Goal: Task Accomplishment & Management: Use online tool/utility

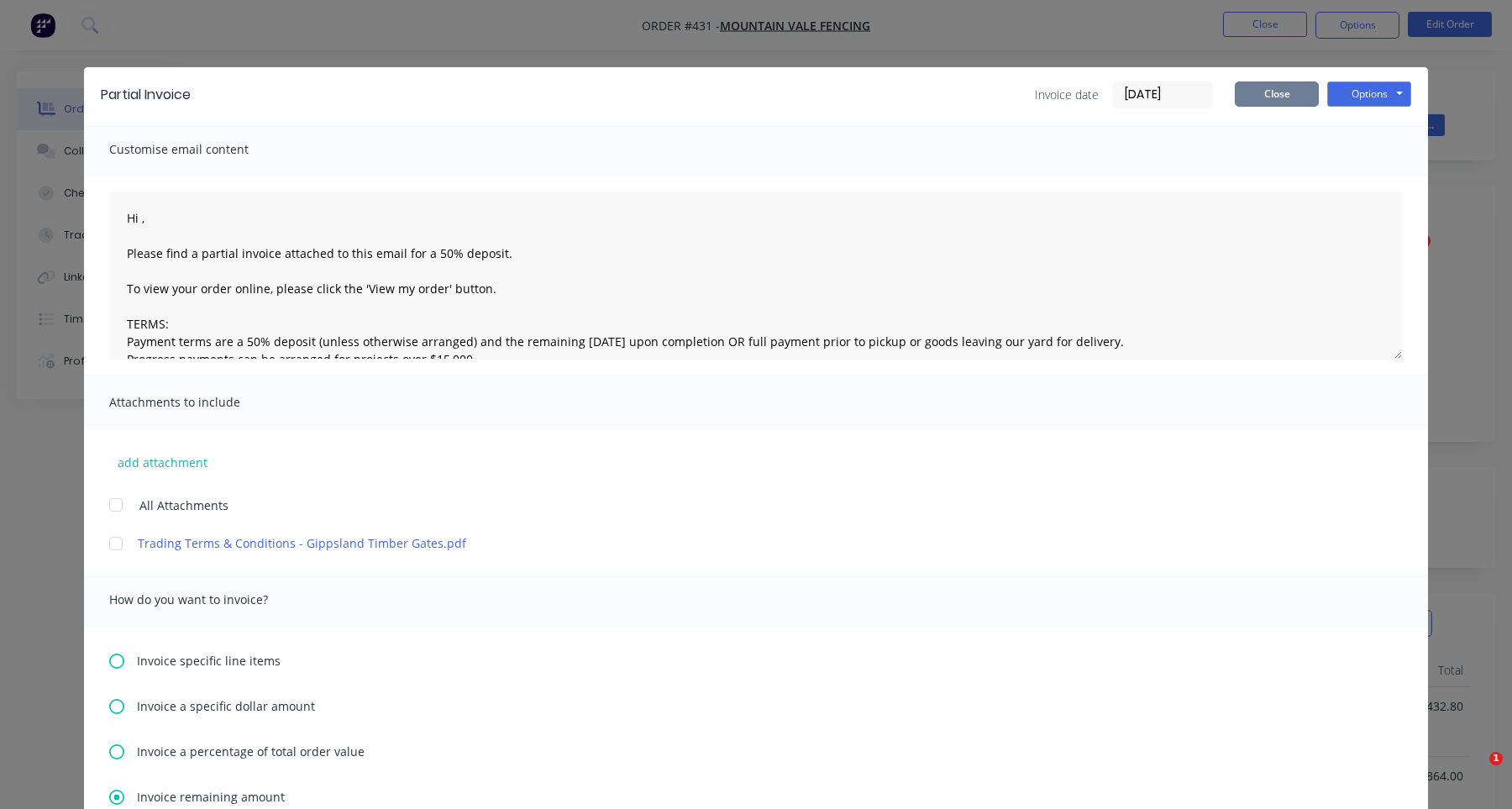
click at [1299, 98] on button "Close" at bounding box center [1276, 95] width 84 height 26
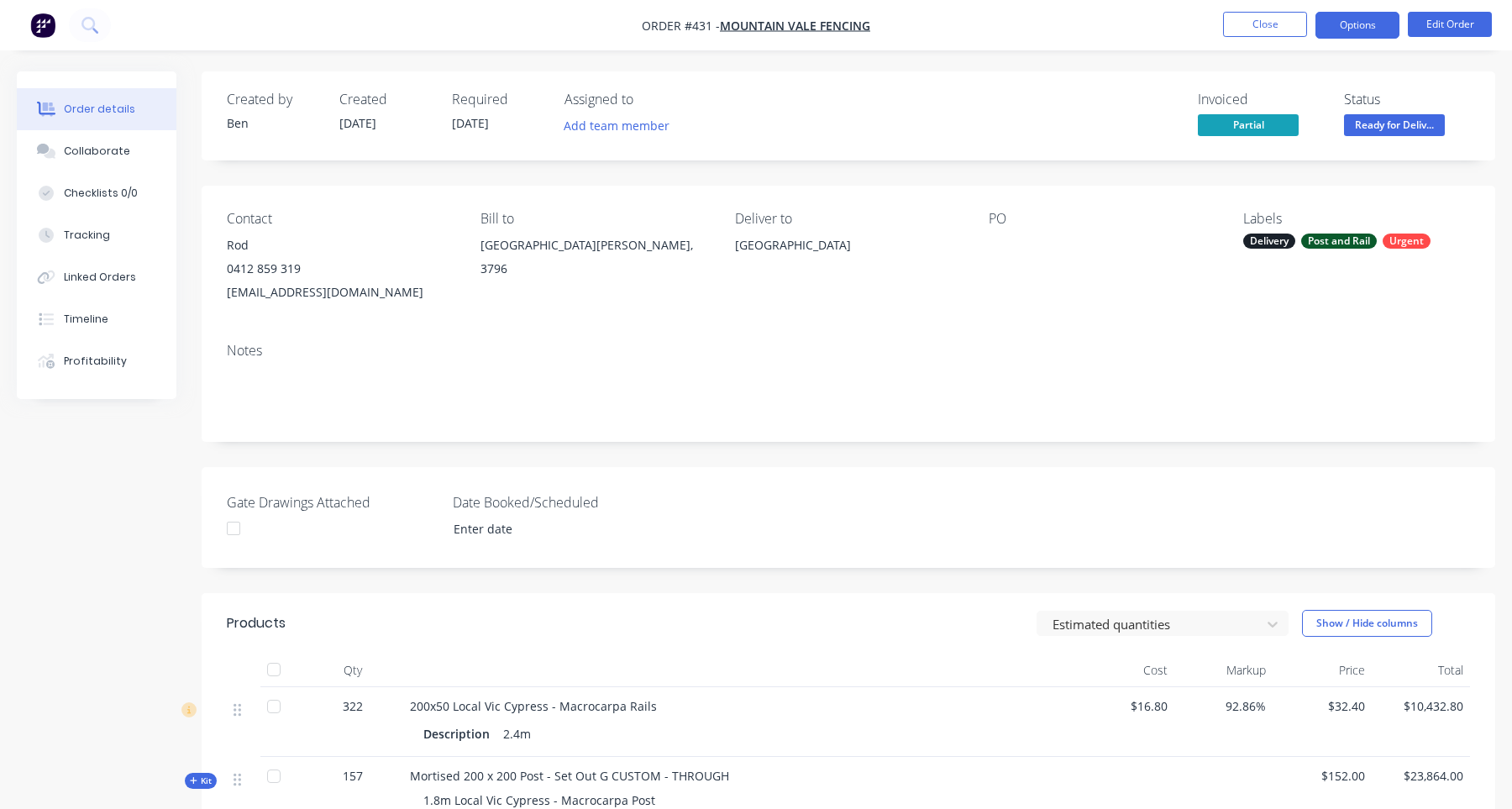
click at [1349, 21] on button "Options" at bounding box center [1358, 26] width 84 height 27
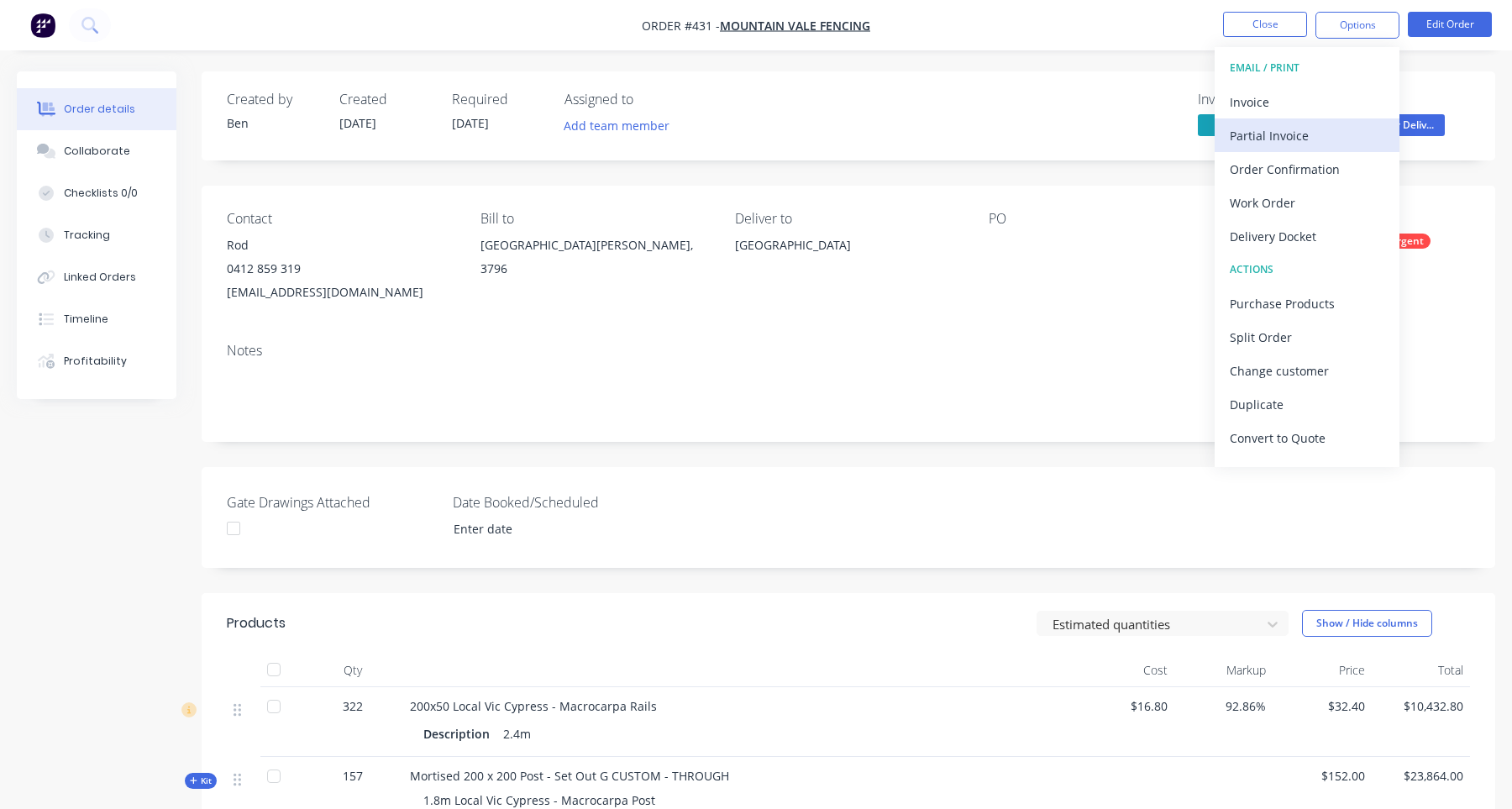
click at [1302, 135] on div "Partial Invoice" at bounding box center [1307, 136] width 154 height 25
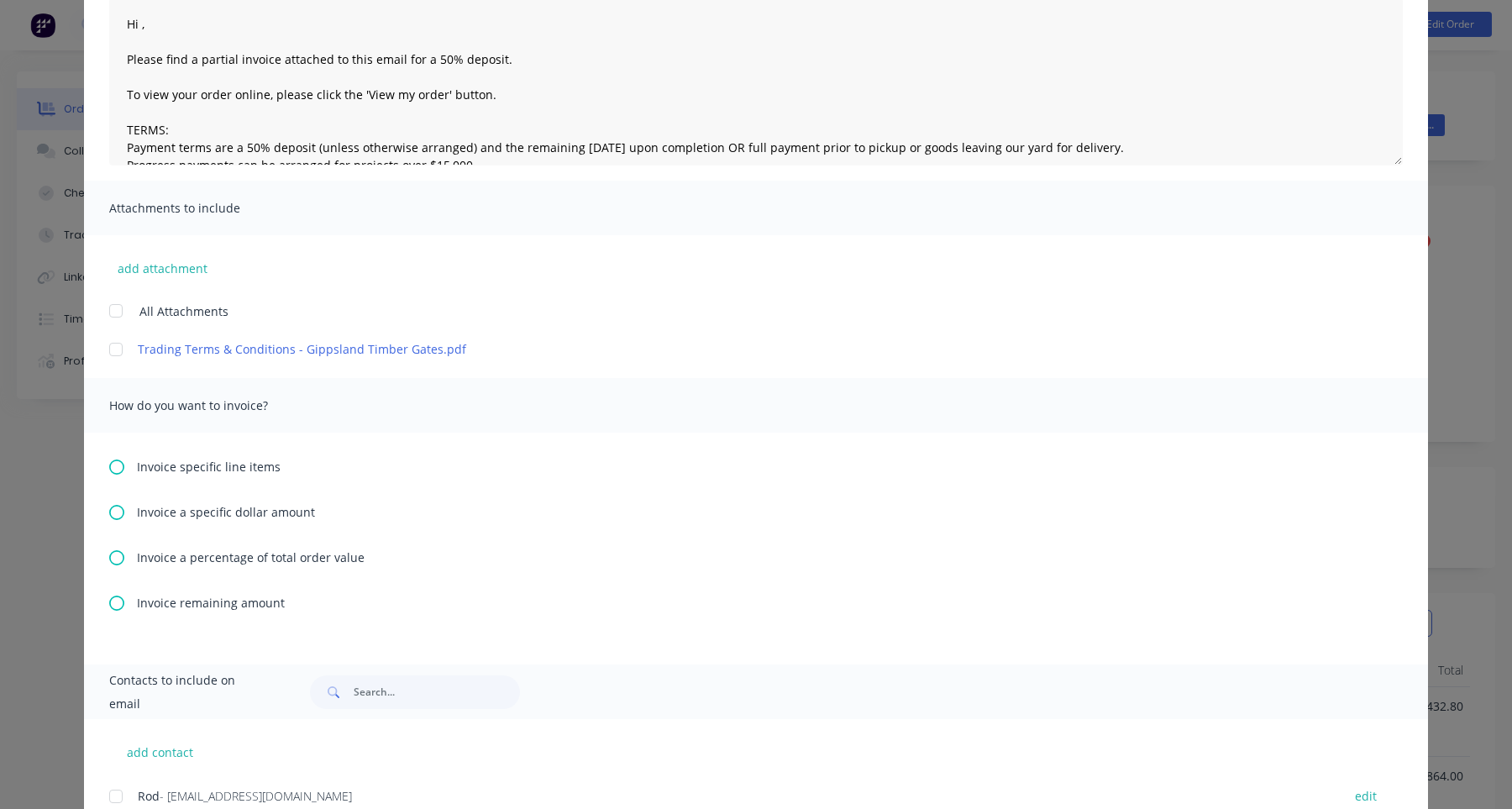
scroll to position [256, 0]
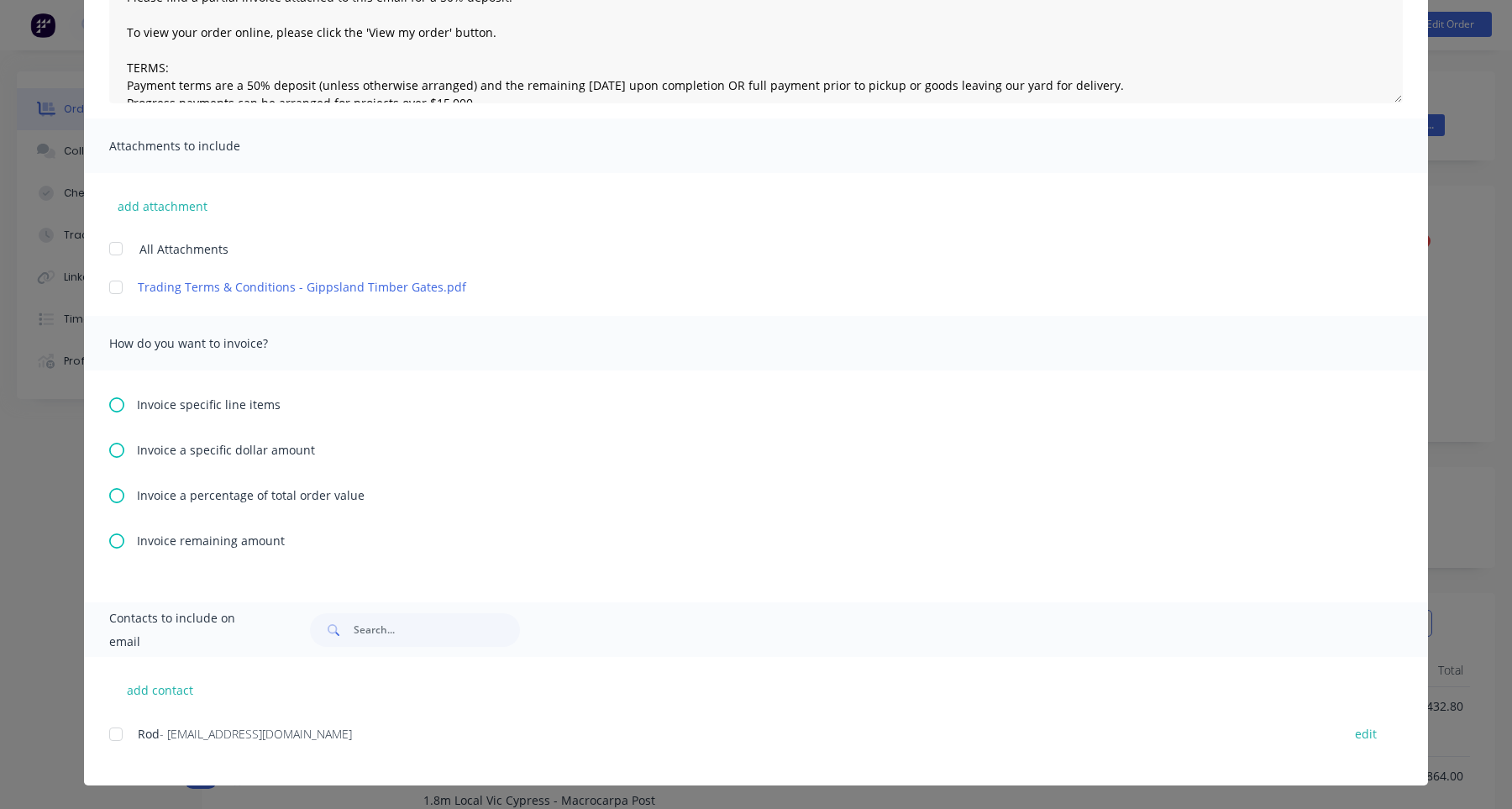
click at [262, 540] on span "Invoice remaining amount" at bounding box center [211, 540] width 148 height 18
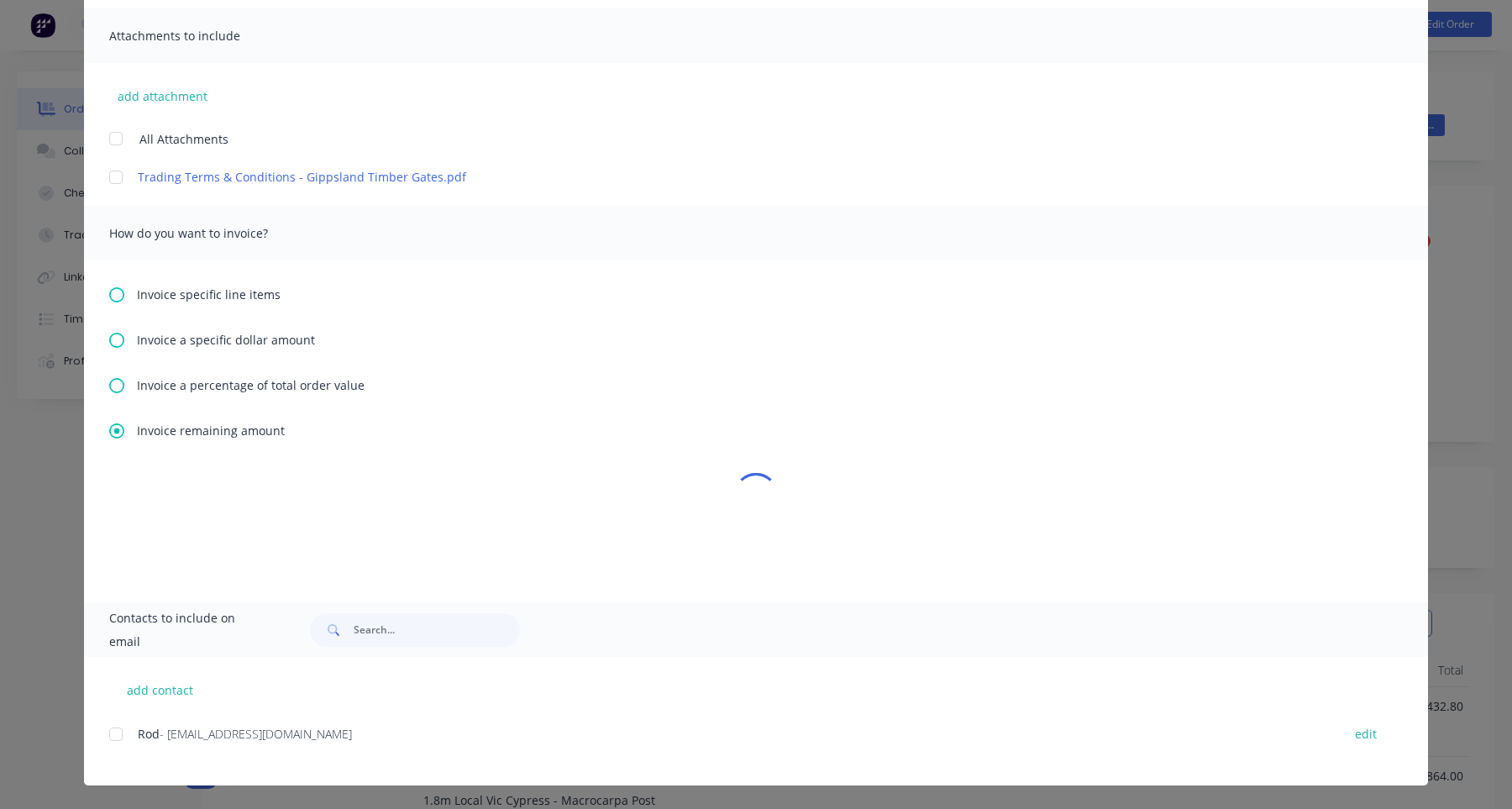
scroll to position [319, 0]
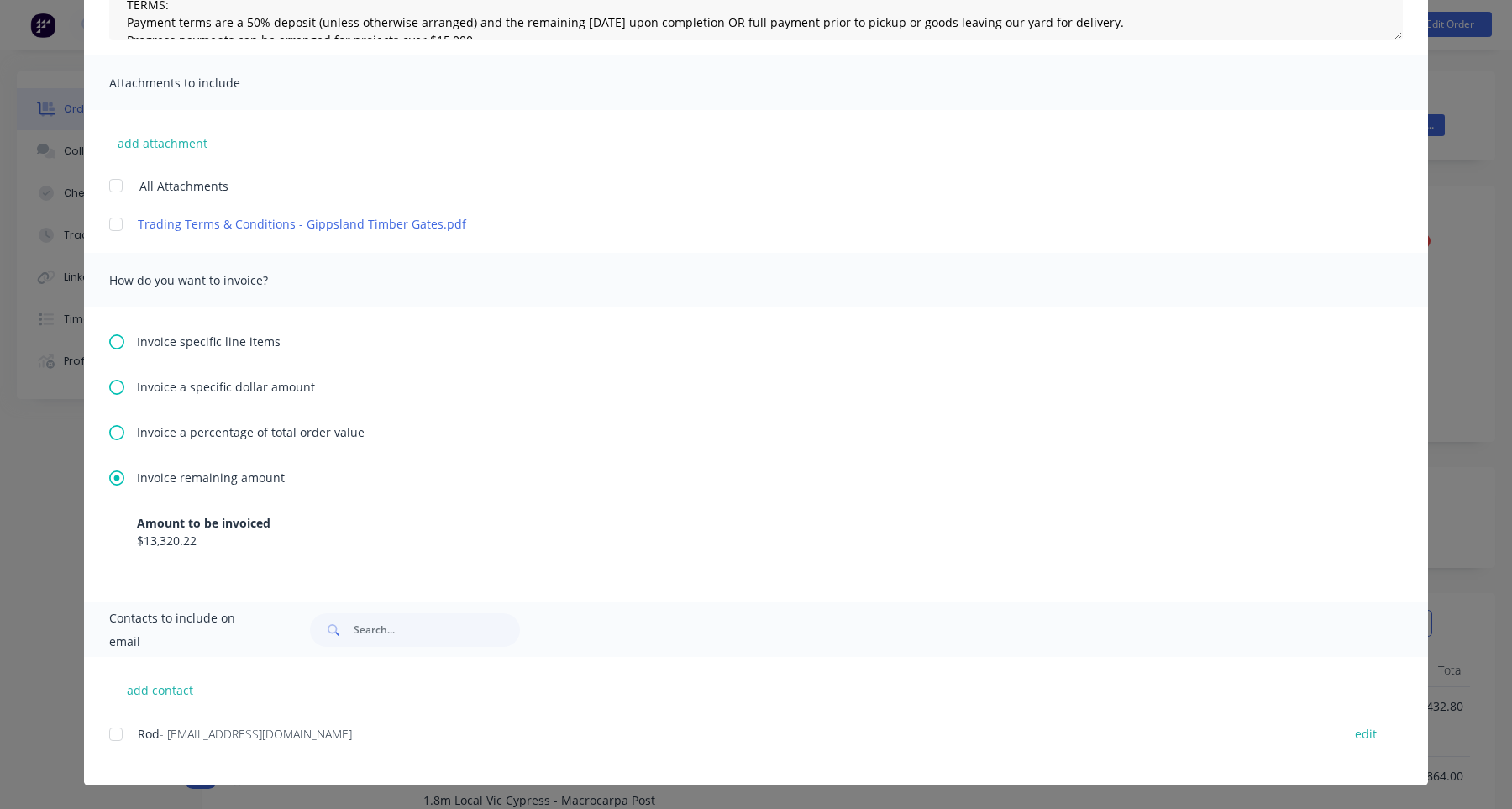
click at [245, 429] on span "Invoice a percentage of total order value" at bounding box center [251, 432] width 228 height 18
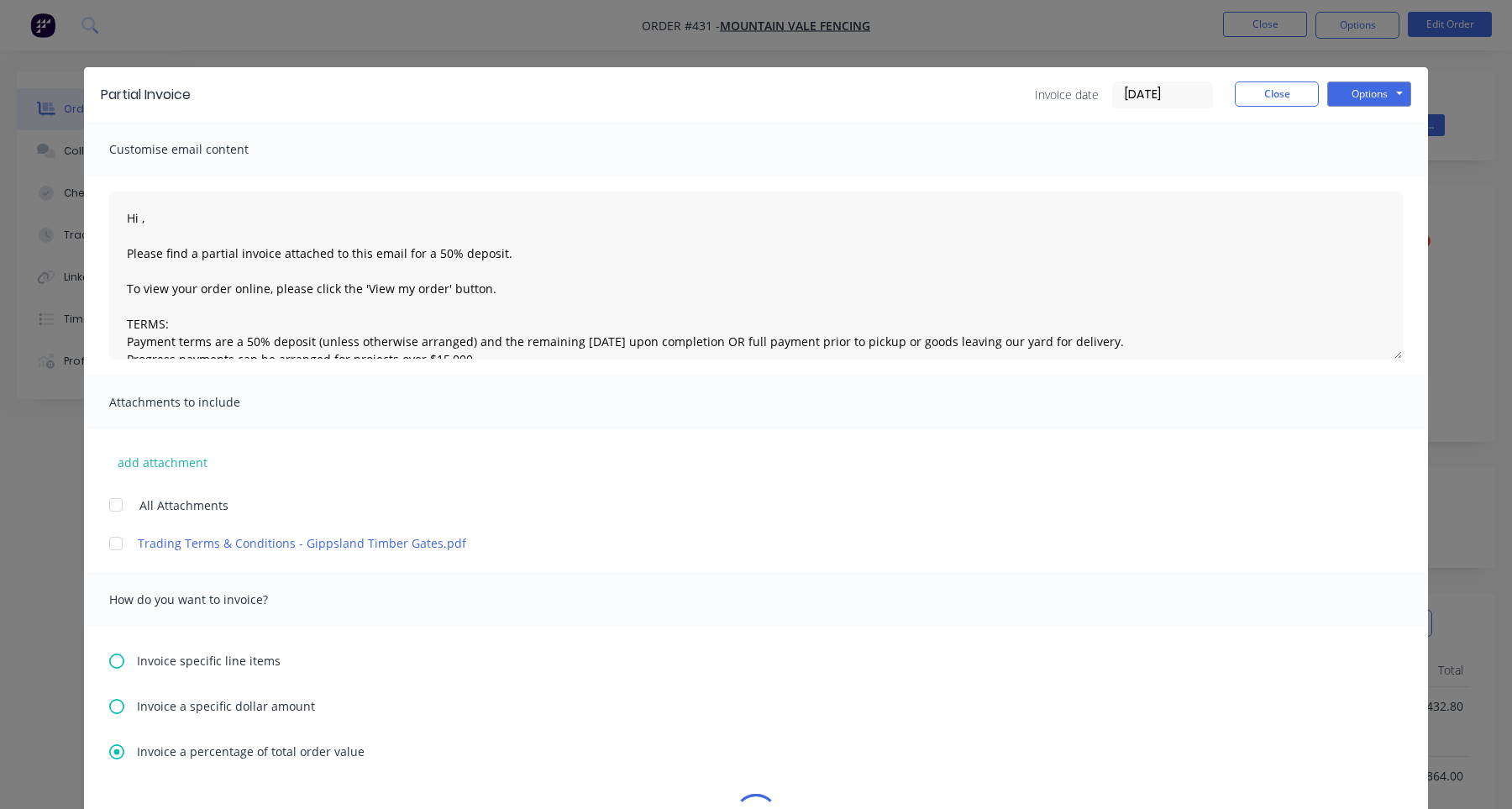
type textarea "Hi , Please find a partial invoice attached to this email for a 50% deposit. To…"
click at [1285, 94] on button "Close" at bounding box center [1276, 95] width 84 height 26
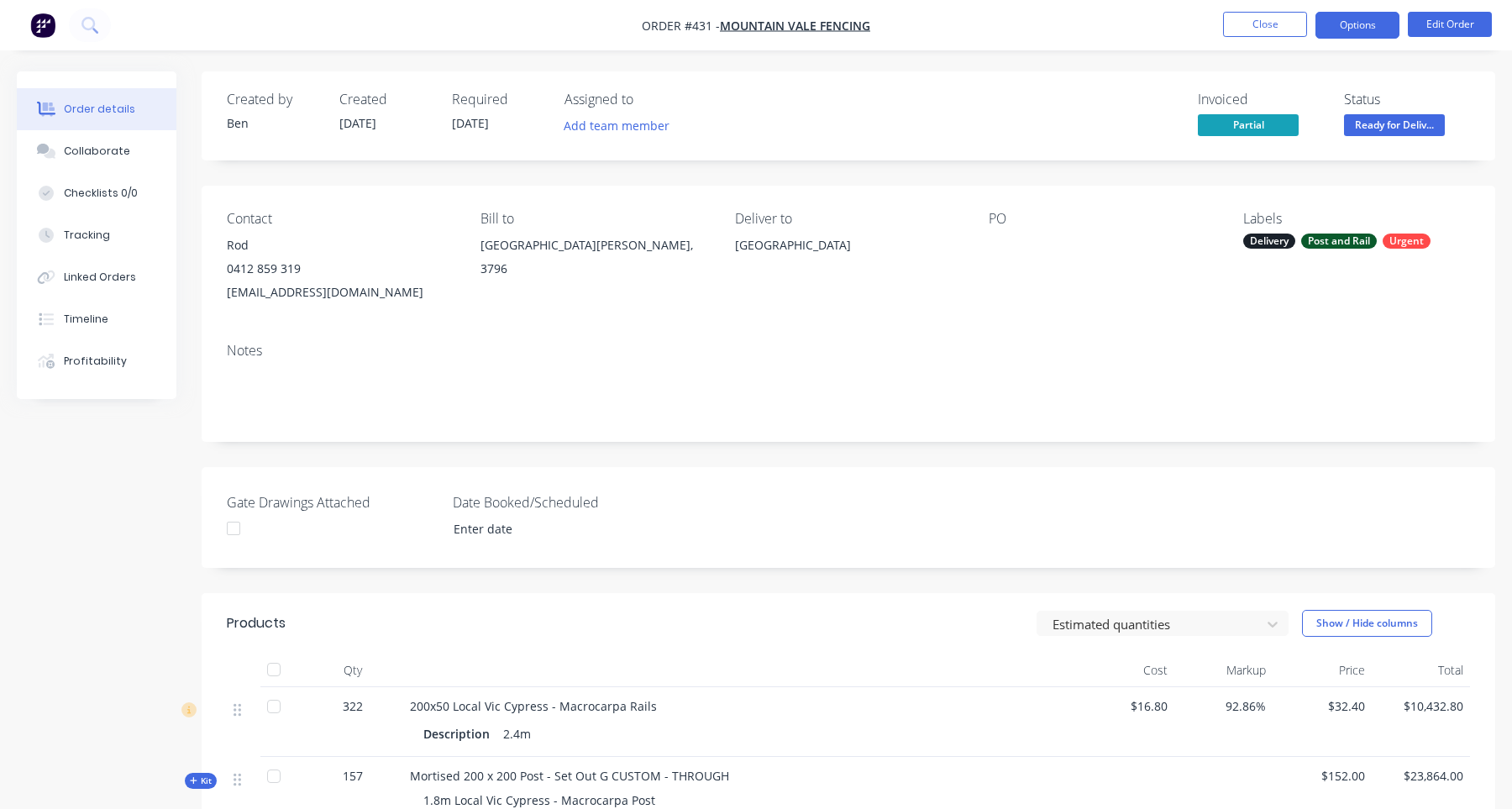
click at [1367, 33] on button "Options" at bounding box center [1358, 26] width 84 height 27
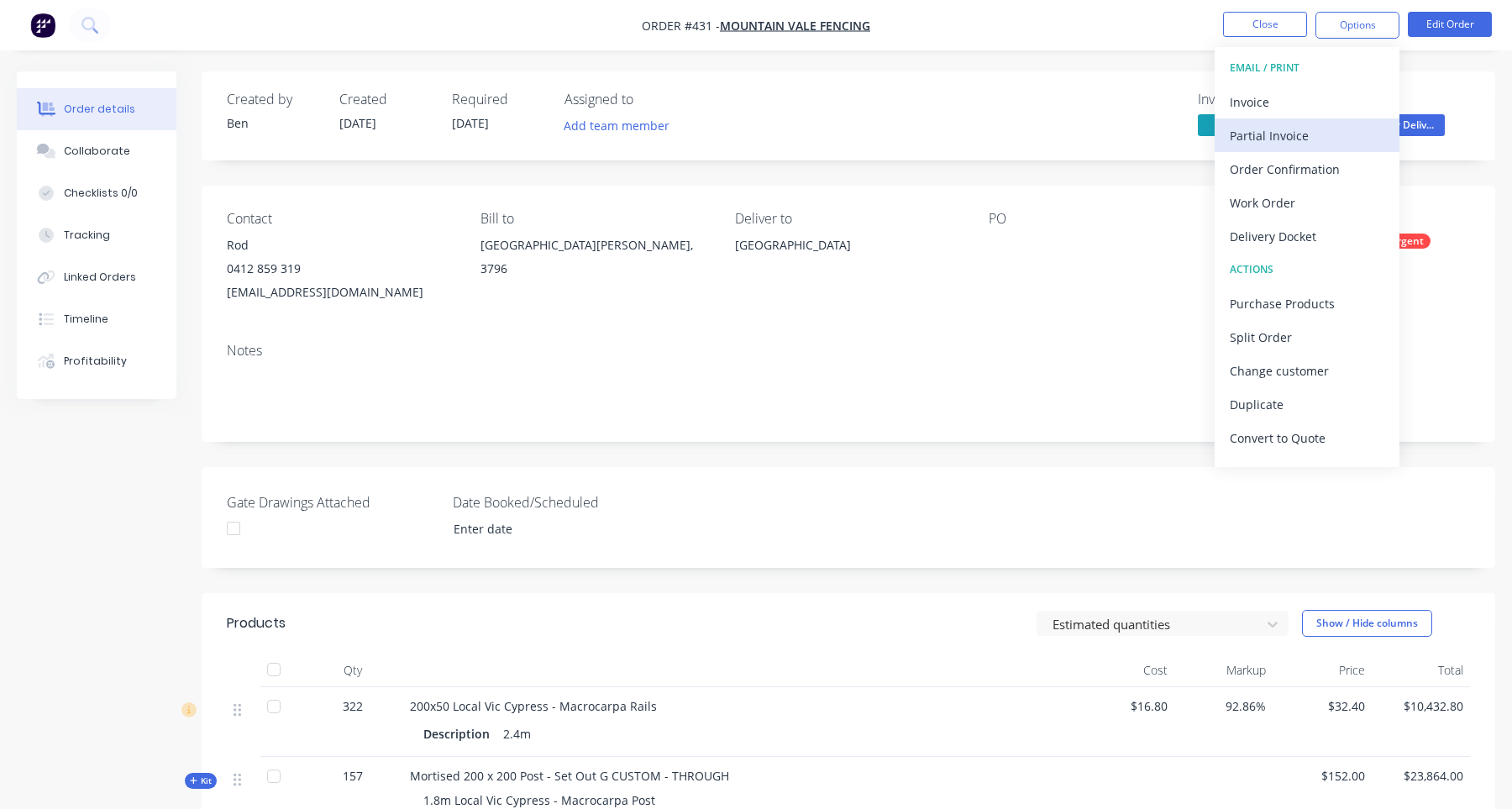
click at [1328, 137] on div "Partial Invoice" at bounding box center [1307, 136] width 154 height 25
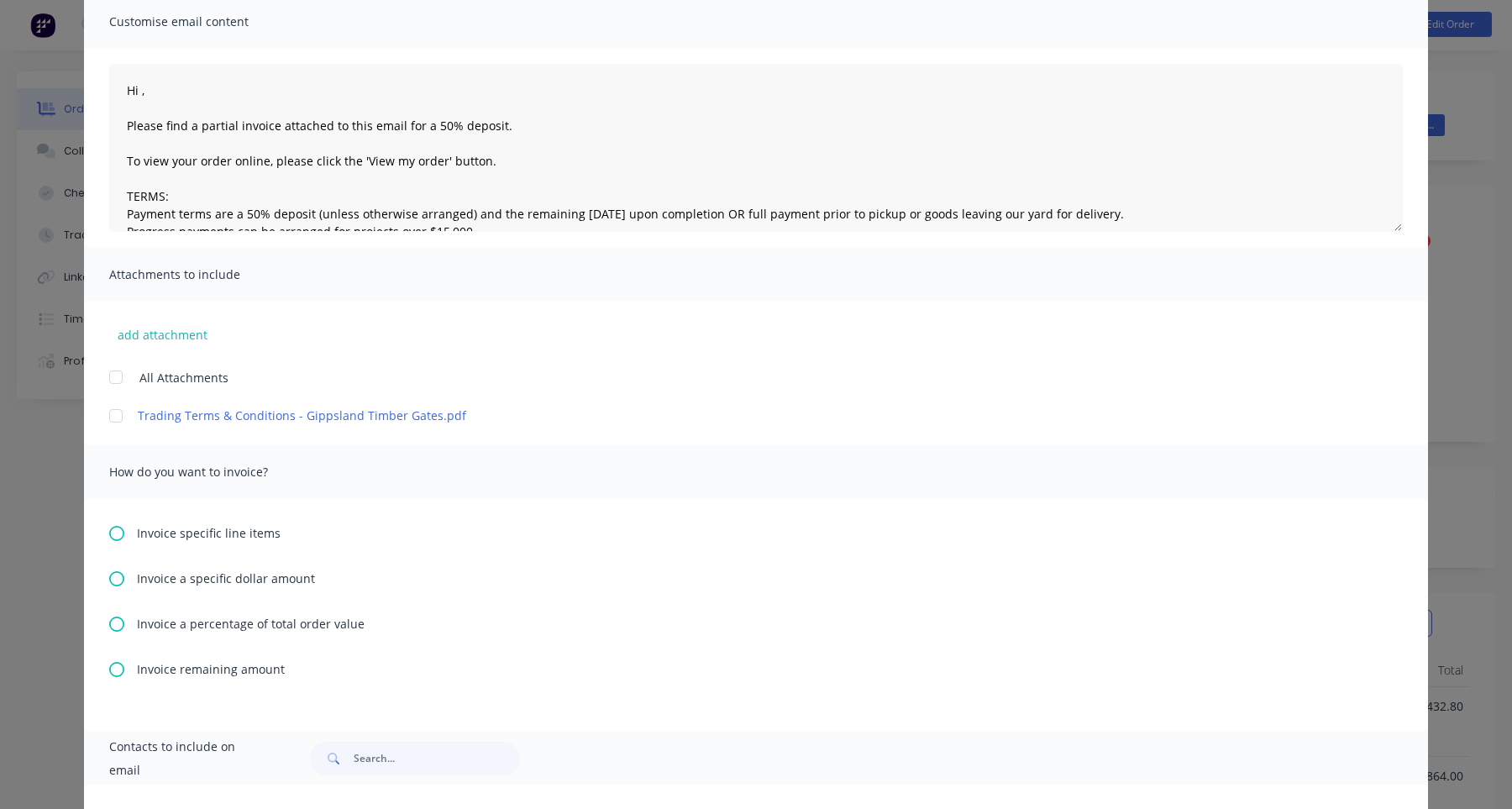
scroll to position [256, 0]
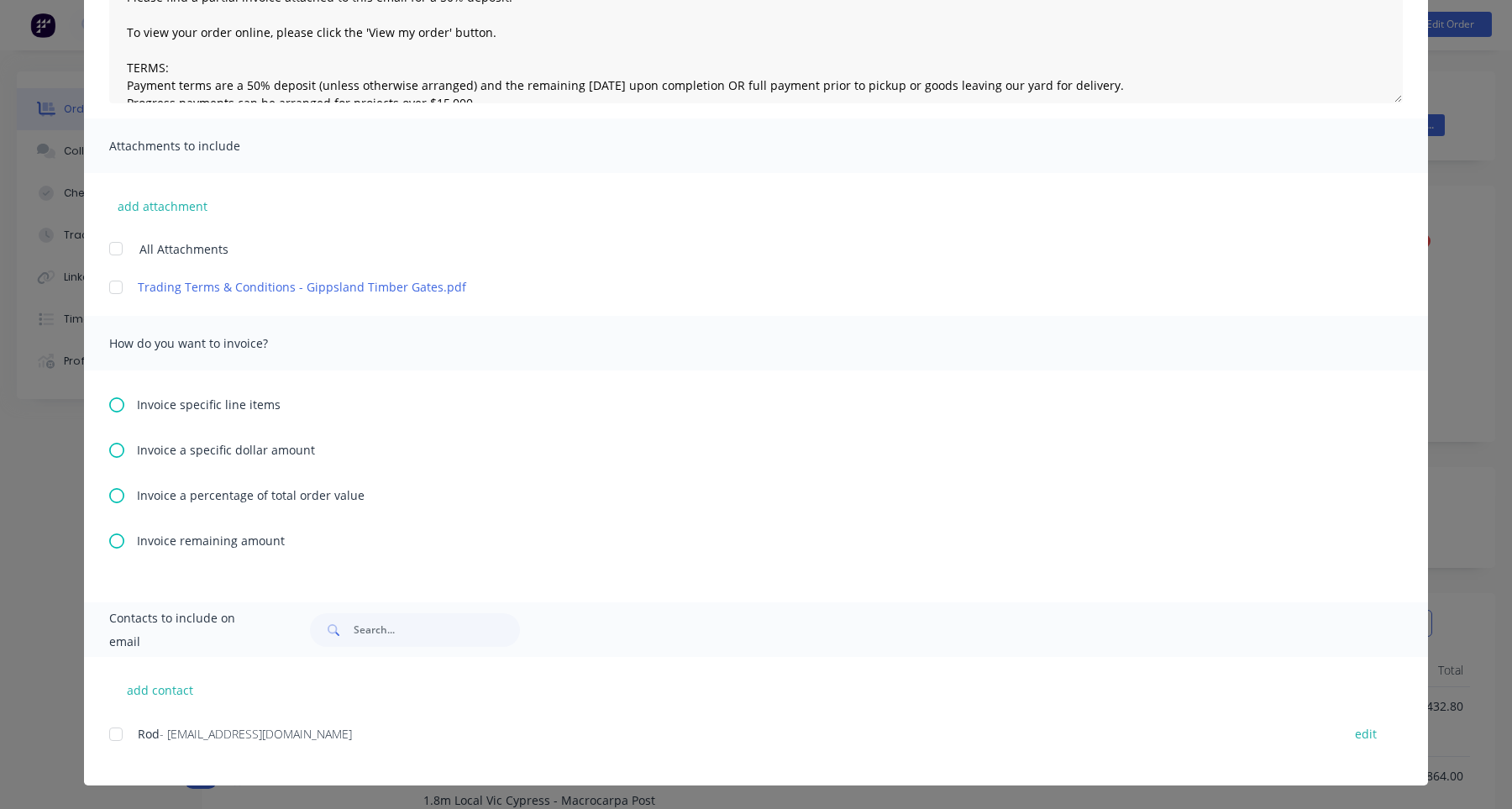
click at [235, 547] on span "Invoice remaining amount" at bounding box center [211, 540] width 148 height 18
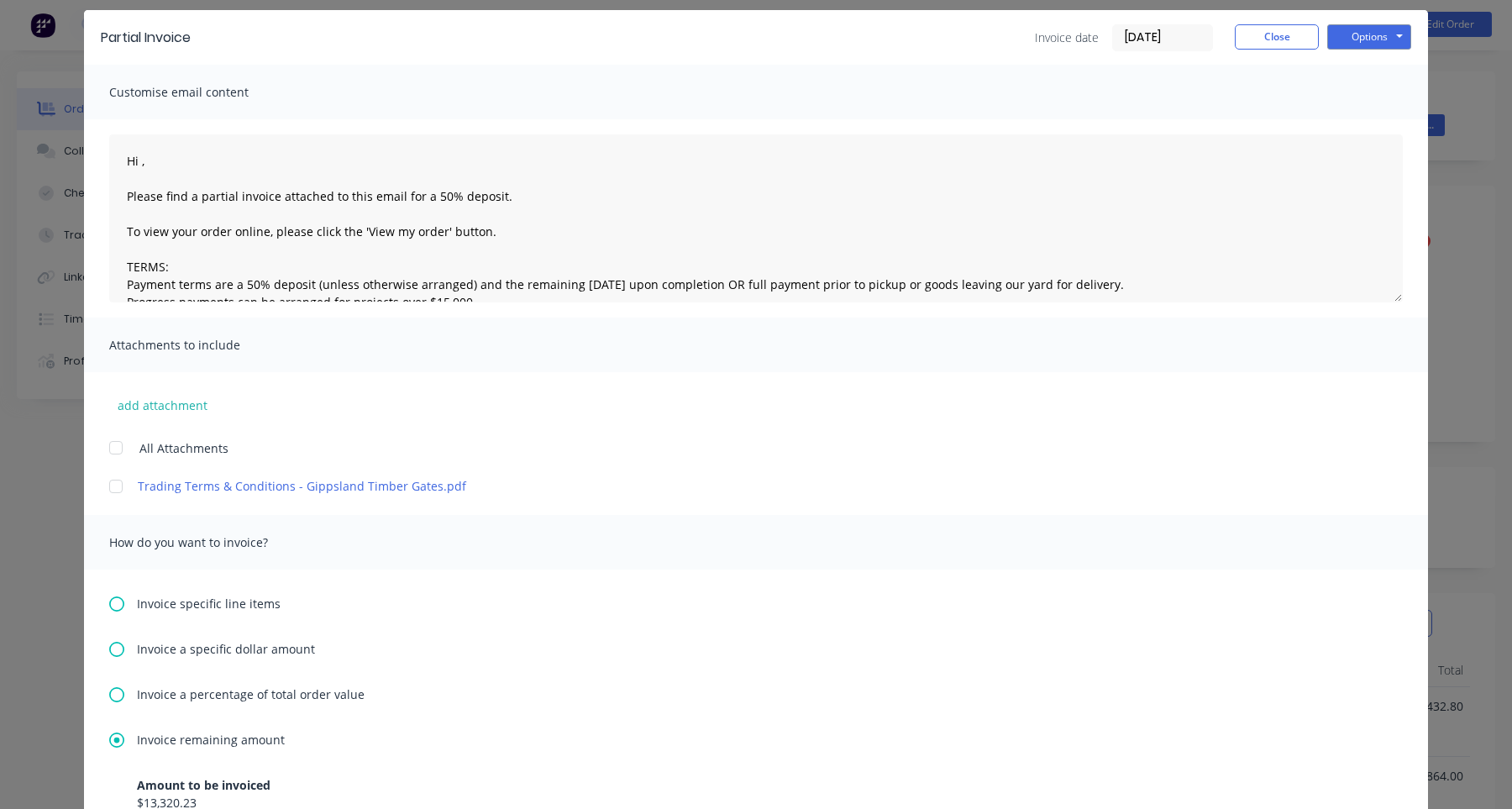
scroll to position [0, 0]
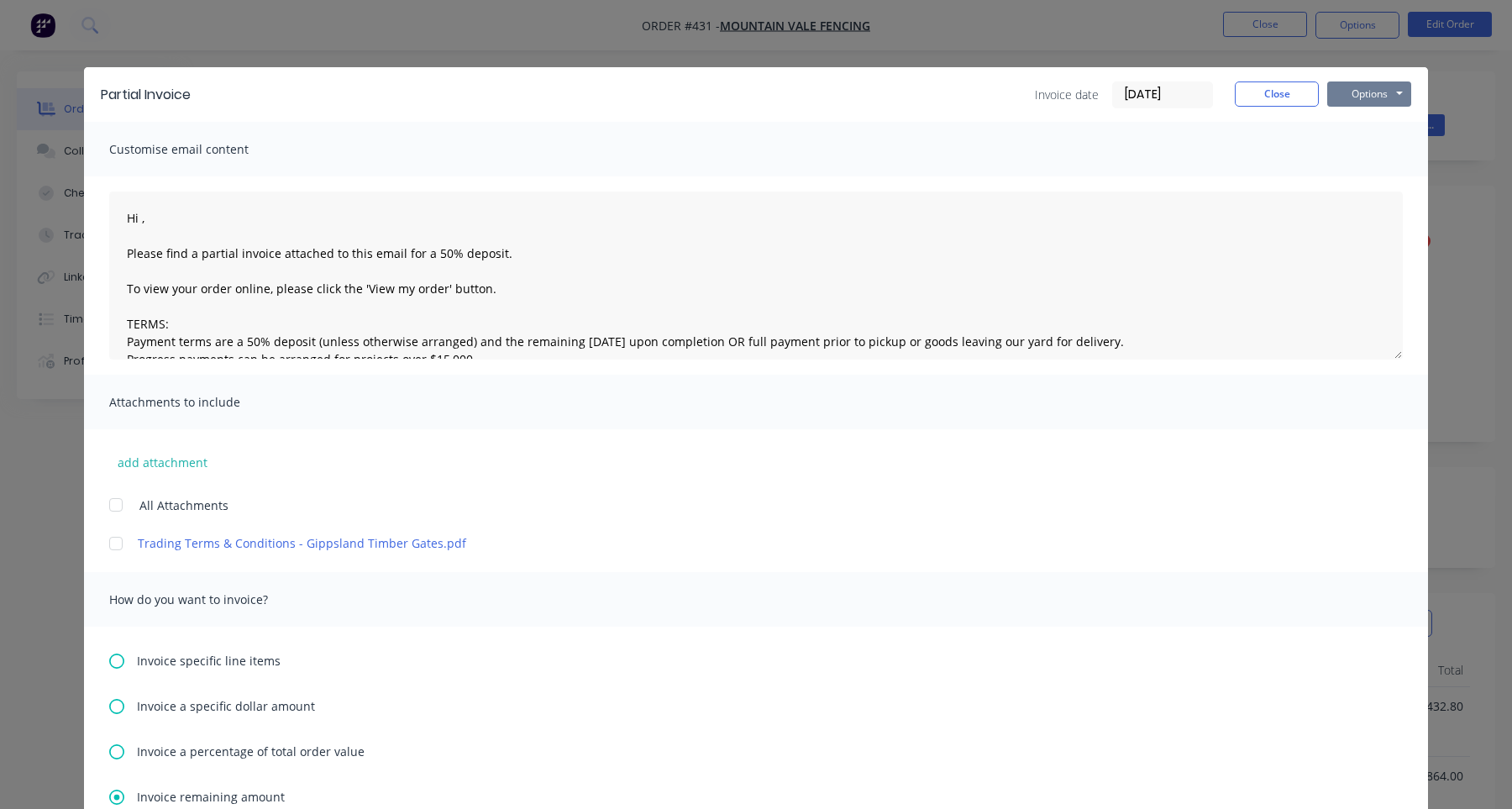
click at [1361, 102] on button "Options" at bounding box center [1370, 95] width 84 height 26
type textarea "Hi , Please find a partial invoice attached to this email for a 50% deposit. To…"
click at [1377, 149] on button "Print" at bounding box center [1381, 151] width 108 height 27
click at [1372, 92] on button "Options" at bounding box center [1370, 95] width 84 height 26
type textarea "Hi , Please find a partial invoice attached to this email for a 50% deposit. To…"
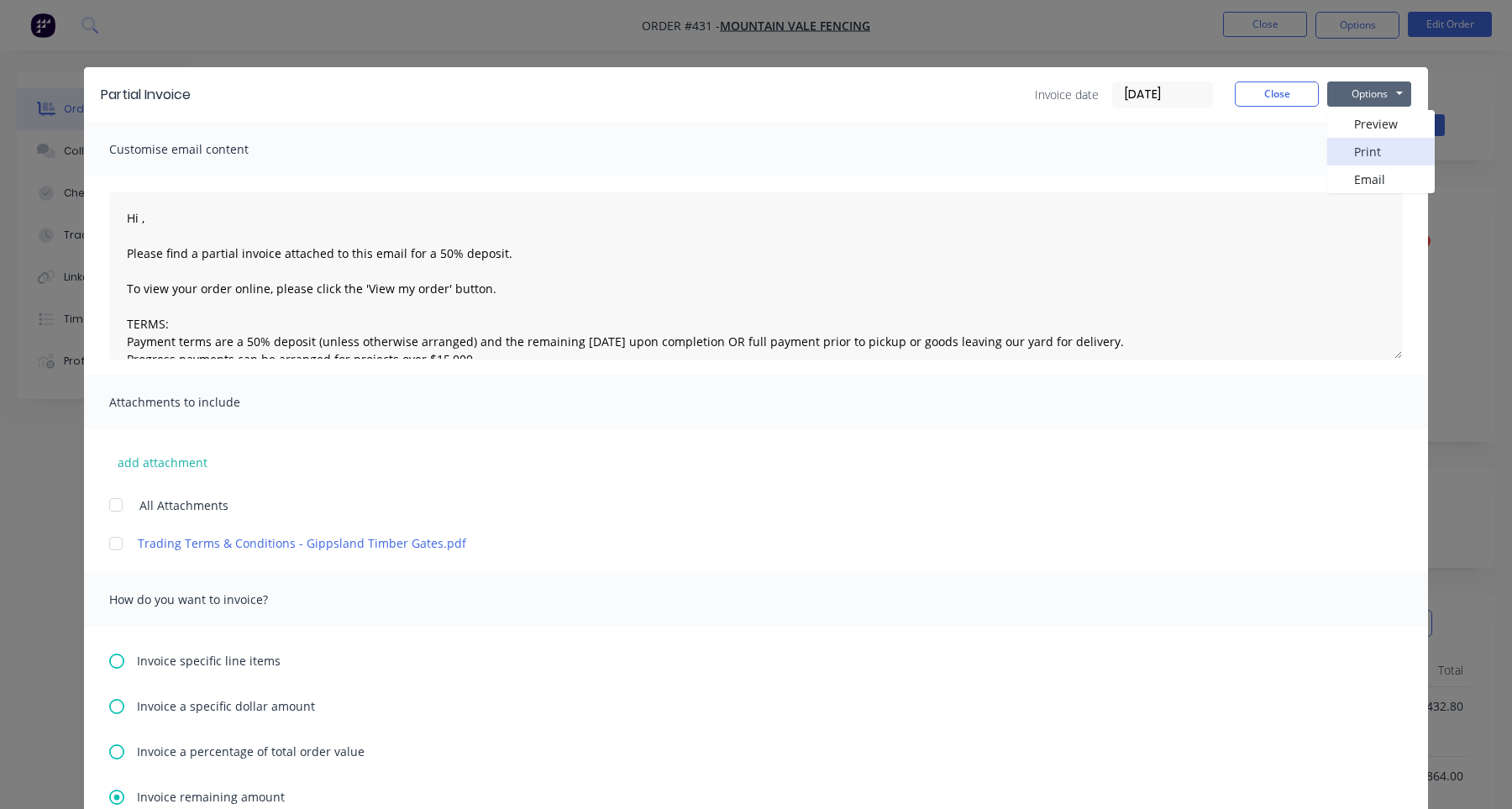
click at [1380, 148] on button "Print" at bounding box center [1381, 151] width 108 height 27
click at [1378, 98] on button "Options" at bounding box center [1370, 95] width 84 height 26
type textarea "Hi , Please find a partial invoice attached to this email for a 50% deposit. To…"
click at [1365, 150] on button "Print" at bounding box center [1381, 151] width 108 height 27
click at [1378, 93] on button "Options" at bounding box center [1370, 95] width 84 height 26
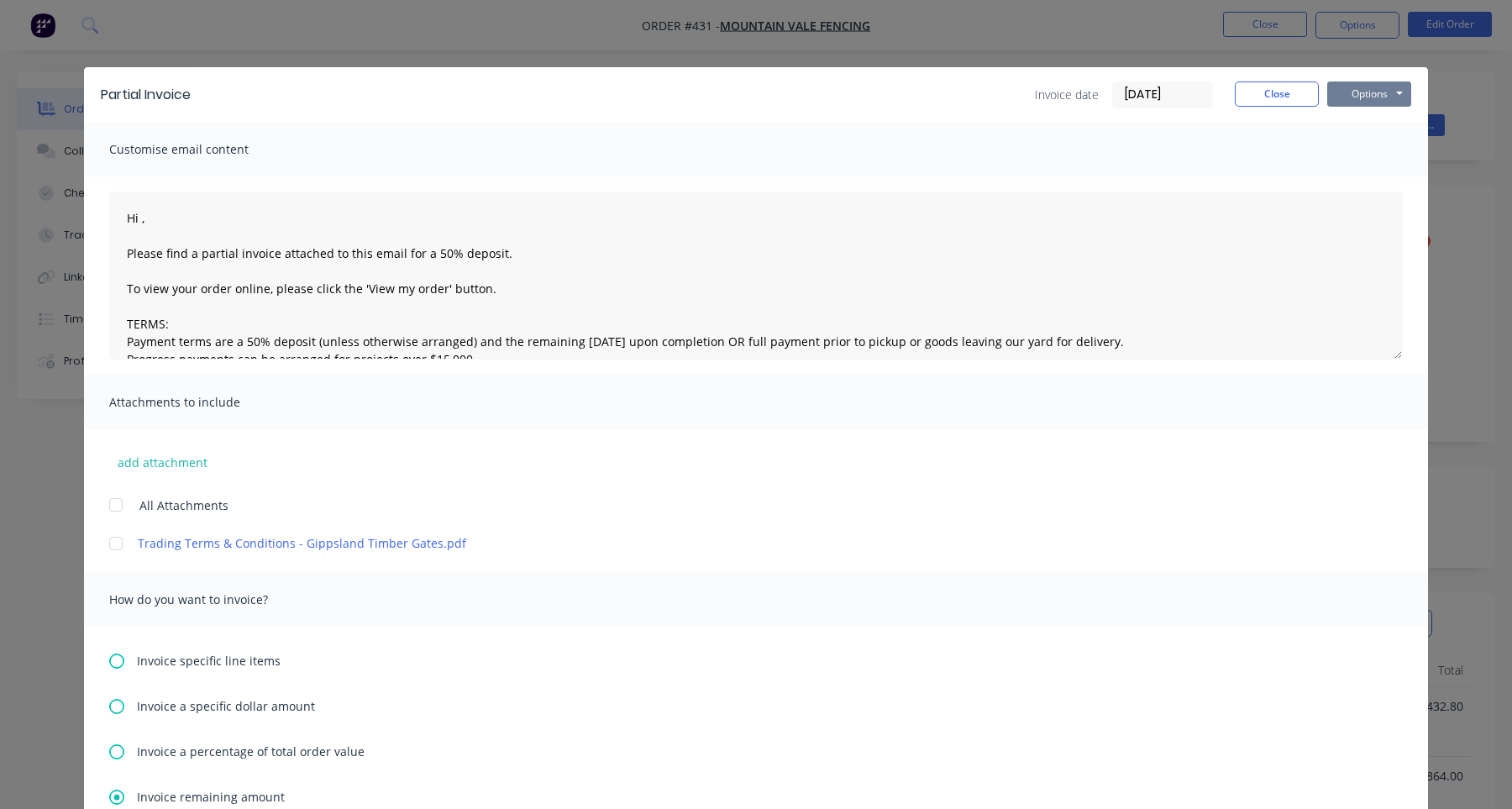
type textarea "Hi , Please find a partial invoice attached to this email for a 50% deposit. To…"
click at [1361, 153] on button "Print" at bounding box center [1381, 151] width 108 height 27
click at [1357, 100] on button "Options" at bounding box center [1370, 95] width 84 height 26
type textarea "Hi , Please find a partial invoice attached to this email for a 50% deposit. To…"
click at [1350, 147] on button "Print" at bounding box center [1381, 151] width 108 height 27
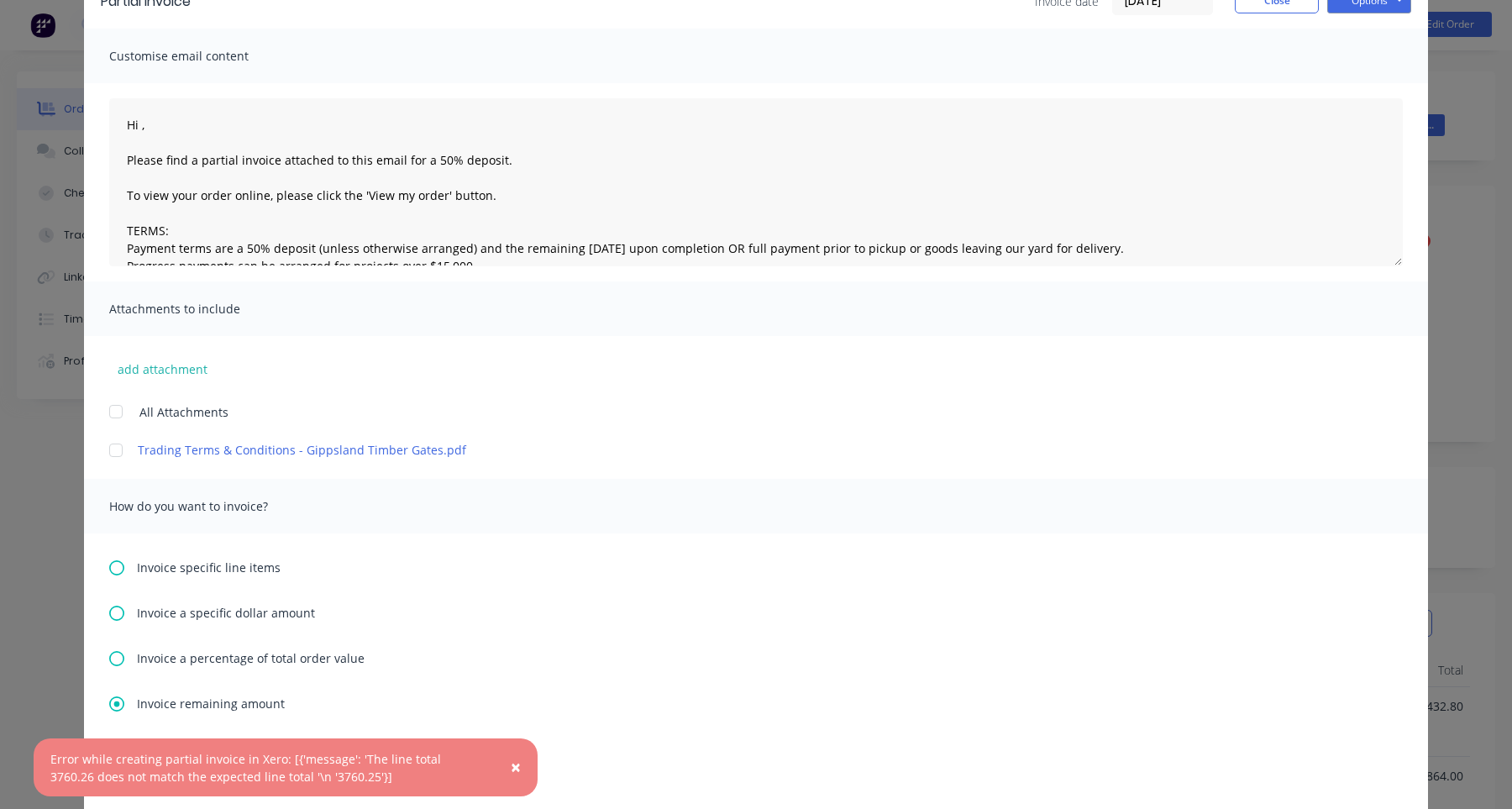
scroll to position [319, 0]
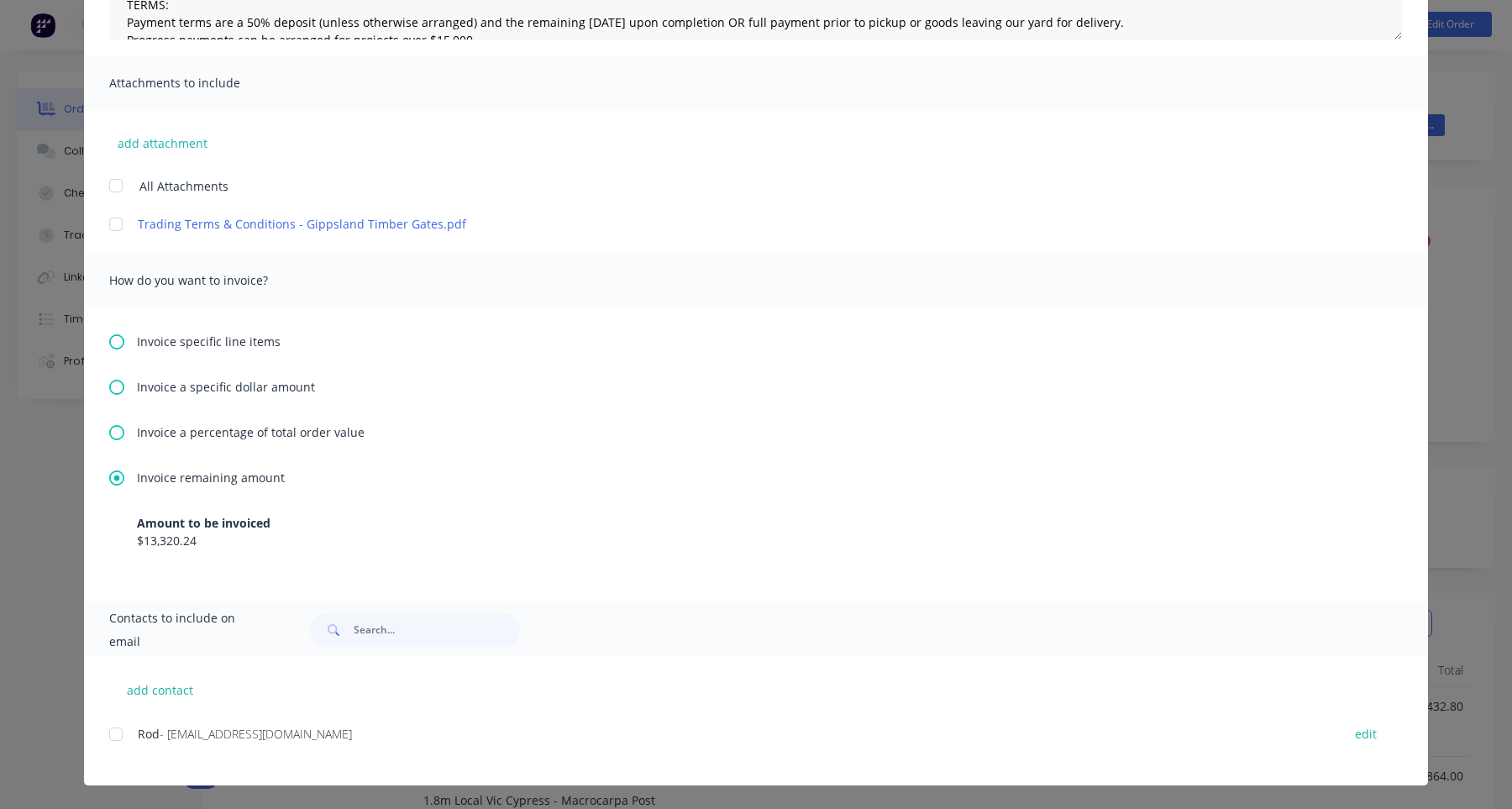
click at [255, 431] on span "Invoice a percentage of total order value" at bounding box center [251, 432] width 228 height 18
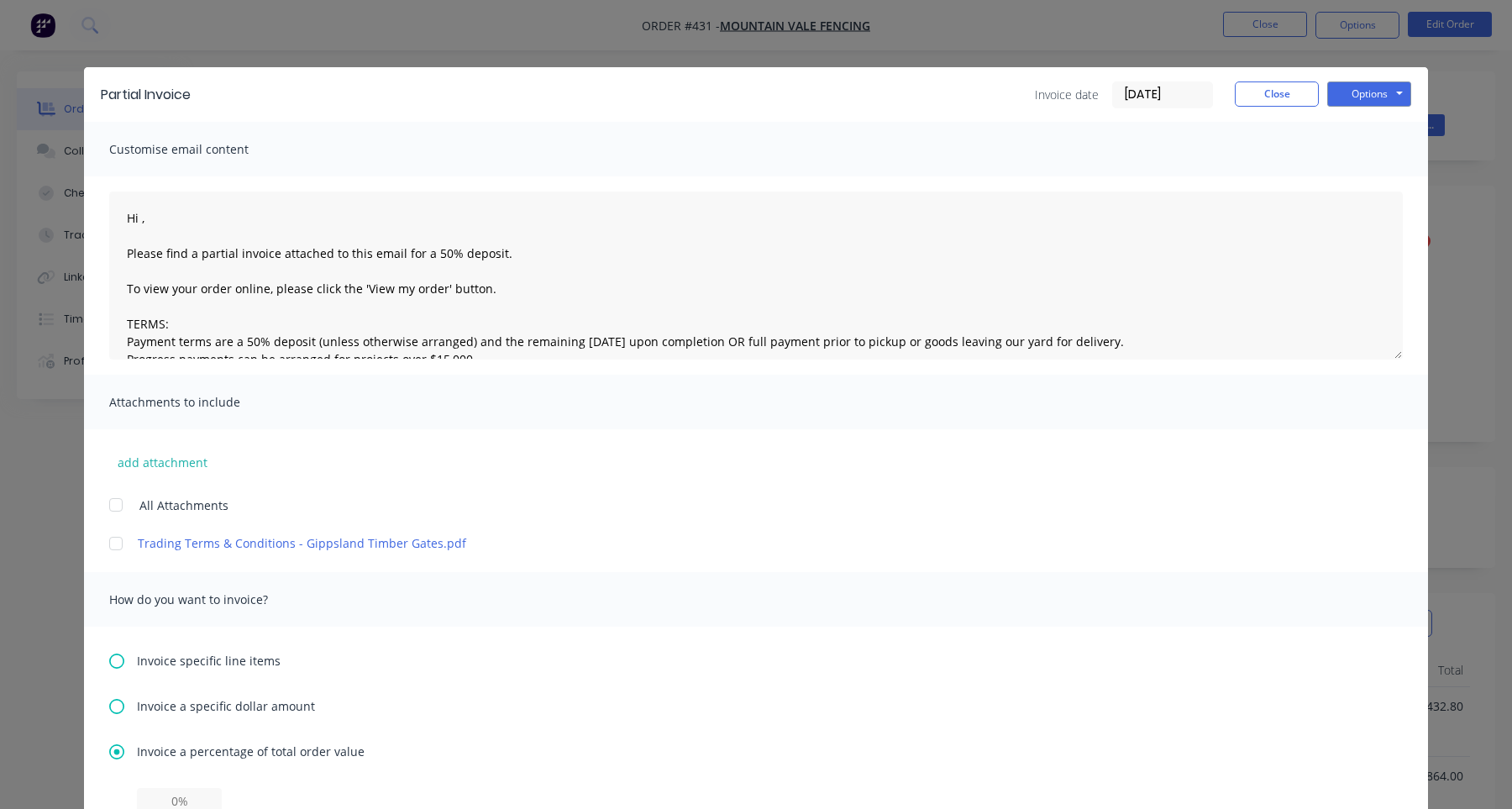
scroll to position [305, 0]
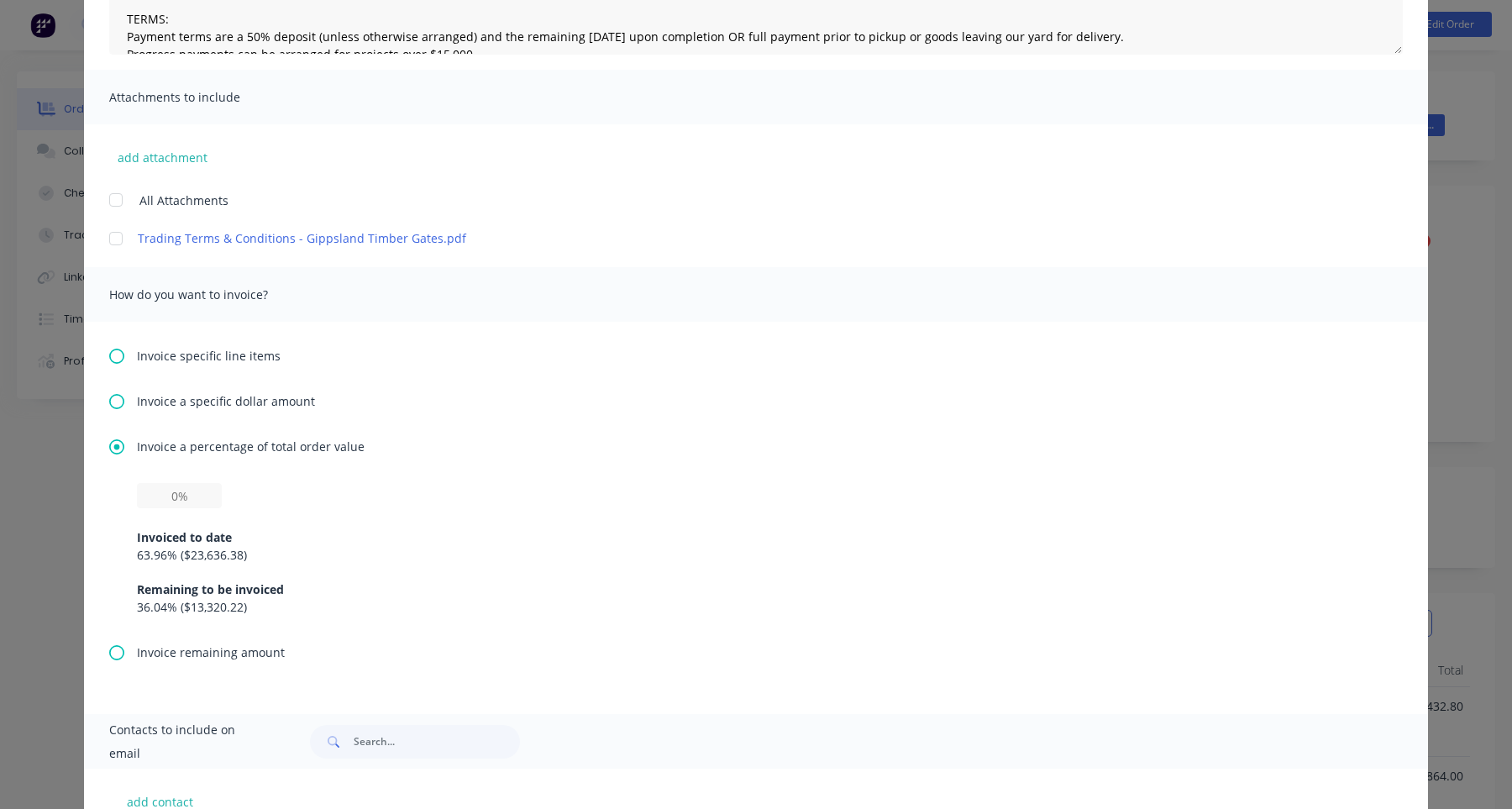
click at [190, 652] on span "Invoice remaining amount" at bounding box center [211, 652] width 148 height 18
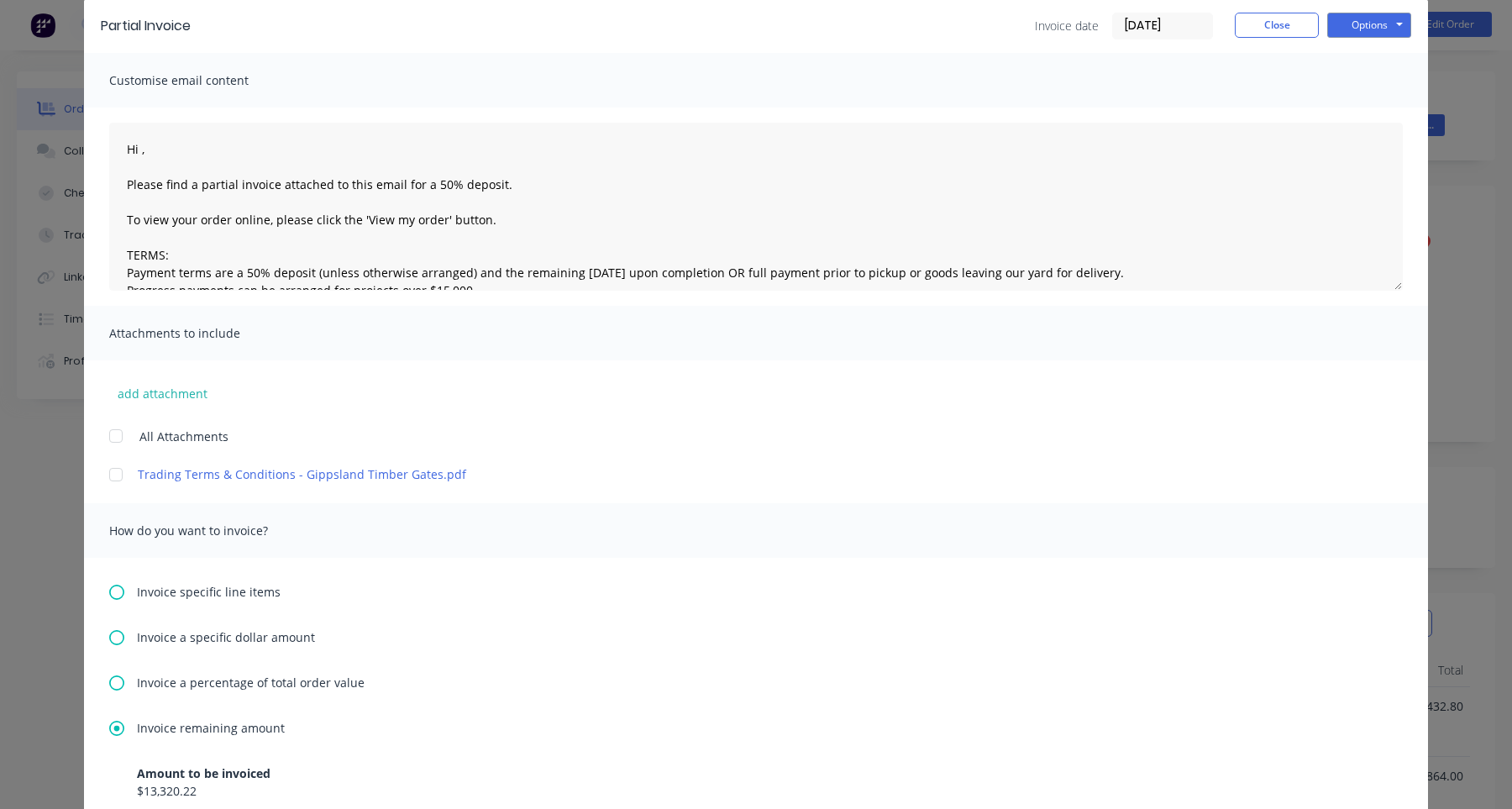
scroll to position [0, 0]
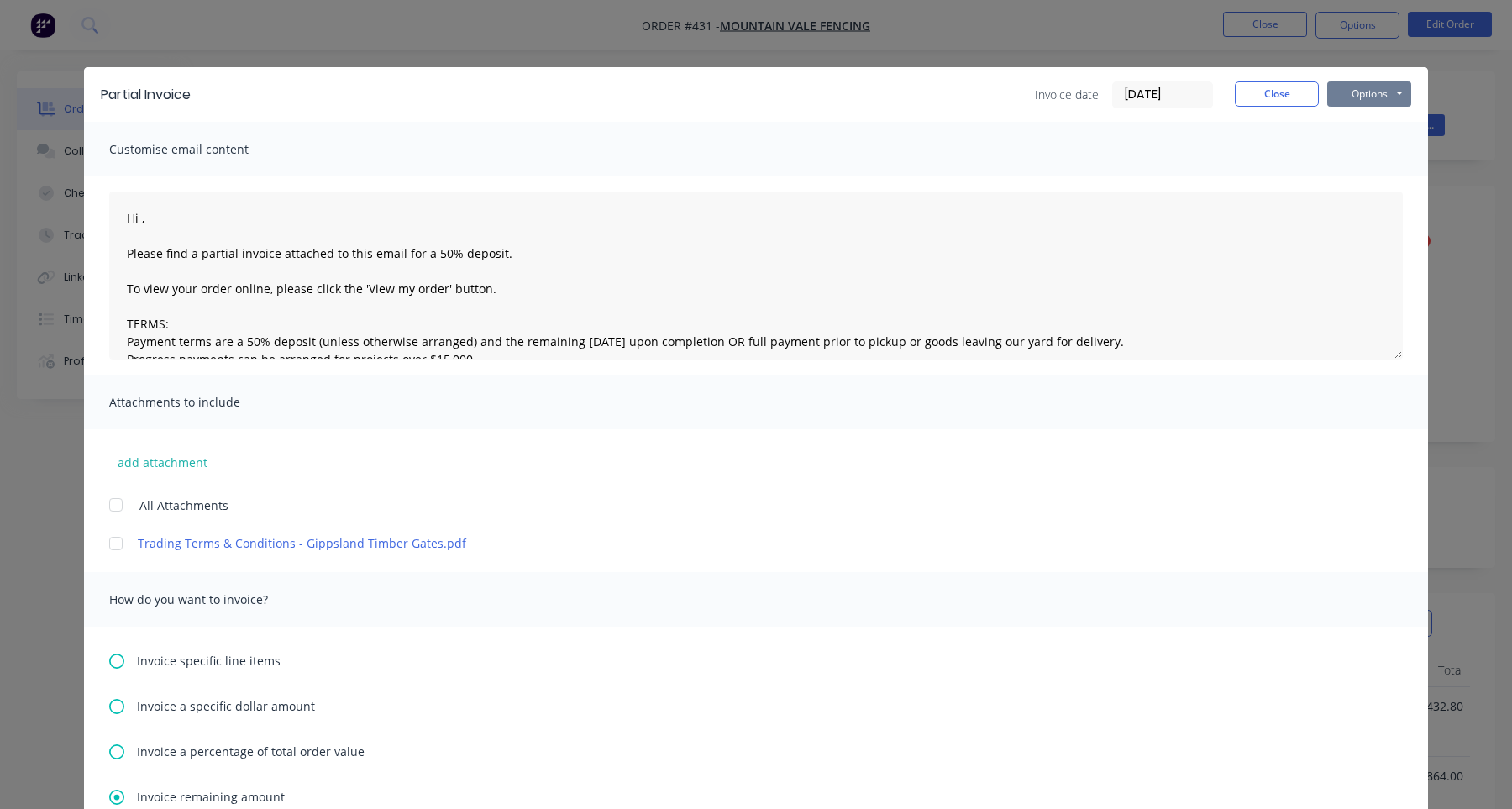
click at [1388, 97] on button "Options" at bounding box center [1370, 95] width 84 height 26
type textarea "Hi , Please find a partial invoice attached to this email for a 50% deposit. To…"
click at [1379, 160] on button "Print" at bounding box center [1381, 151] width 108 height 27
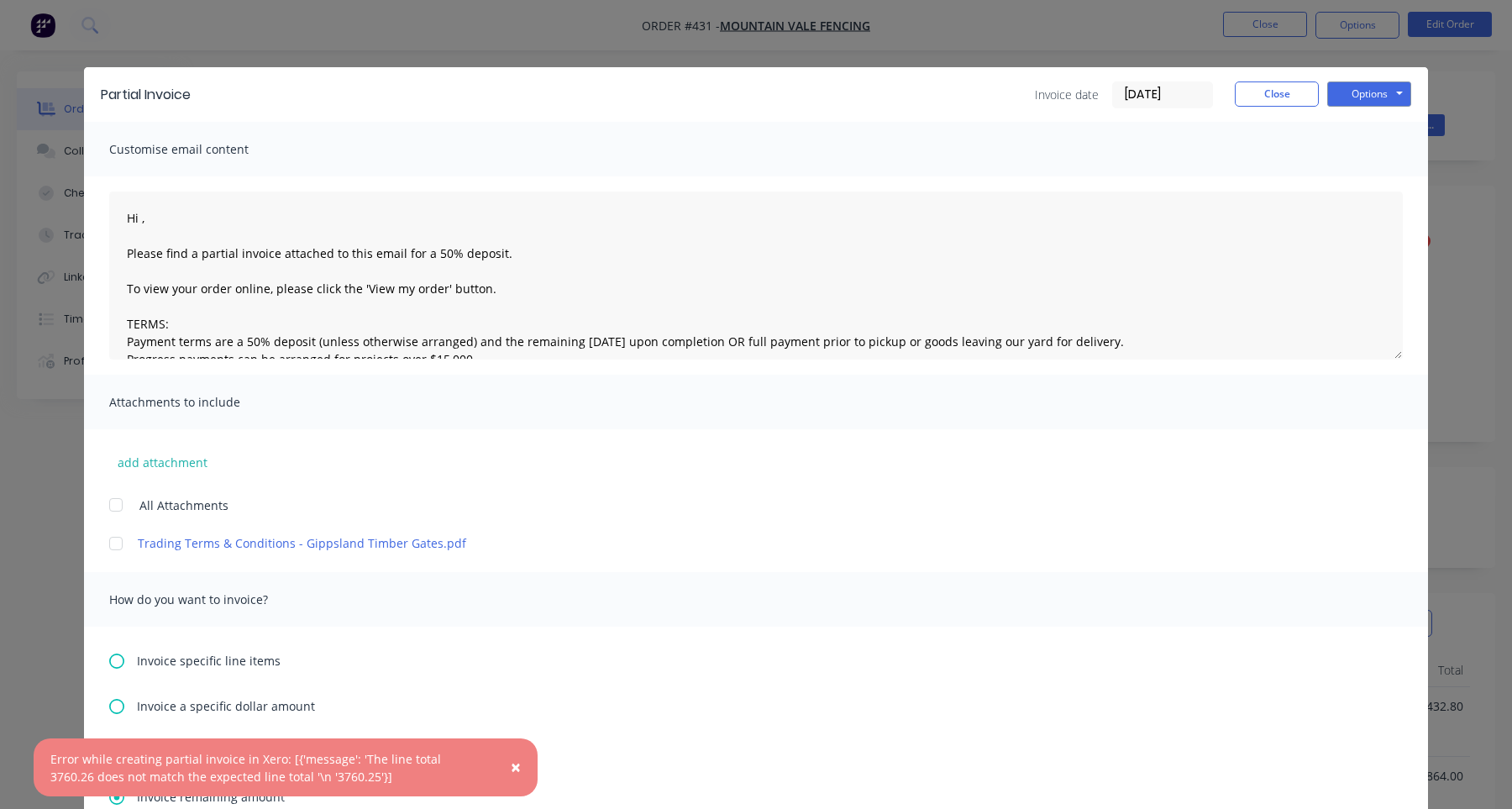
type textarea "Hi , Please find a partial invoice attached to this email for a 50% deposit. To…"
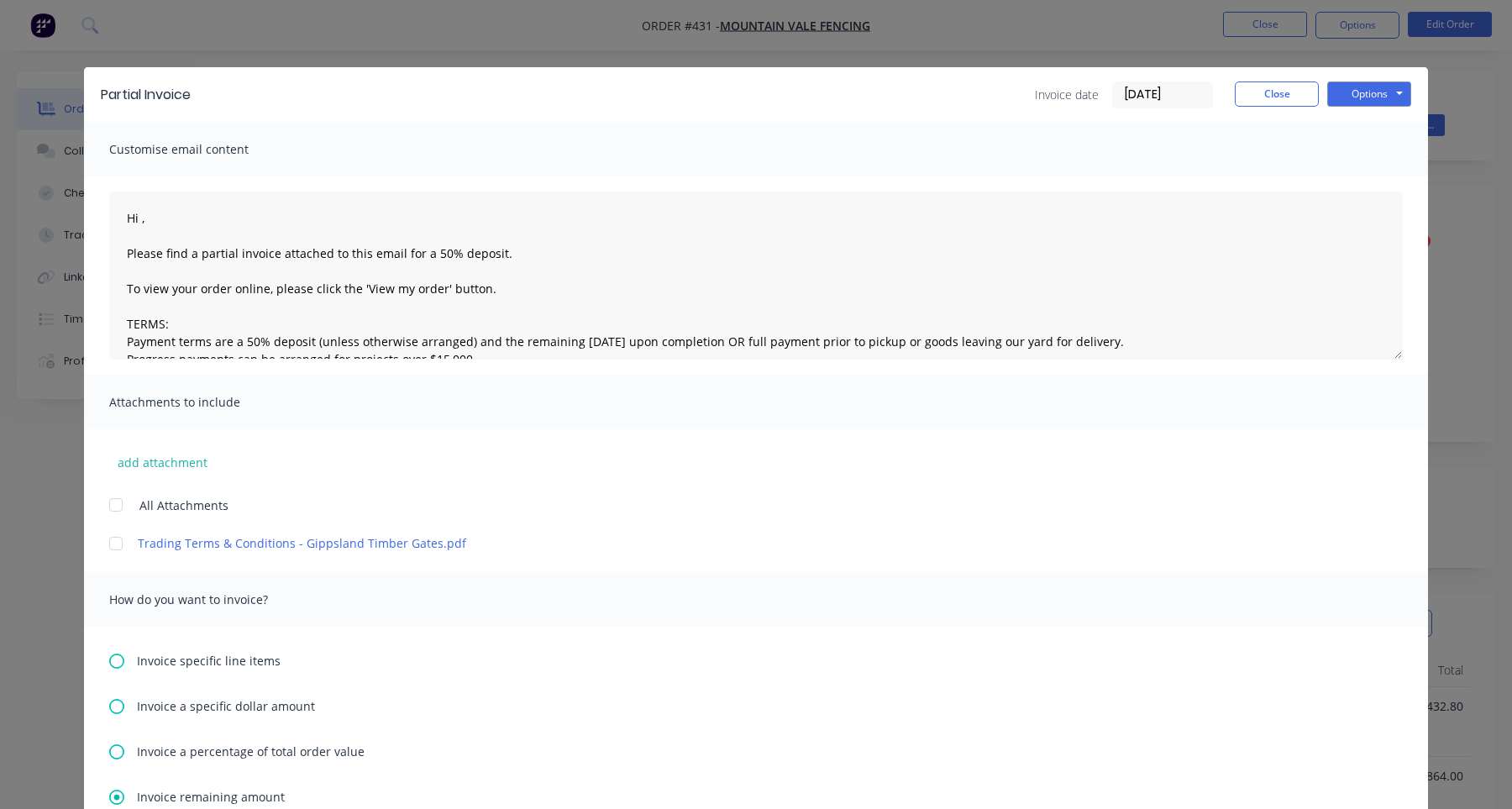
click at [1285, 78] on div "Partial Invoice Invoice date 14/10/25 Close Options Preview Print Email" at bounding box center [755, 95] width 1344 height 55
click at [1285, 90] on button "Close" at bounding box center [1276, 95] width 84 height 26
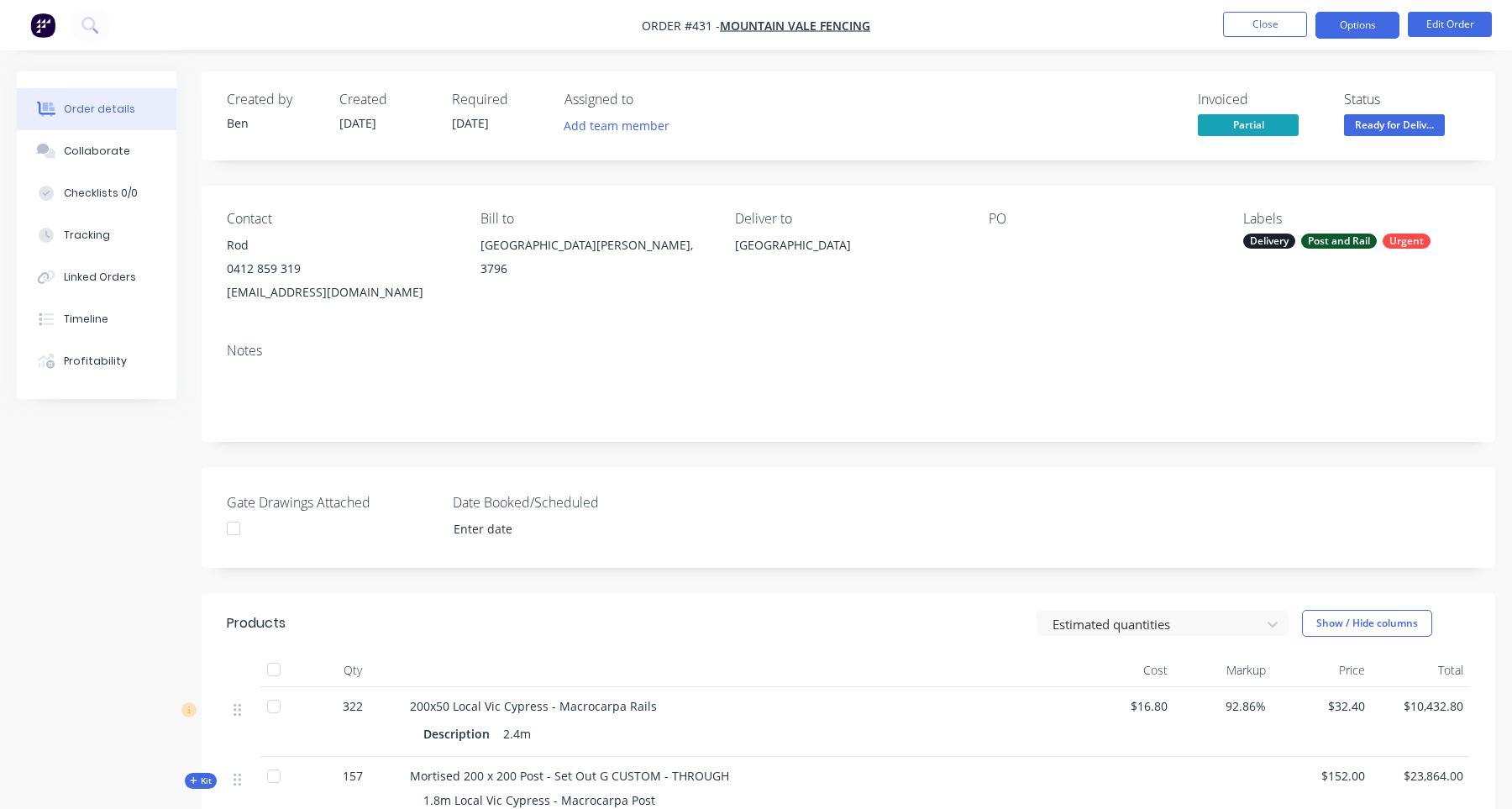
click at [1372, 20] on button "Options" at bounding box center [1358, 26] width 84 height 27
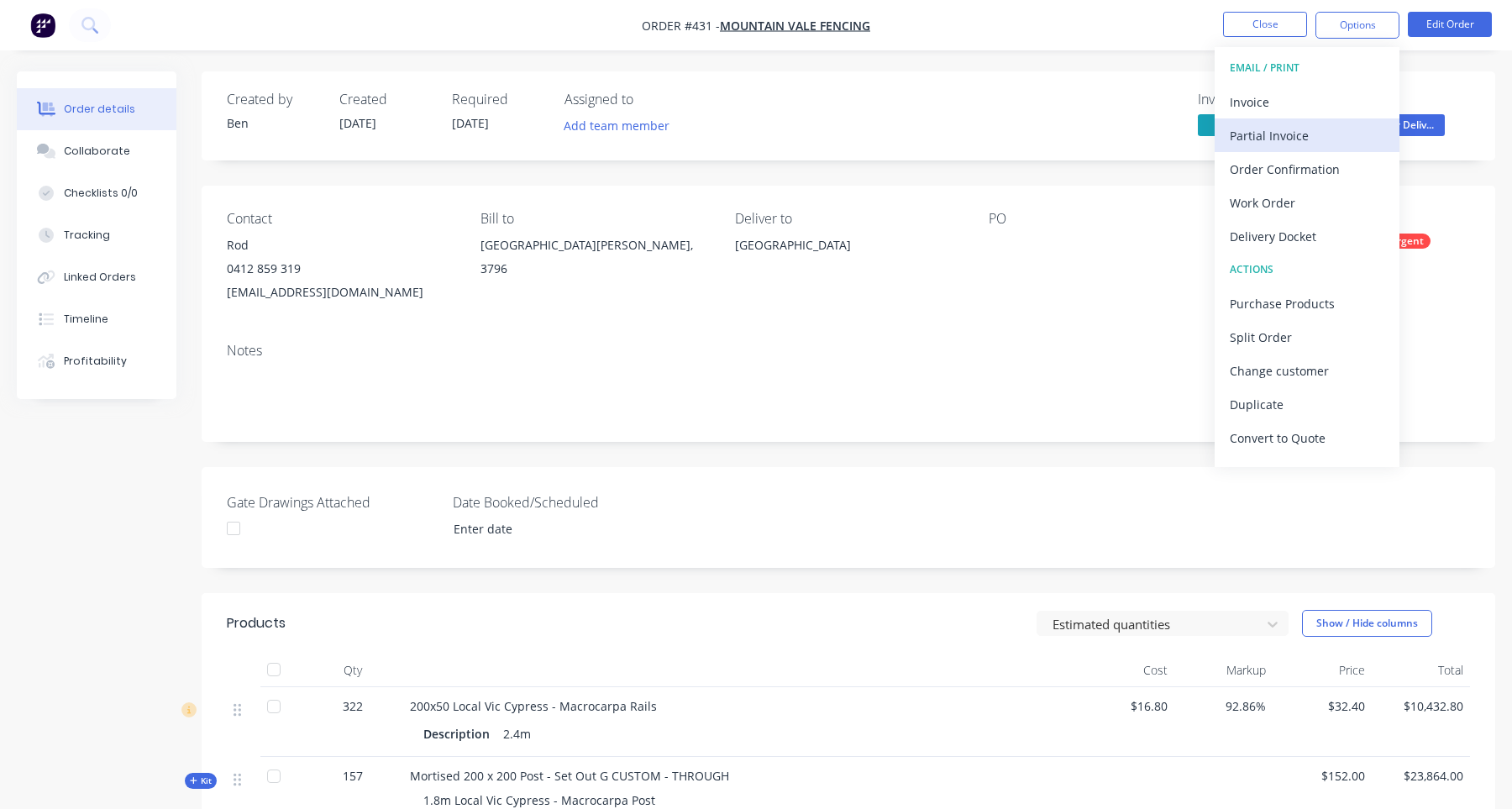
click at [1323, 132] on div "Partial Invoice" at bounding box center [1307, 136] width 154 height 25
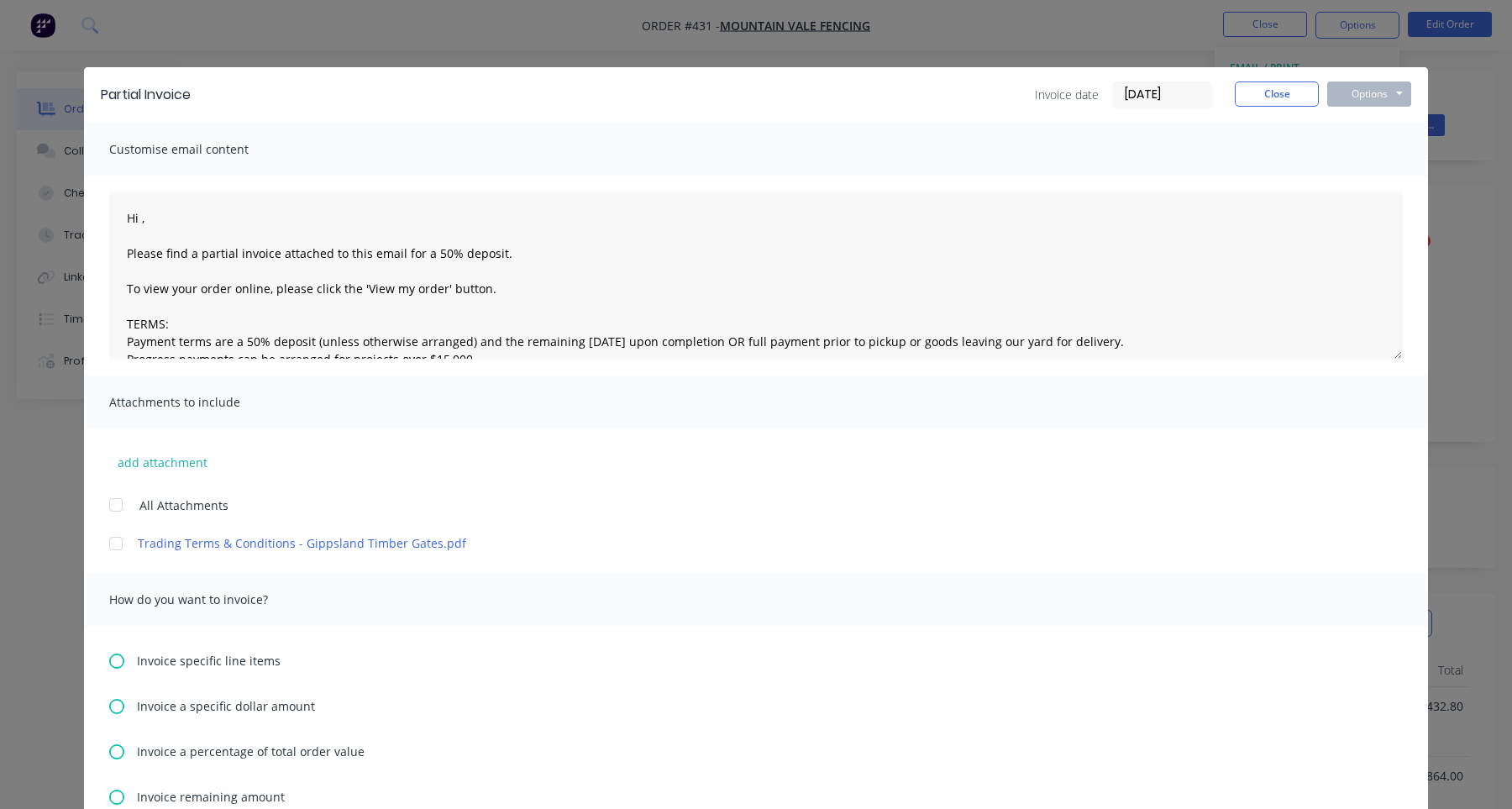
scroll to position [256, 0]
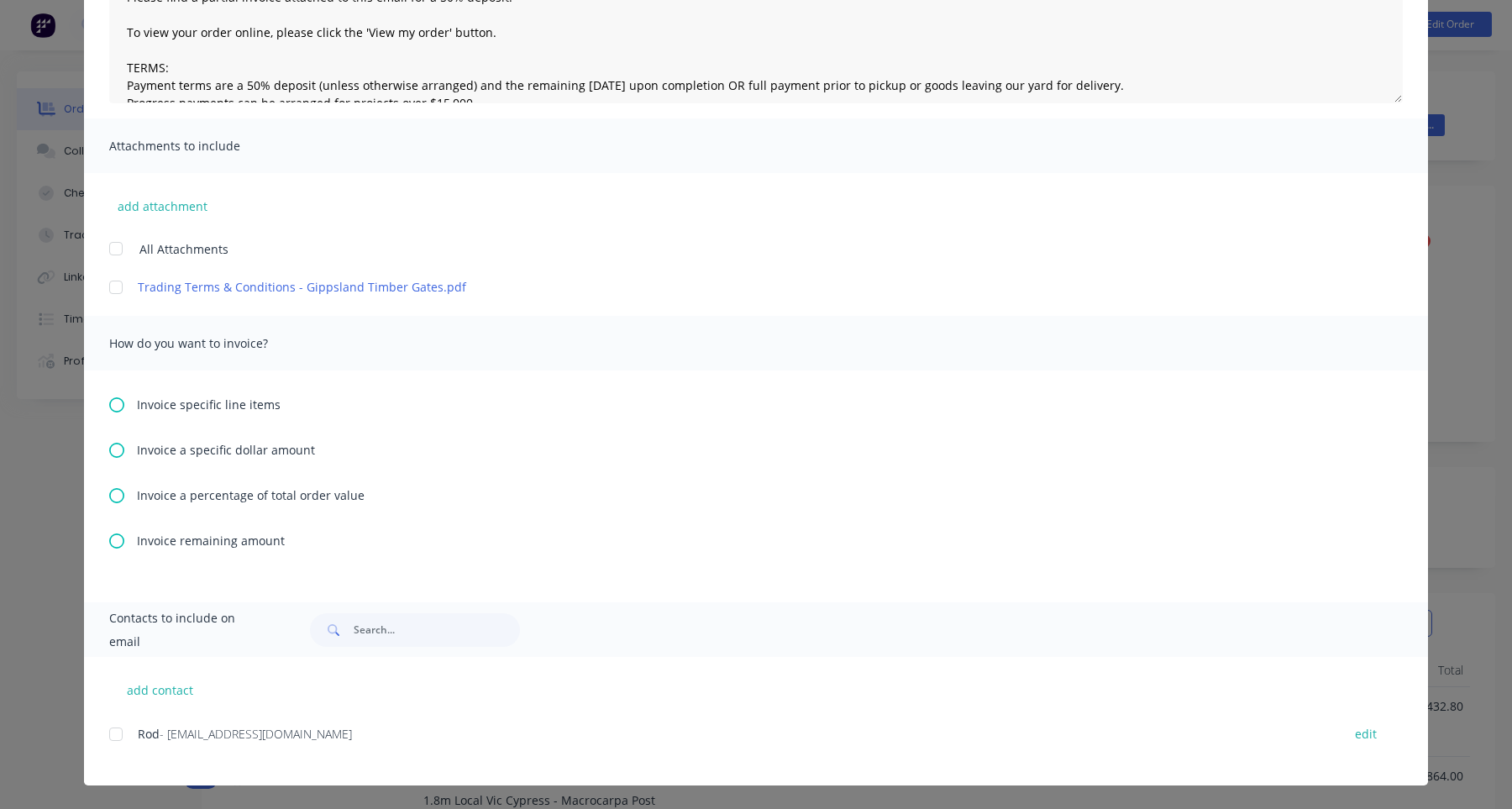
click at [161, 538] on span "Invoice remaining amount" at bounding box center [211, 540] width 148 height 18
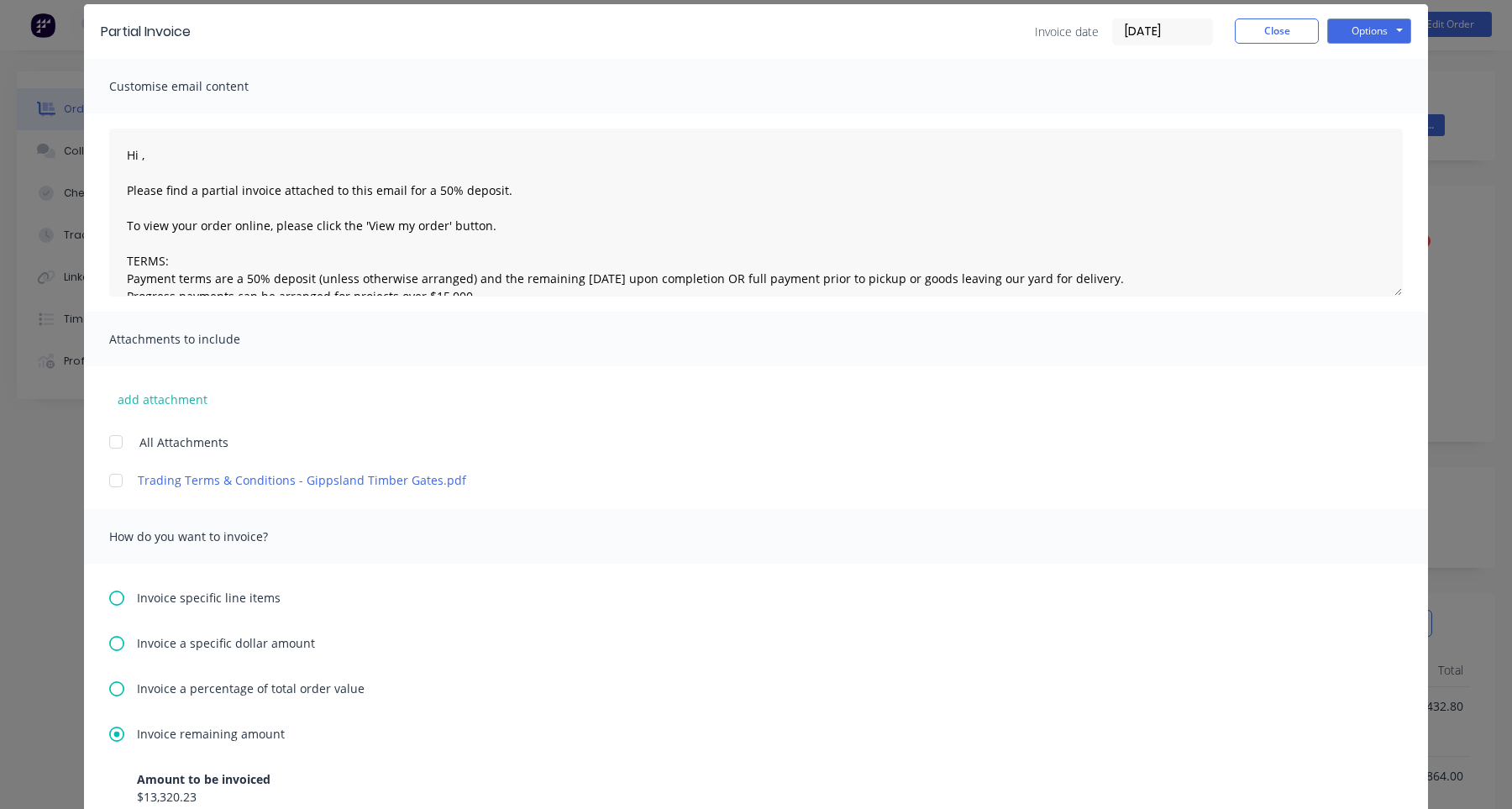
scroll to position [22, 0]
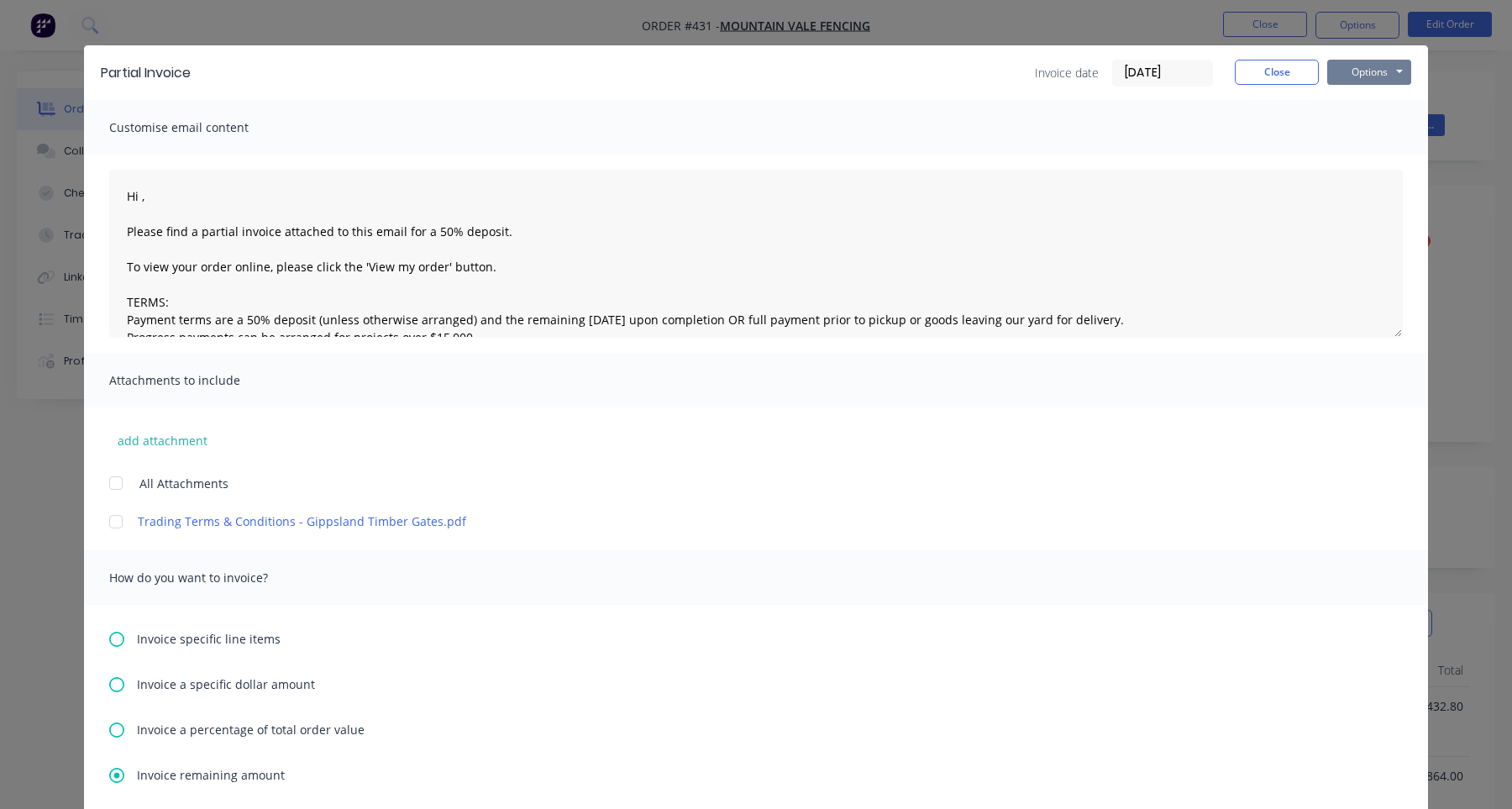
click at [1383, 79] on button "Options" at bounding box center [1370, 73] width 84 height 26
type textarea "Hi , Please find a partial invoice attached to this email for a 50% deposit. To…"
click at [1366, 139] on button "Print" at bounding box center [1381, 130] width 108 height 27
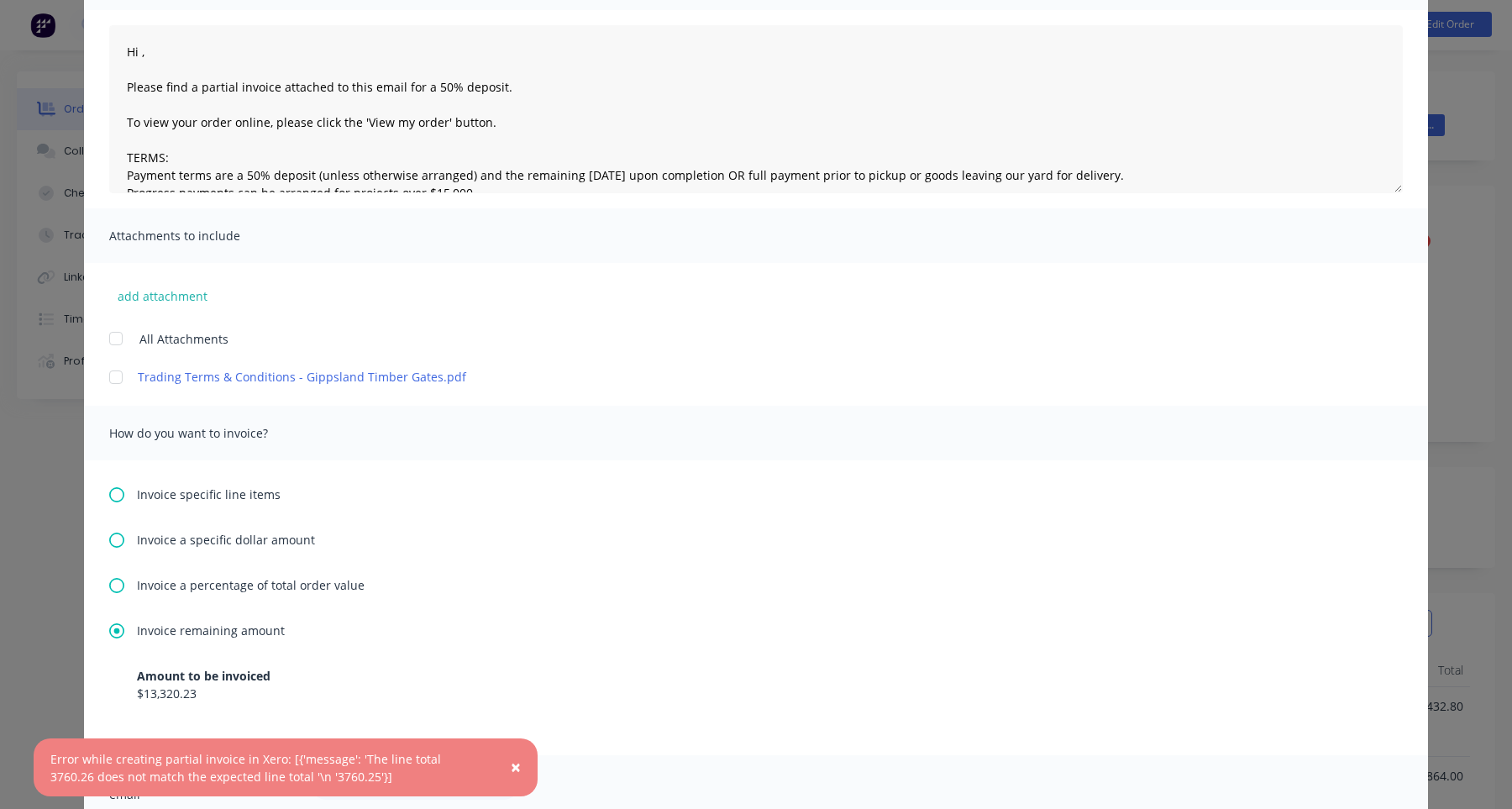
scroll to position [319, 0]
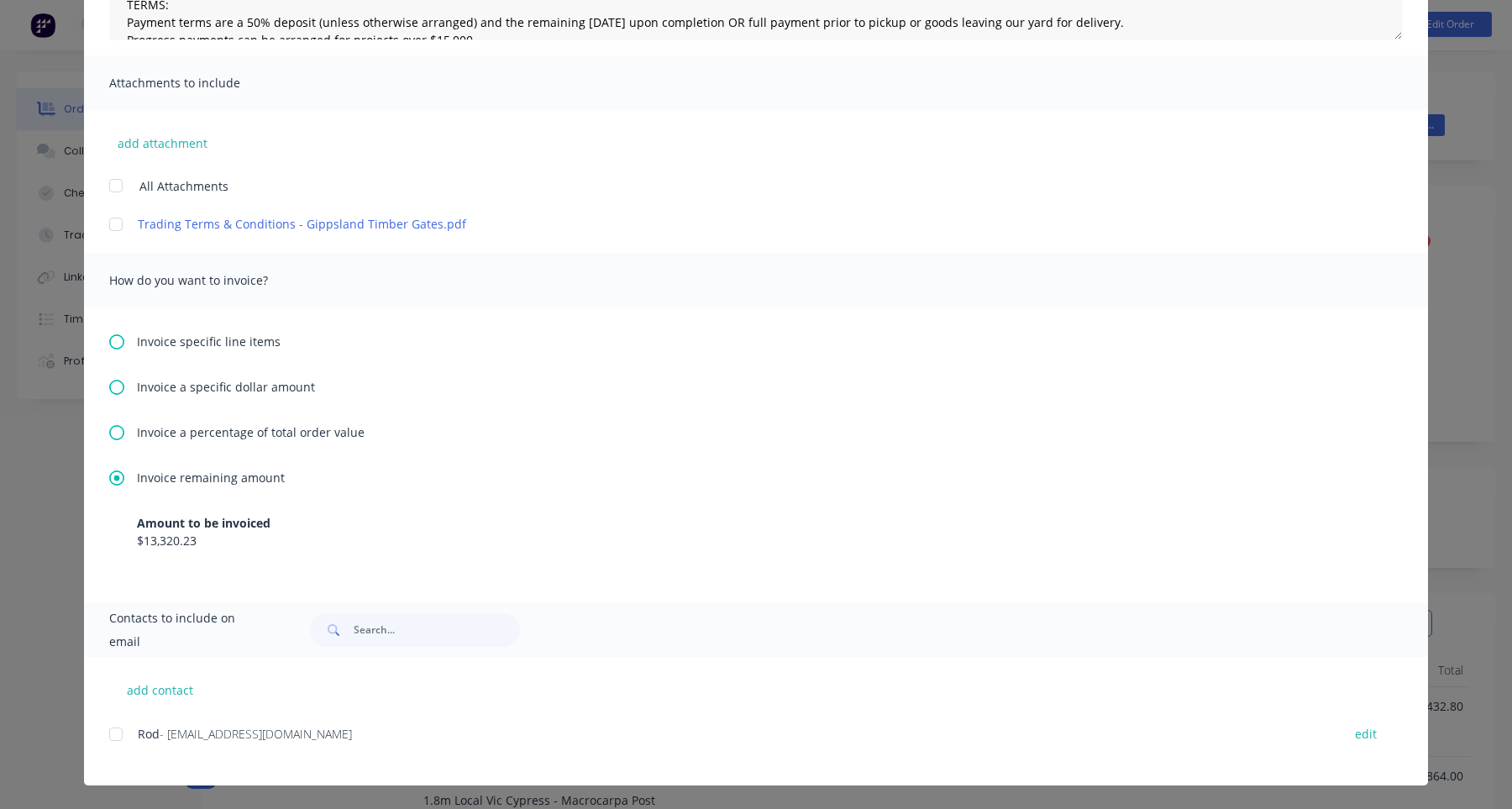
click at [175, 345] on span "Invoice specific line items" at bounding box center [209, 341] width 143 height 18
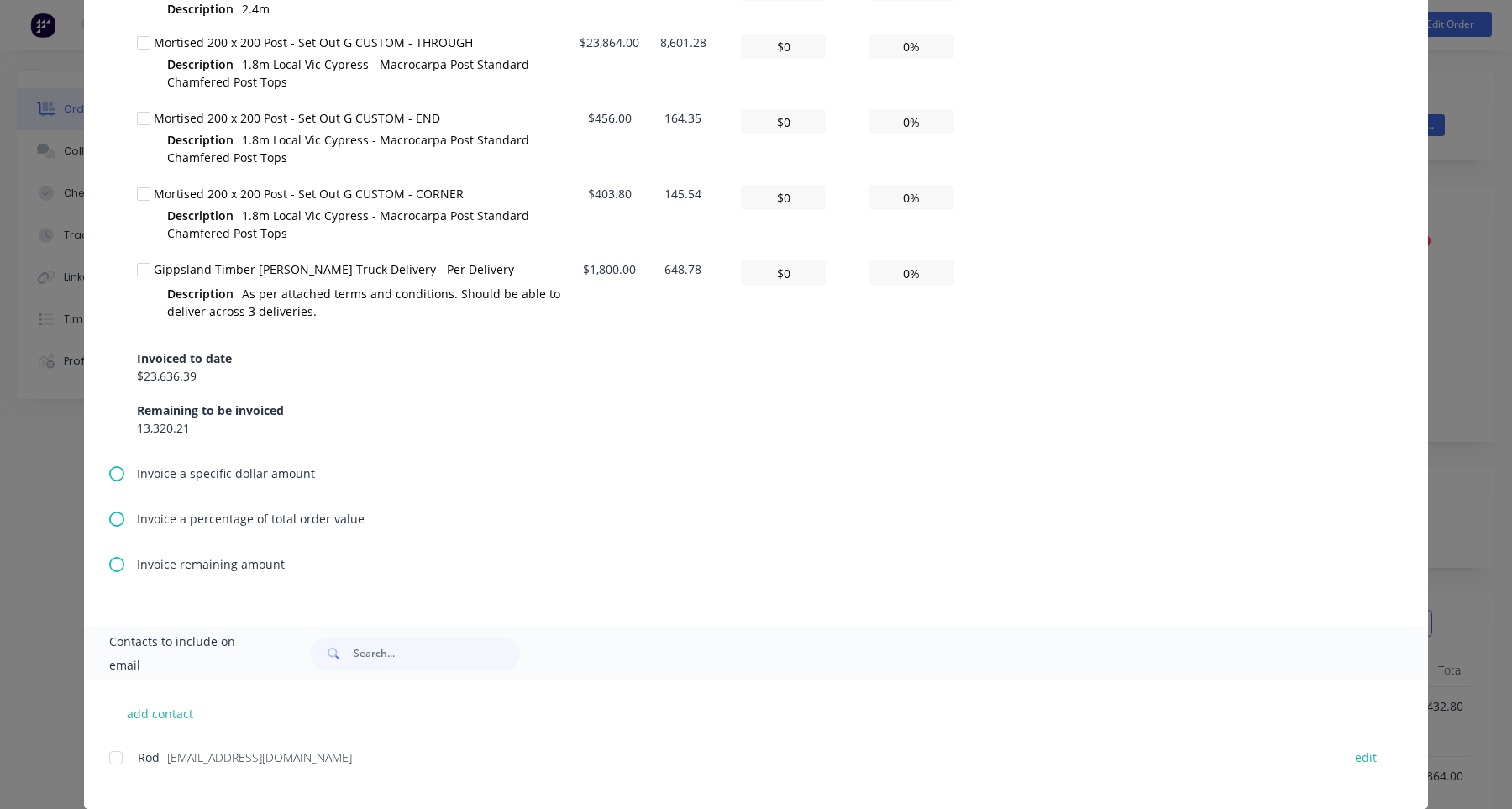
scroll to position [782, 0]
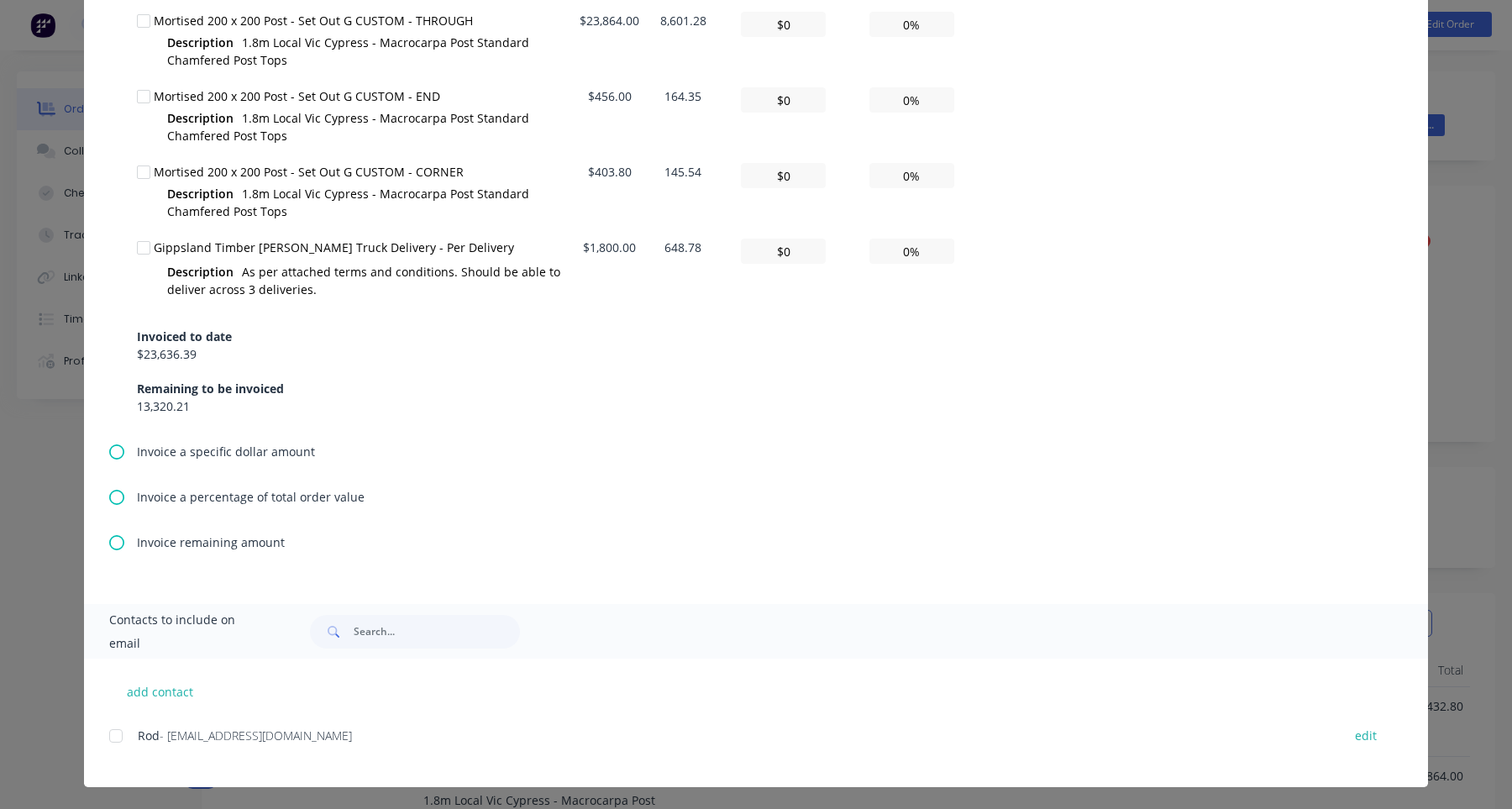
click at [201, 530] on div "Invoice specific line items All Total Remaining Invoice amount ($) Invoice amou…" at bounding box center [755, 224] width 1344 height 759
click at [201, 541] on span "Invoice remaining amount" at bounding box center [211, 542] width 148 height 18
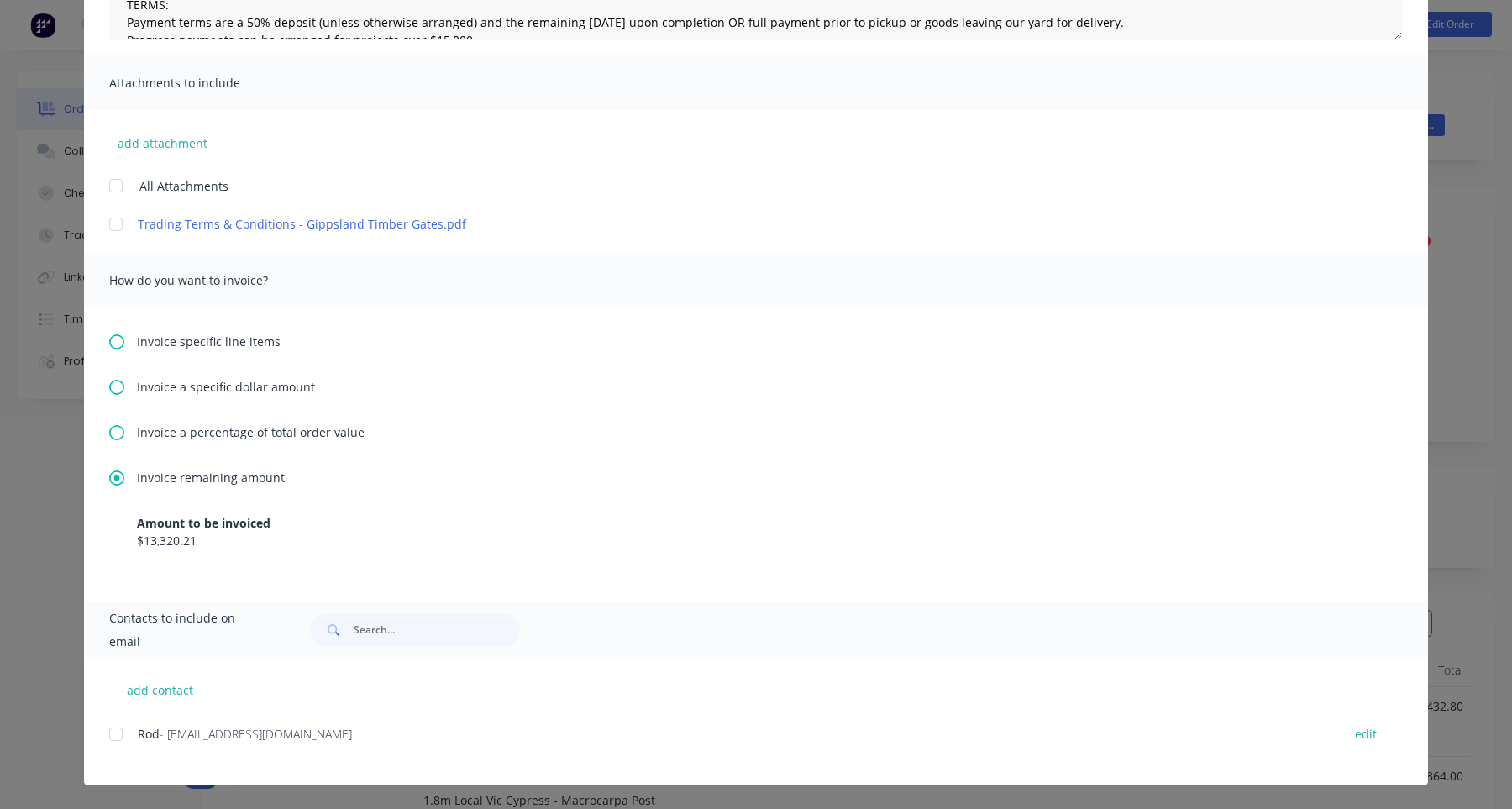
scroll to position [0, 0]
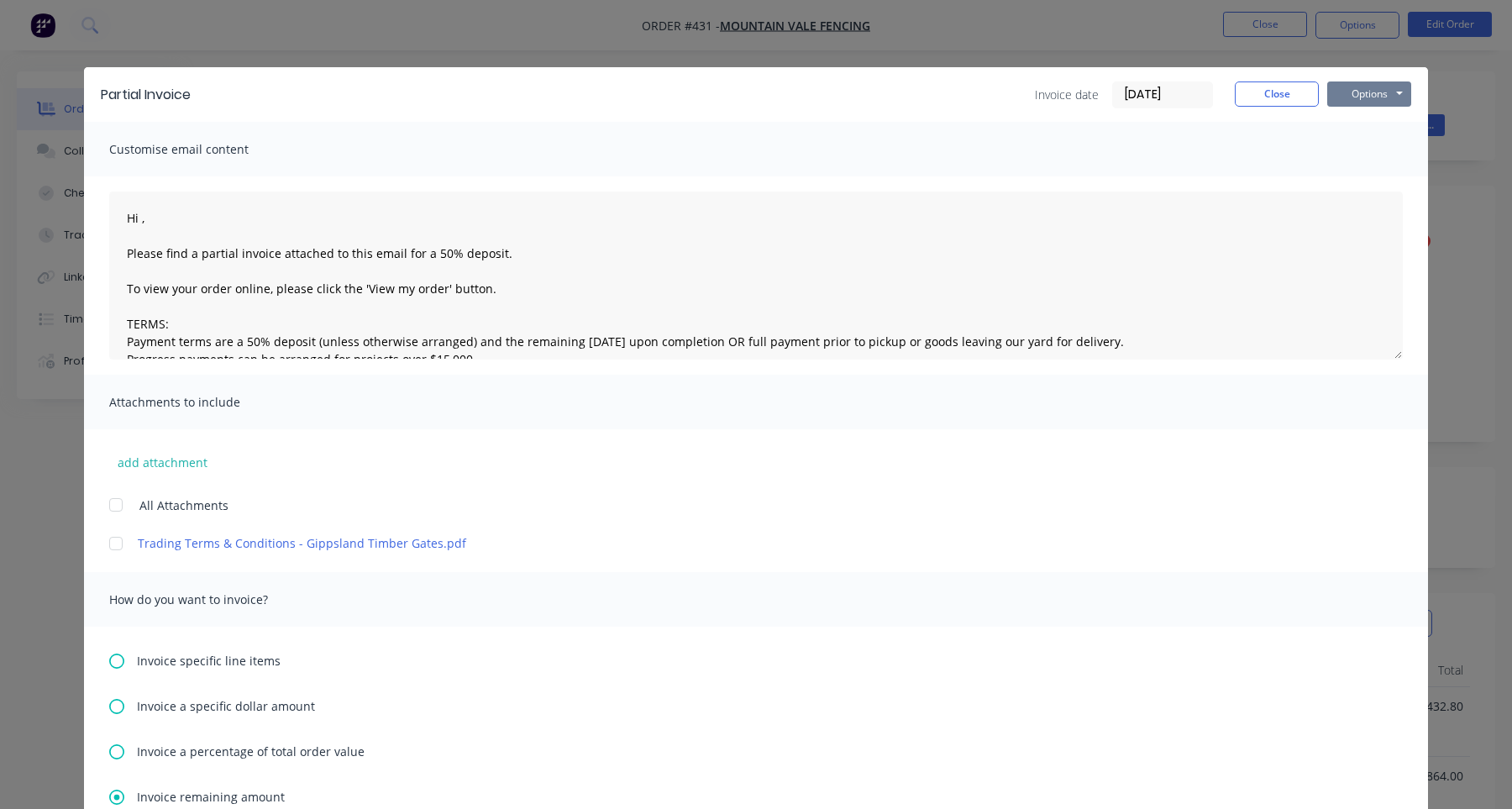
click at [1380, 100] on button "Options" at bounding box center [1370, 95] width 84 height 26
type textarea "Hi , Please find a partial invoice attached to this email for a 50% deposit. To…"
click at [1378, 151] on button "Print" at bounding box center [1381, 151] width 108 height 27
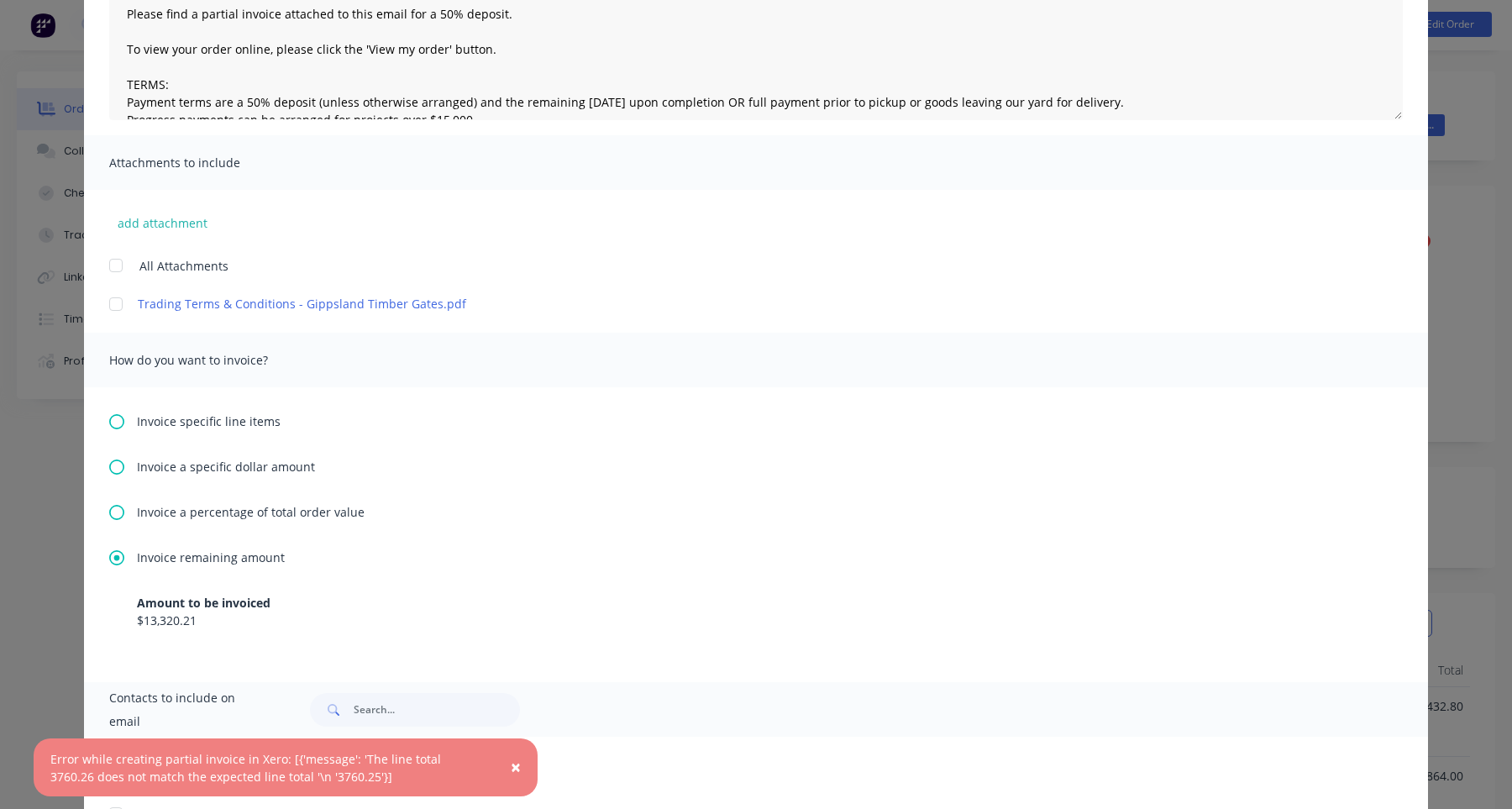
scroll to position [253, 0]
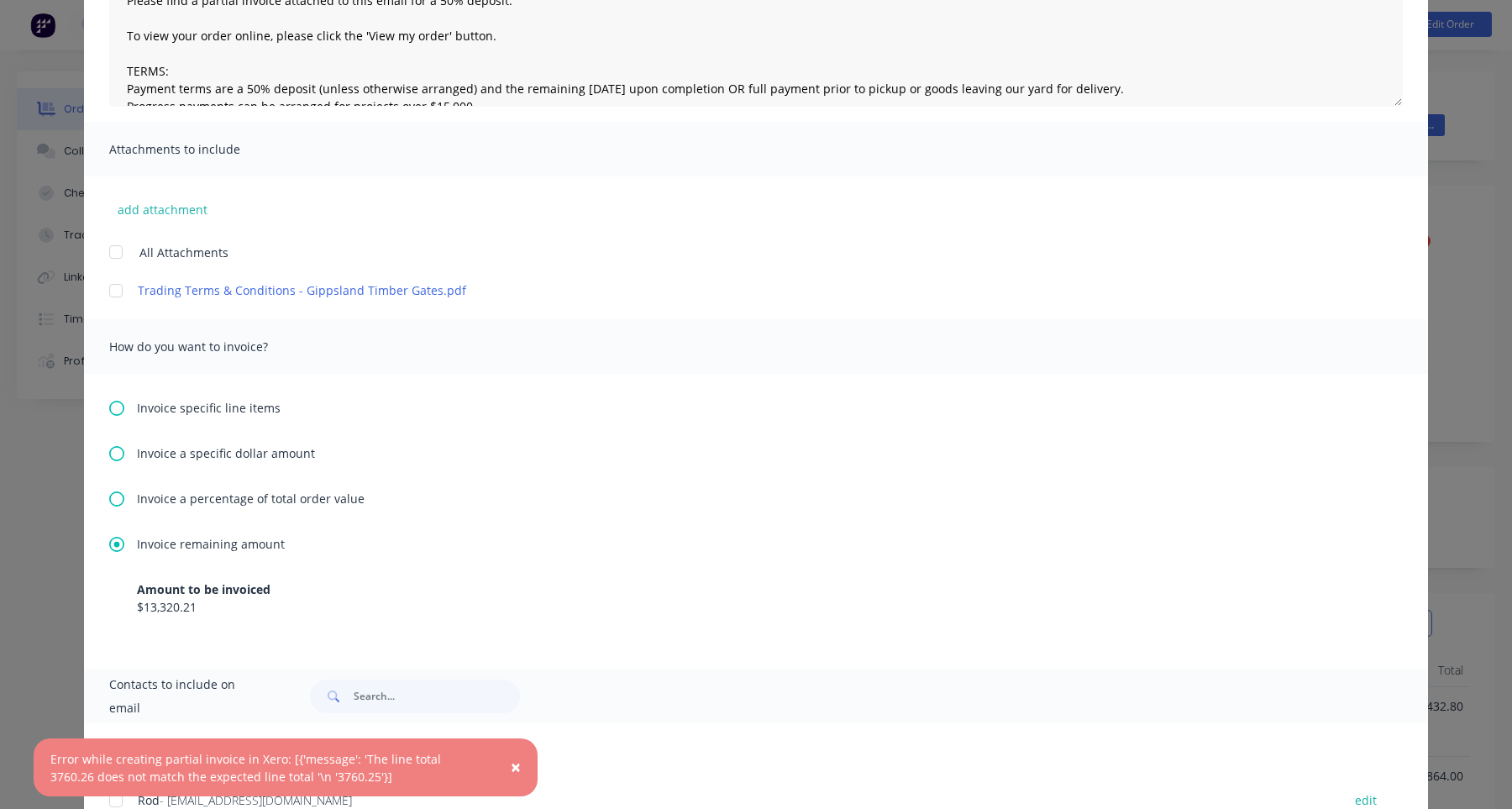
click at [223, 409] on span "Invoice specific line items" at bounding box center [209, 408] width 143 height 18
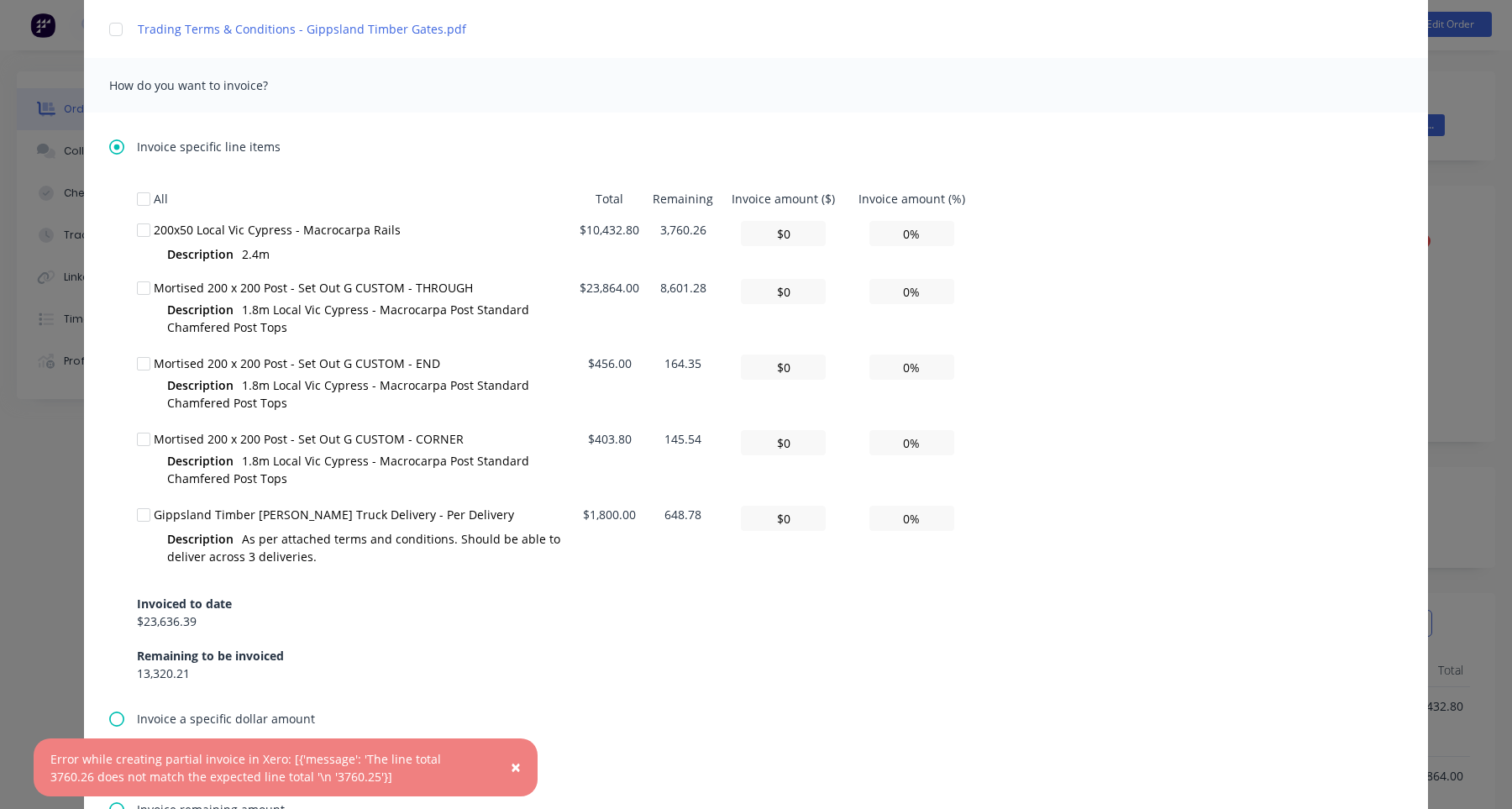
scroll to position [518, 0]
drag, startPoint x: 661, startPoint y: 227, endPoint x: 712, endPoint y: 227, distance: 51.0
click at [712, 227] on td "3,760.26" at bounding box center [683, 240] width 74 height 58
copy td "3,760.26"
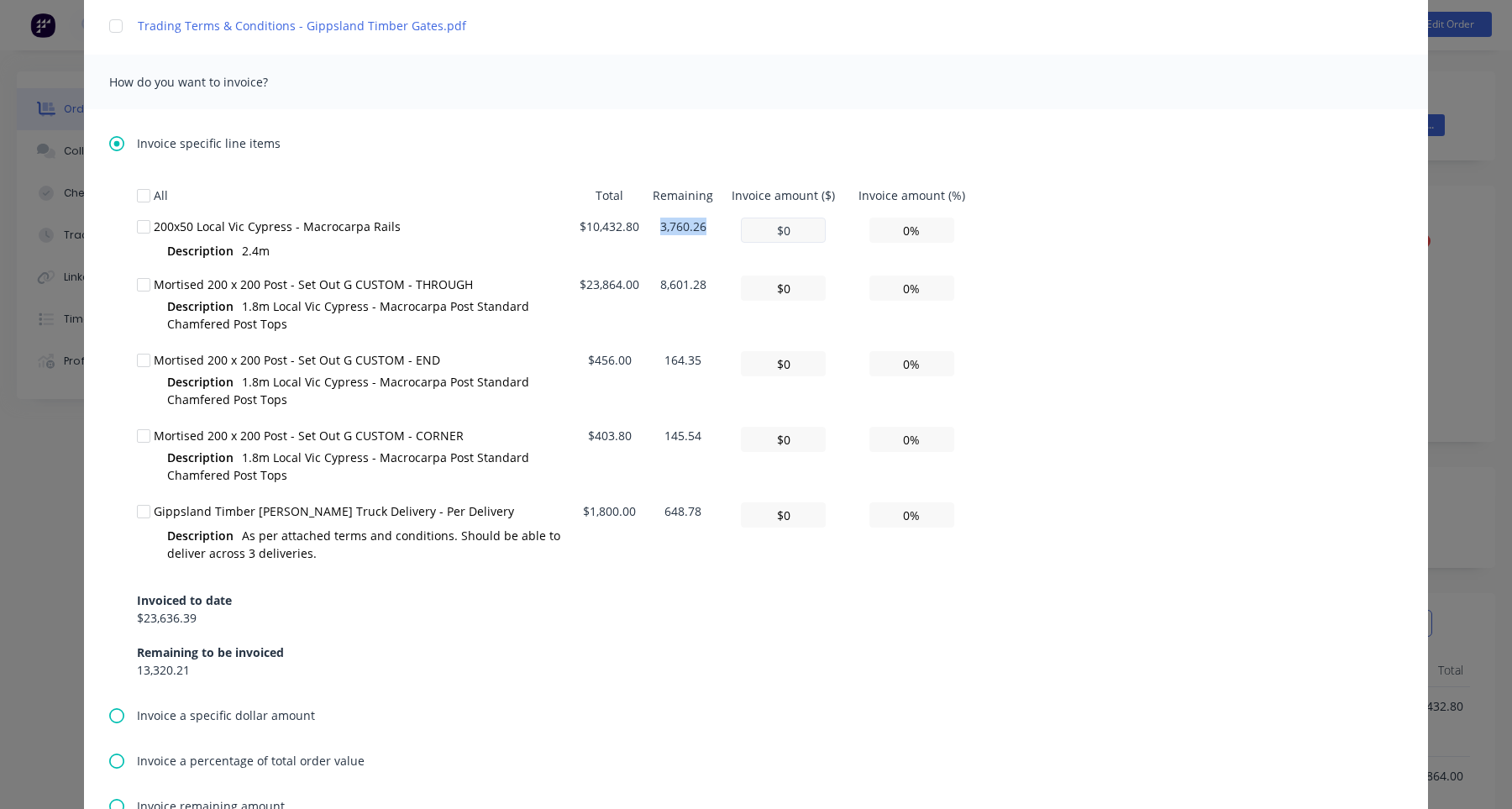
copy td "3,760.26"
click at [800, 228] on input "$0" at bounding box center [782, 230] width 84 height 26
type textarea "Hi , Please find a partial invoice attached to this email for a 50% deposit. To…"
type input "$0"
paste input "3,760.2599999999993"
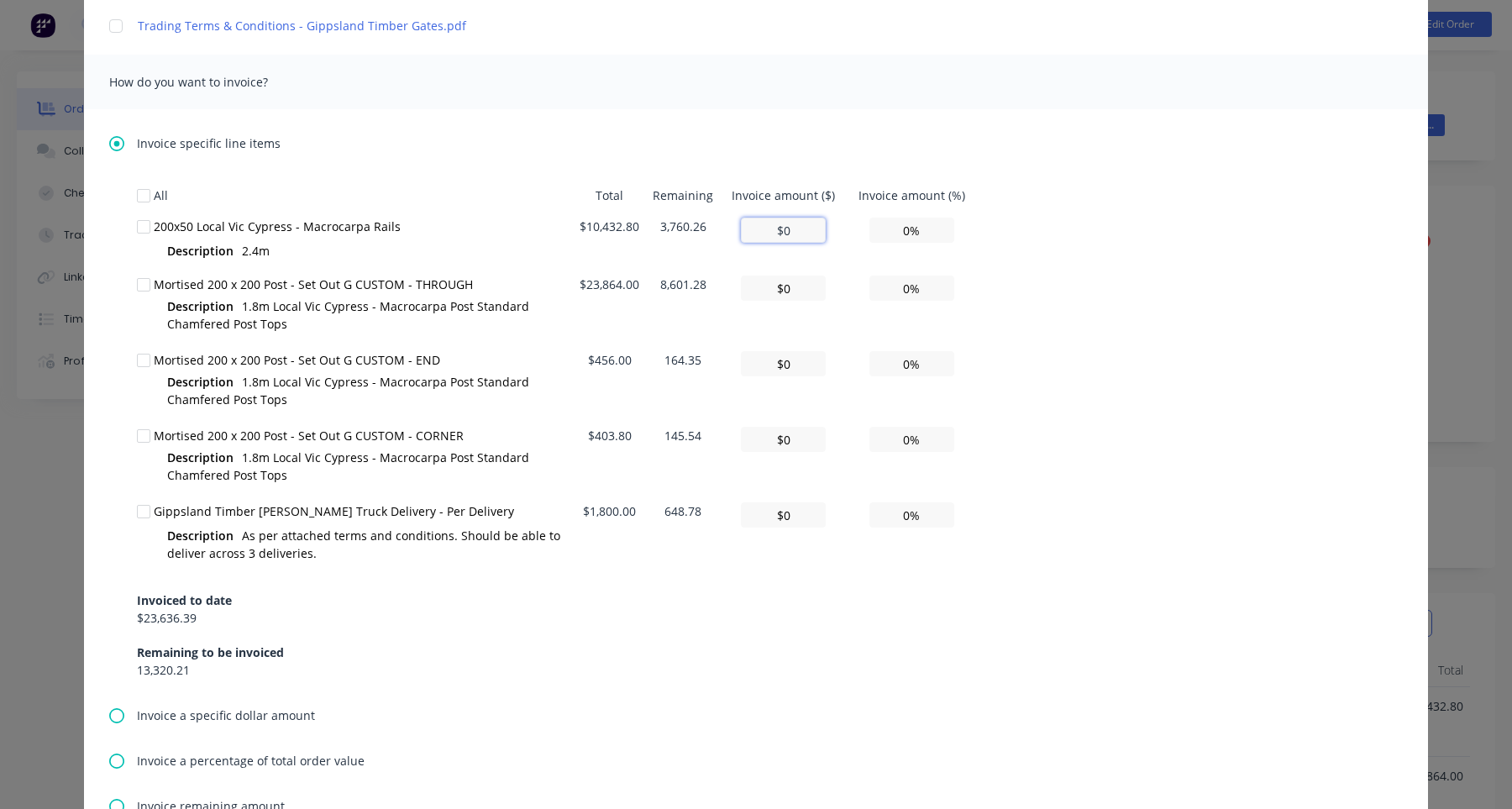
type textarea "Hi , Please find a partial invoice attached to this email for a 50% deposit. To…"
type input "$3,760.2599999999993"
type input "36.04%"
type textarea "Hi , Please find a partial invoice attached to this email for a 50% deposit. To…"
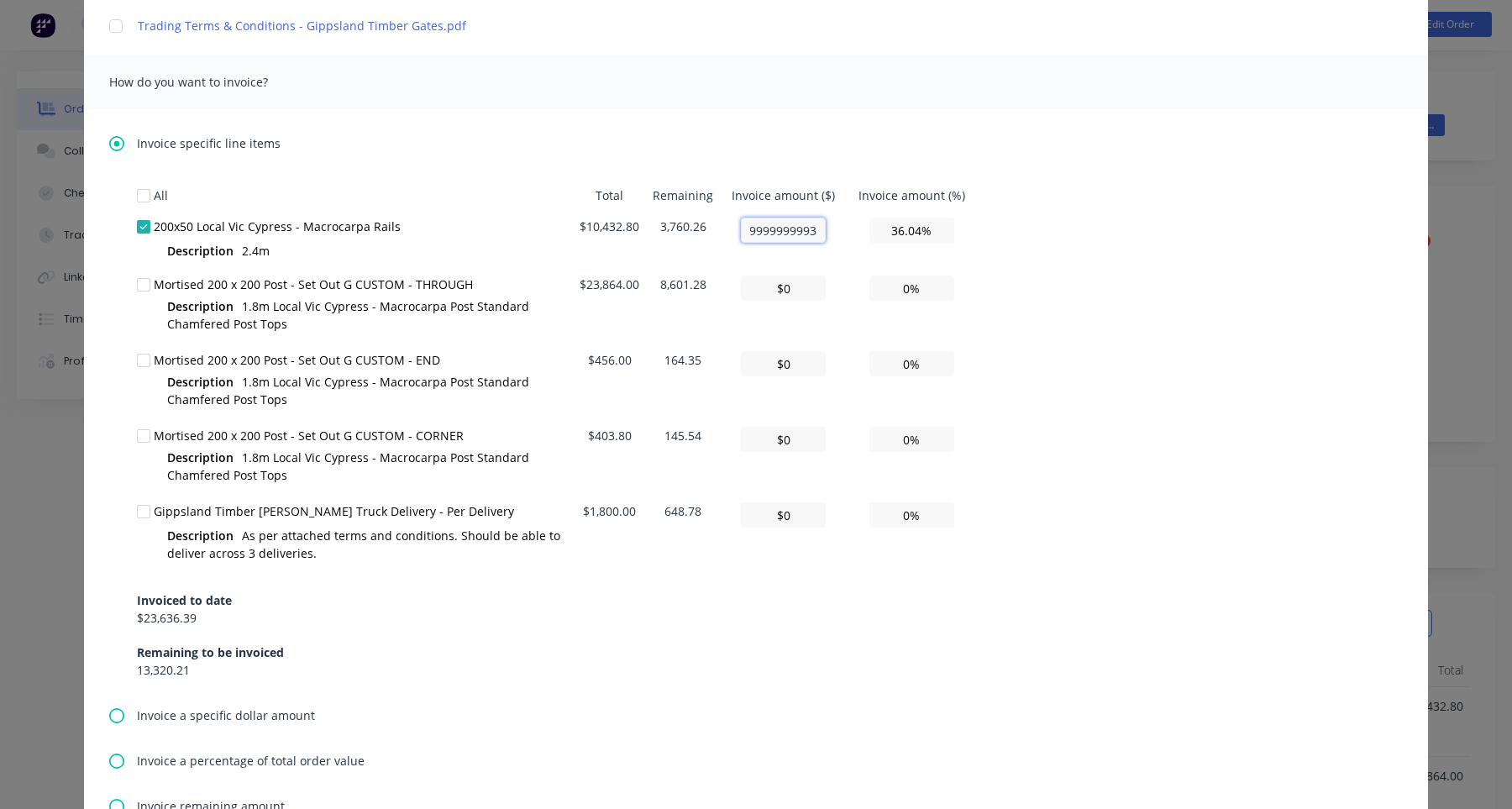
type input "$3,760.2"
type textarea "Hi , Please find a partial invoice attached to this email for a 50% deposit. To…"
type input "$3,760.2599999999993"
type textarea "Hi , Please find a partial invoice attached to this email for a 50% deposit. To…"
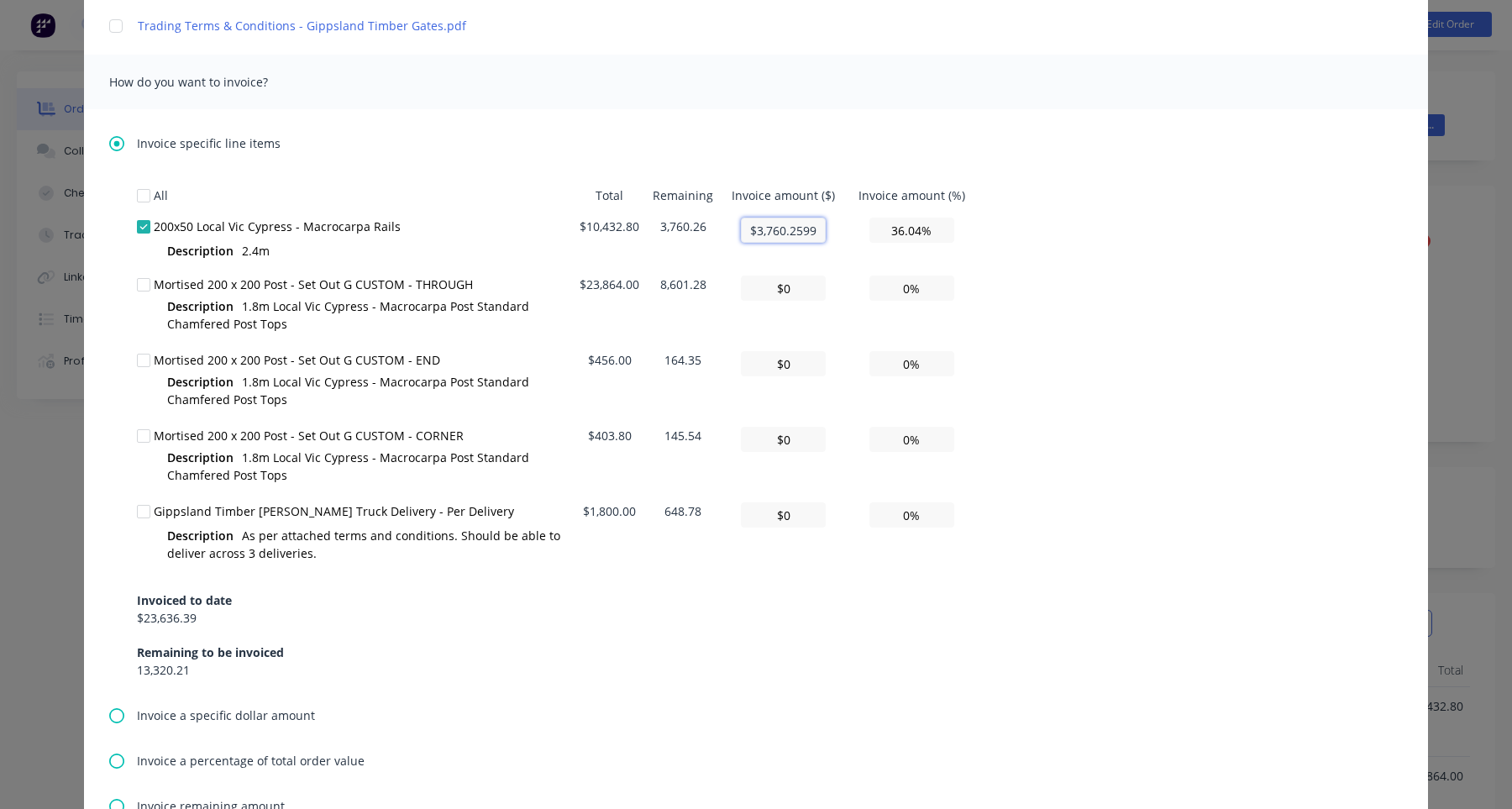
type input "$3,760.25"
type textarea "Hi , Please find a partial invoice attached to this email for a 50% deposit. To…"
type input "$3,760.25"
click at [812, 230] on input "$3,760.25" at bounding box center [782, 230] width 84 height 26
type textarea "Hi , Please find a partial invoice attached to this email for a 50% deposit. To…"
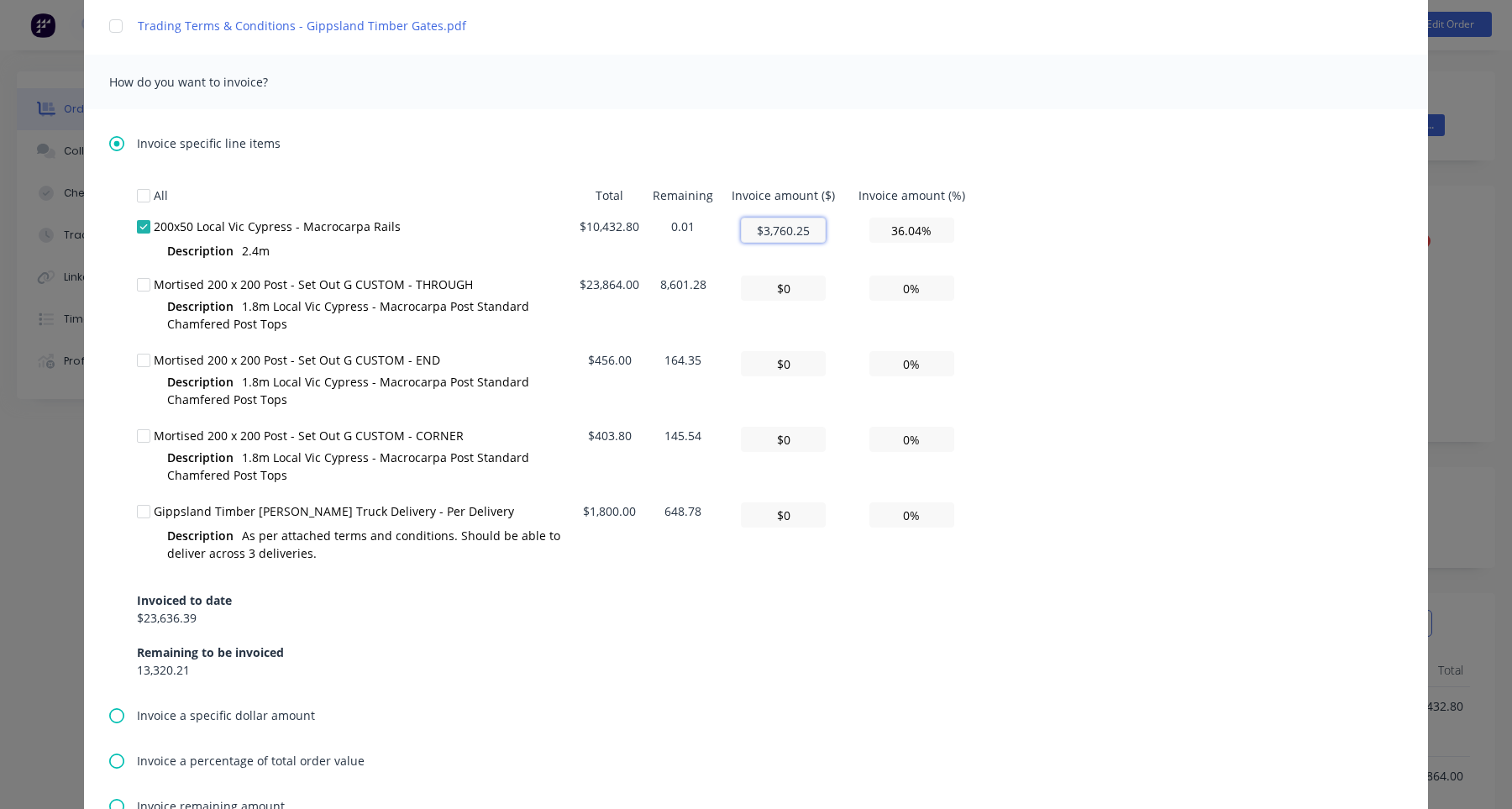
type input "$3,760.2"
type textarea "Hi , Please find a partial invoice attached to this email for a 50% deposit. To…"
type input "$3,760.2599999999993"
type textarea "Hi , Please find a partial invoice attached to this email for a 50% deposit. To…"
type input "$3,760.2599999999993"
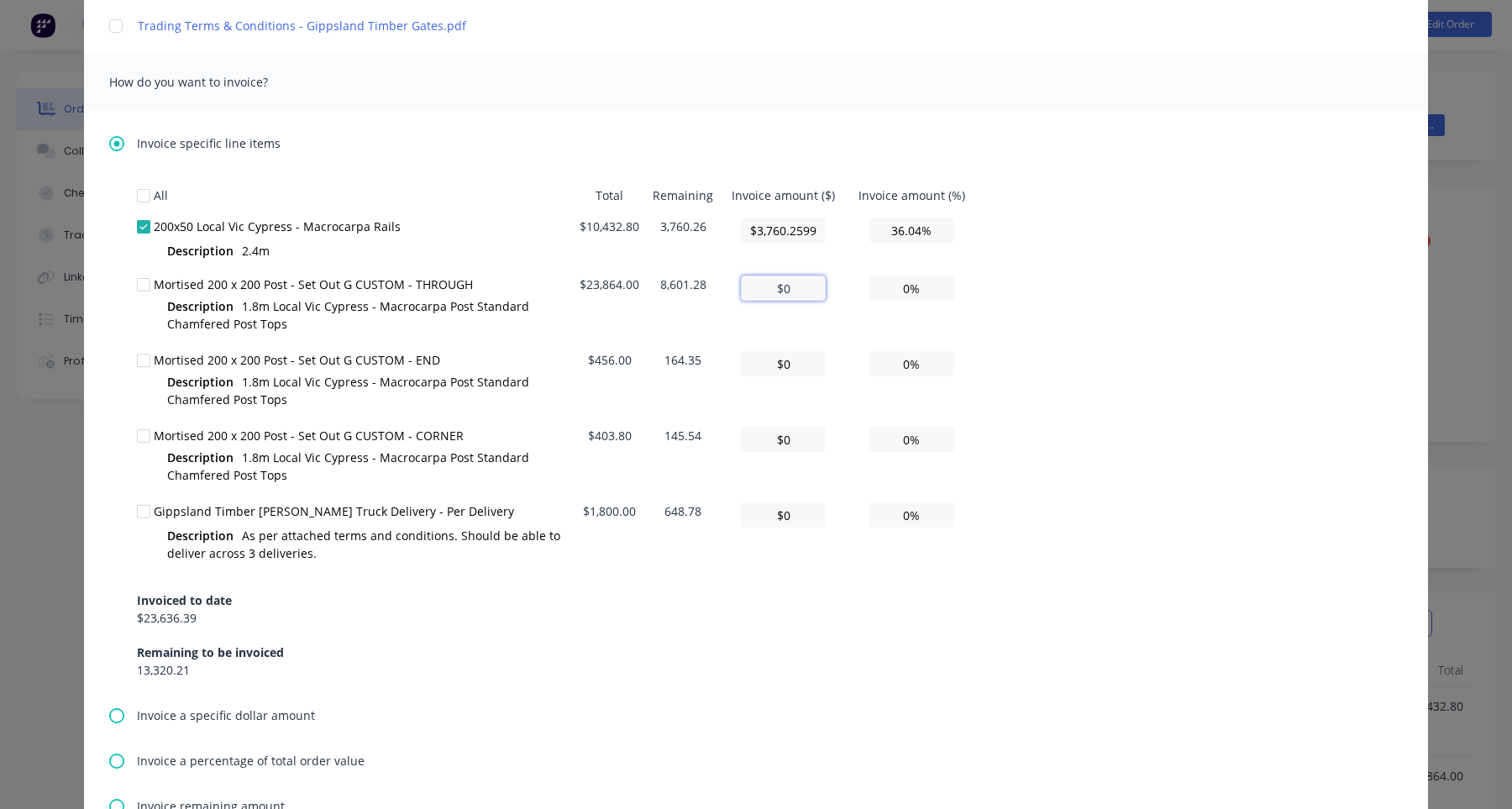
click at [788, 283] on input "$0" at bounding box center [782, 288] width 84 height 26
type textarea "Hi , Please find a partial invoice attached to this email for a 50% deposit. To…"
type input "$0"
type input "0.00%"
click at [807, 233] on input "$3,760.2599999999993" at bounding box center [782, 230] width 84 height 26
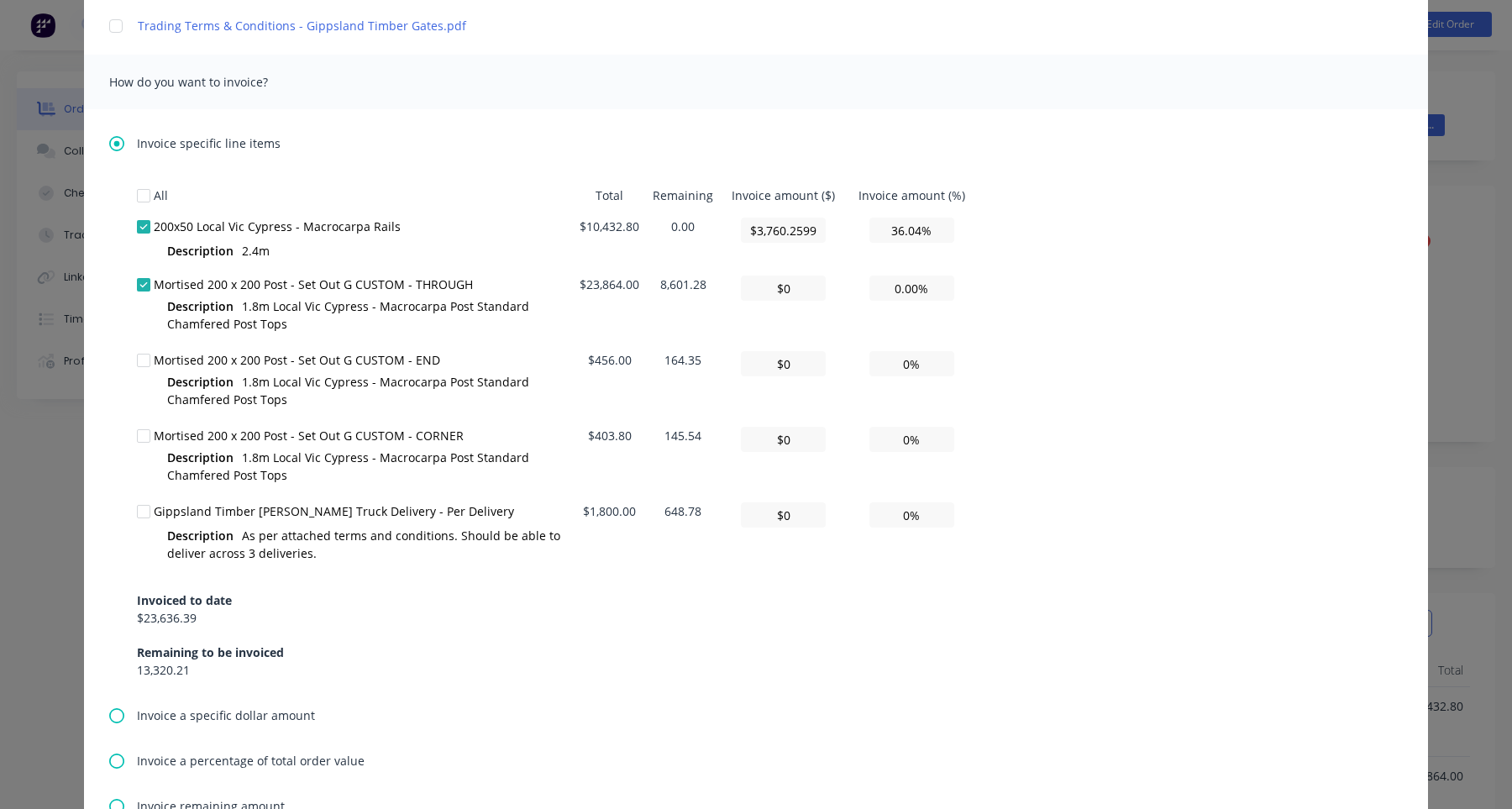
type textarea "Hi , Please find a partial invoice attached to this email for a 50% deposit. To…"
type input "$3,760.2599999999993"
click at [854, 276] on td "0.00%" at bounding box center [912, 306] width 131 height 76
click at [789, 289] on input "$0" at bounding box center [782, 288] width 84 height 26
type textarea "Hi , Please find a partial invoice attached to this email for a 50% deposit. To…"
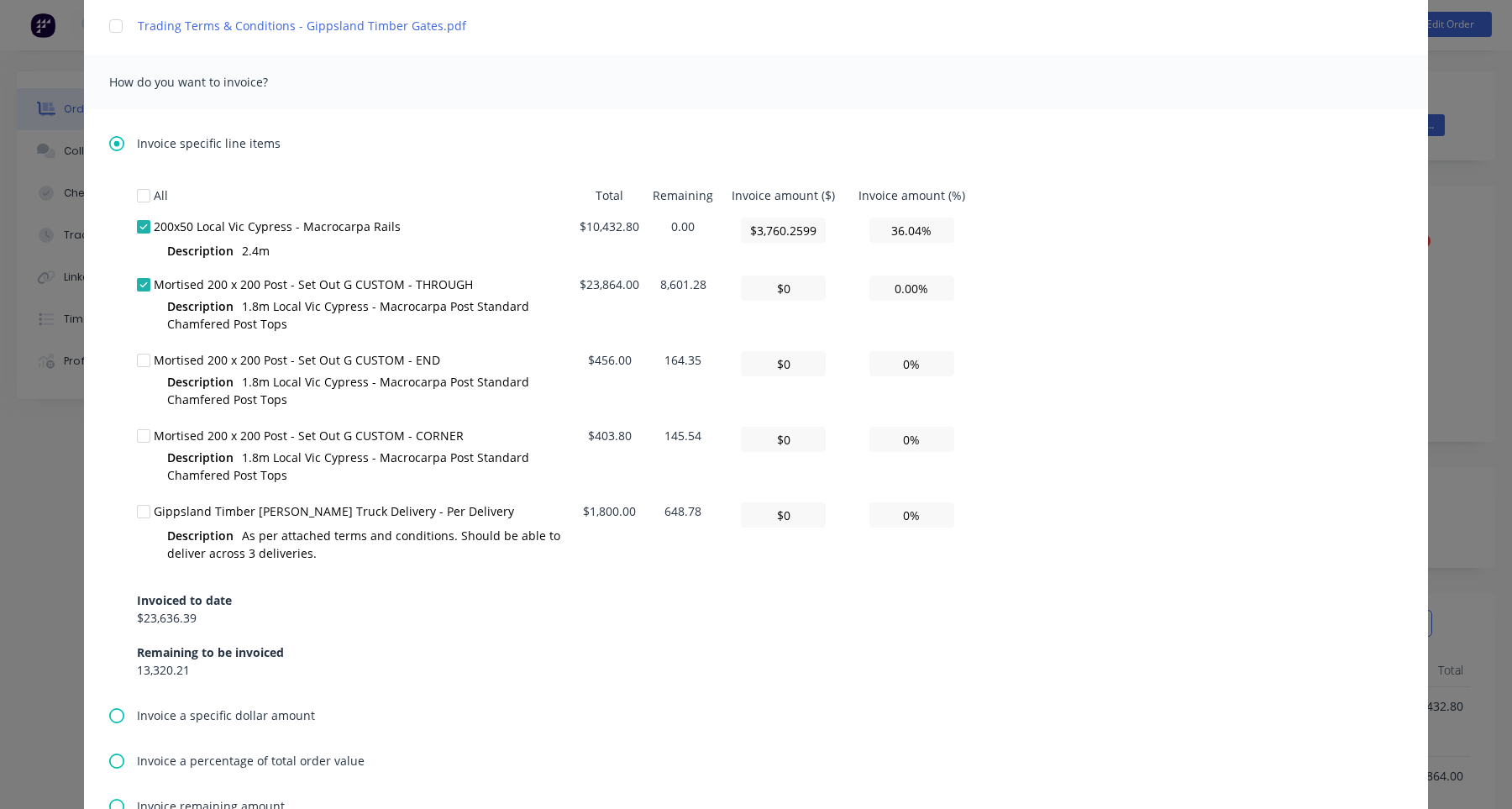
type input "$0"
drag, startPoint x: 663, startPoint y: 287, endPoint x: 719, endPoint y: 293, distance: 56.3
click at [719, 293] on td "8,601.28" at bounding box center [683, 306] width 74 height 76
copy td "8,601.28"
click at [794, 289] on input "$0" at bounding box center [782, 288] width 84 height 26
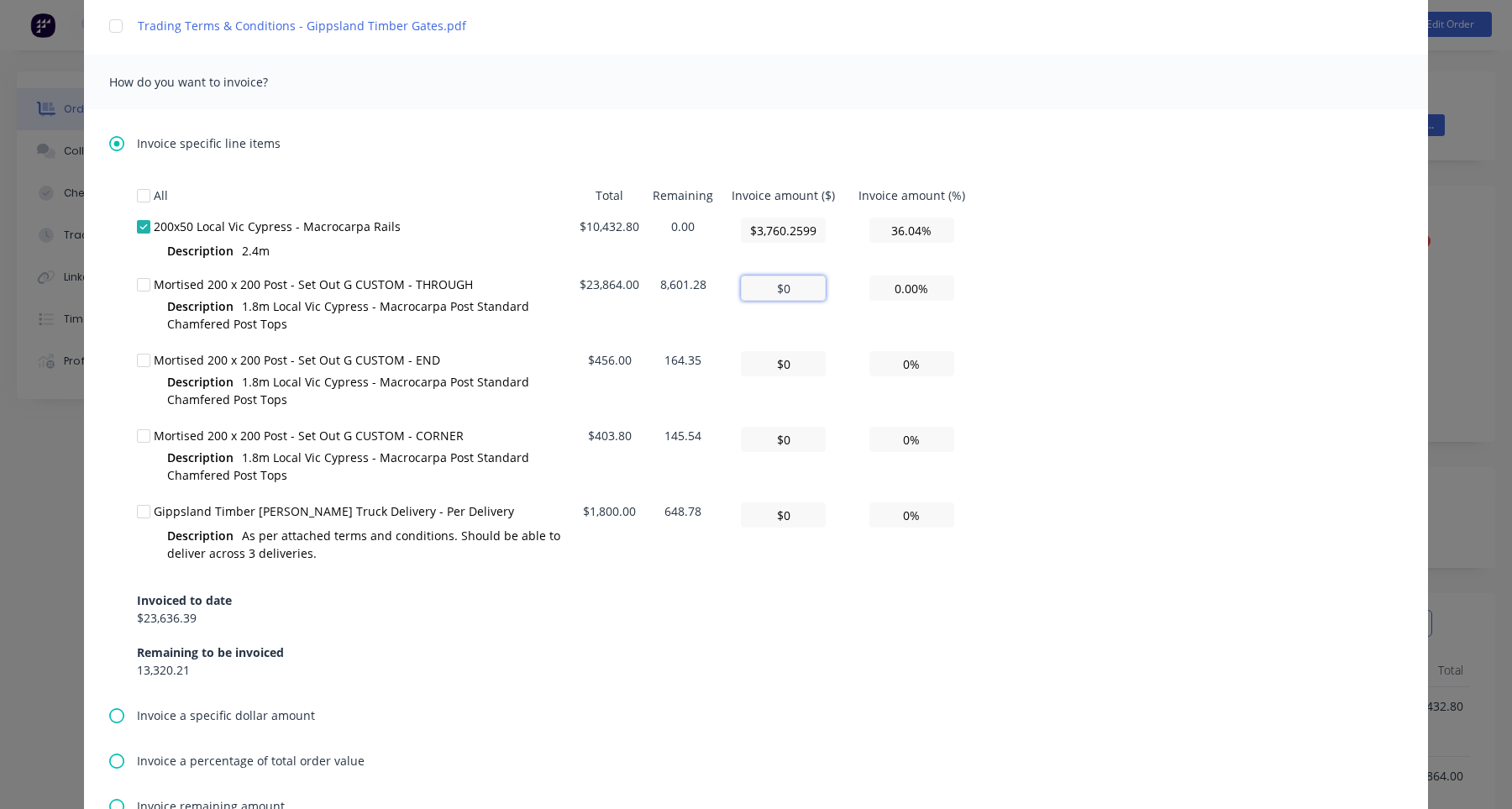
paste input "8,601.28"
type textarea "Hi , Please find a partial invoice attached to this email for a 50% deposit. To…"
type input "$8,601.28"
type input "36.04%"
type input "$8,601.28"
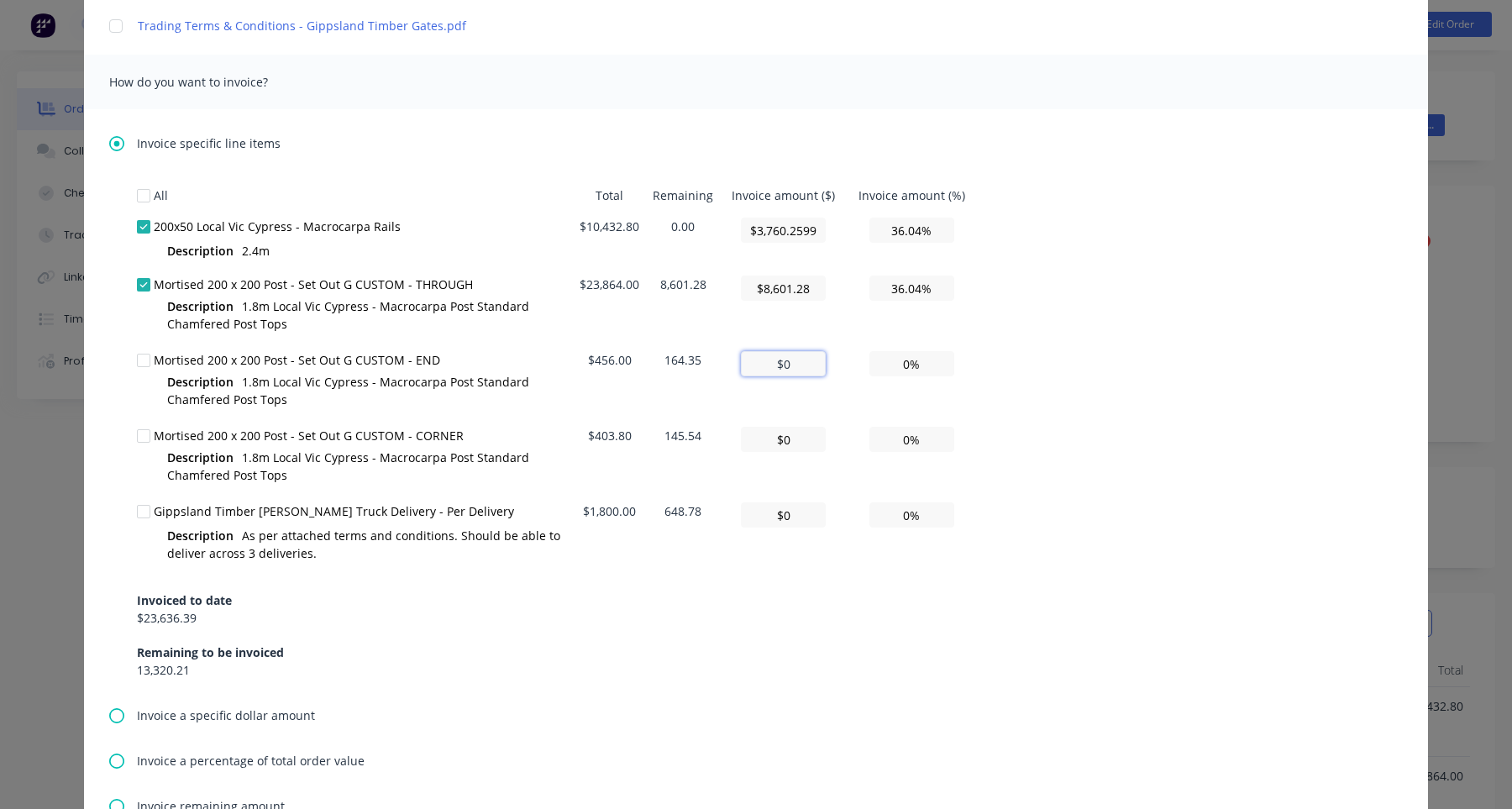
click at [788, 364] on input "$0" at bounding box center [782, 364] width 84 height 26
type textarea "Hi , Please find a partial invoice attached to this email for a 50% deposit. To…"
type input "$8,601.28"
type textarea "Hi , Please find a partial invoice attached to this email for a 50% deposit. To…"
type input "$0"
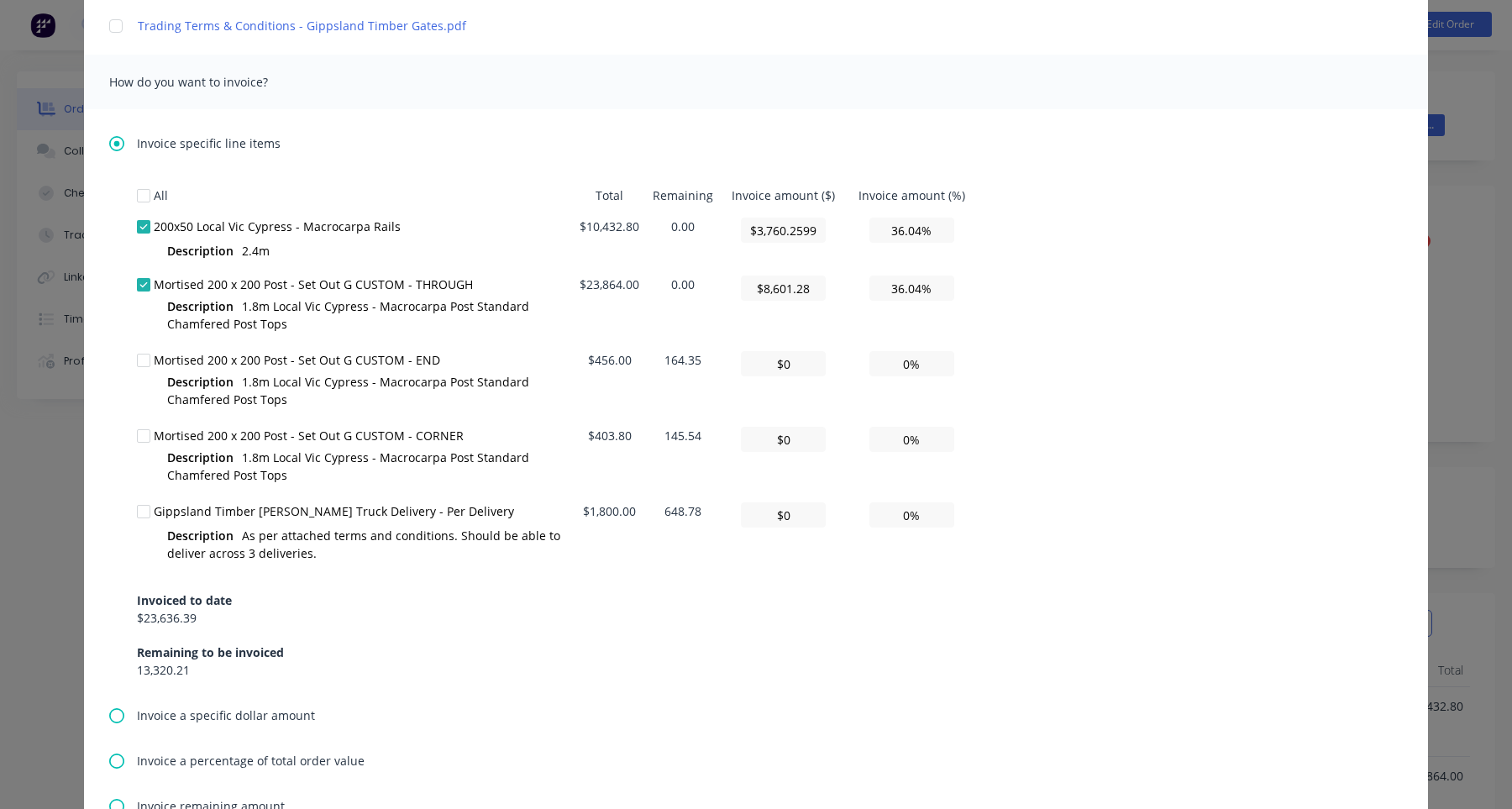
type input "0.00%"
click at [677, 358] on td "164.35" at bounding box center [683, 382] width 74 height 76
copy td "164.35"
click at [805, 364] on input "$0" at bounding box center [782, 364] width 84 height 26
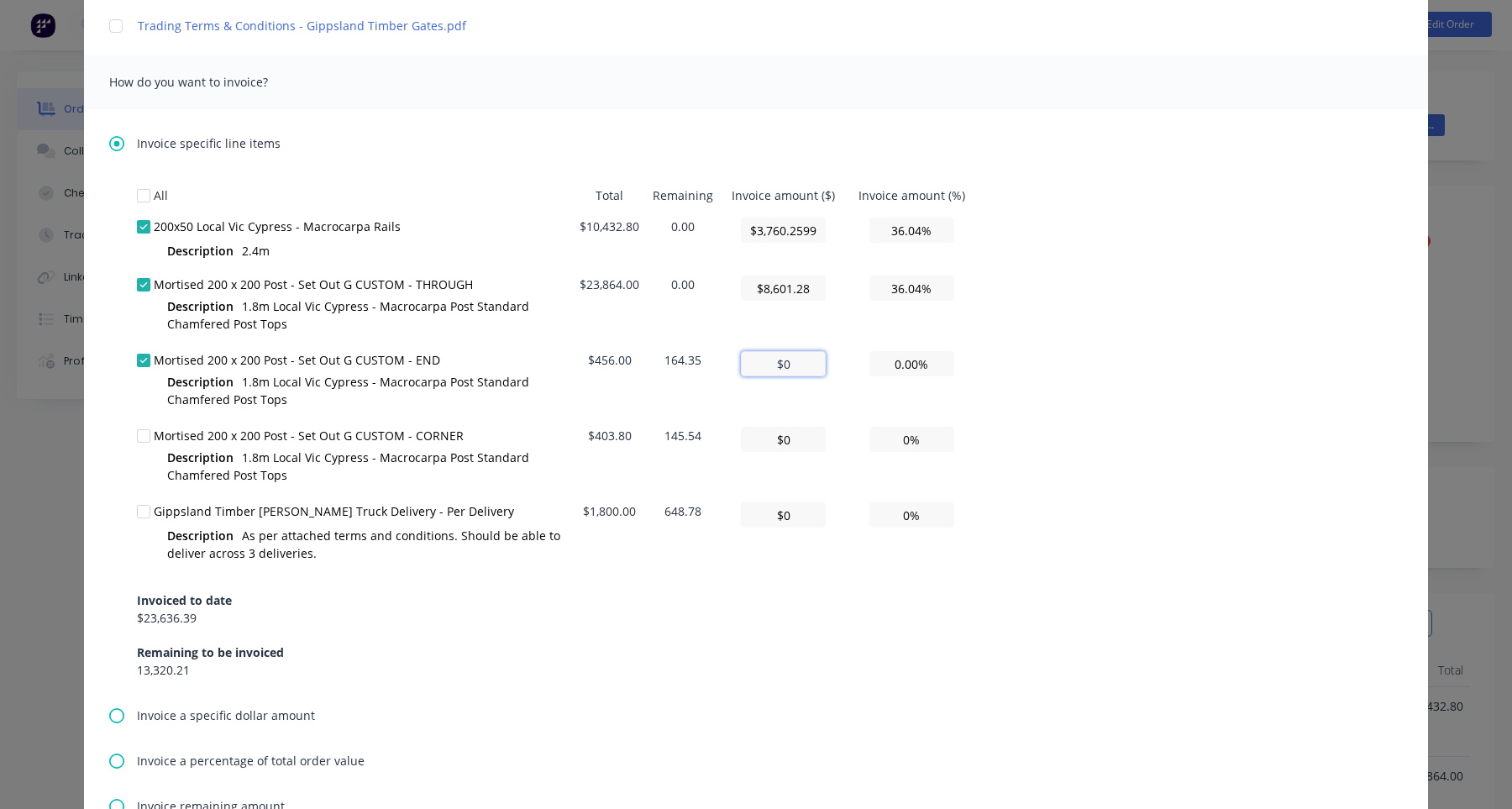
paste input "164.35"
type textarea "Hi , Please find a partial invoice attached to this email for a 50% deposit. To…"
type input "$164.35"
type input "36.04%"
type input "$164.35"
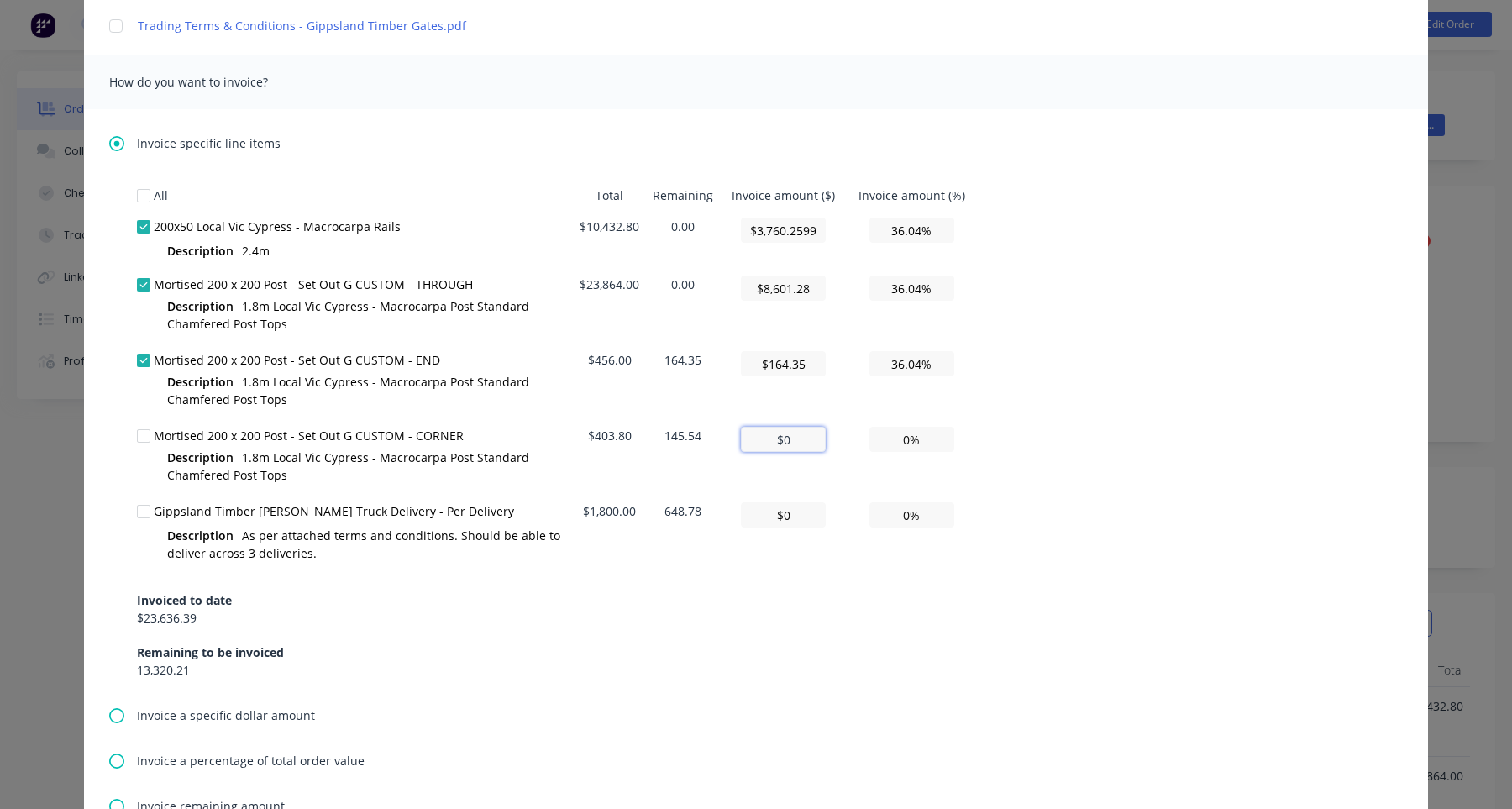
type textarea "Hi , Please find a partial invoice attached to this email for a 50% deposit. To…"
type input "$164.35"
click at [789, 435] on input "$0" at bounding box center [782, 439] width 84 height 26
type textarea "Hi , Please find a partial invoice attached to this email for a 50% deposit. To…"
type input "$0"
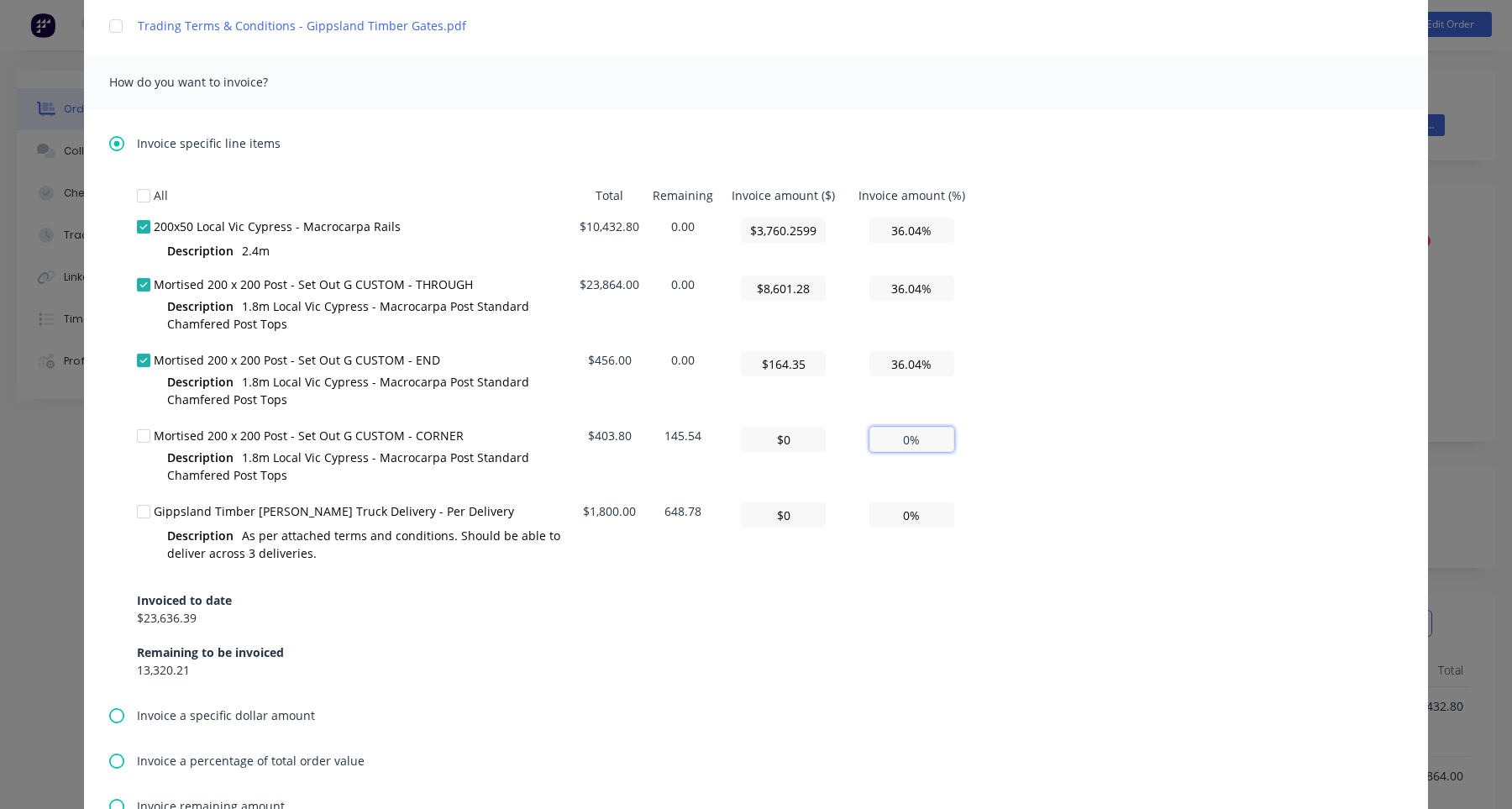
type input "0.00%"
click at [932, 430] on input "0.00%" at bounding box center [911, 439] width 84 height 26
type textarea "Hi , Please find a partial invoice attached to this email for a 50% deposit. To…"
type input "$0.00"
click at [794, 439] on input "$0.00" at bounding box center [782, 439] width 84 height 26
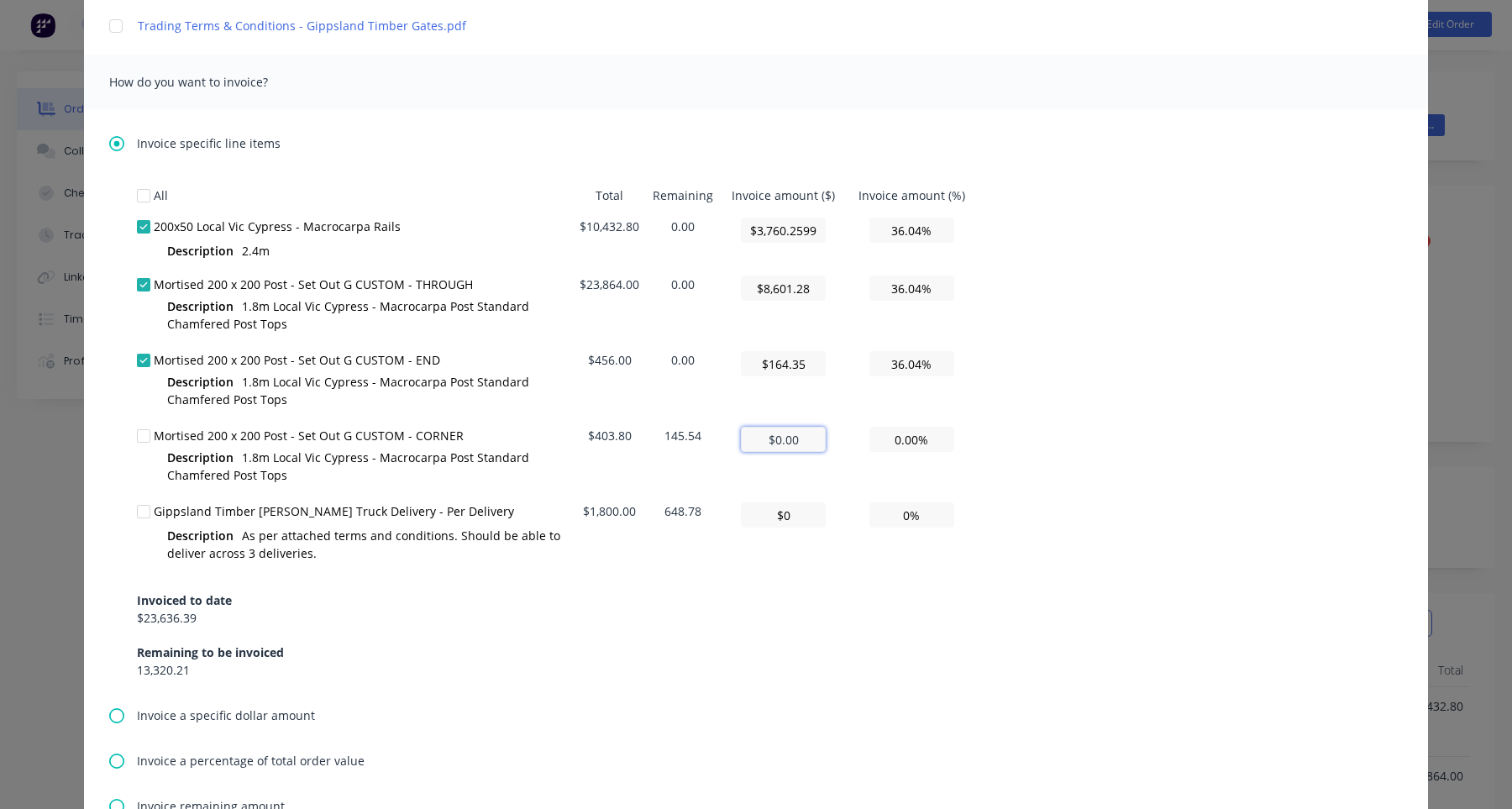
type textarea "Hi , Please find a partial invoice attached to this email for a 50% deposit. To…"
type input "$0.01"
type textarea "Hi , Please find a partial invoice attached to this email for a 50% deposit. To…"
type input "$0.04"
type input "0.01%"
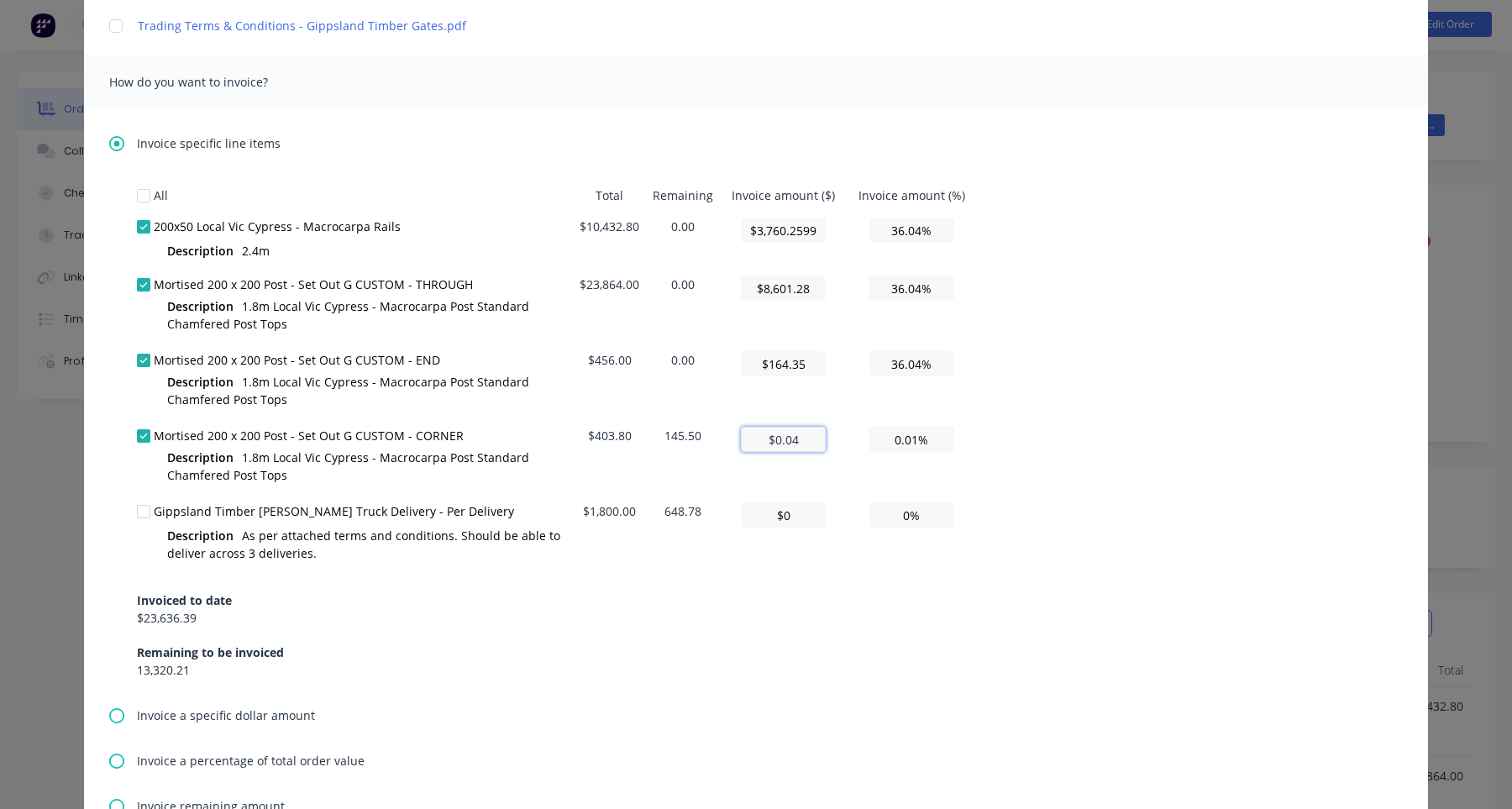
type textarea "Hi , Please find a partial invoice attached to this email for a 50% deposit. To…"
type input "$0.4"
type input "0.10%"
type textarea "Hi , Please find a partial invoice attached to this email for a 50% deposit. To…"
type input "$0."
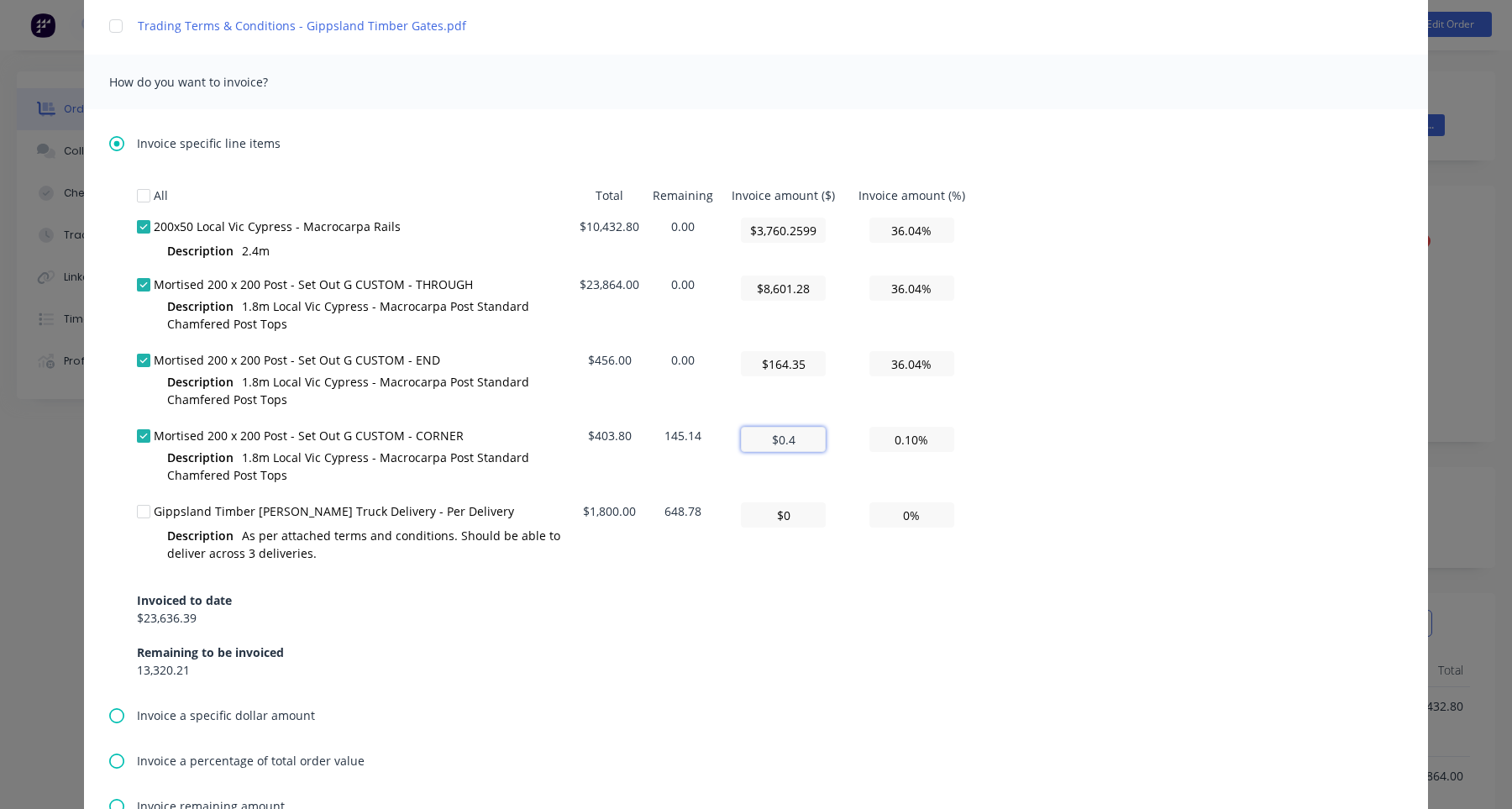
type input "0.00%"
type textarea "Hi , Please find a partial invoice attached to this email for a 50% deposit. To…"
type input "$0"
type textarea "Hi , Please find a partial invoice attached to this email for a 50% deposit. To…"
type input "$1"
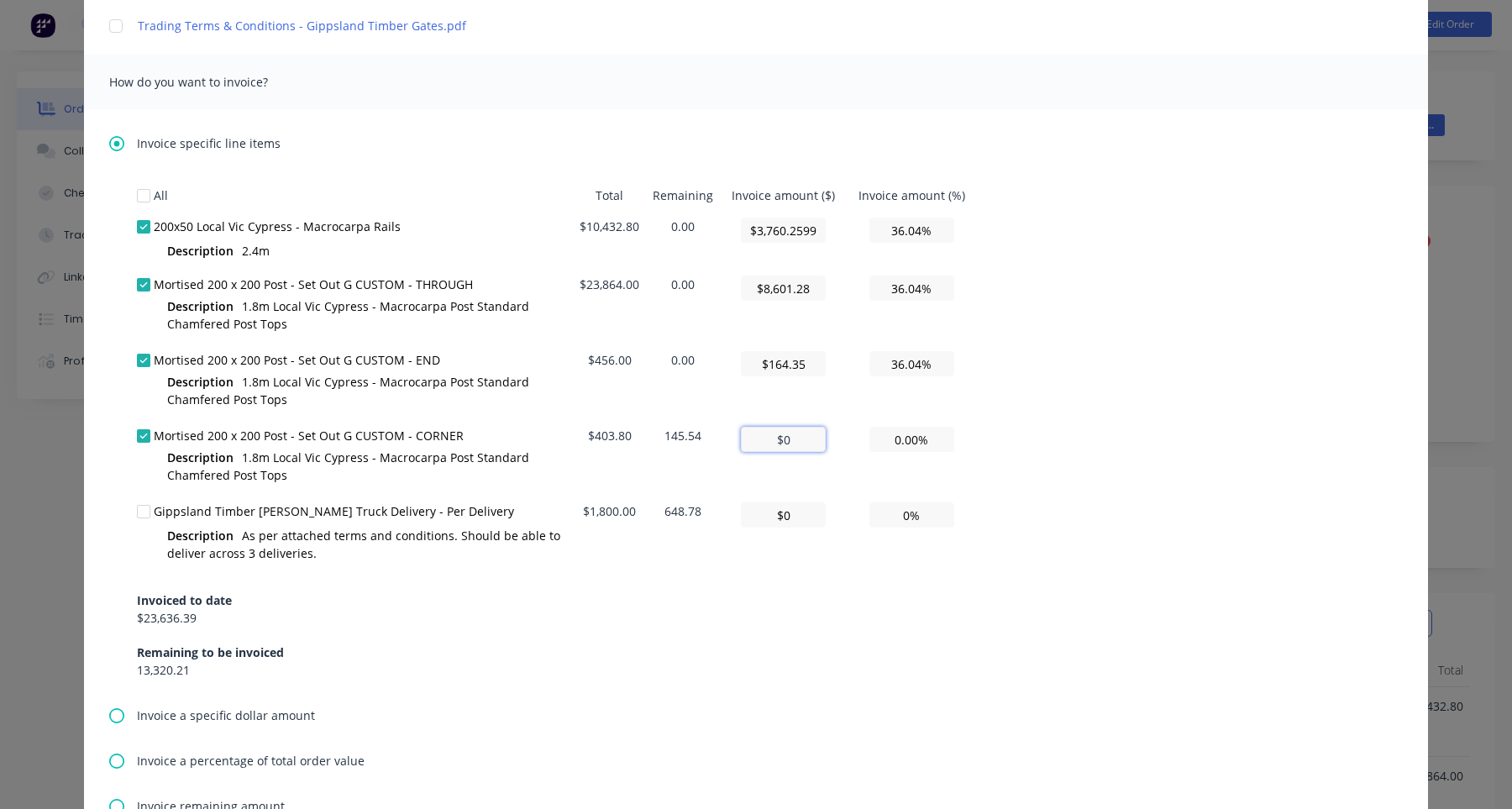
type input "0.25%"
type textarea "Hi , Please find a partial invoice attached to this email for a 50% deposit. To…"
type input "$14"
type input "3.47%"
type textarea "Hi , Please find a partial invoice attached to this email for a 50% deposit. To…"
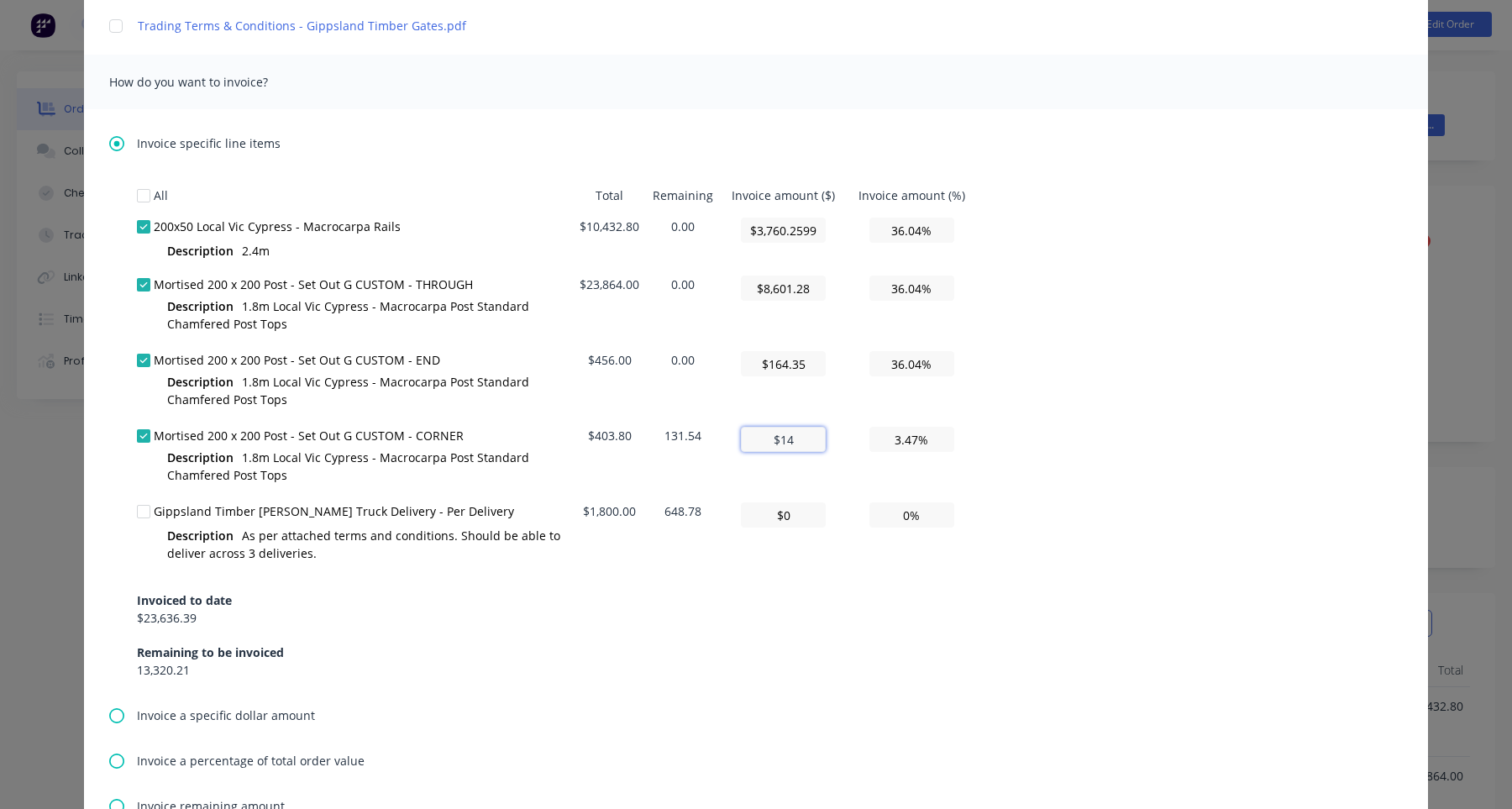
type input "$145"
type input "35.91%"
type textarea "Hi , Please find a partial invoice attached to this email for a 50% deposit. To…"
type input "$145."
type textarea "Hi , Please find a partial invoice attached to this email for a 50% deposit. To…"
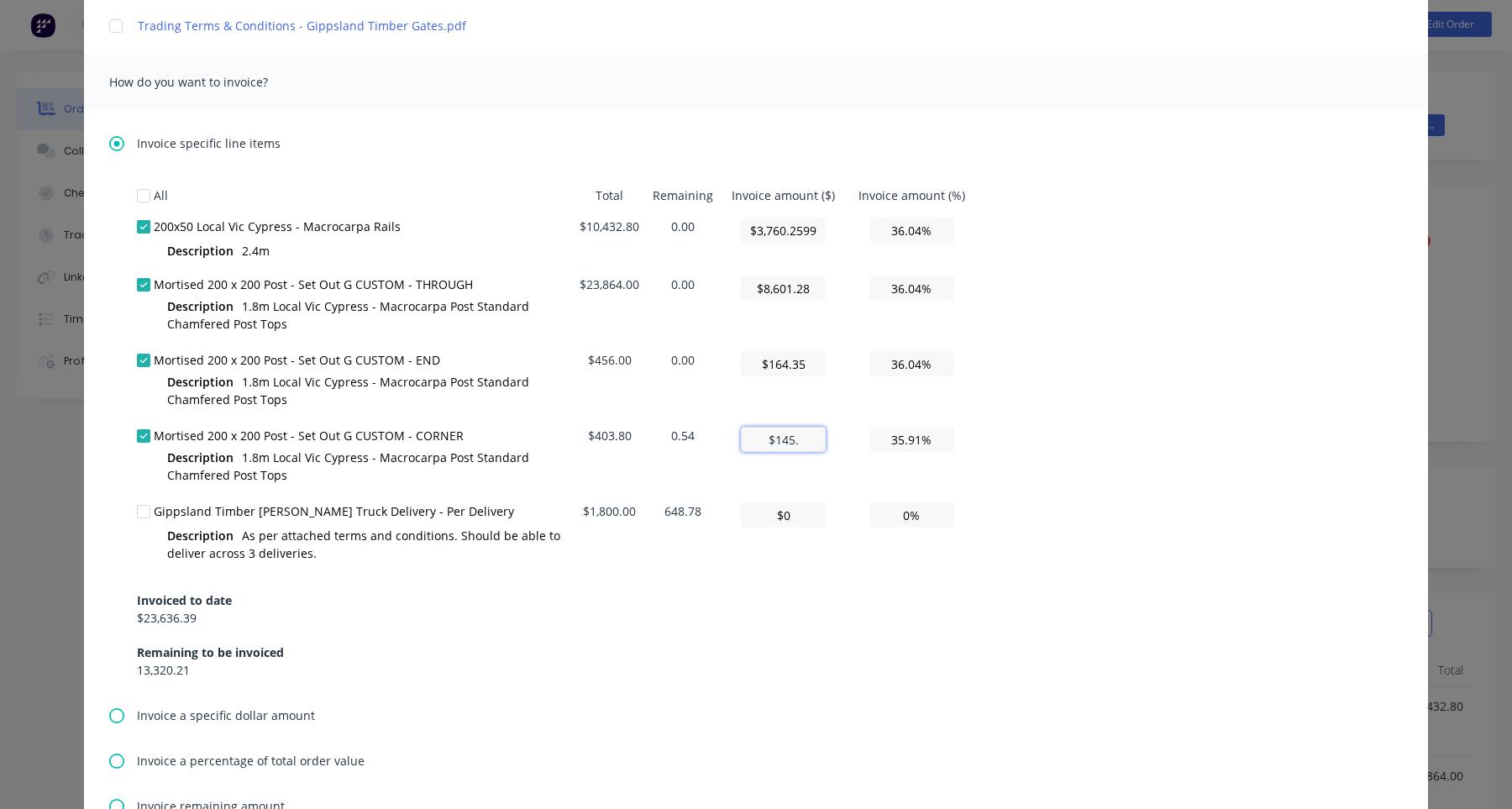
type input "$145.5"
type input "36.03%"
type textarea "Hi , Please find a partial invoice attached to this email for a 50% deposit. To…"
type input "$145.54"
type input "36.04%"
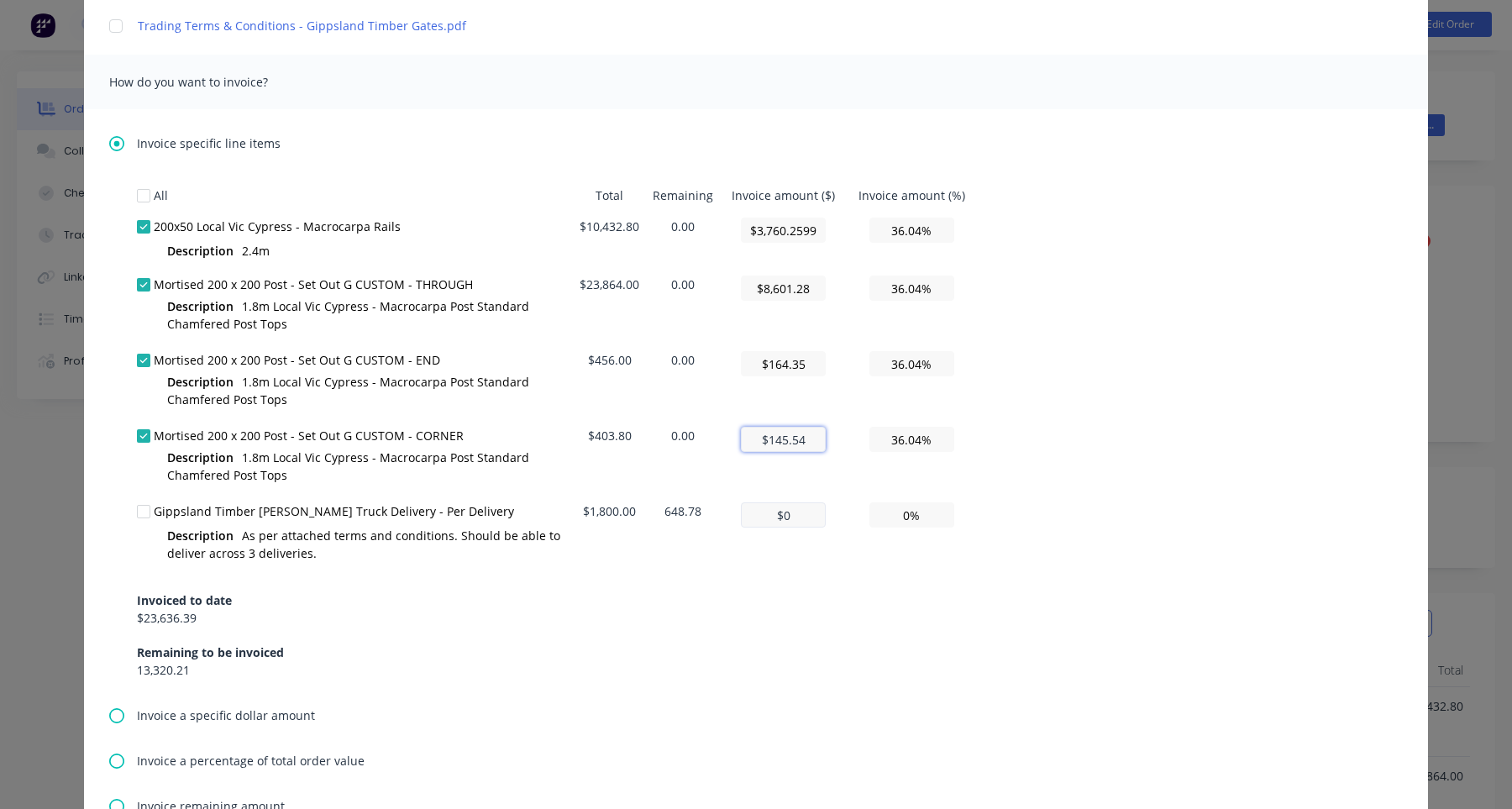
type input "$145.54"
type textarea "Hi , Please find a partial invoice attached to this email for a 50% deposit. To…"
type input "$145.54"
click at [803, 521] on input "$0" at bounding box center [782, 515] width 84 height 26
type textarea "Hi , Please find a partial invoice attached to this email for a 50% deposit. To…"
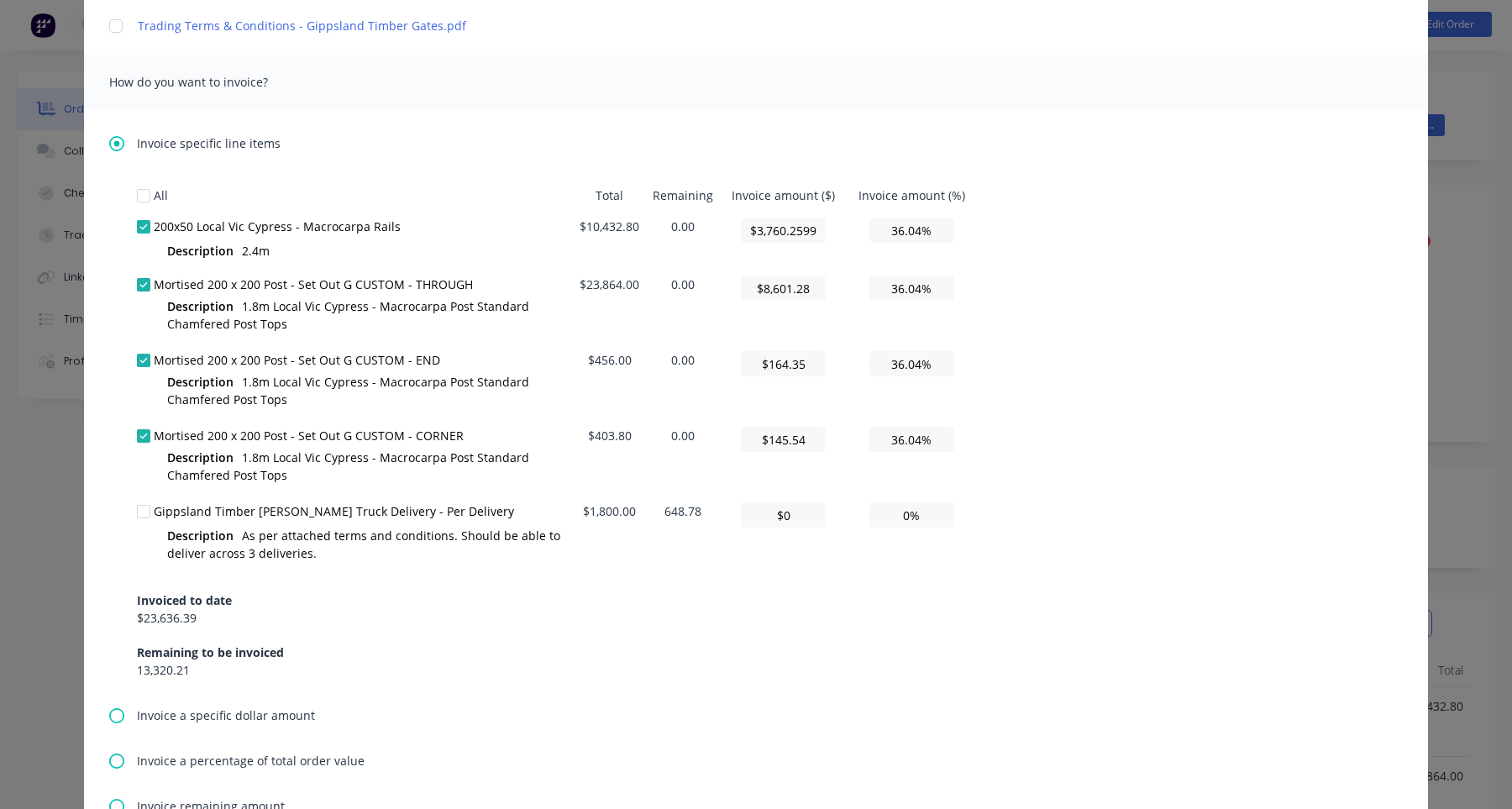
type input "$0"
type input "0.00%"
drag, startPoint x: 667, startPoint y: 510, endPoint x: 731, endPoint y: 510, distance: 64.0
click at [731, 510] on tr "Gippsland Timber Gates - Crane Truck Delivery - Per Delivery Description As per…" at bounding box center [557, 533] width 840 height 76
copy td "648.78"
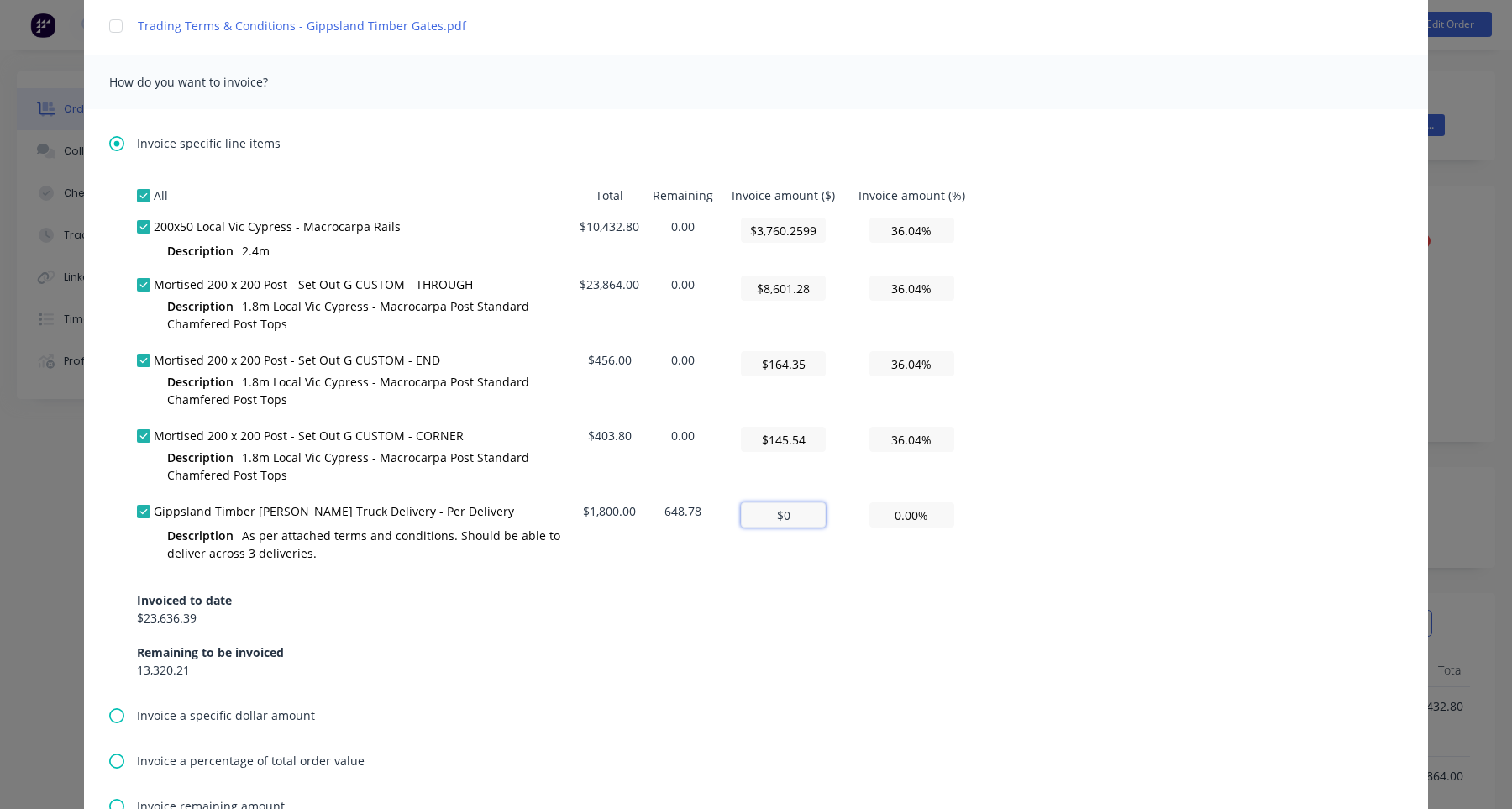
click at [798, 524] on input "$0" at bounding box center [782, 515] width 84 height 26
paste input "648.78"
type textarea "Hi , Please find a partial invoice attached to this email for a 50% deposit. To…"
type input "$648.78"
type input "36.04%"
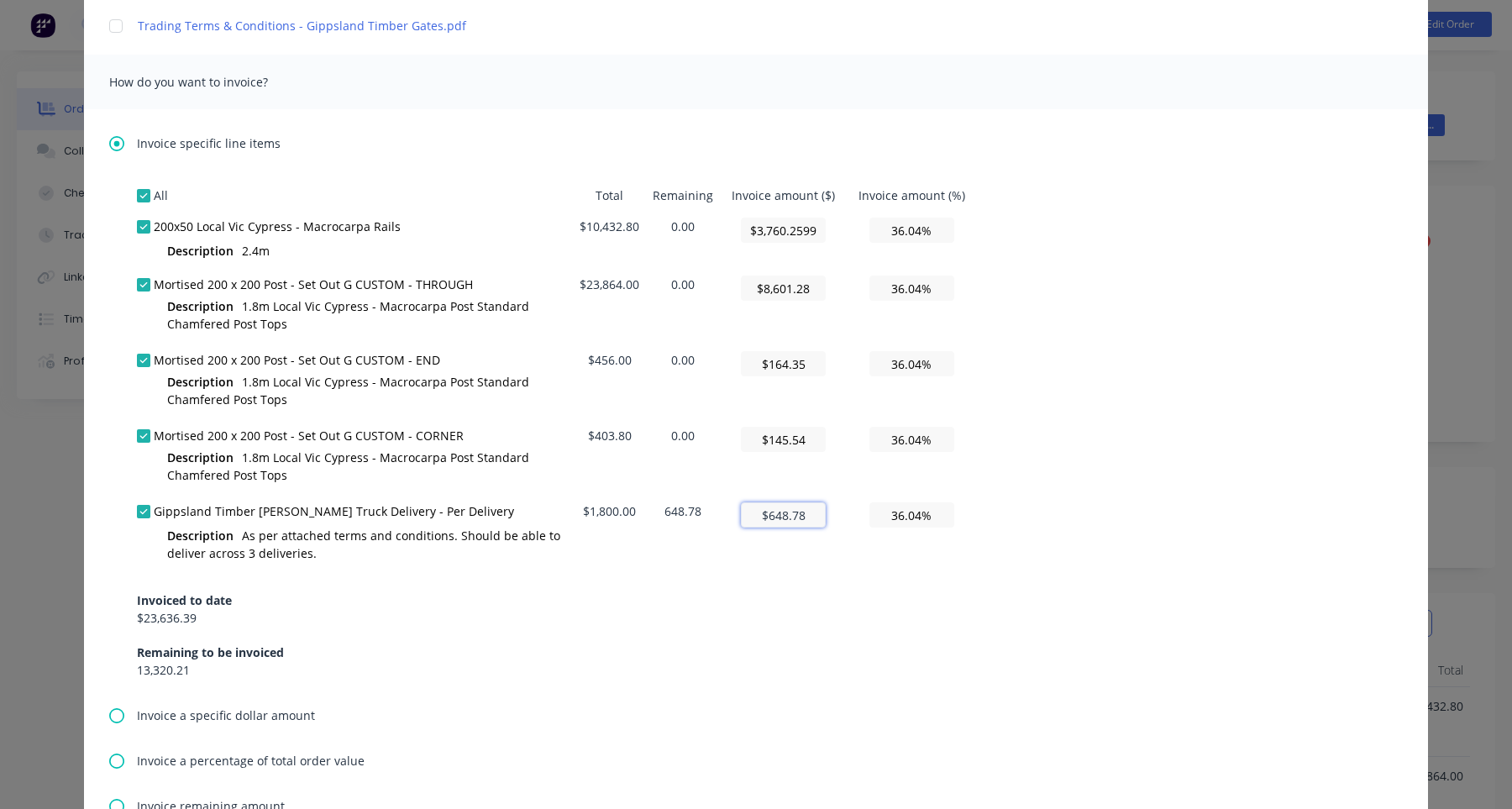
type input "$648.78"
type textarea "Hi , Please find a partial invoice attached to this email for a 50% deposit. To…"
type input "$648.78"
click at [816, 560] on td "$648.78" at bounding box center [783, 533] width 126 height 76
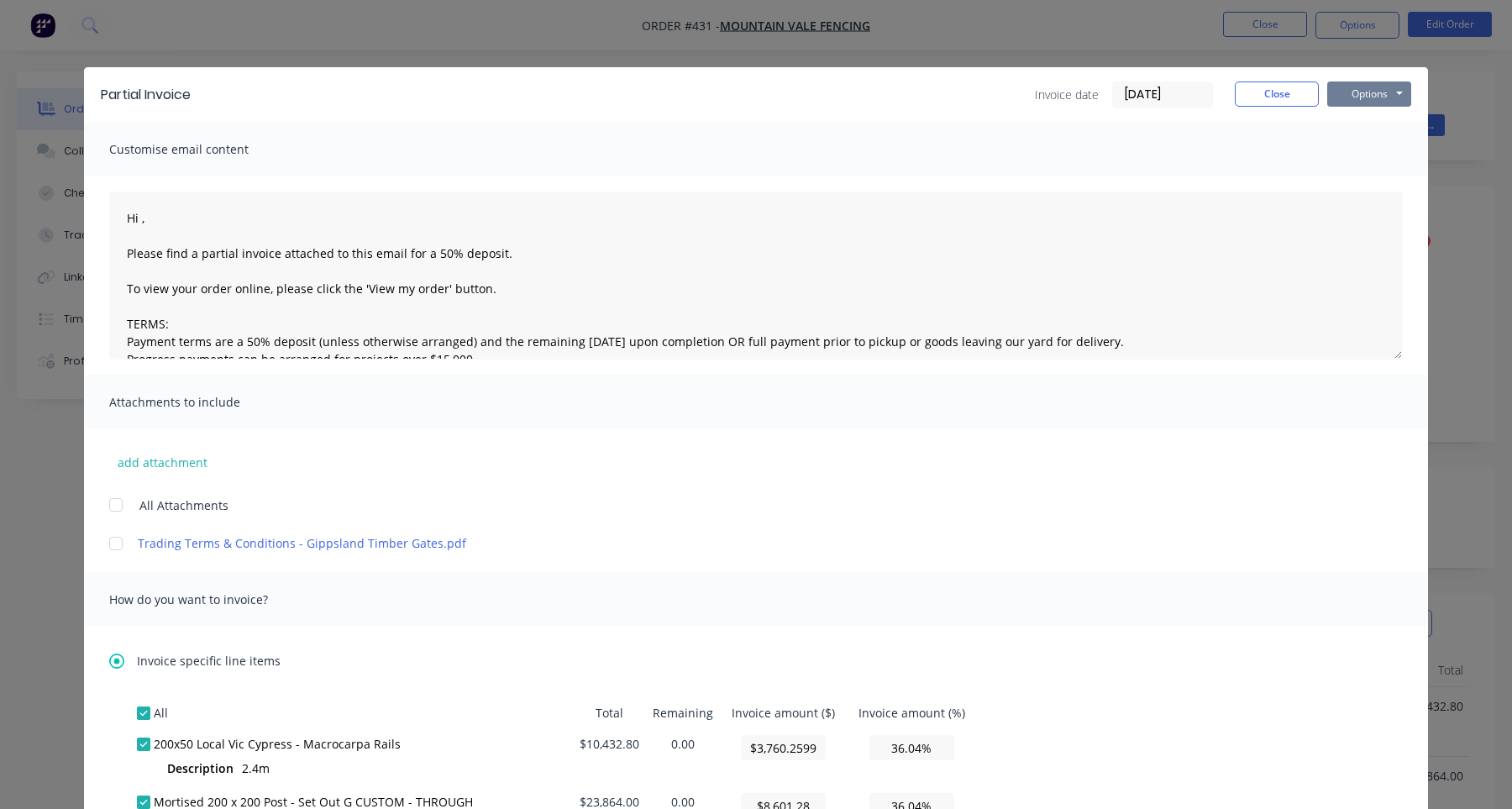
click at [1379, 102] on button "Options" at bounding box center [1370, 95] width 84 height 26
type textarea "Hi , Please find a partial invoice attached to this email for a 50% deposit. To…"
click at [1378, 150] on button "Print" at bounding box center [1381, 151] width 108 height 27
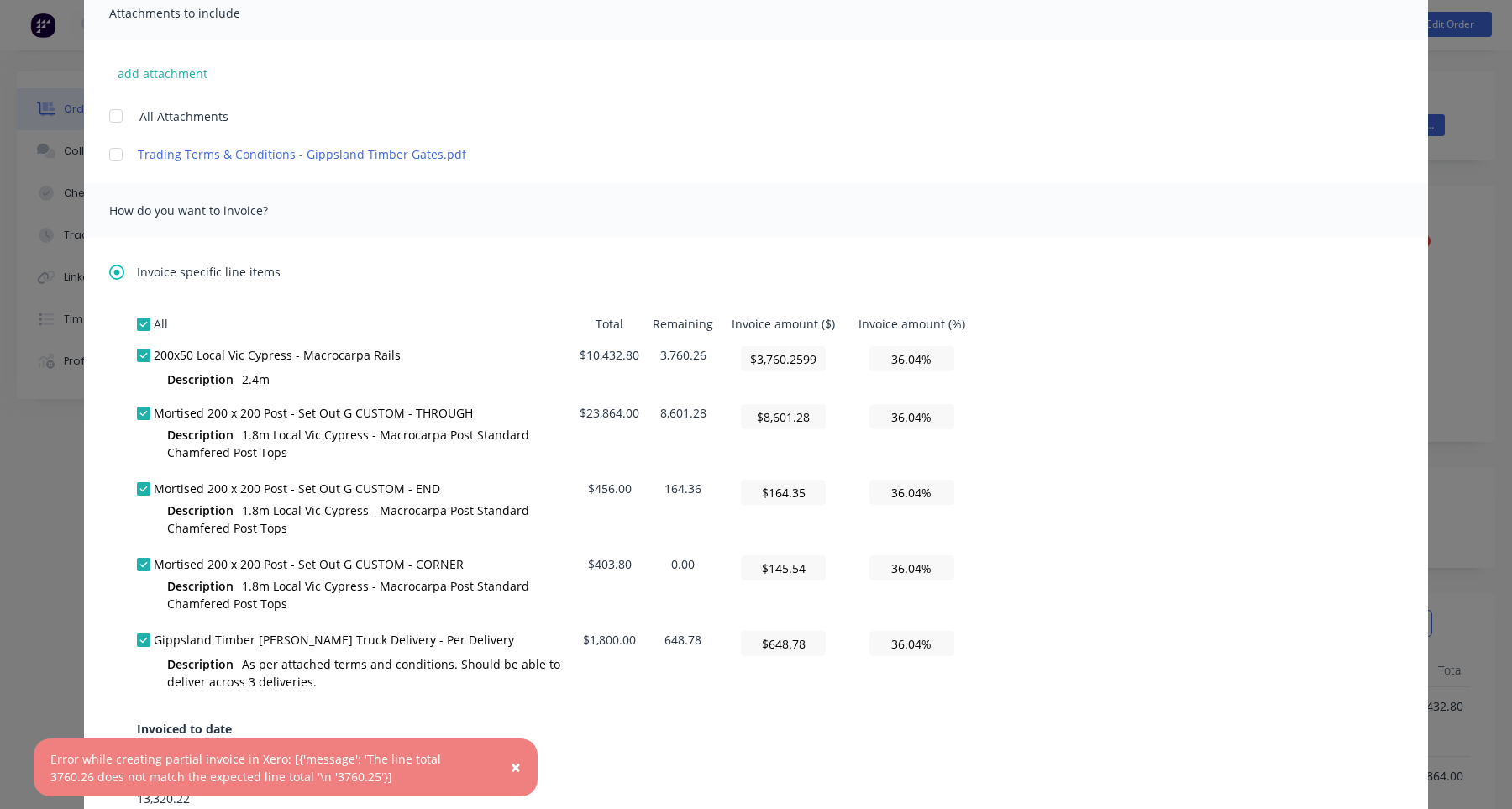
scroll to position [489, 0]
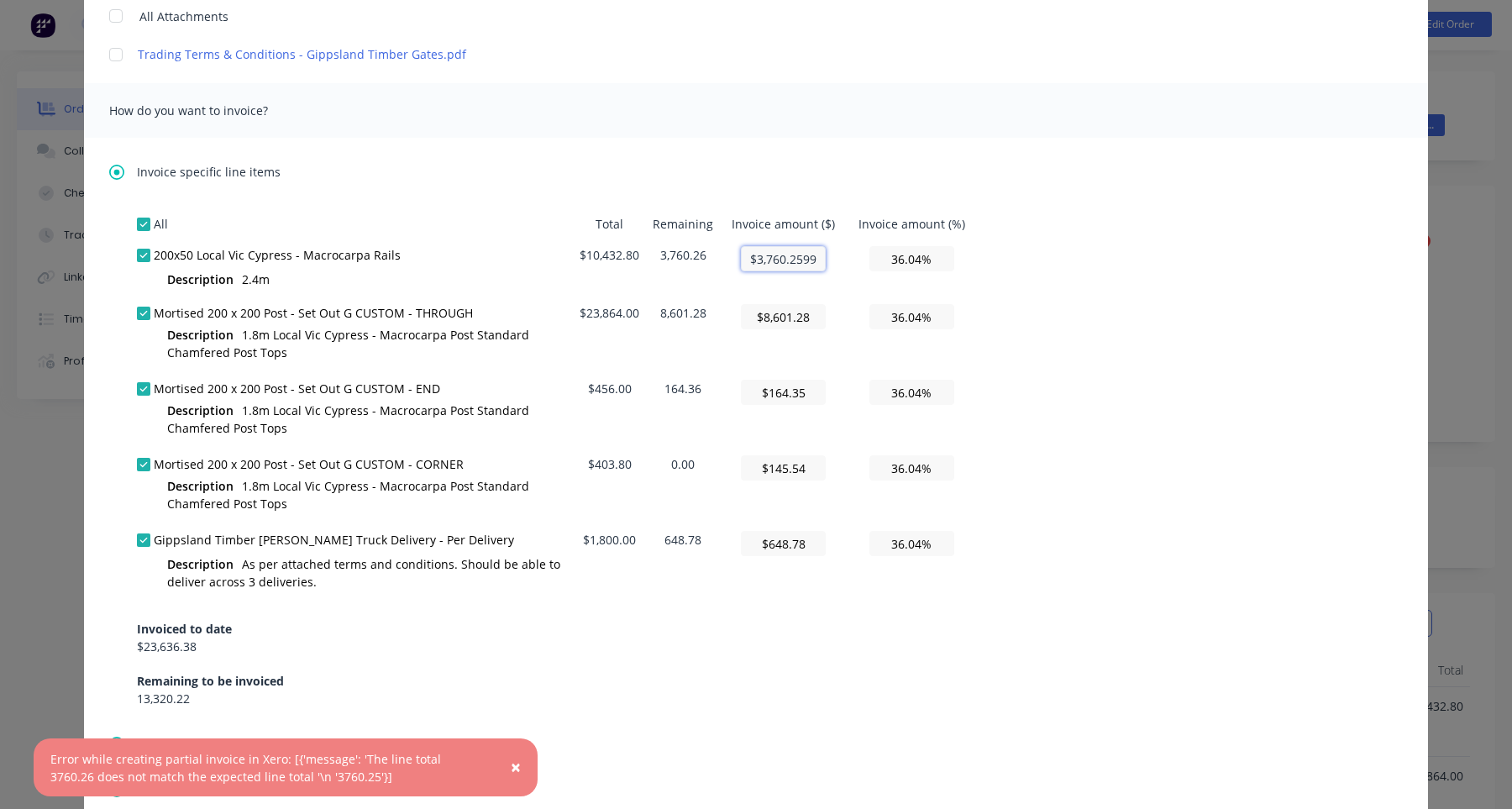
click at [818, 255] on input "$3,760.2599999999993" at bounding box center [782, 259] width 84 height 26
type textarea "Hi , Please find a partial invoice attached to this email for a 50% deposit. To…"
type input "$3,760.25"
type textarea "Hi , Please find a partial invoice attached to this email for a 50% deposit. To…"
type input "$3,760.25"
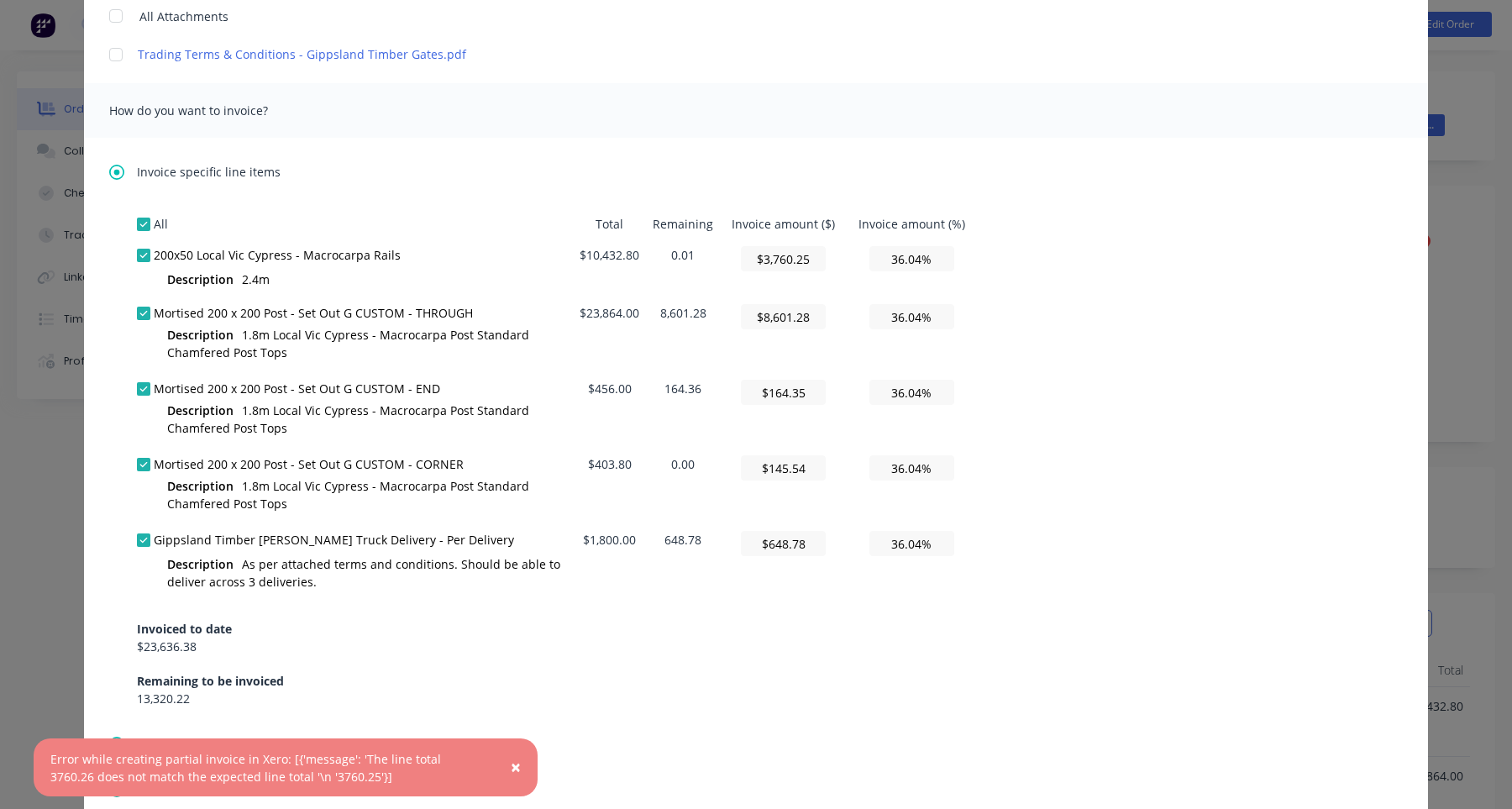
type textarea "Hi , Please find a partial invoice attached to this email for a 50% deposit. To…"
type input "$3,760.25"
click at [1096, 328] on div "All Total Remaining Invoice amount ($) Invoice amount (%) 200x50 Local Vic Cypr…" at bounding box center [756, 457] width 1238 height 499
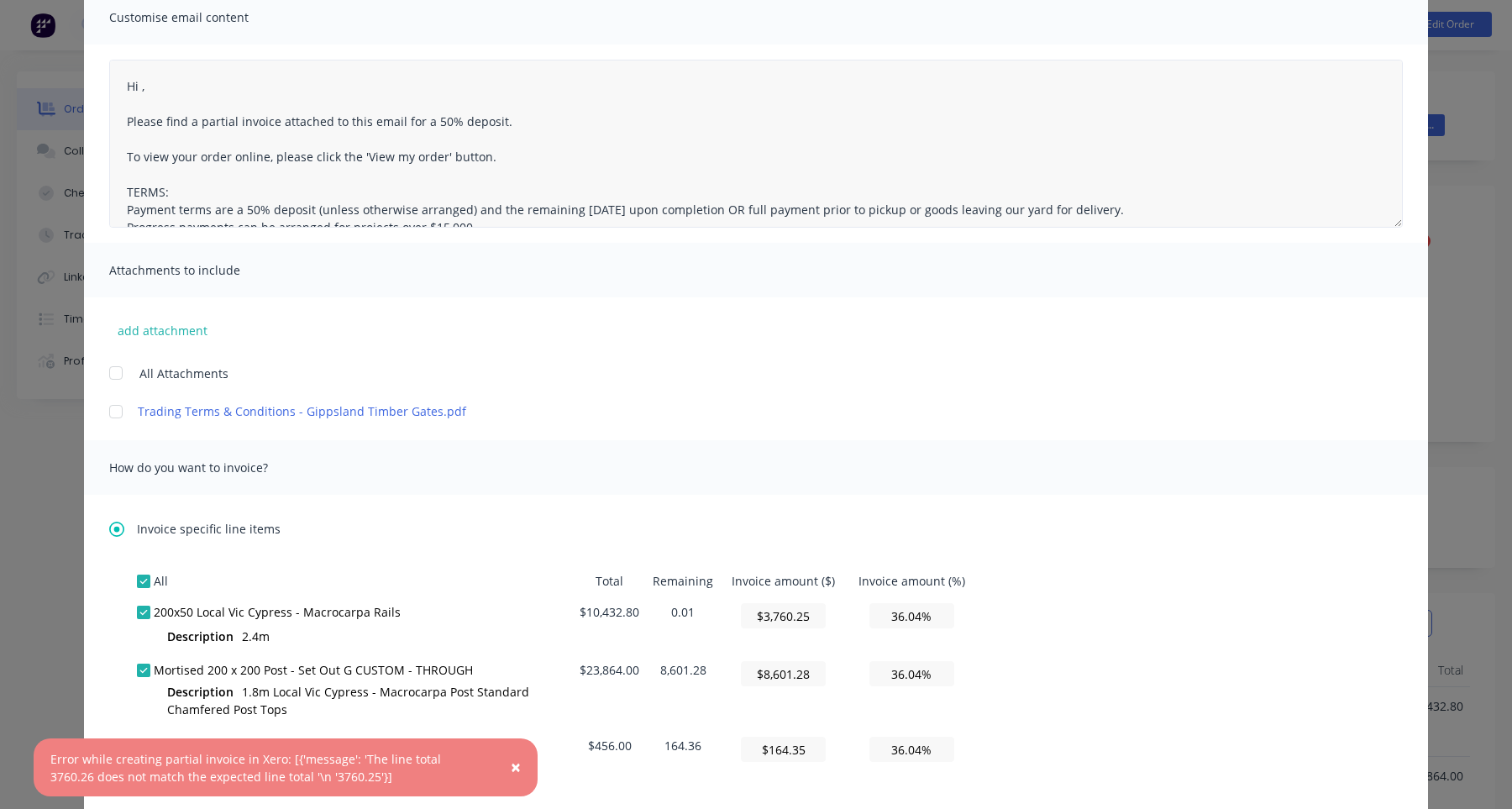
scroll to position [0, 0]
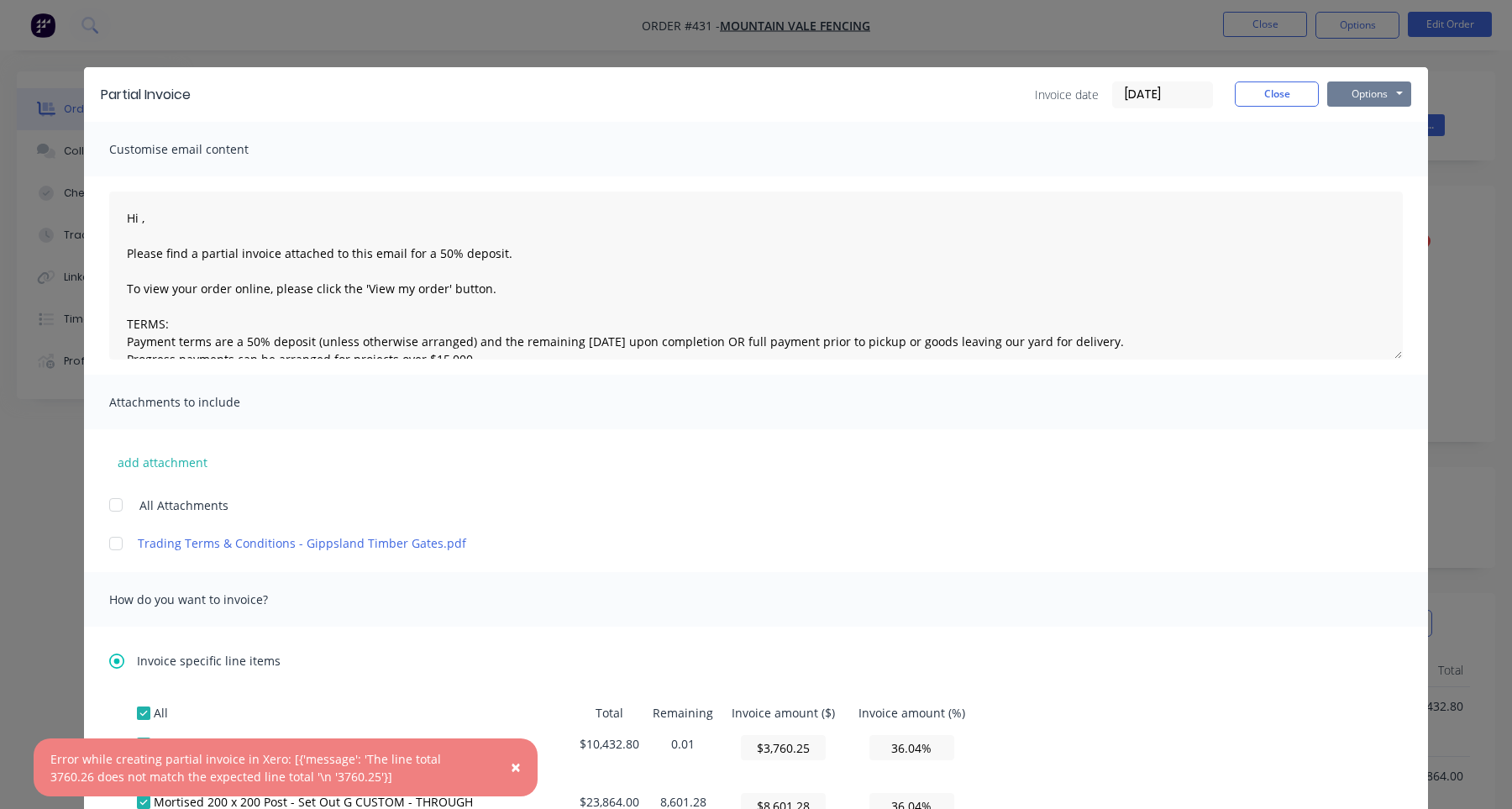
click at [1378, 92] on button "Options" at bounding box center [1370, 95] width 84 height 26
type textarea "Hi , Please find a partial invoice attached to this email for a 50% deposit. To…"
click at [1383, 156] on button "Print" at bounding box center [1381, 151] width 108 height 27
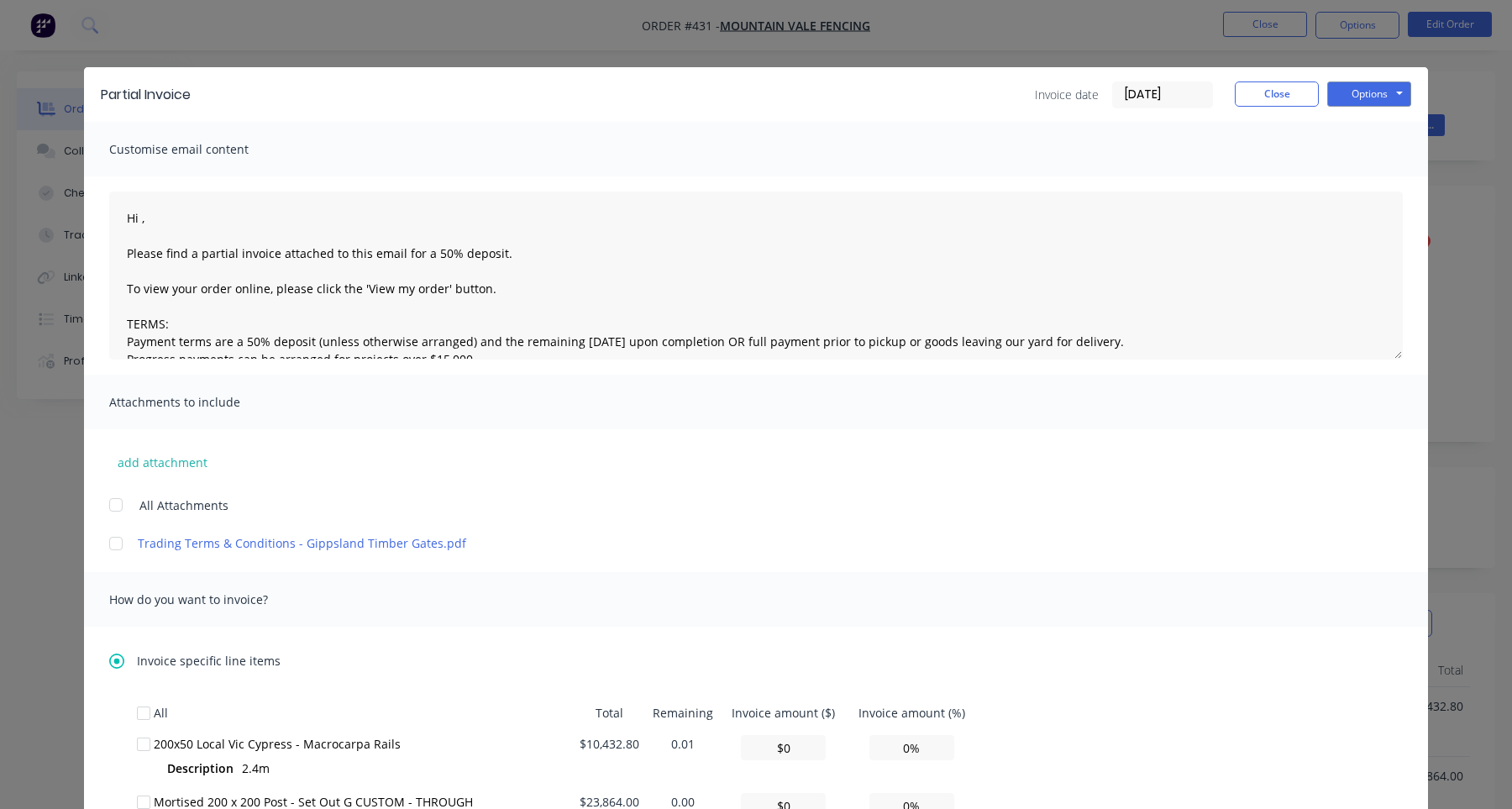
type textarea "Hi , Please find a partial invoice attached to this email for a 50% deposit. To…"
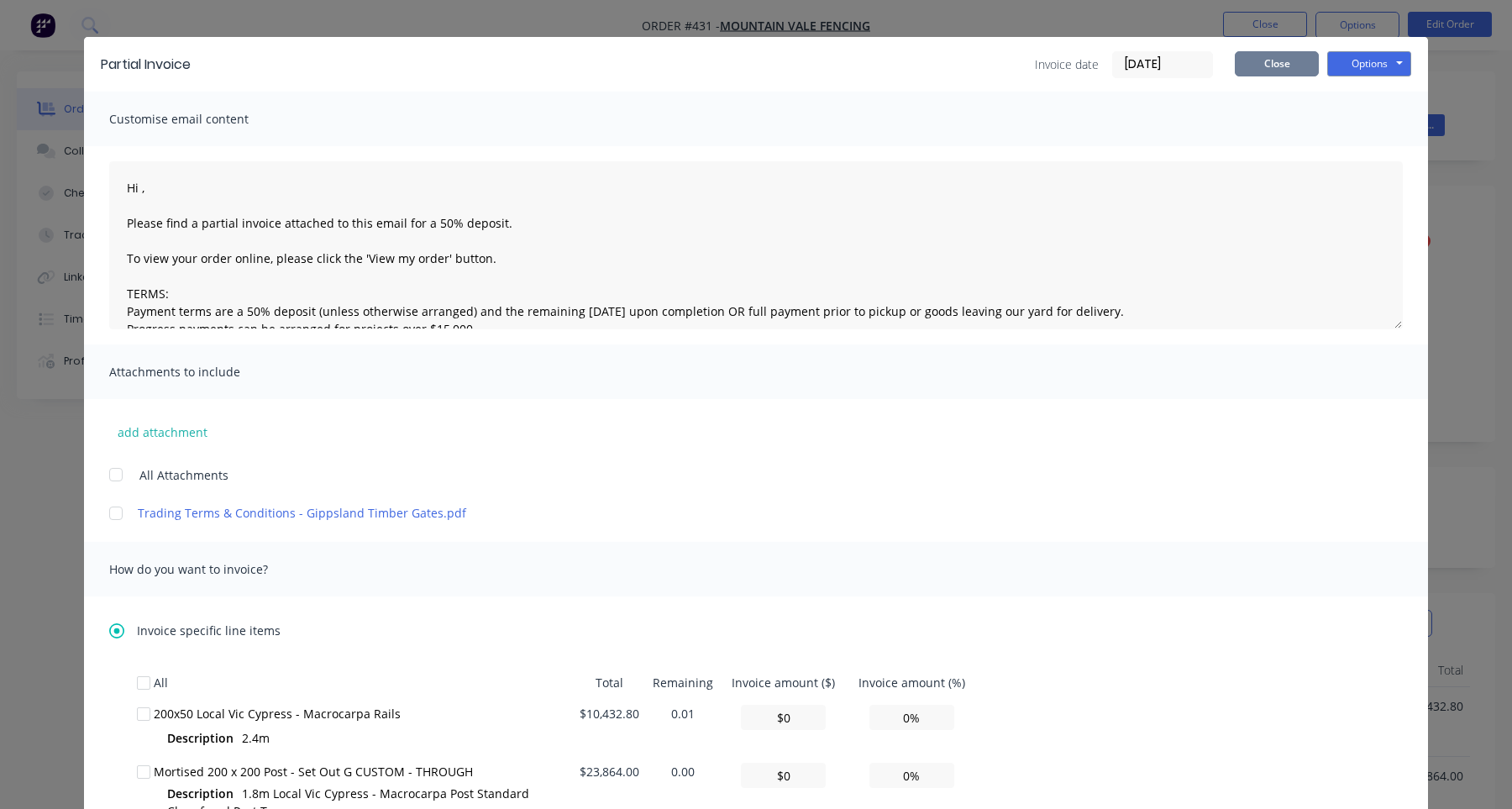
scroll to position [9, 0]
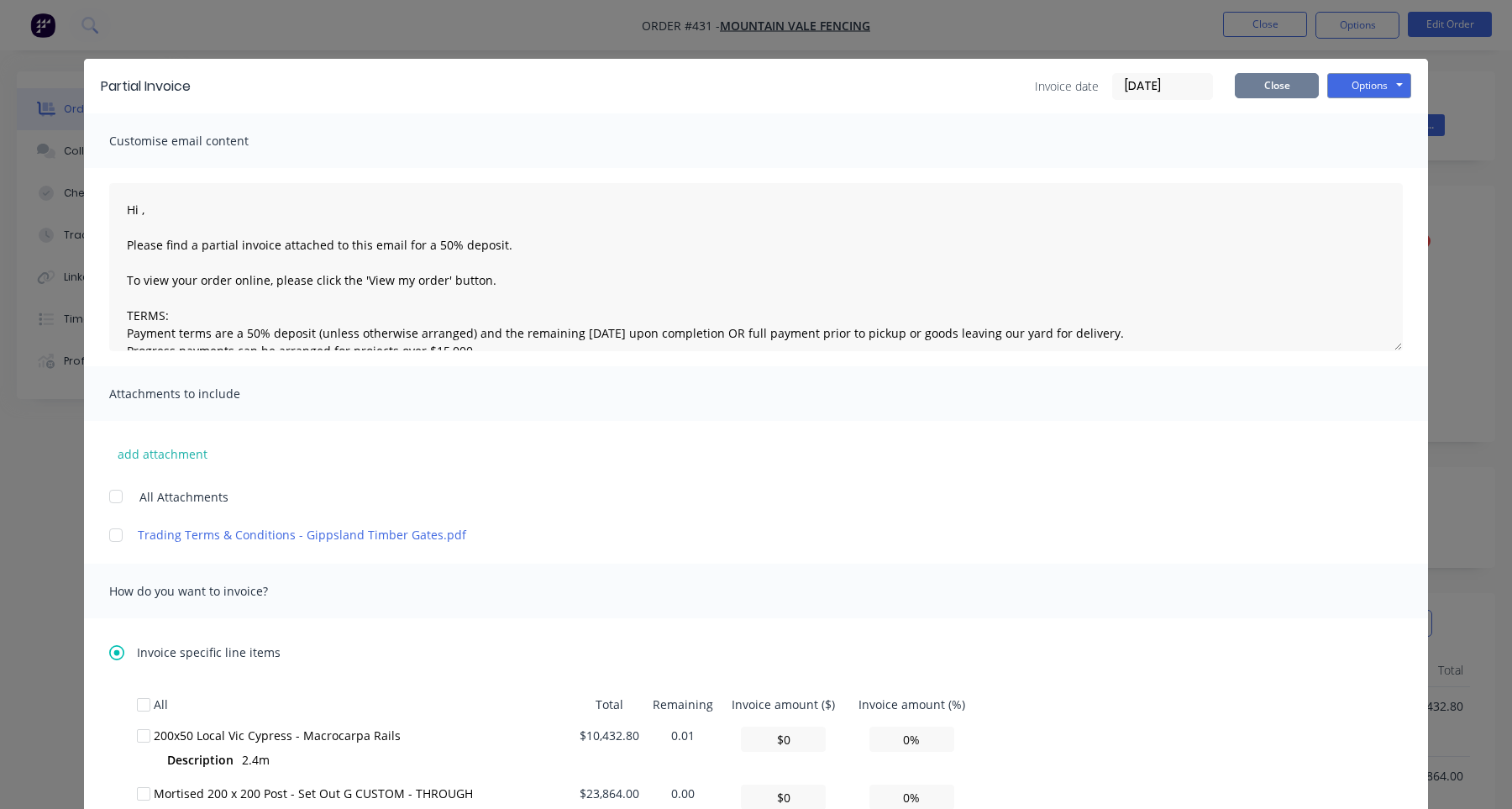
click at [1265, 96] on button "Close" at bounding box center [1276, 86] width 84 height 26
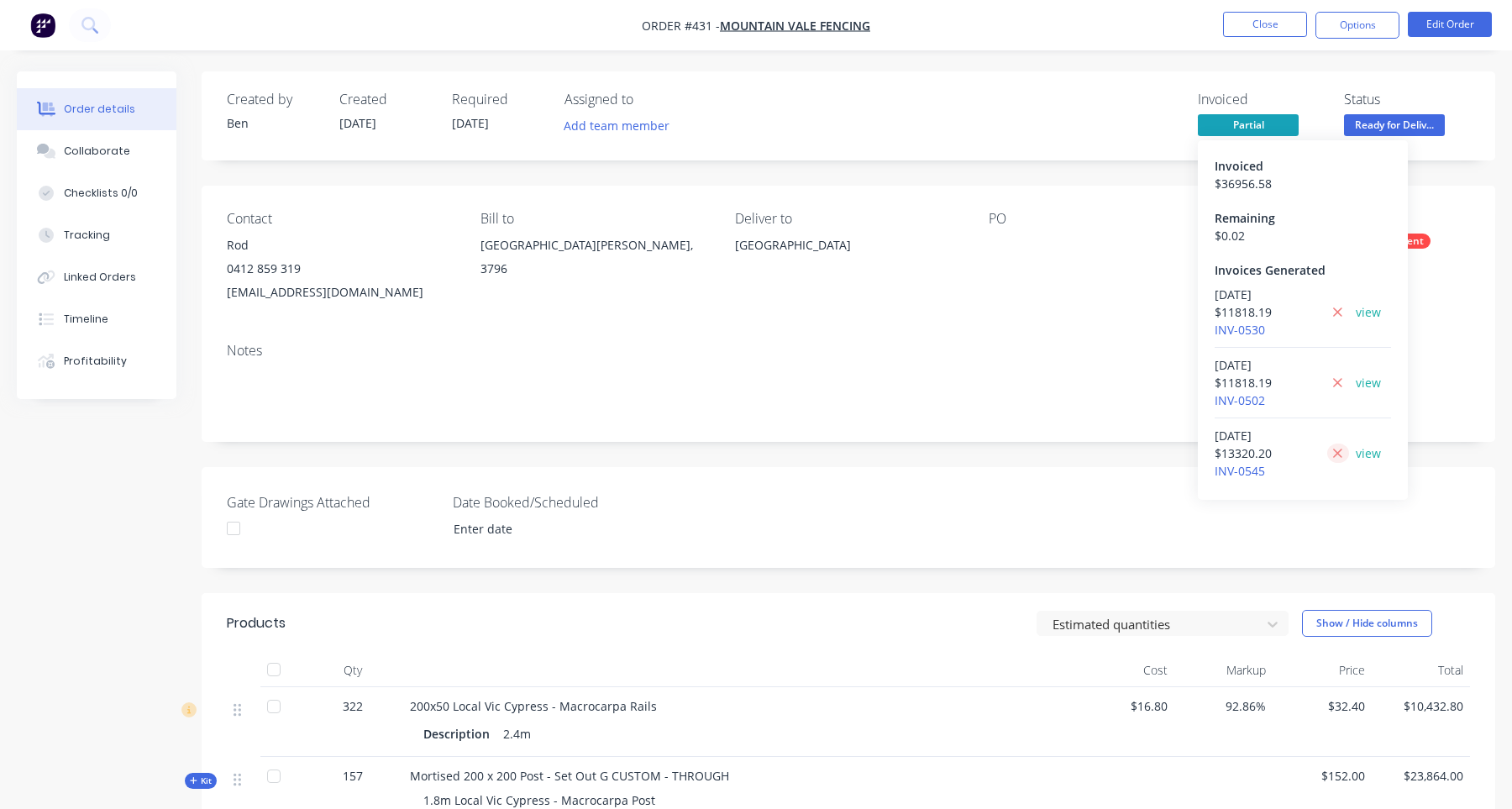
click at [1332, 457] on button at bounding box center [1338, 453] width 21 height 20
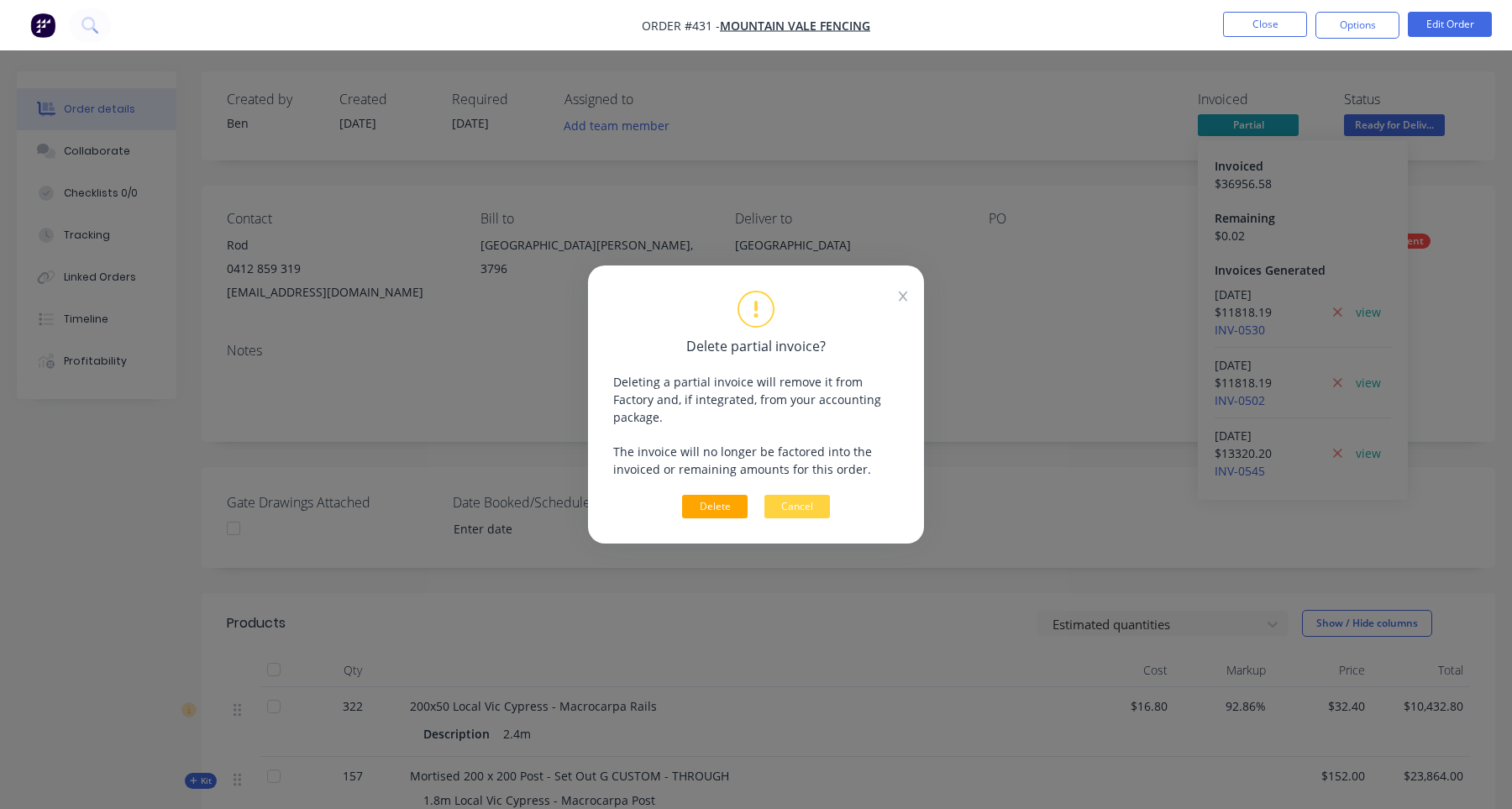
click at [702, 503] on button "Delete" at bounding box center [715, 507] width 66 height 24
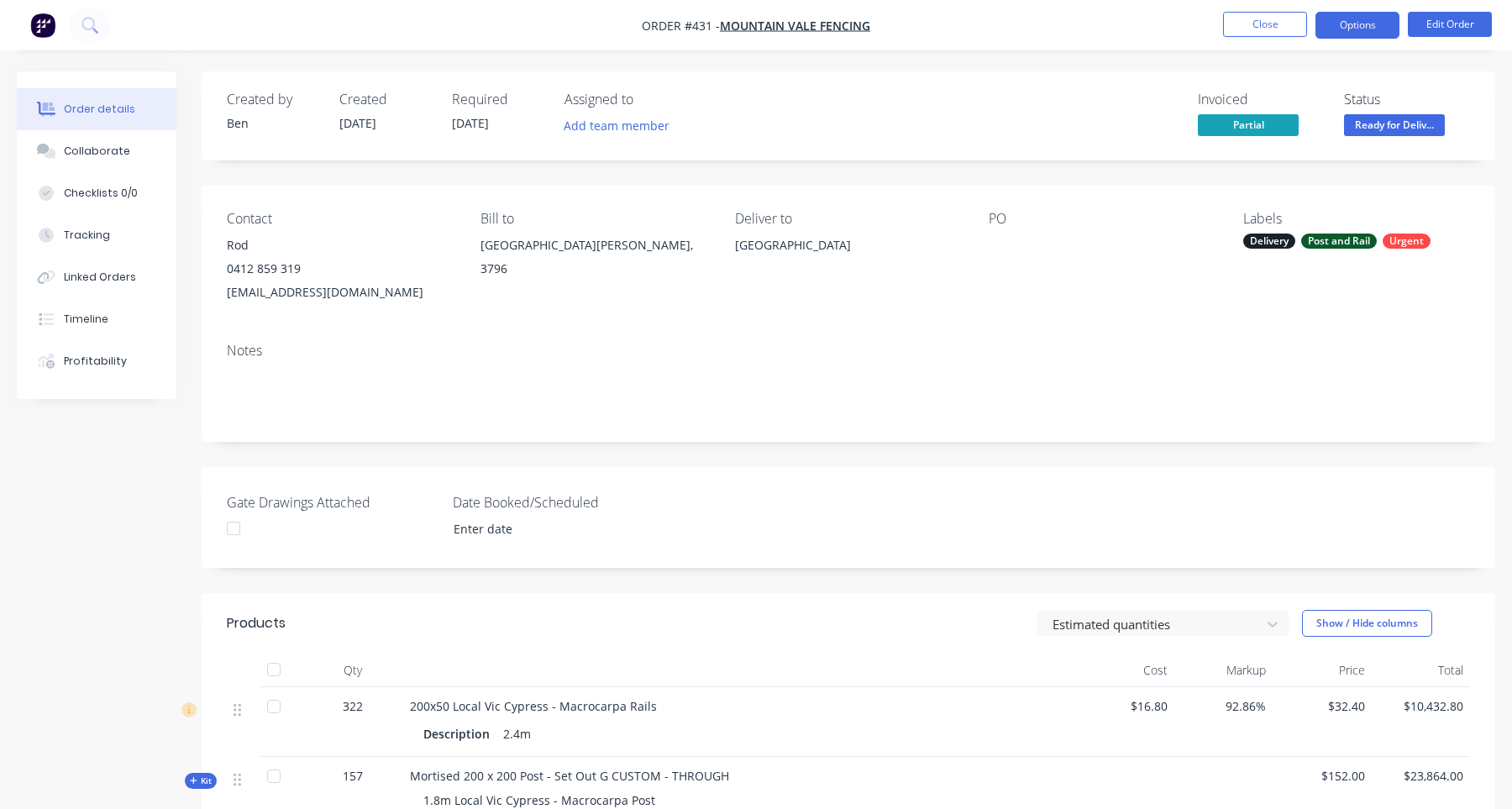
click at [1362, 32] on button "Options" at bounding box center [1358, 26] width 84 height 27
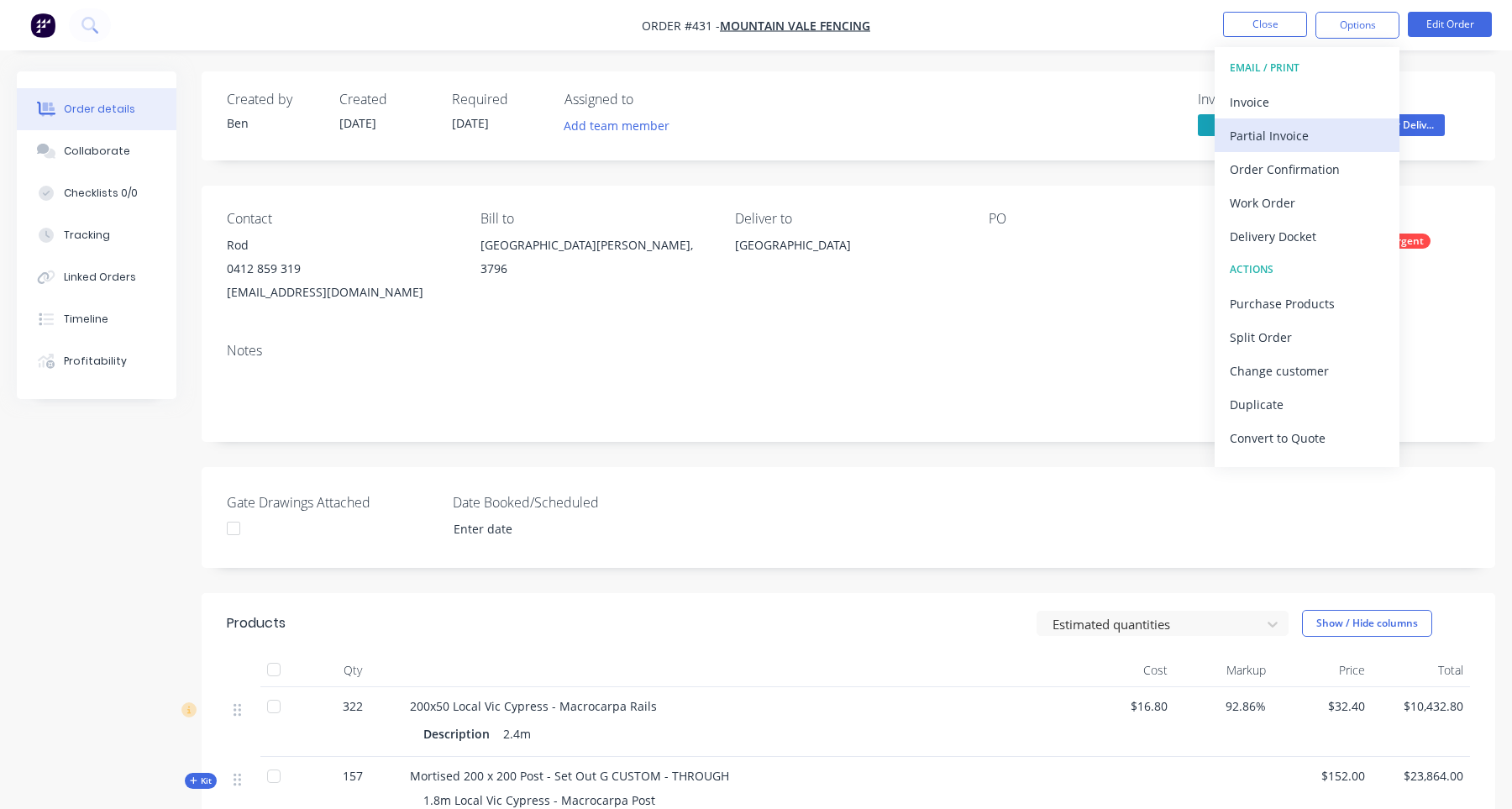
click at [1327, 141] on div "Partial Invoice" at bounding box center [1307, 136] width 154 height 25
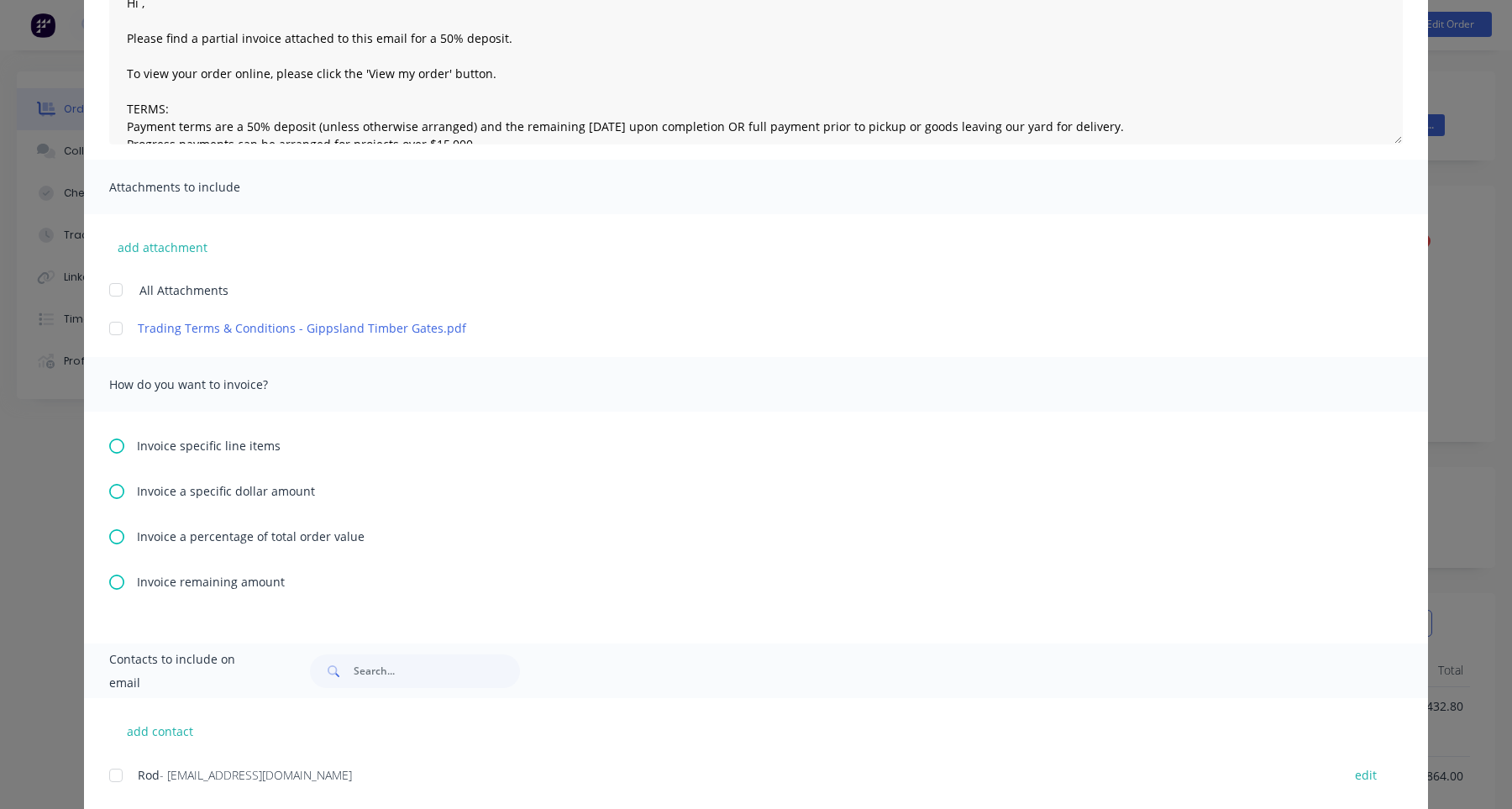
scroll to position [247, 0]
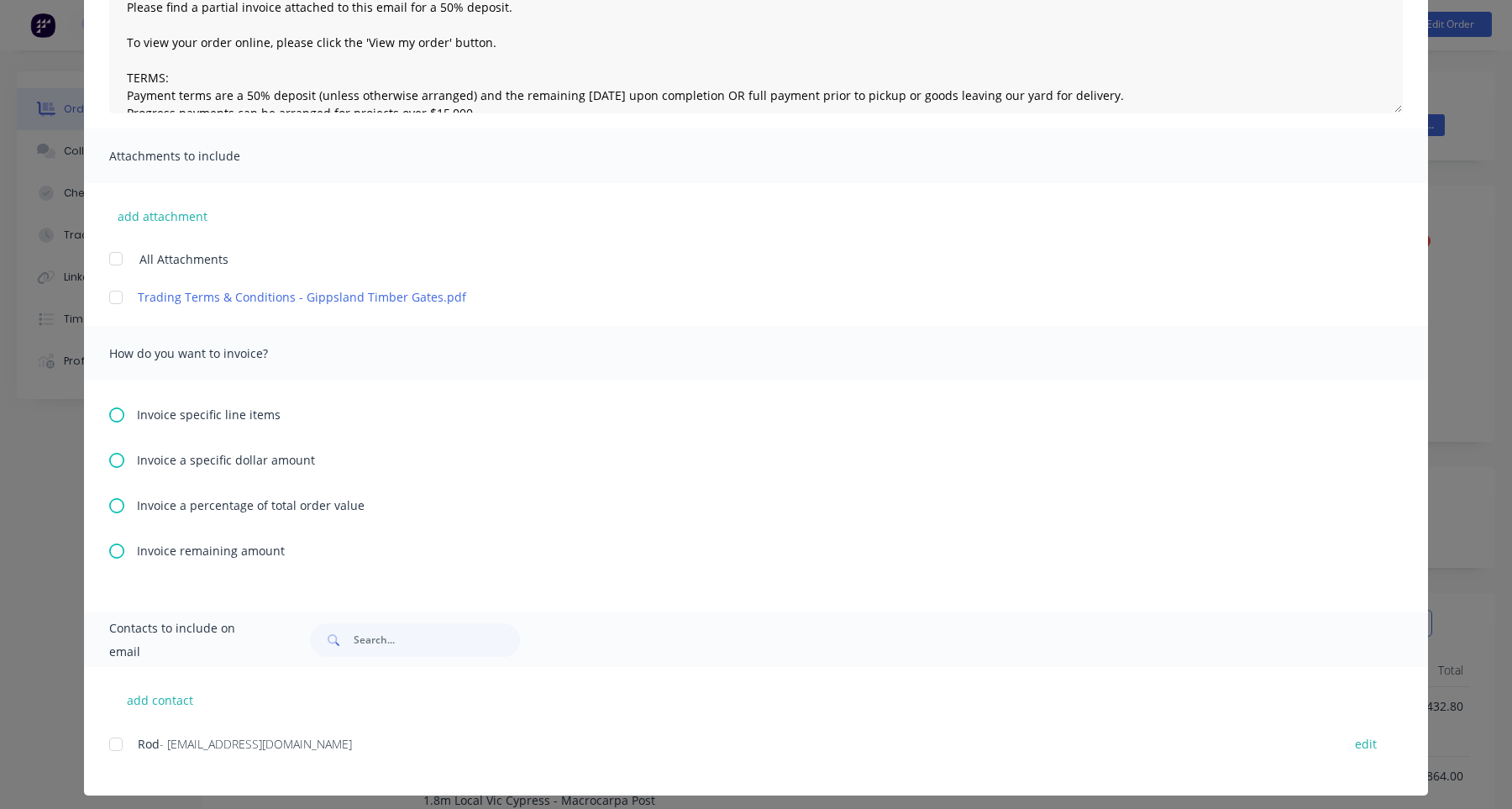
click at [223, 421] on span "Invoice specific line items" at bounding box center [209, 415] width 143 height 18
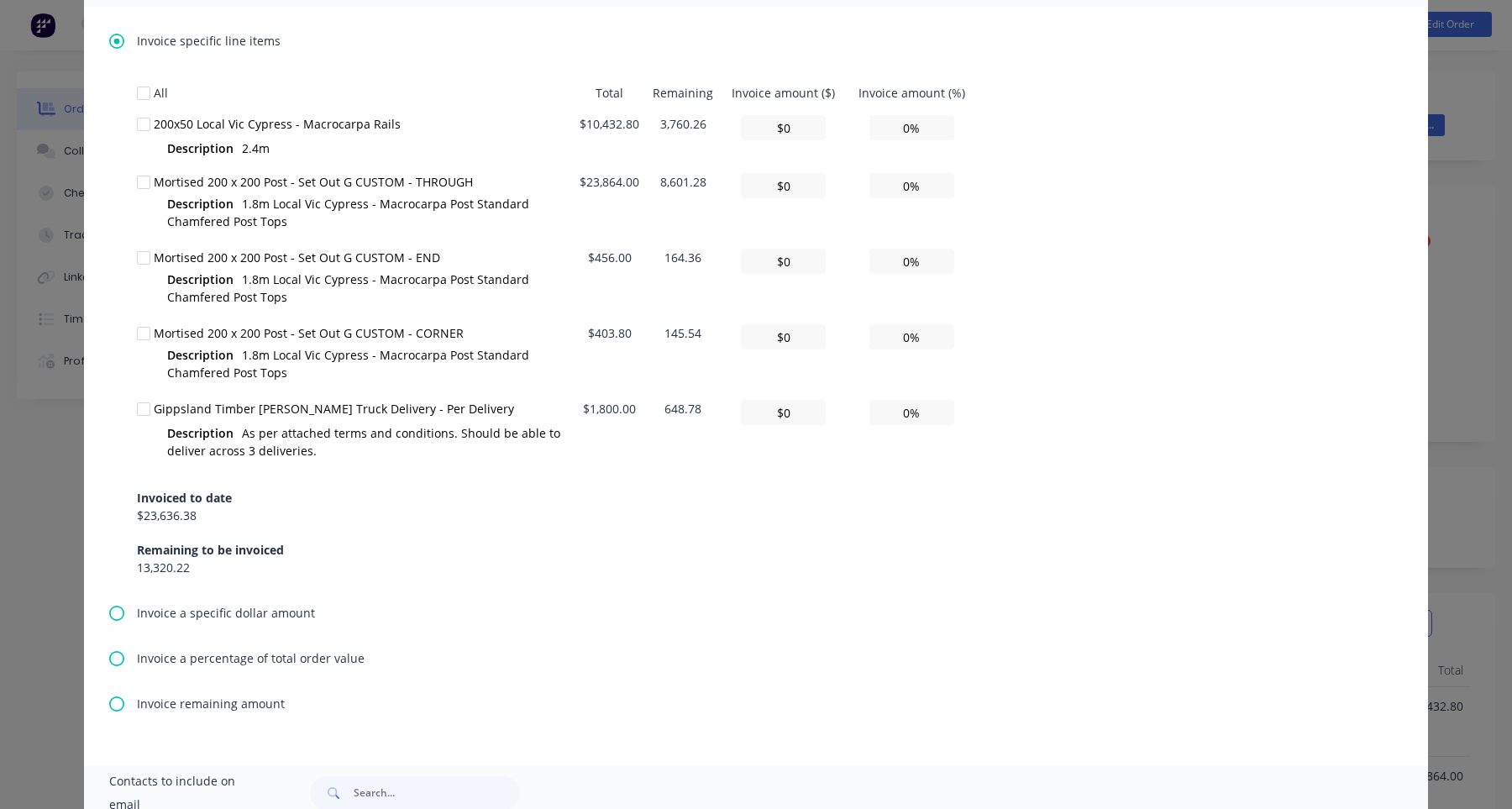
scroll to position [600, 0]
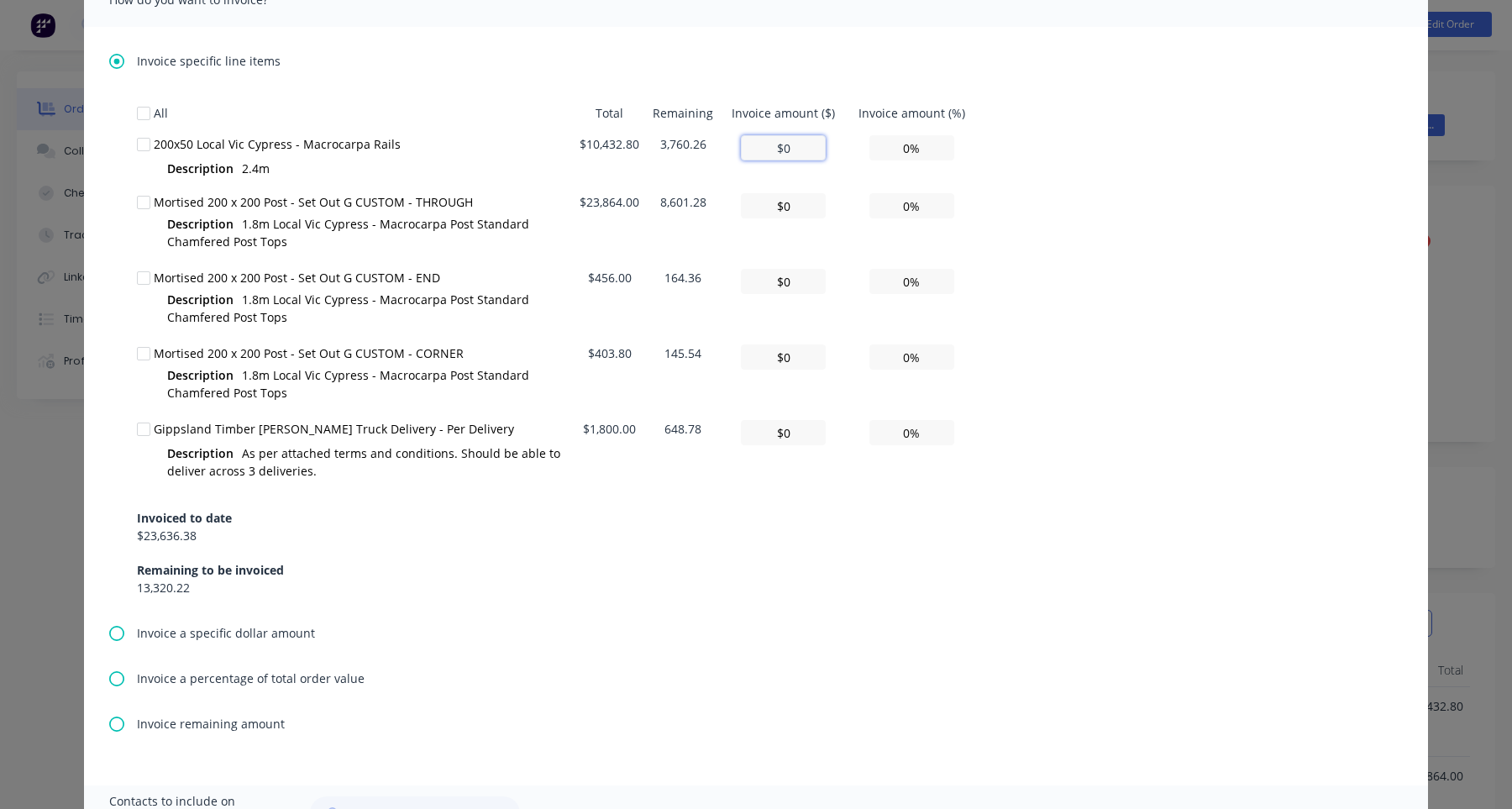
click at [799, 137] on input "$0" at bounding box center [782, 148] width 84 height 26
type textarea "Hi , Please find a partial invoice attached to this email for a 50% deposit. To…"
type input "$3"
type input "0.03%"
type textarea "Hi , Please find a partial invoice attached to this email for a 50% deposit. To…"
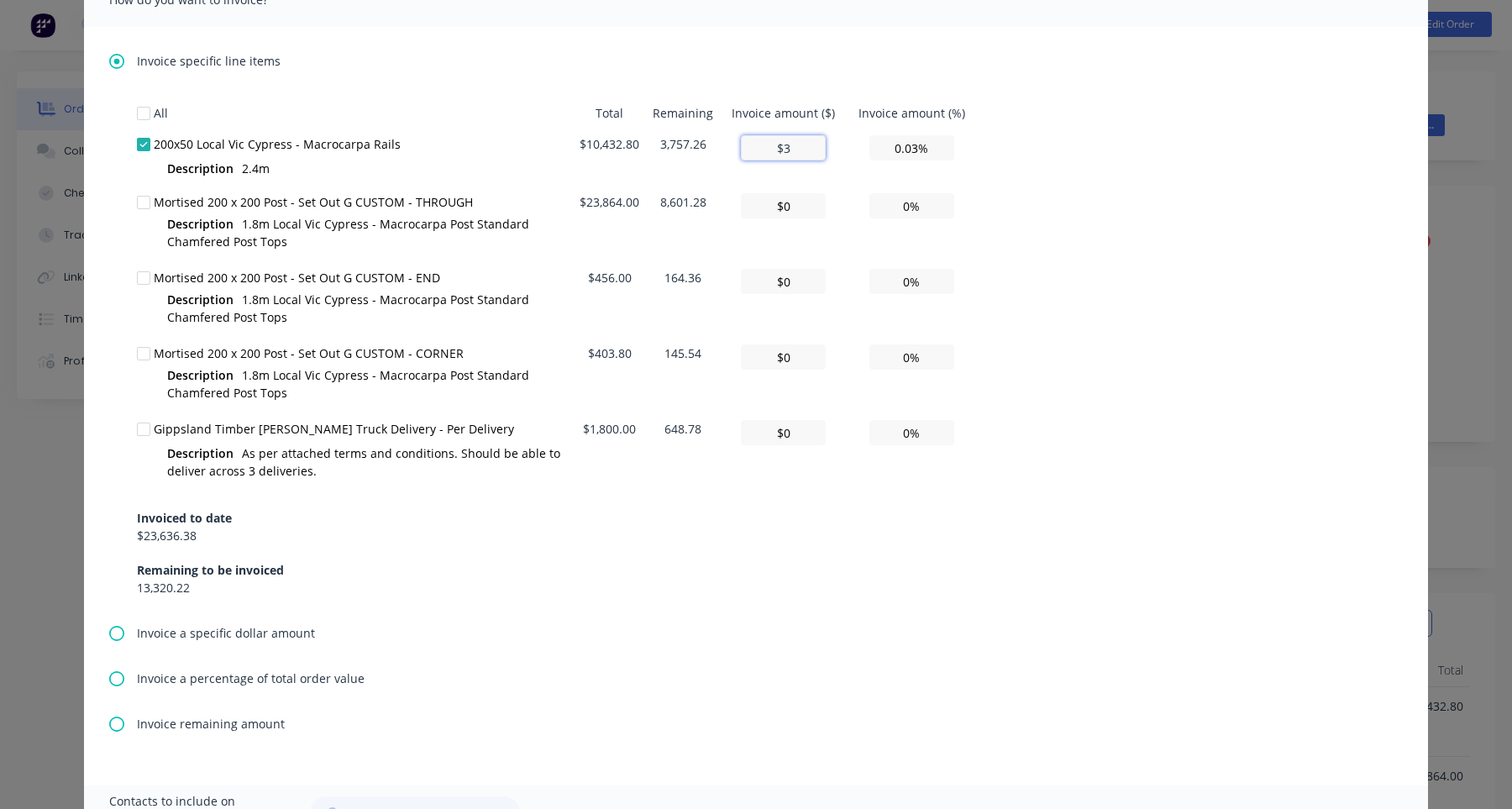
type input "$73"
type input "0.70%"
type textarea "Hi , Please find a partial invoice attached to this email for a 50% deposit. To…"
type input "$3"
type input "0.03%"
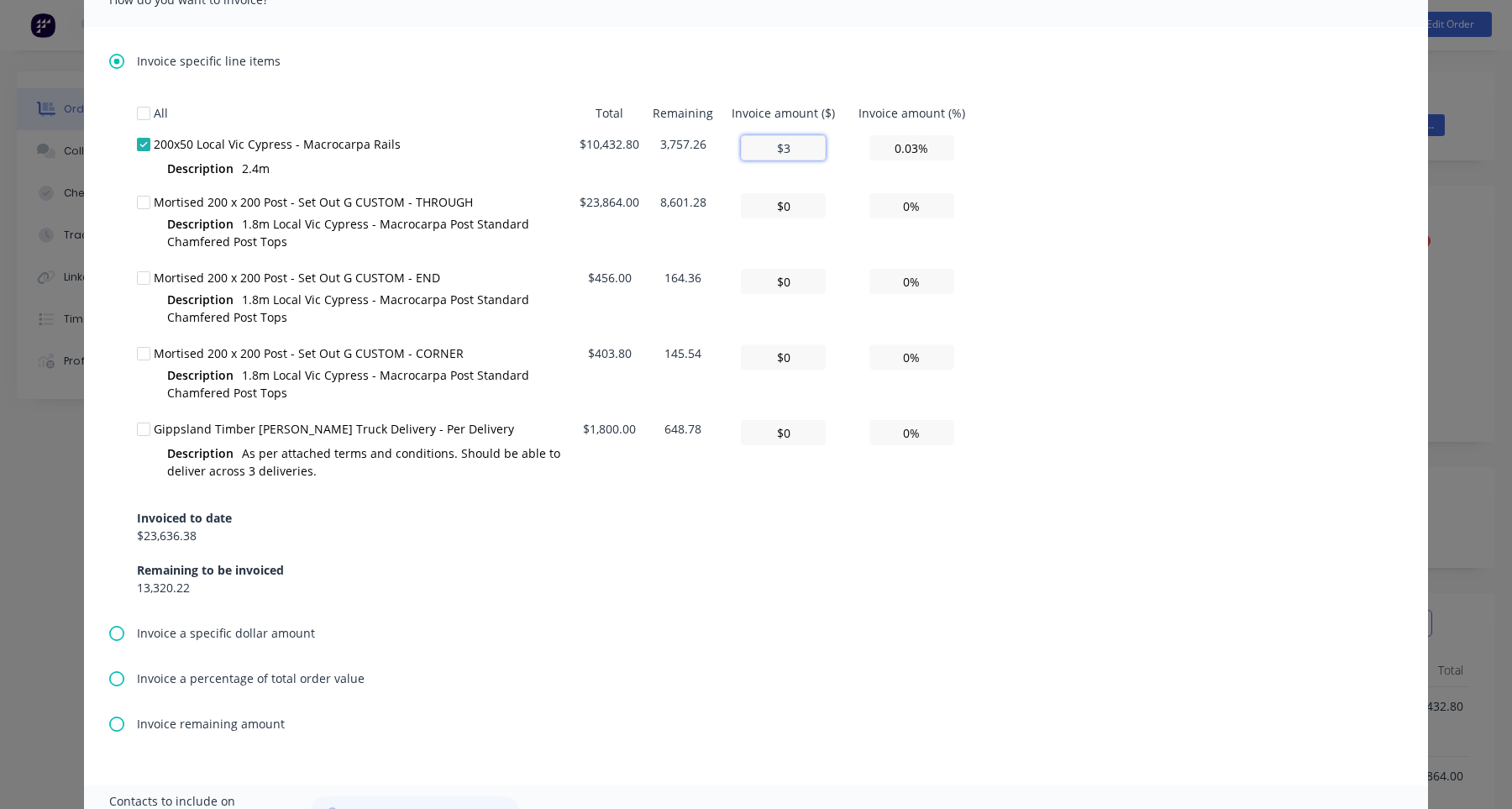
type textarea "Hi , Please find a partial invoice attached to this email for a 50% deposit. To…"
type input "$37"
type input "0.35%"
type textarea "Hi , Please find a partial invoice attached to this email for a 50% deposit. To…"
type input "$375"
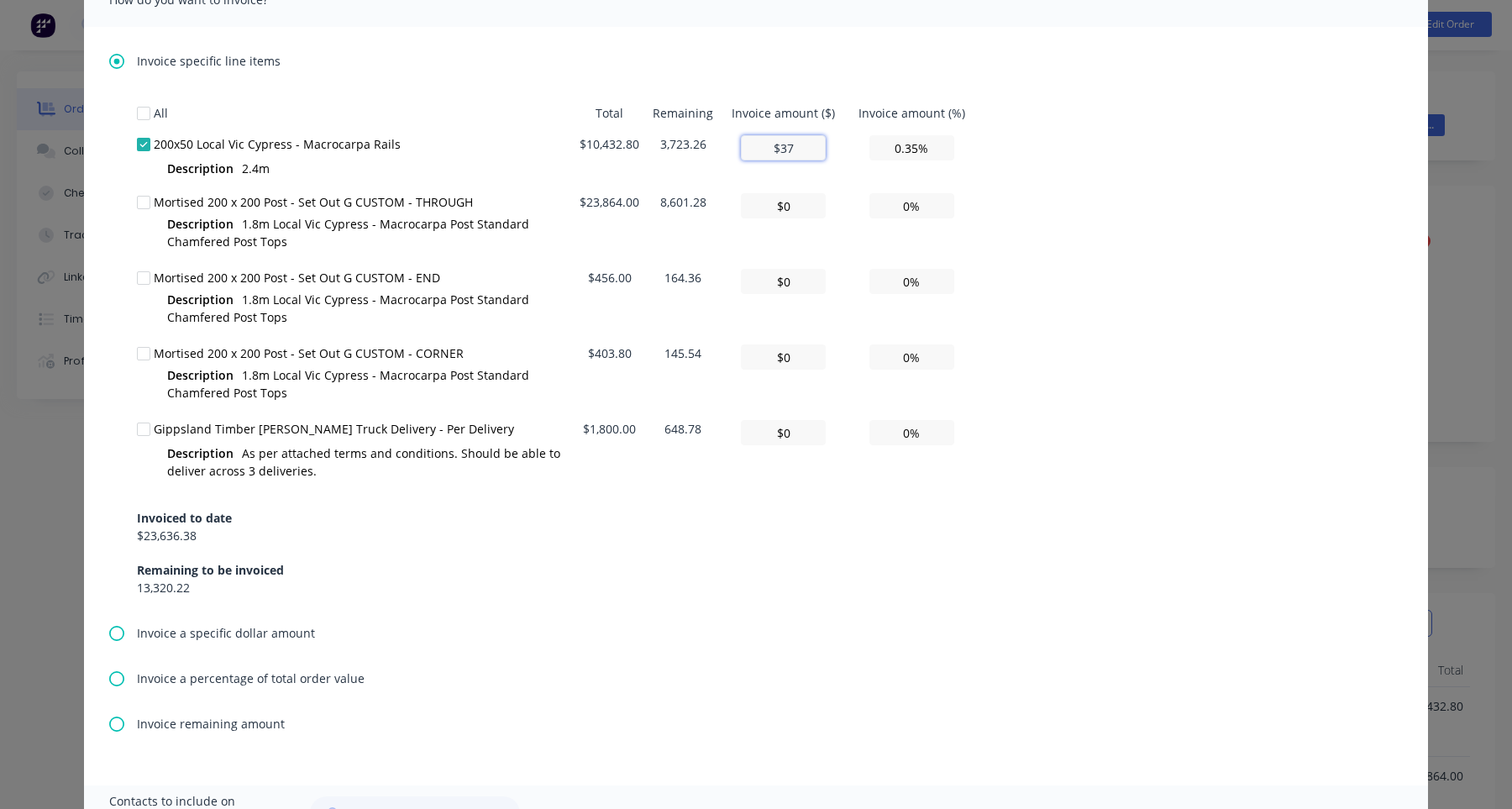
type input "3.59%"
type textarea "Hi , Please find a partial invoice attached to this email for a 50% deposit. To…"
type input "$37"
type input "0.35%"
type textarea "Hi , Please find a partial invoice attached to this email for a 50% deposit. To…"
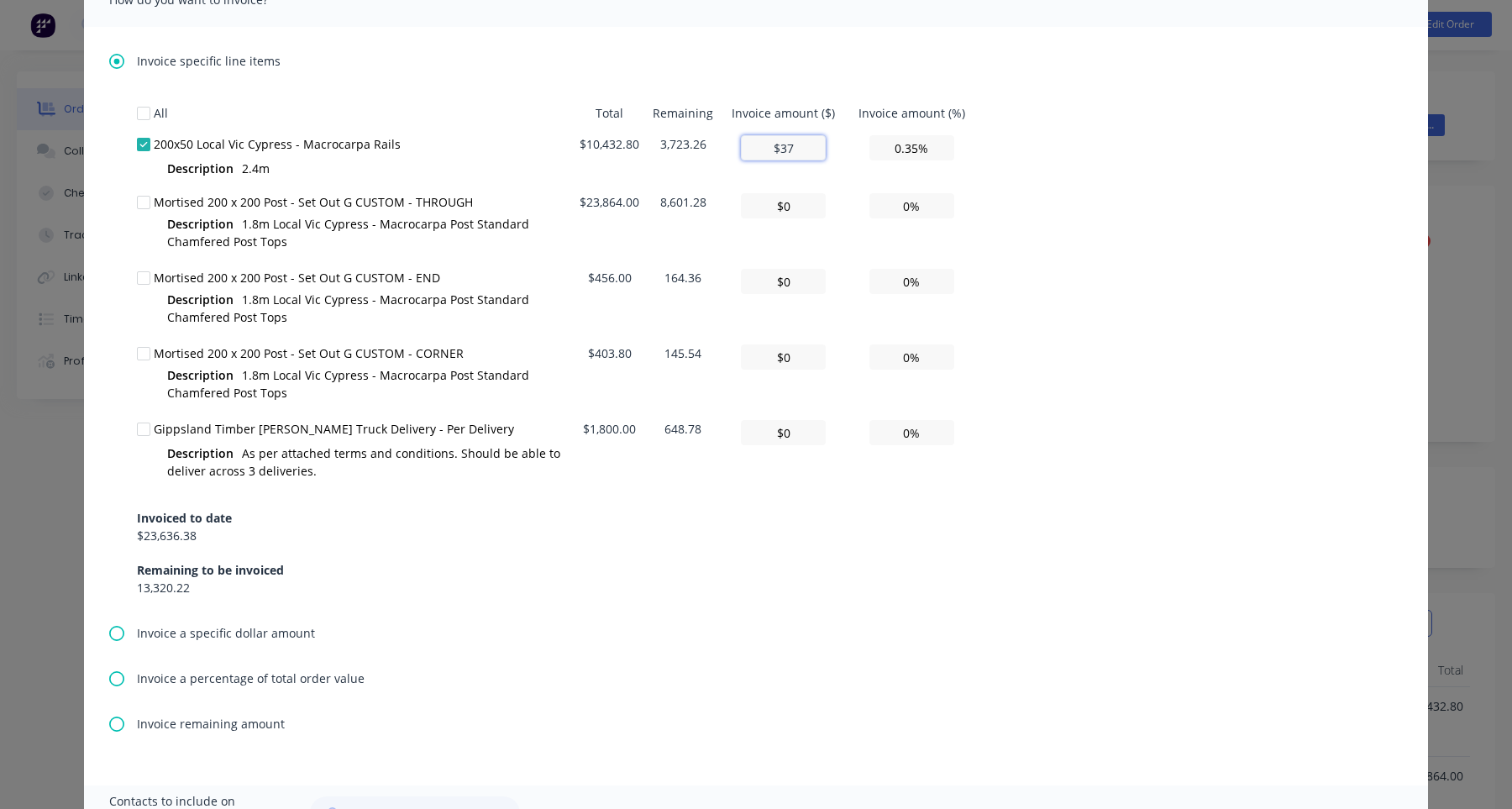
type input "$3"
type input "0.03%"
type textarea "Hi , Please find a partial invoice attached to this email for a 50% deposit. To…"
type input "$0"
type input "0%"
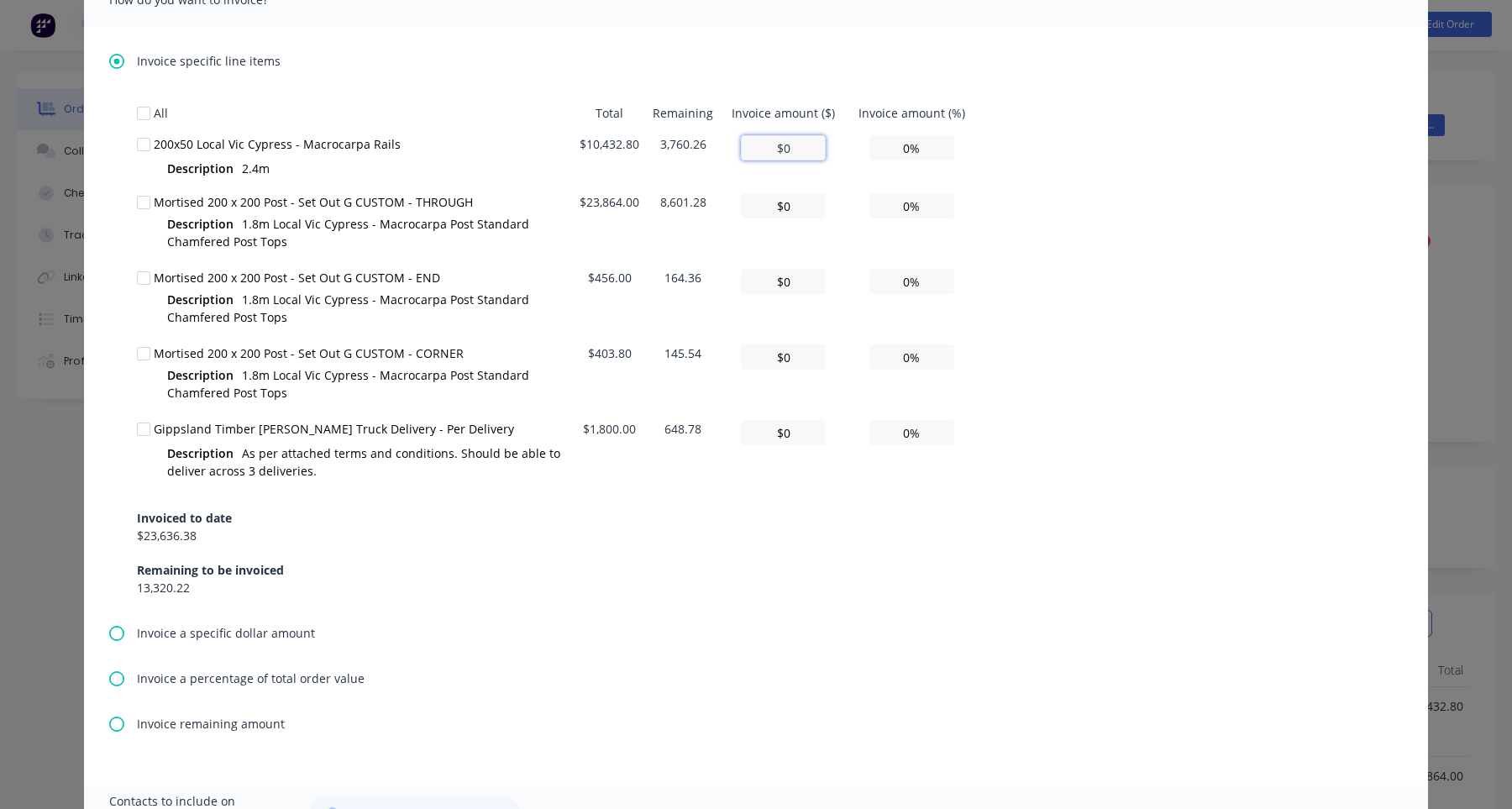
type textarea "Hi , Please find a partial invoice attached to this email for a 50% deposit. To…"
type input "$0"
type input "0.00%"
type textarea "Hi , Please find a partial invoice attached to this email for a 50% deposit. To…"
type input "$0"
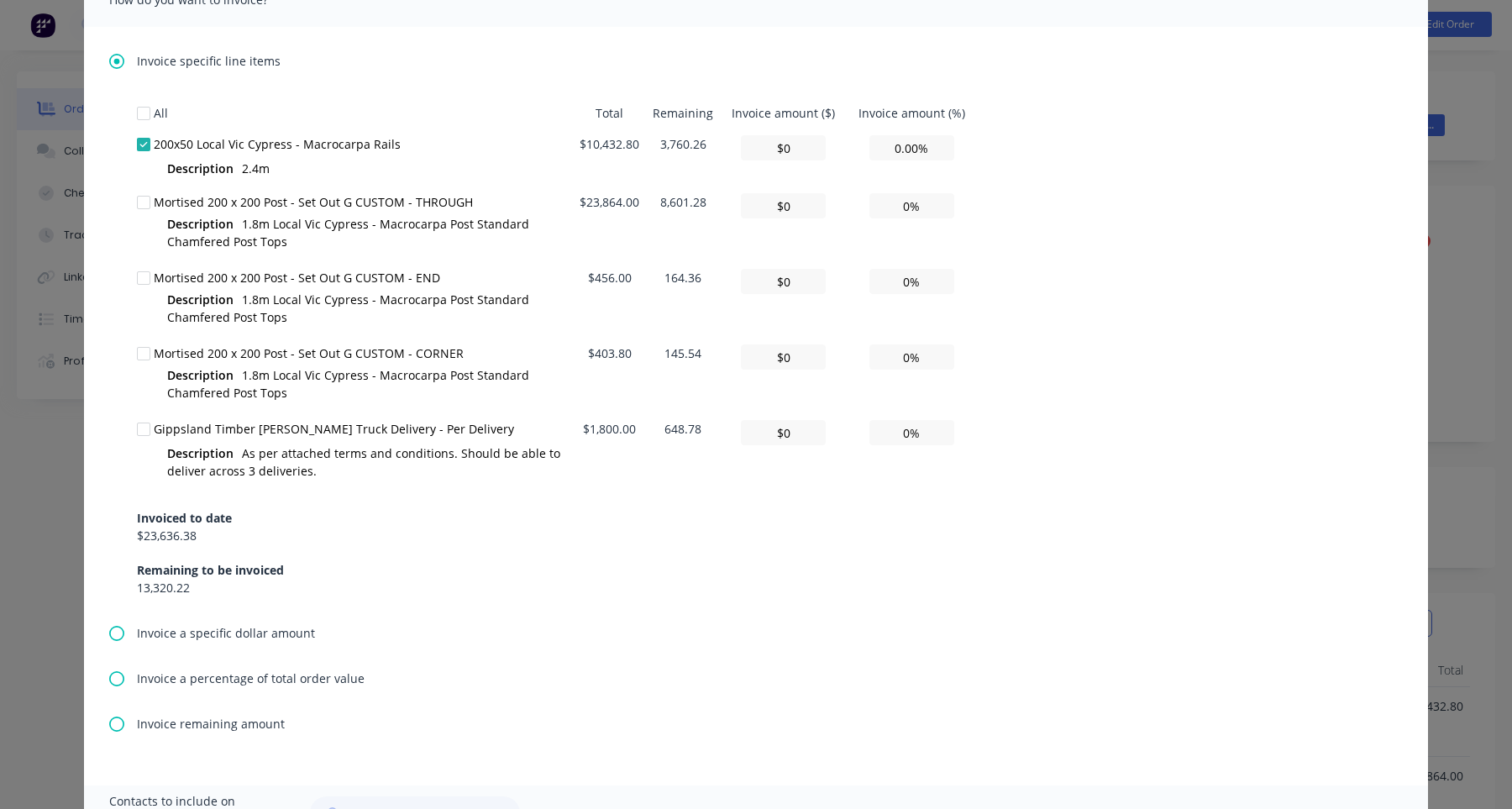
click at [676, 149] on td "3,760.26" at bounding box center [683, 158] width 74 height 58
copy td "3,760.26"
click at [786, 143] on input "$0" at bounding box center [782, 148] width 84 height 26
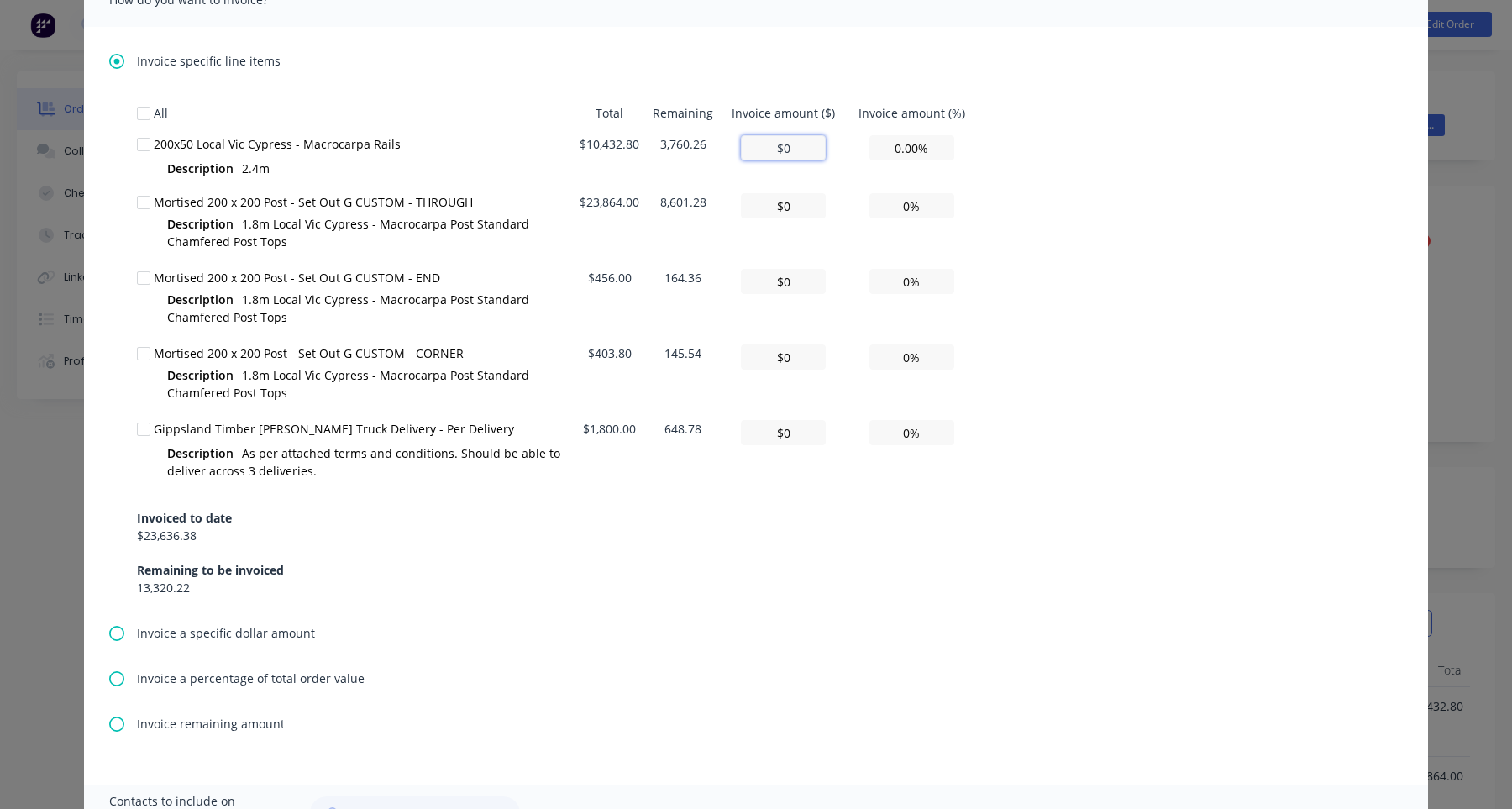
type textarea "Hi , Please find a partial invoice attached to this email for a 50% deposit. To…"
type input "$0"
type input "0%"
paste input "3,760.2599999999993"
type textarea "Hi , Please find a partial invoice attached to this email for a 50% deposit. To…"
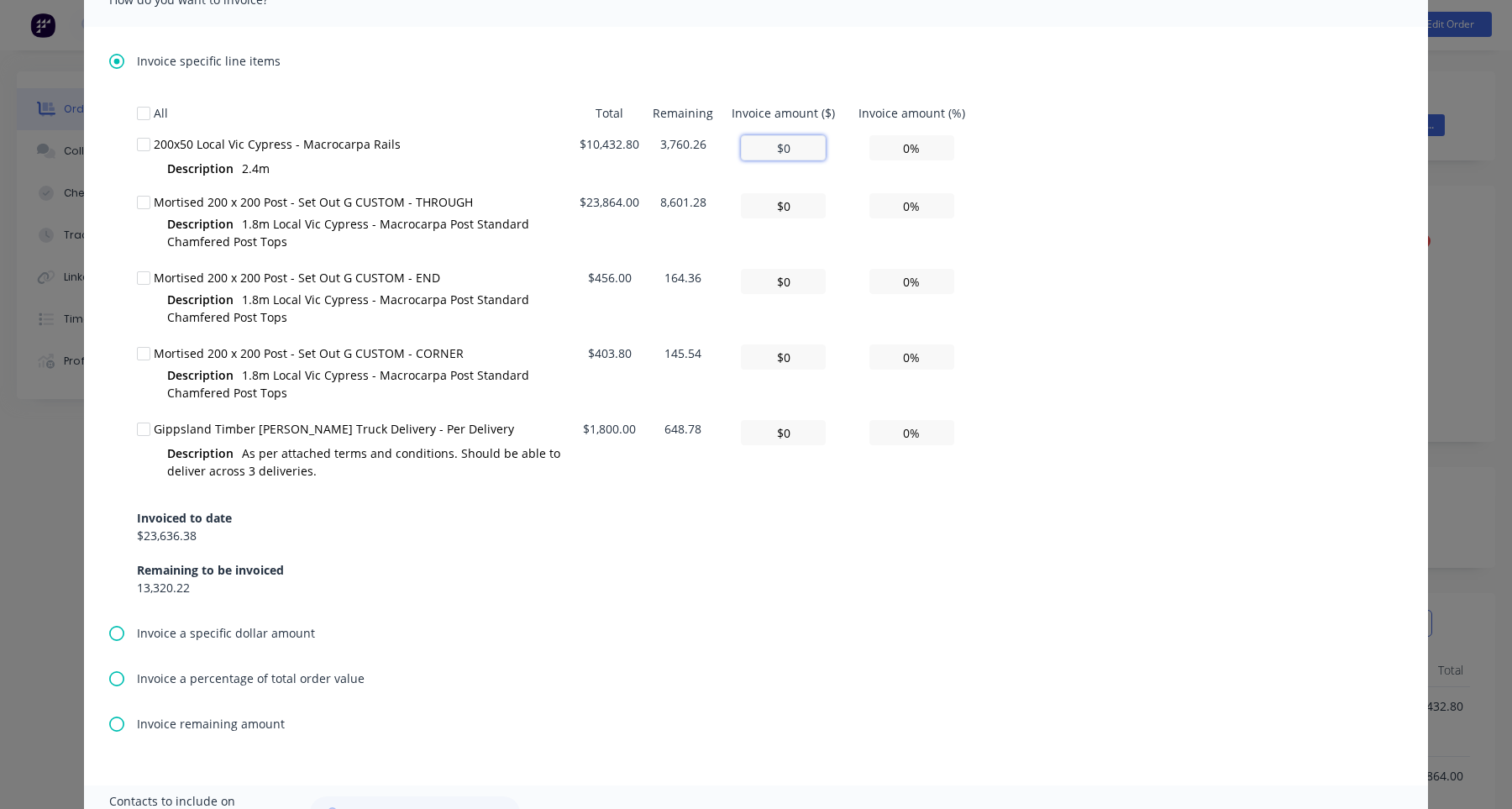
type input "$3,760.2599999999993"
type input "36.04%"
type textarea "Hi , Please find a partial invoice attached to this email for a 50% deposit. To…"
type input "$3,760.25"
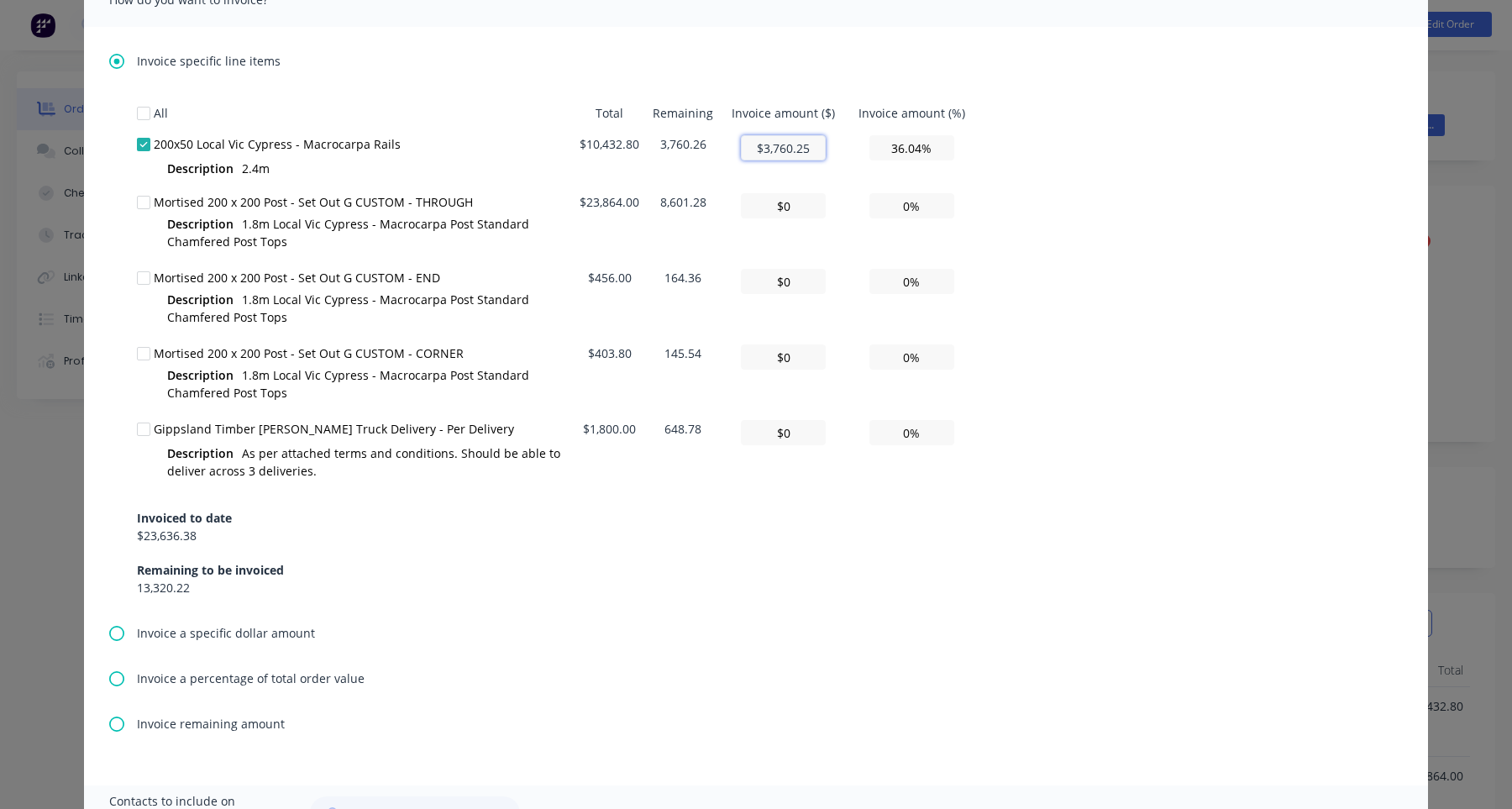
scroll to position [0, 0]
type textarea "Hi , Please find a partial invoice attached to this email for a 50% deposit. To…"
type input "$3,760.2"
type textarea "Hi , Please find a partial invoice attached to this email for a 50% deposit. To…"
type input "$3,760.25"
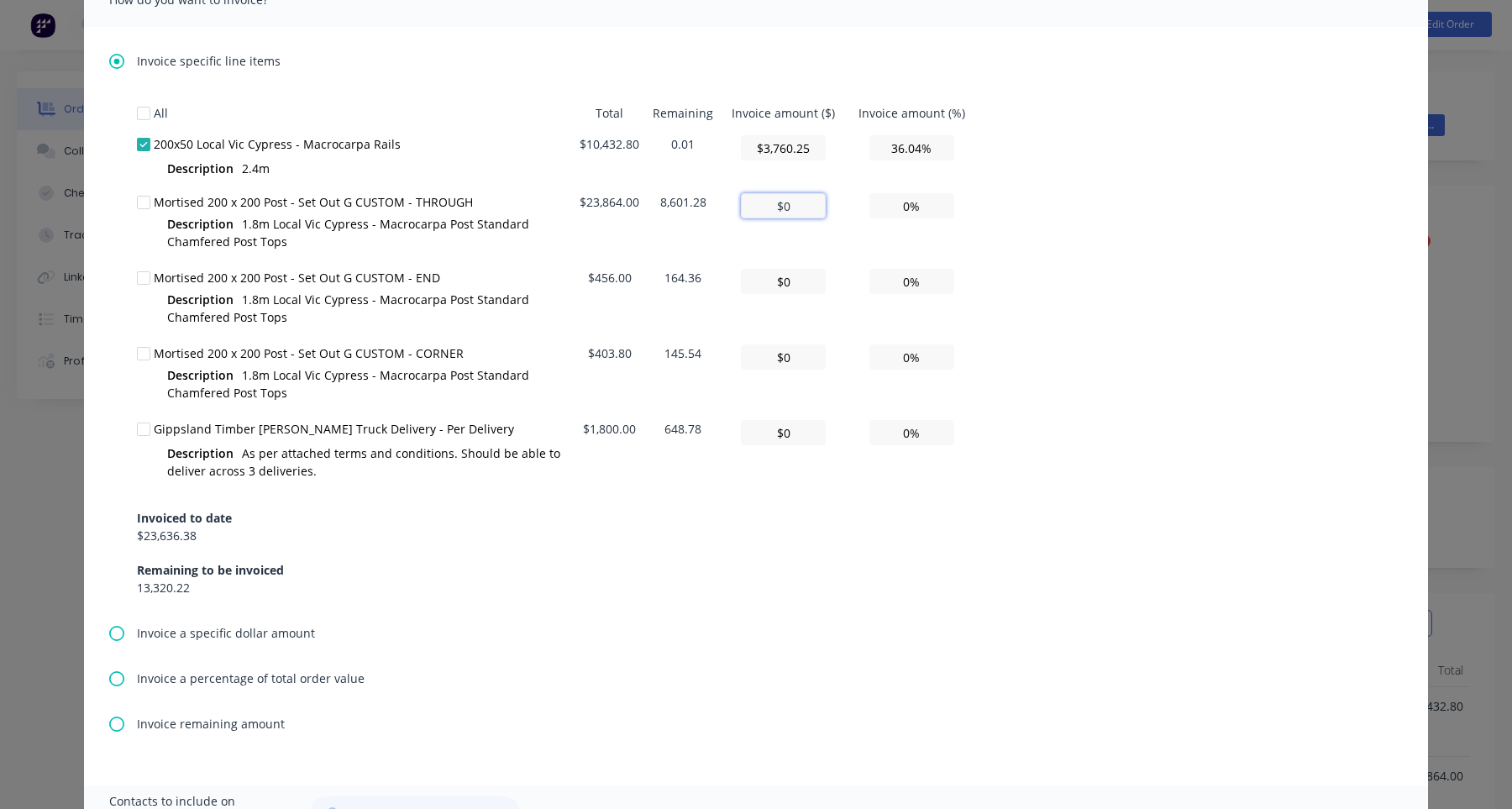
type textarea "Hi , Please find a partial invoice attached to this email for a 50% deposit. To…"
type input "$3,760.25"
click at [782, 201] on input "$0" at bounding box center [782, 206] width 84 height 26
type textarea "Hi , Please find a partial invoice attached to this email for a 50% deposit. To…"
type input "$0"
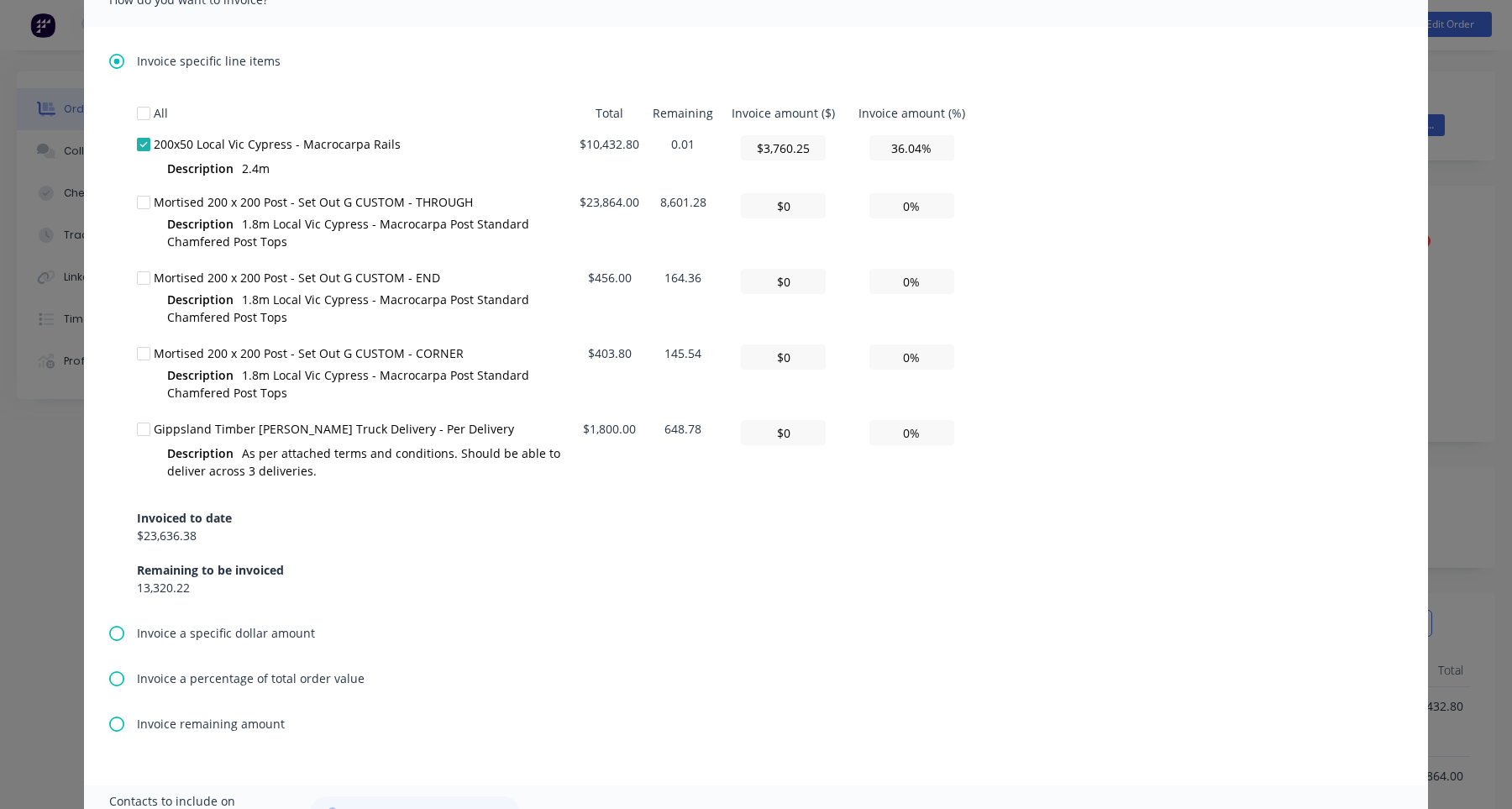
type input "0.00%"
click at [695, 200] on td "8,601.28" at bounding box center [683, 224] width 74 height 76
copy td "8,601.28"
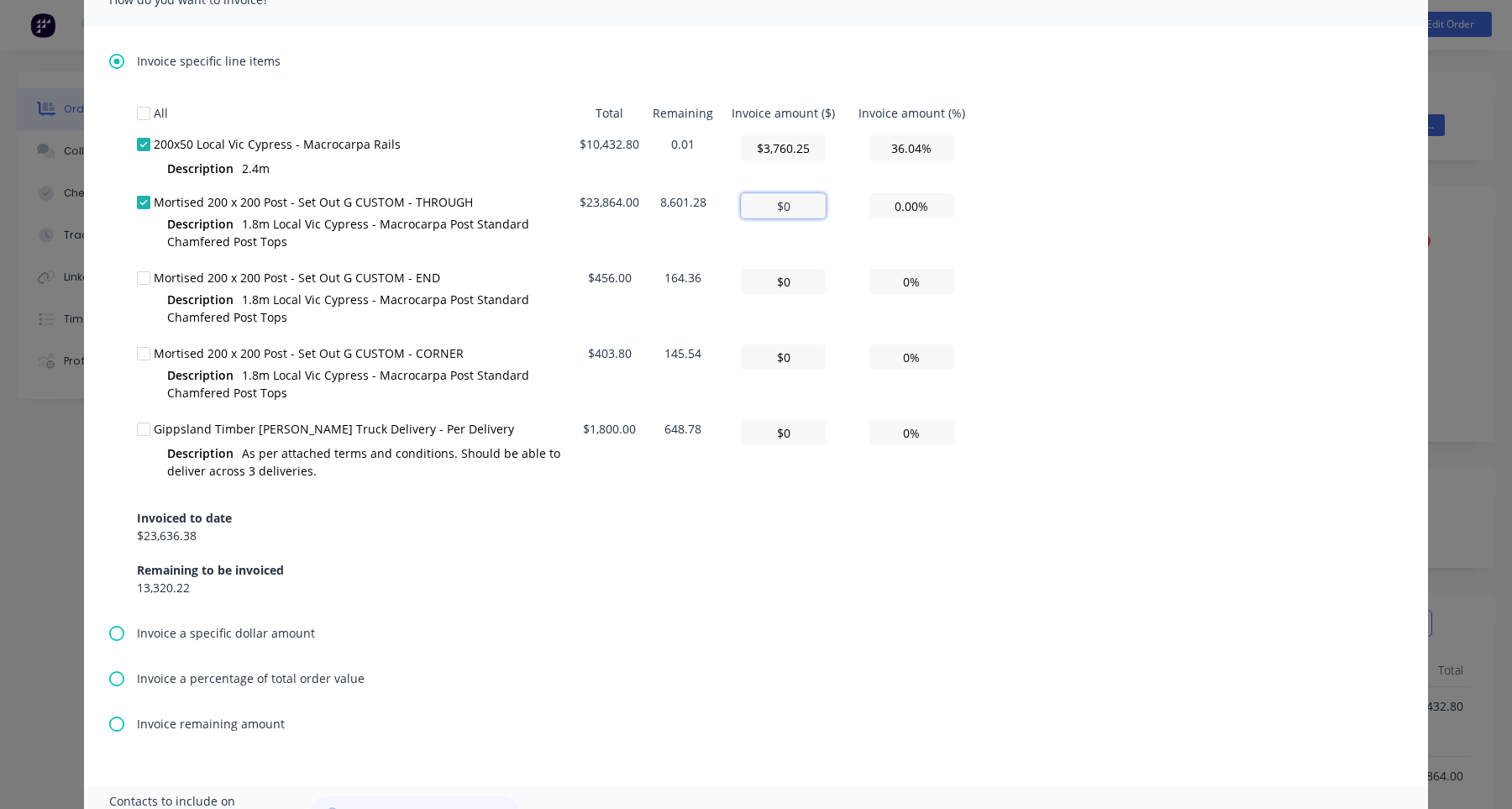
click at [787, 201] on input "$0" at bounding box center [782, 206] width 84 height 26
paste input "8,601.28"
type textarea "Hi , Please find a partial invoice attached to this email for a 50% deposit. To…"
type input "$8,601.28"
type input "36.04%"
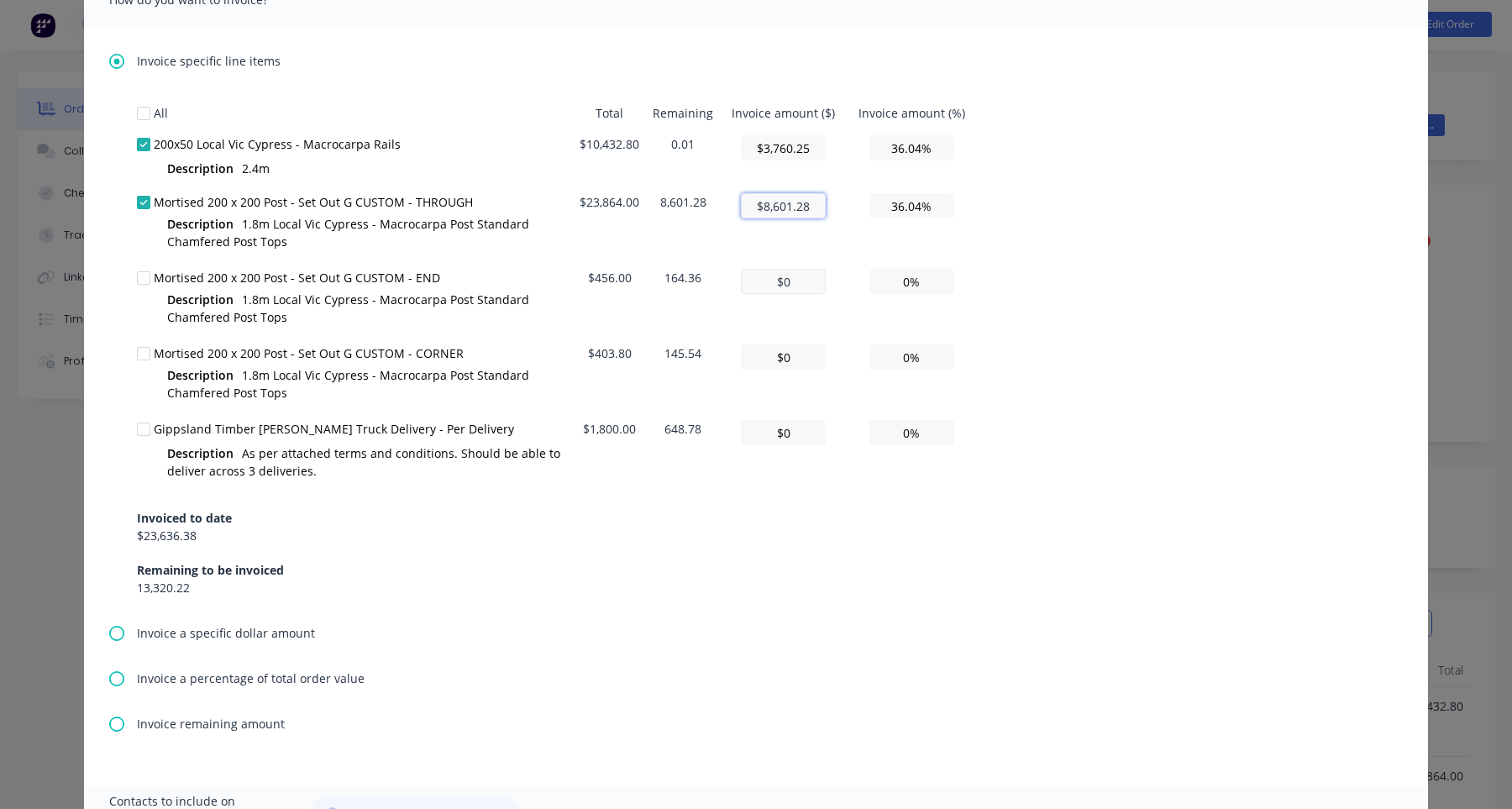
type input "$8,601.28"
type textarea "Hi , Please find a partial invoice attached to this email for a 50% deposit. To…"
type input "$8,601.28"
click at [797, 275] on input "$0" at bounding box center [782, 282] width 84 height 26
type textarea "Hi , Please find a partial invoice attached to this email for a 50% deposit. To…"
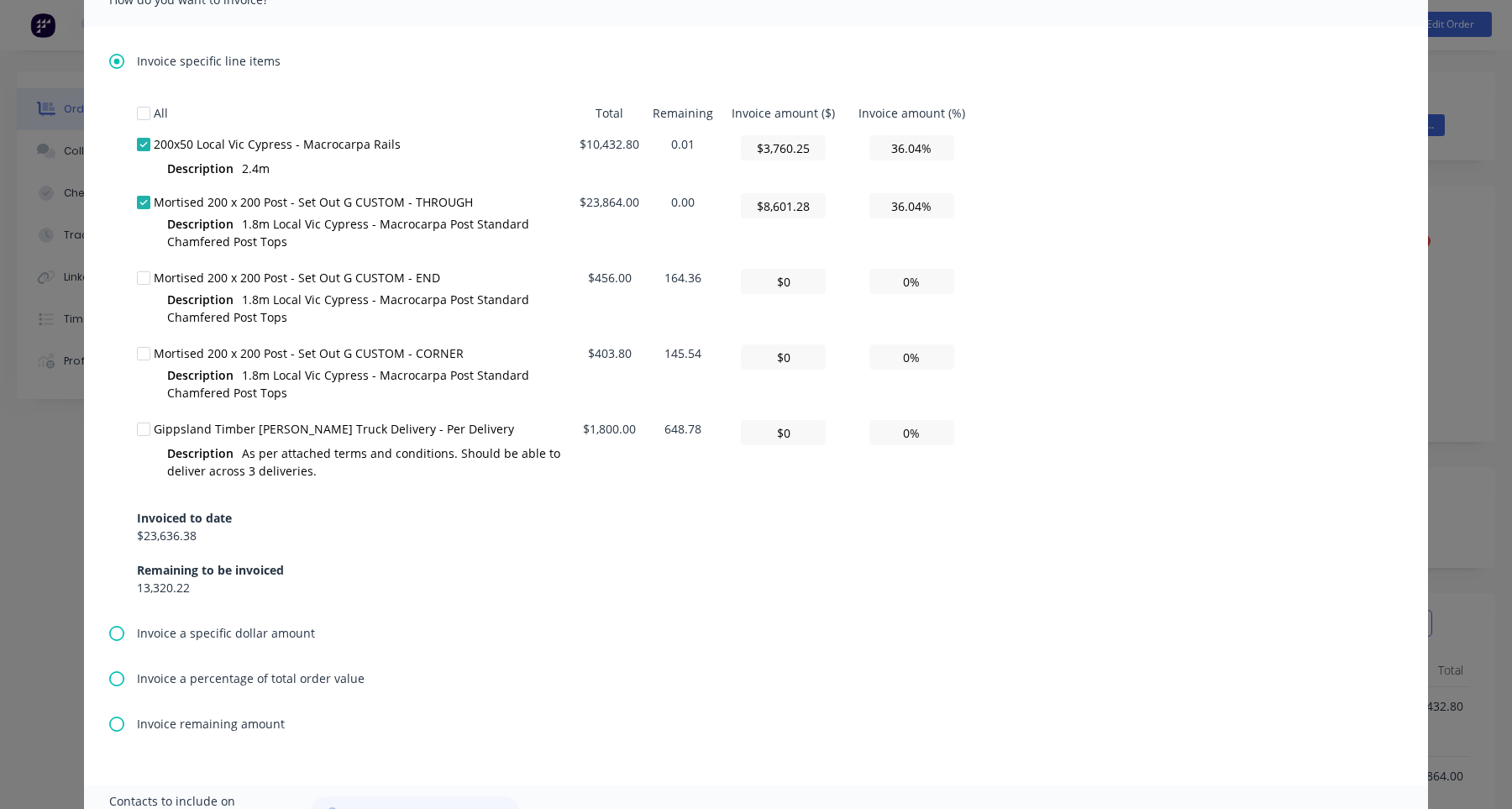
type input "$0"
type input "0.00%"
click at [682, 275] on td "164.36" at bounding box center [683, 300] width 74 height 76
copy td "164.36"
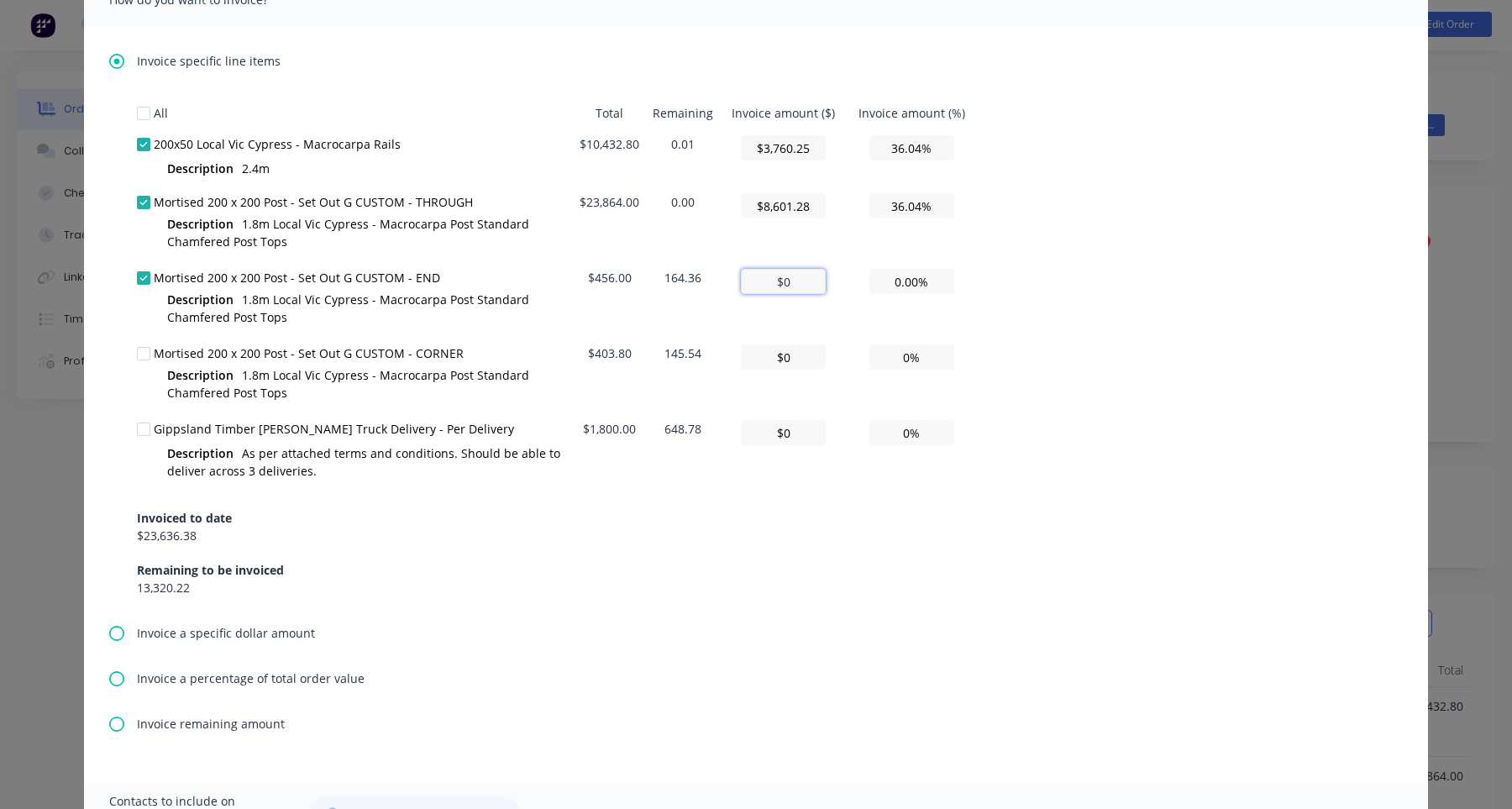
click at [788, 285] on input "$0" at bounding box center [782, 282] width 84 height 26
paste input "164.36"
type textarea "Hi , Please find a partial invoice attached to this email for a 50% deposit. To…"
type input "$164.36"
type input "36.04%"
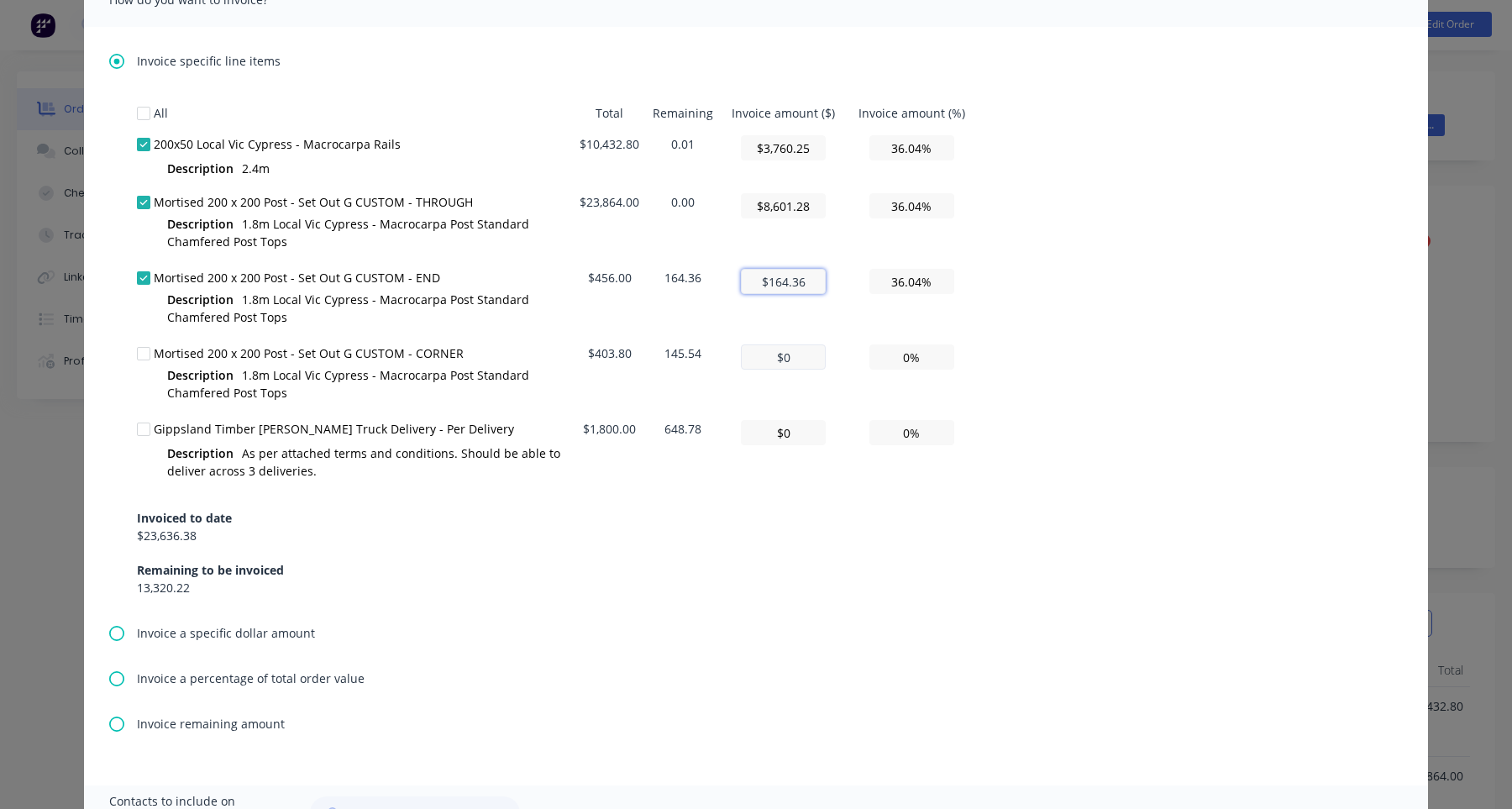
type input "$164.36"
type textarea "Hi , Please find a partial invoice attached to this email for a 50% deposit. To…"
type input "$164.36"
click at [797, 346] on input "$0" at bounding box center [782, 358] width 84 height 26
type textarea "Hi , Please find a partial invoice attached to this email for a 50% deposit. To…"
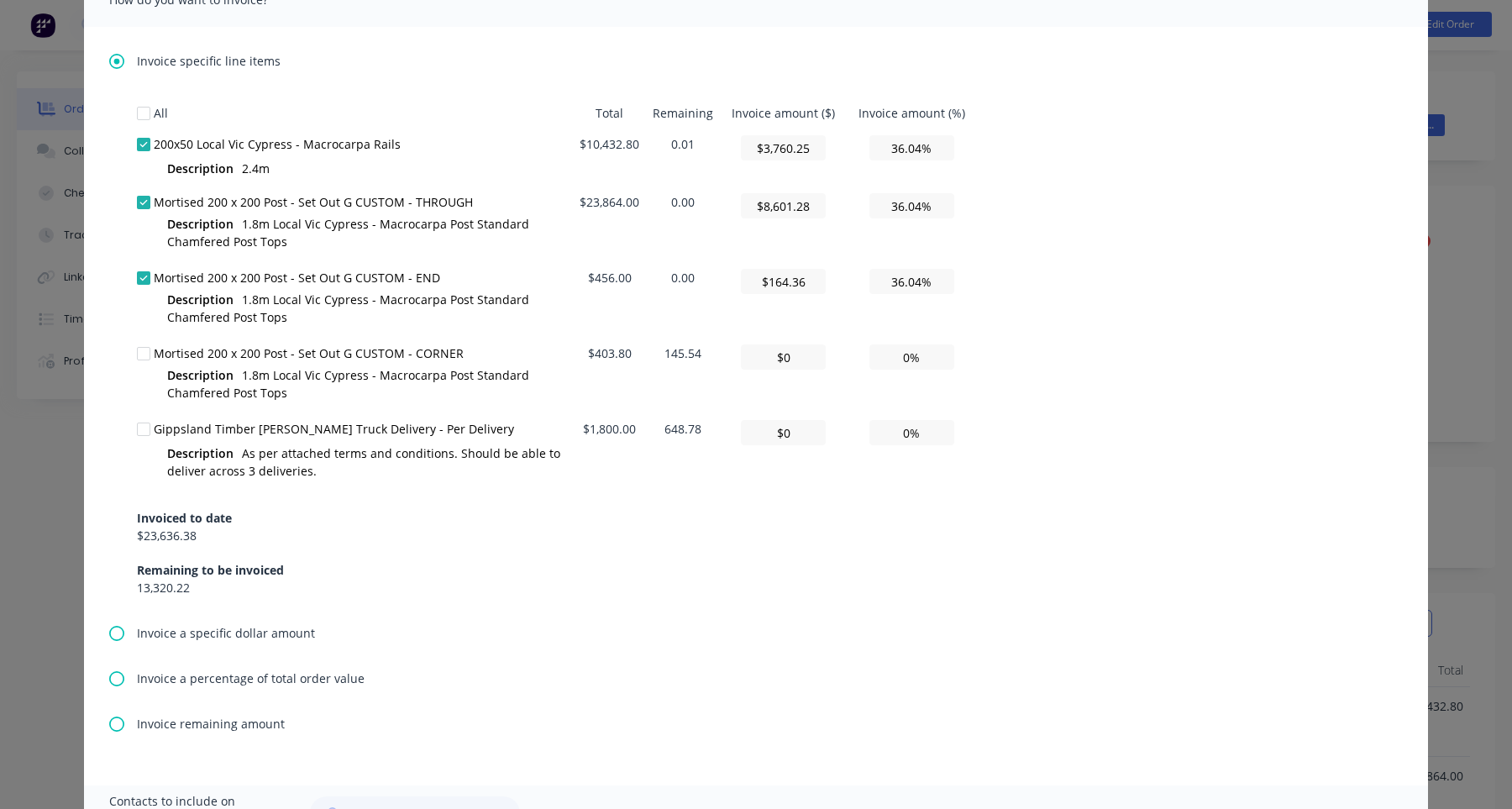
type input "$0"
type input "0.00%"
click at [696, 353] on td "145.54" at bounding box center [683, 375] width 74 height 76
copy td "145.54"
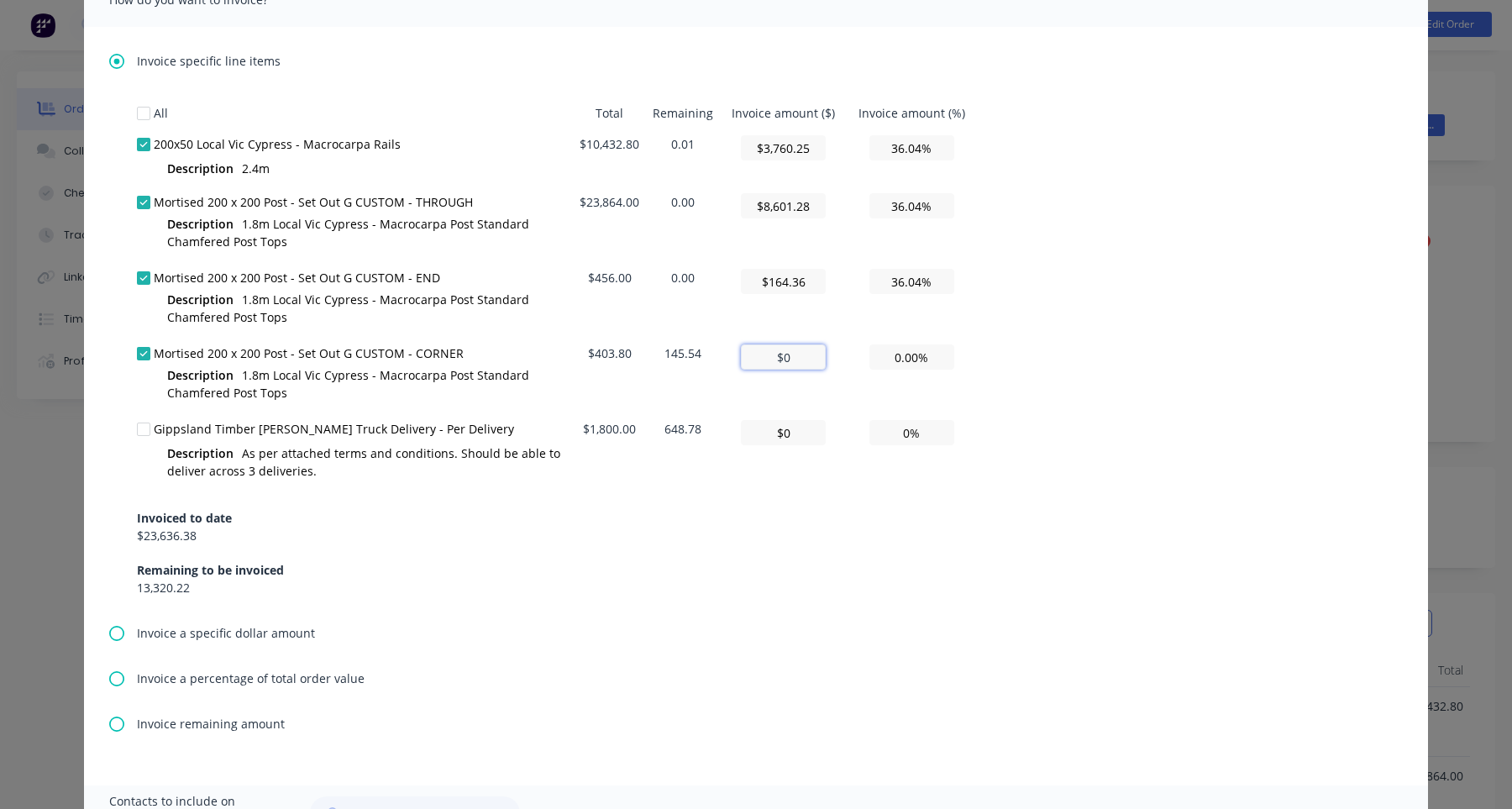
click at [781, 355] on input "$0" at bounding box center [782, 358] width 84 height 26
paste input "145.54"
type textarea "Hi , Please find a partial invoice attached to this email for a 50% deposit. To…"
type input "$145.54"
type input "36.04%"
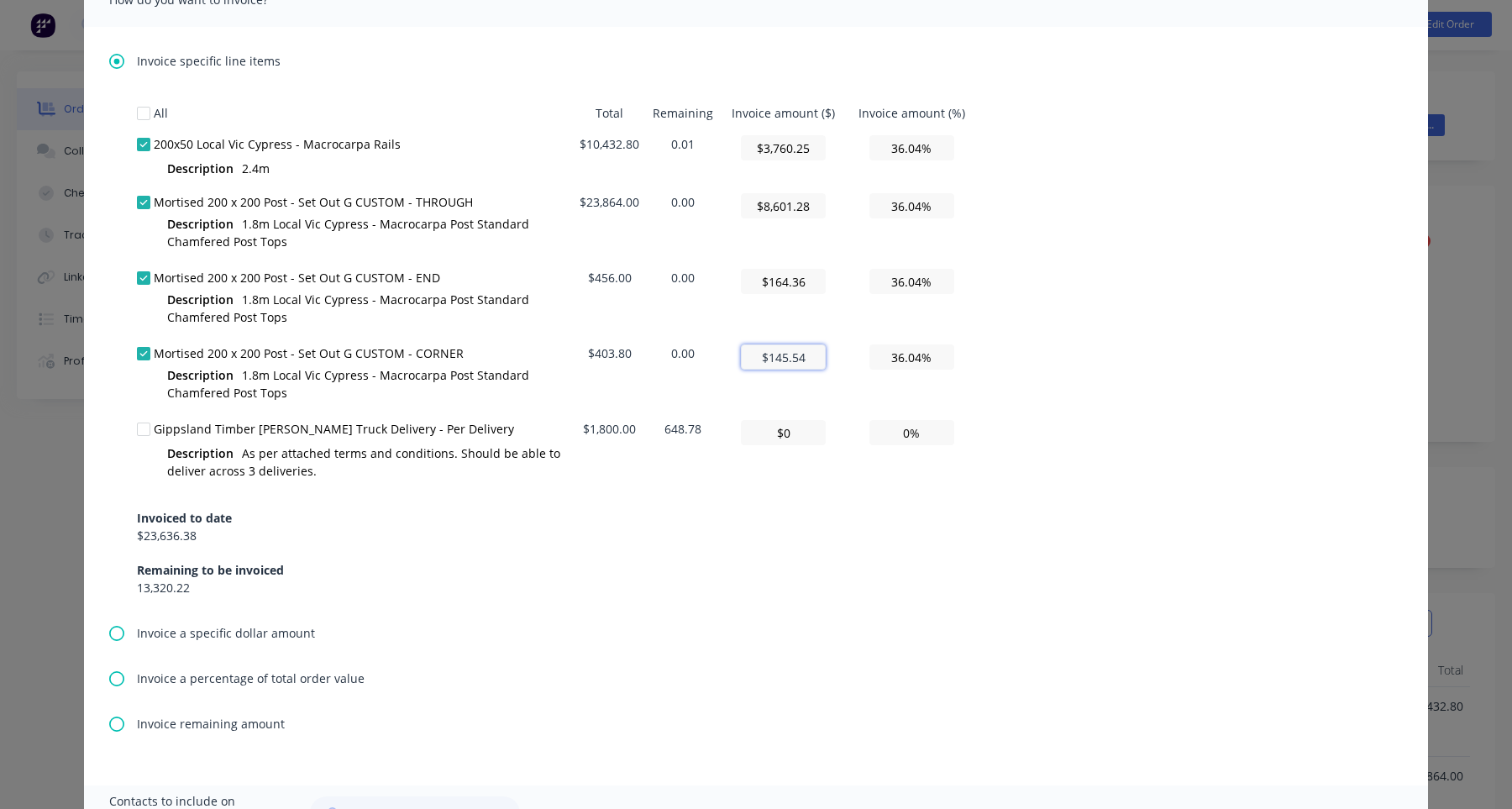
type input "$145.54"
type textarea "Hi , Please find a partial invoice attached to this email for a 50% deposit. To…"
type input "$145.54"
click at [695, 426] on td "648.78" at bounding box center [683, 451] width 74 height 76
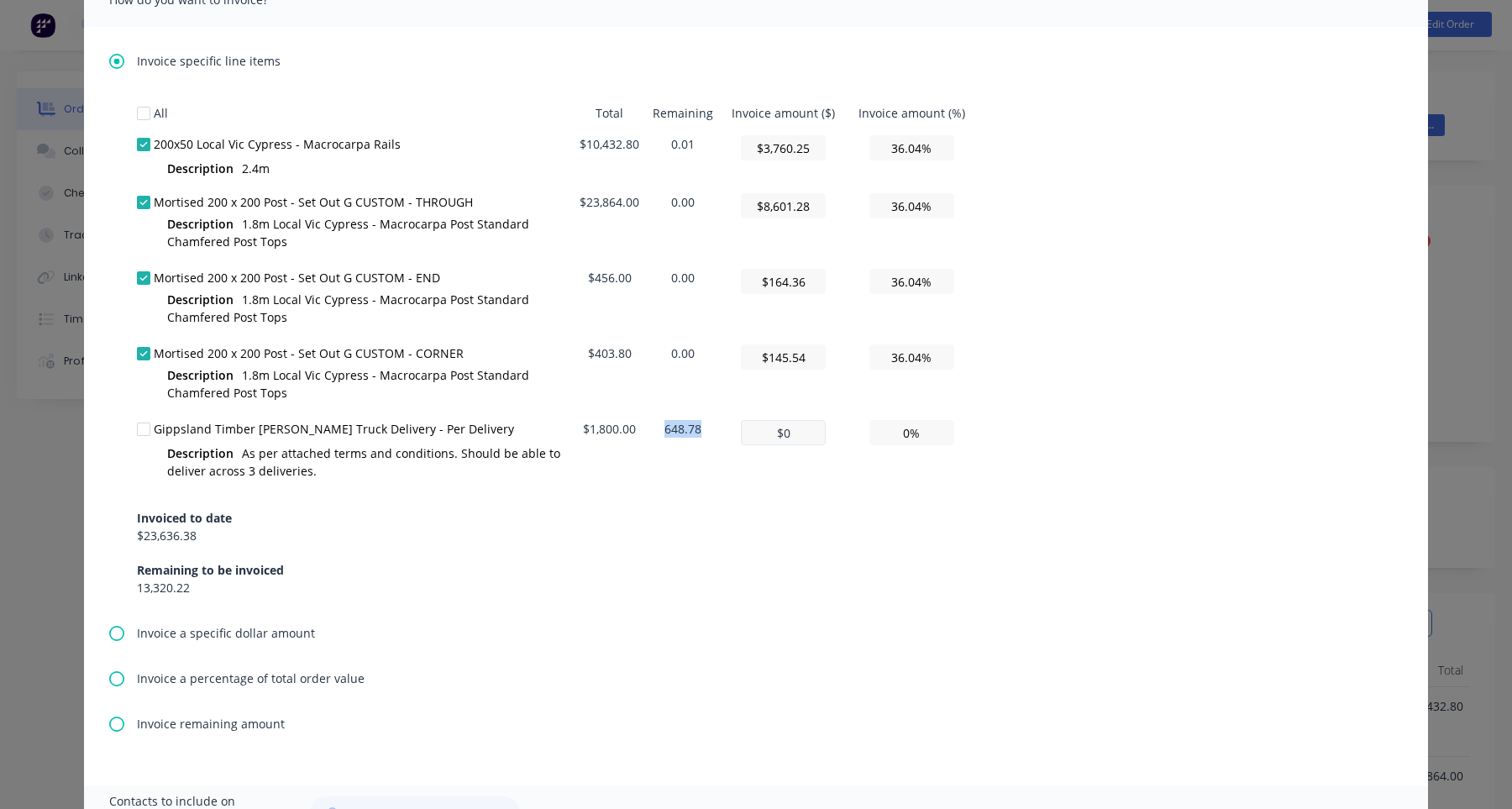
copy td "648.78"
click at [801, 429] on input "$0" at bounding box center [782, 433] width 84 height 26
paste input "648.78"
type textarea "Hi , Please find a partial invoice attached to this email for a 50% deposit. To…"
type input "$648.78"
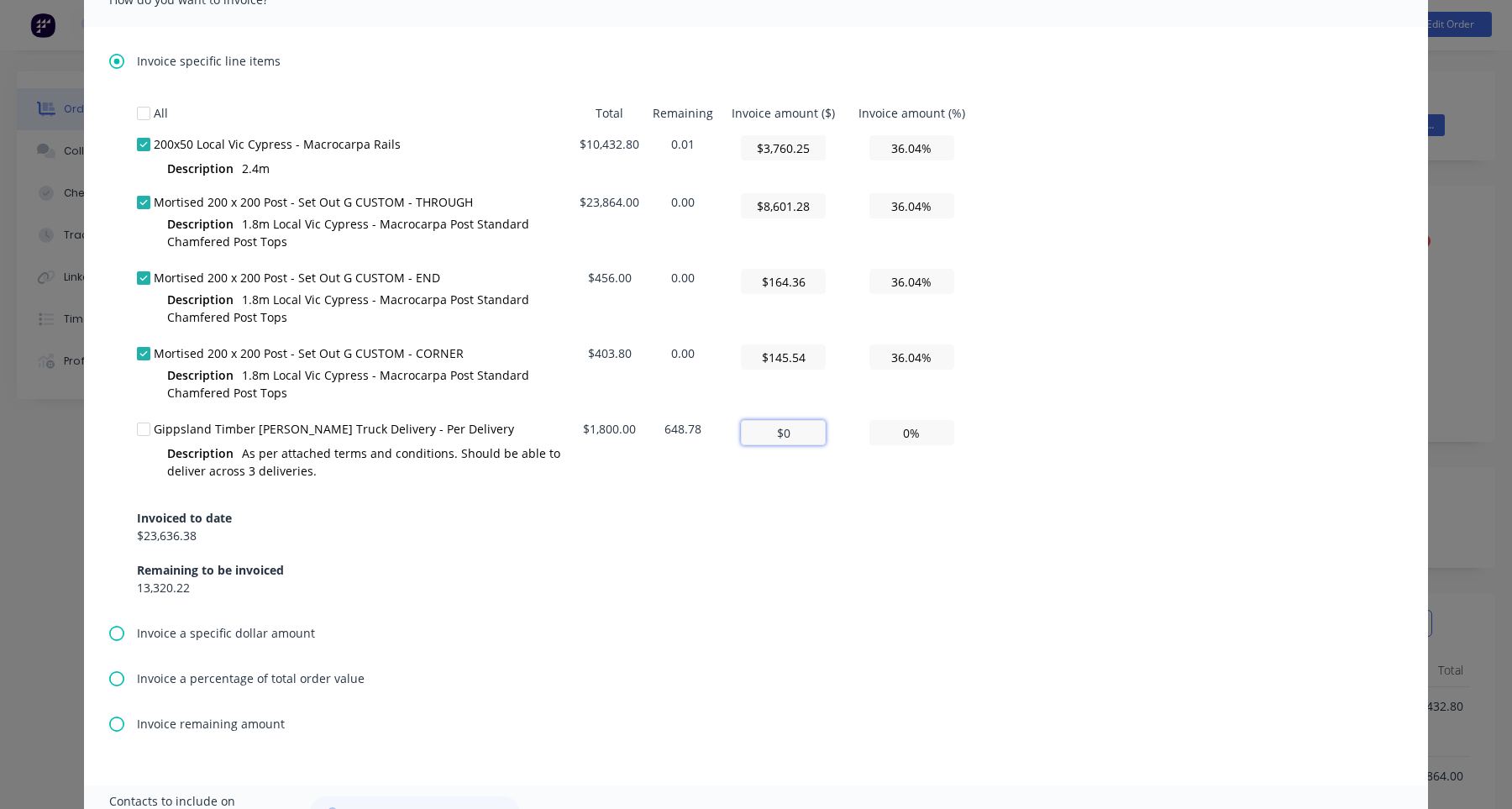
type input "36.04%"
type input "$648.78"
type textarea "Hi , Please find a partial invoice attached to this email for a 50% deposit. To…"
type input "$648.78"
click at [797, 480] on td "$648.78" at bounding box center [783, 451] width 126 height 76
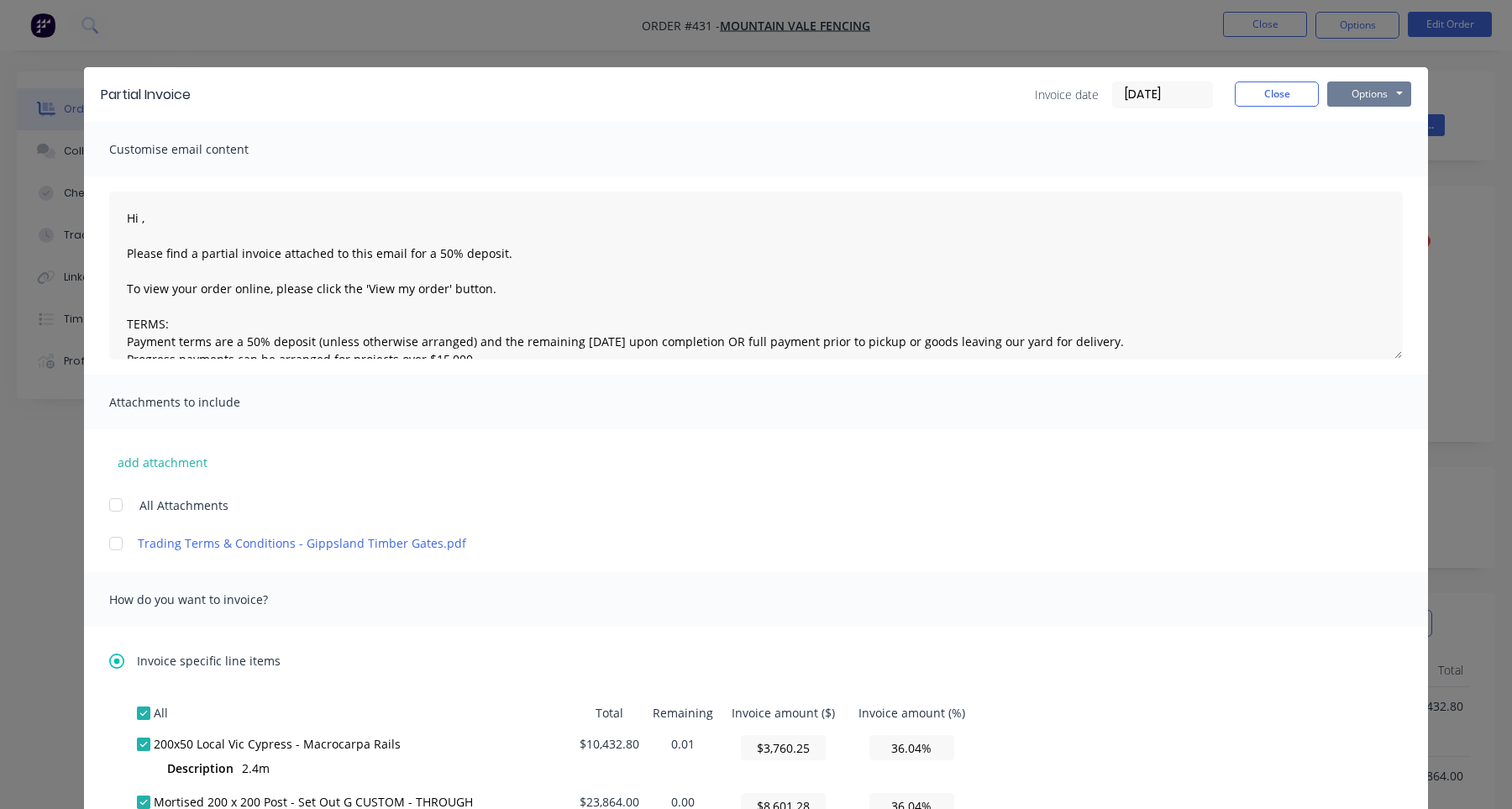
click at [1377, 103] on button "Options" at bounding box center [1370, 95] width 84 height 26
type textarea "Hi , Please find a partial invoice attached to this email for a 50% deposit. To…"
click at [1379, 119] on button "Preview" at bounding box center [1381, 124] width 108 height 27
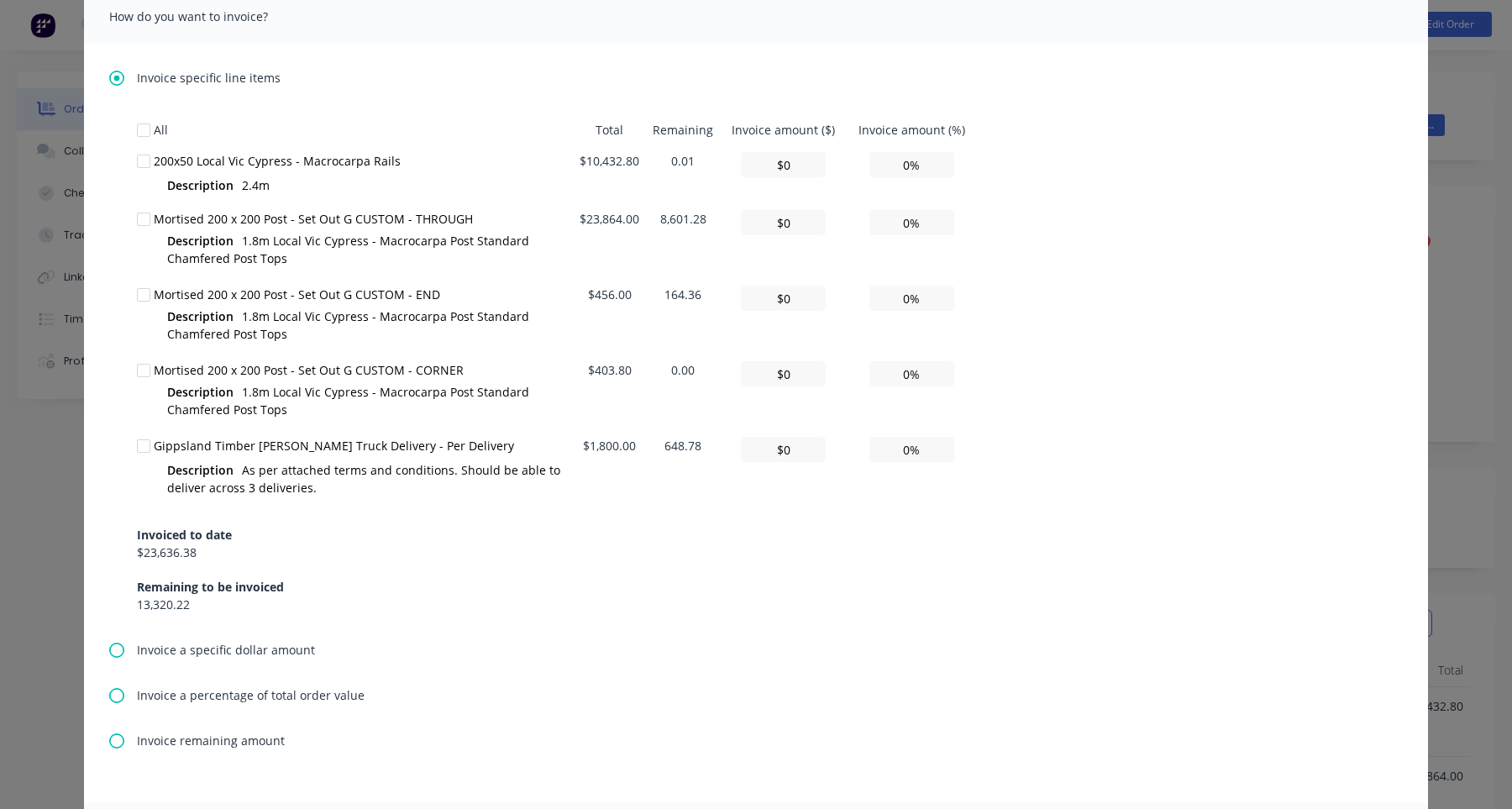
scroll to position [756, 0]
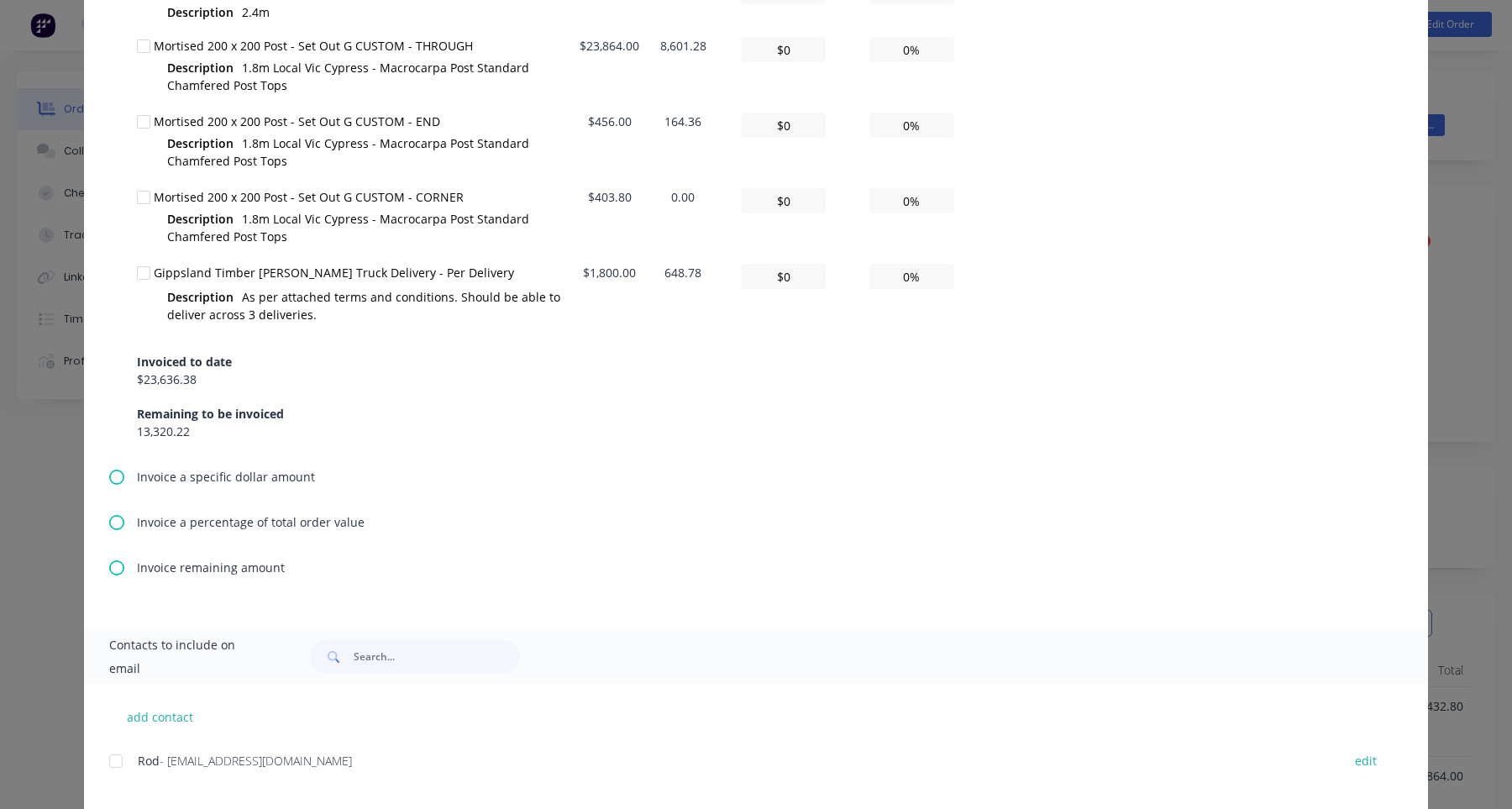
click at [140, 573] on span "Invoice remaining amount" at bounding box center [211, 567] width 148 height 18
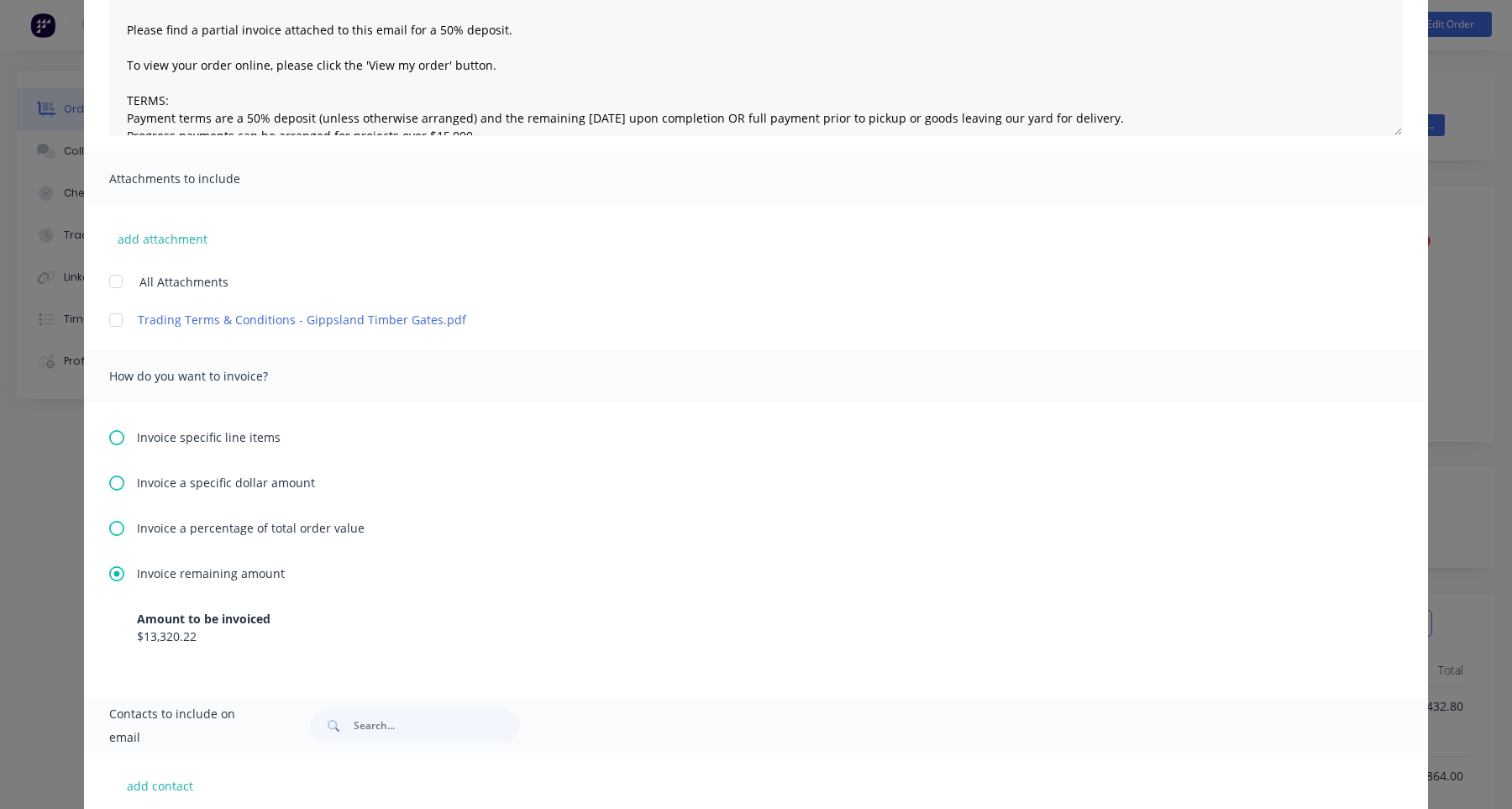
scroll to position [0, 0]
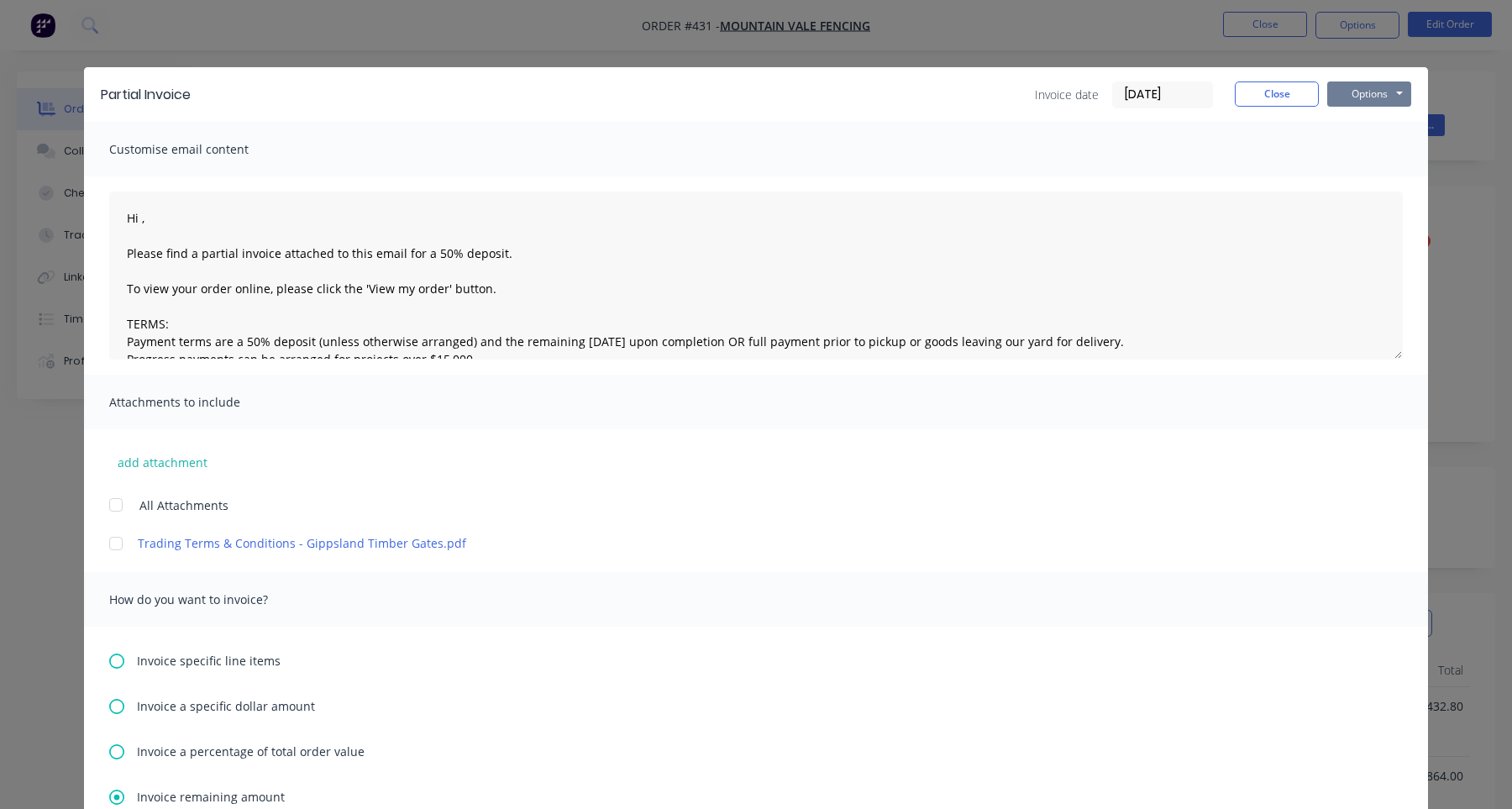
click at [1388, 90] on button "Options" at bounding box center [1370, 95] width 84 height 26
type textarea "Hi , Please find a partial invoice attached to this email for a 50% deposit. To…"
click at [1387, 152] on button "Print" at bounding box center [1381, 151] width 108 height 27
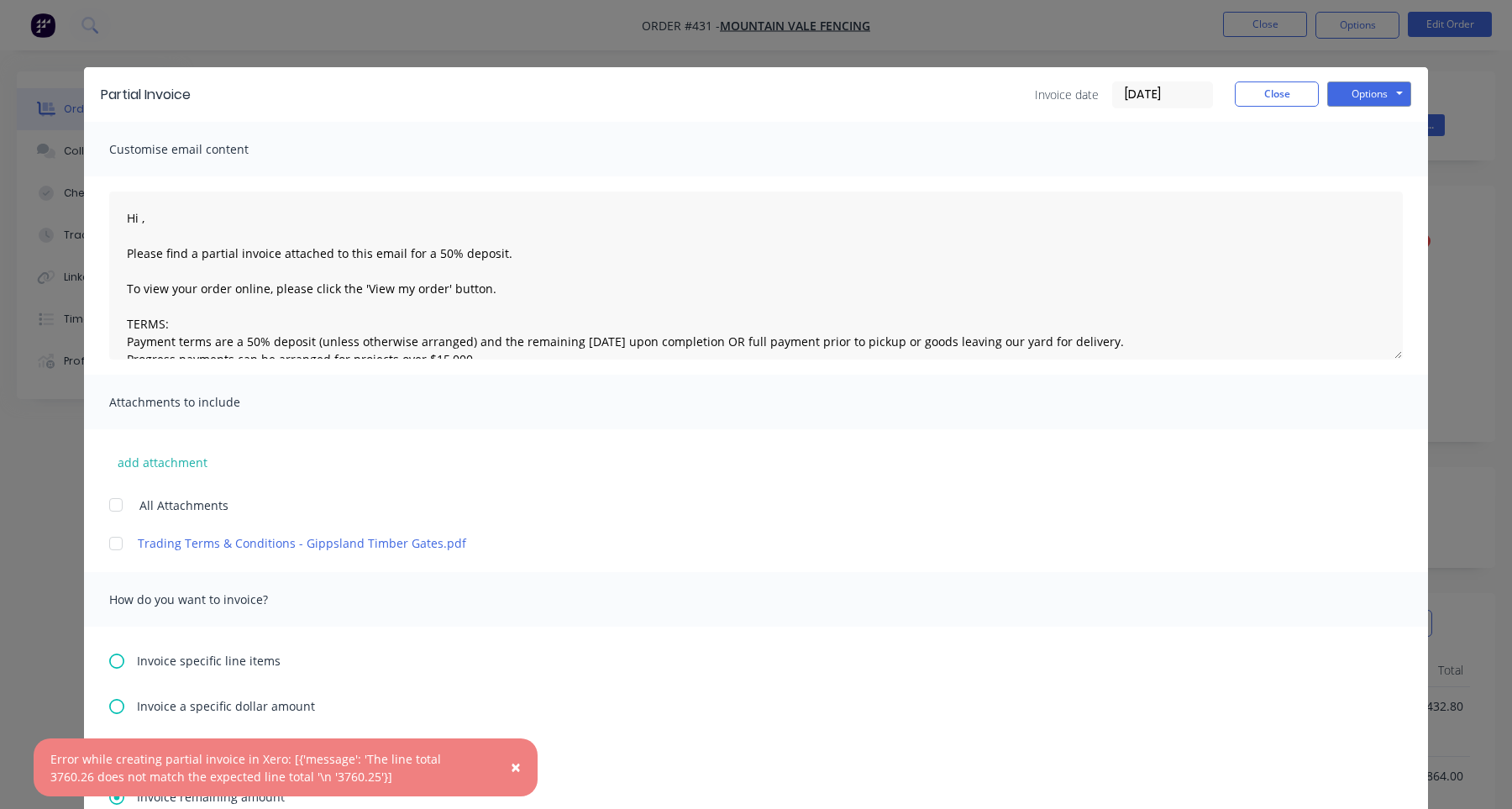
type textarea "Hi , Please find a partial invoice attached to this email for a 50% deposit. To…"
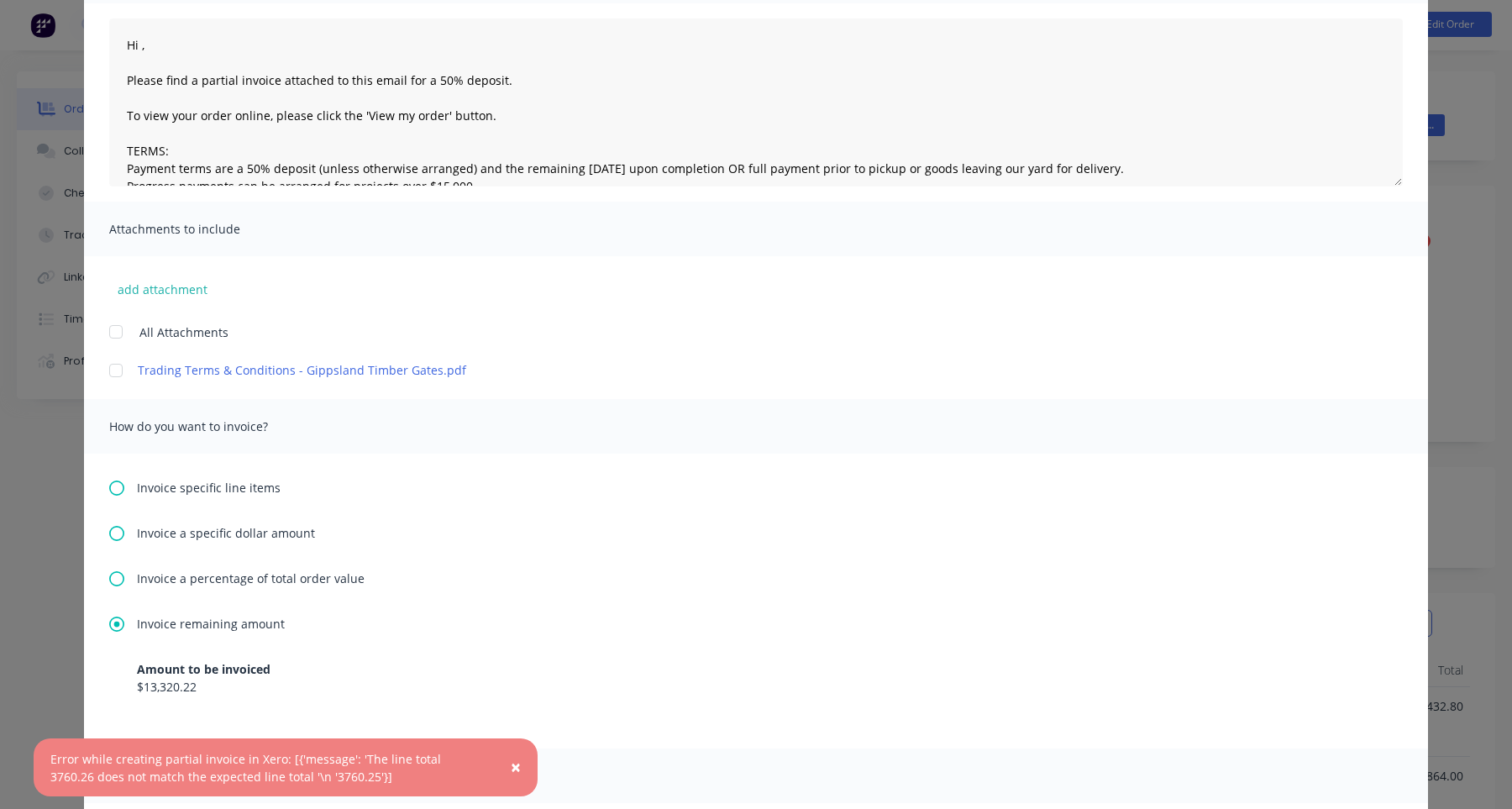
scroll to position [319, 0]
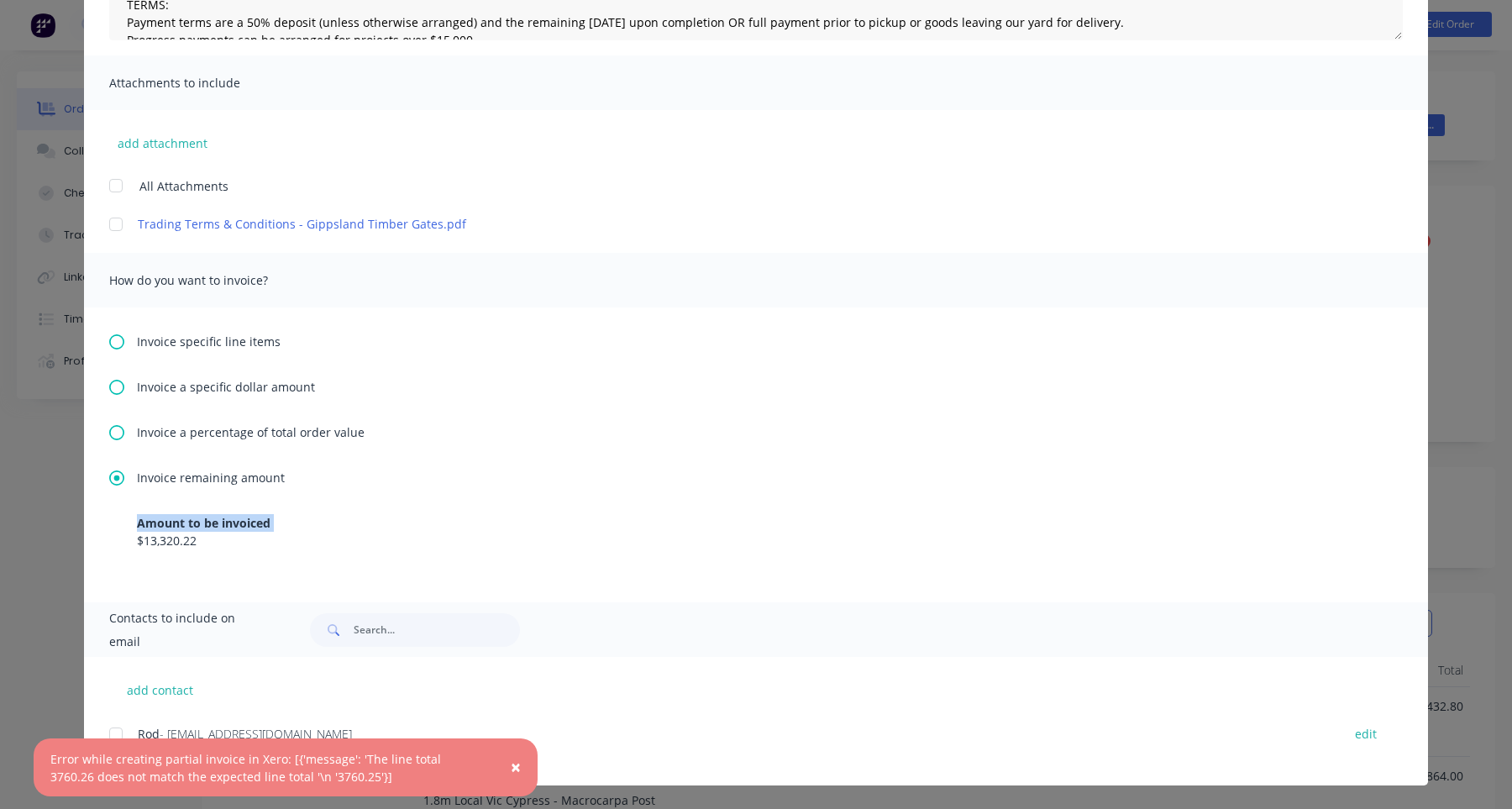
drag, startPoint x: 139, startPoint y: 539, endPoint x: 411, endPoint y: 509, distance: 273.6
click at [408, 507] on div "Invoice remaining amount Amount to be invoiced $13,320.22" at bounding box center [756, 522] width 1294 height 108
click at [408, 533] on div "$13,320.22" at bounding box center [756, 540] width 1238 height 18
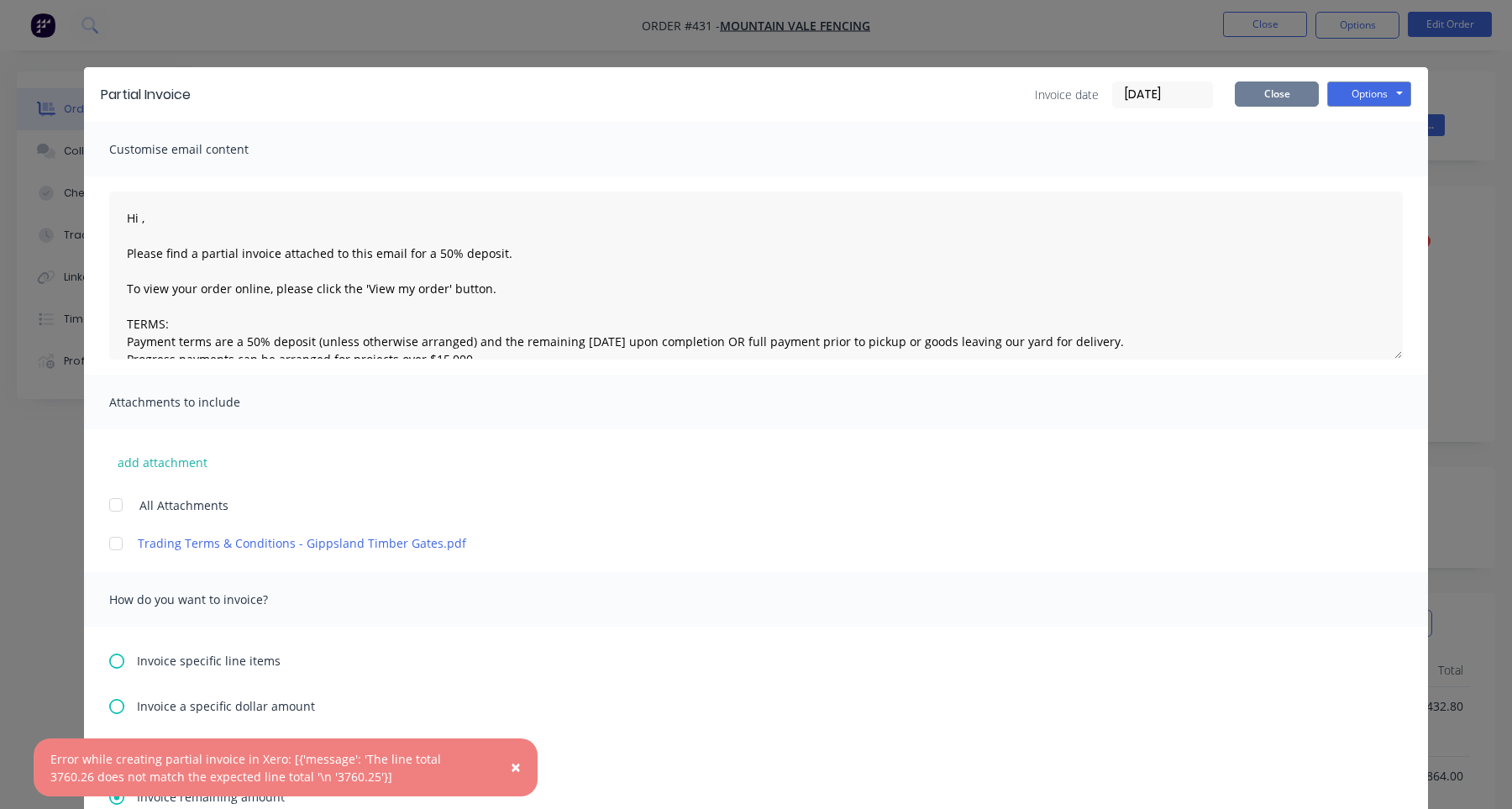
click at [1308, 96] on button "Close" at bounding box center [1276, 95] width 84 height 26
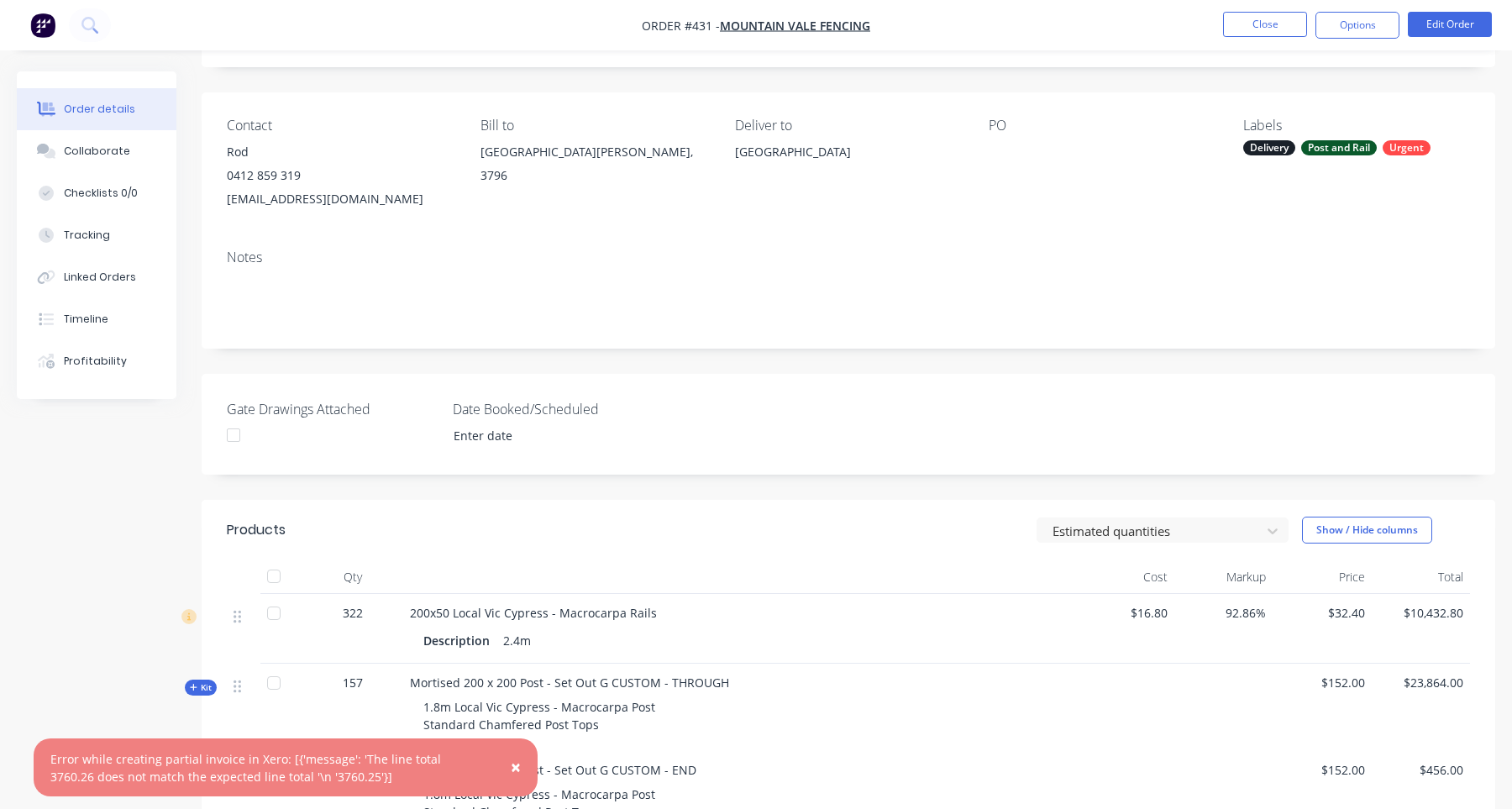
scroll to position [57, 0]
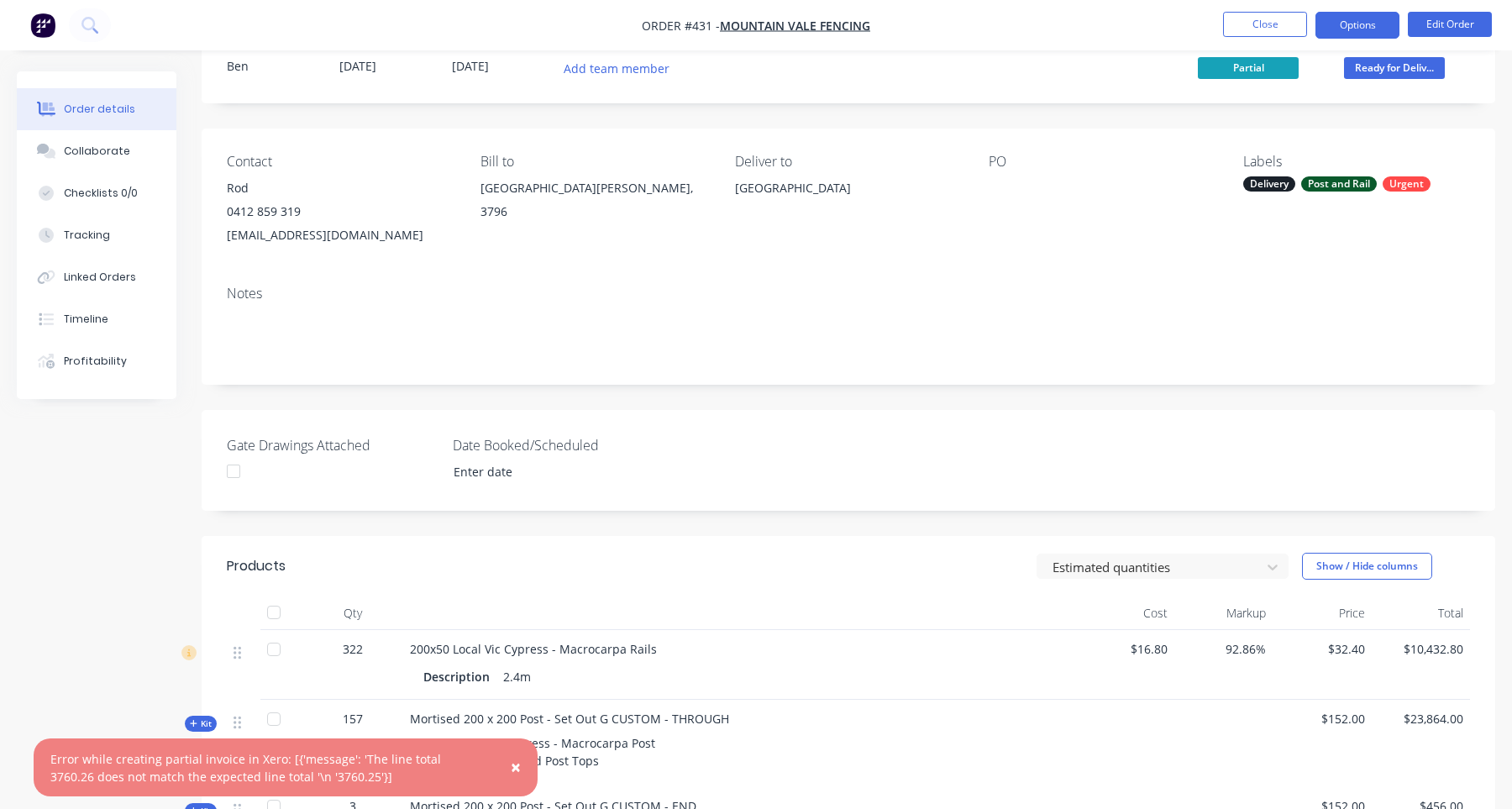
click at [1359, 25] on button "Options" at bounding box center [1358, 26] width 84 height 27
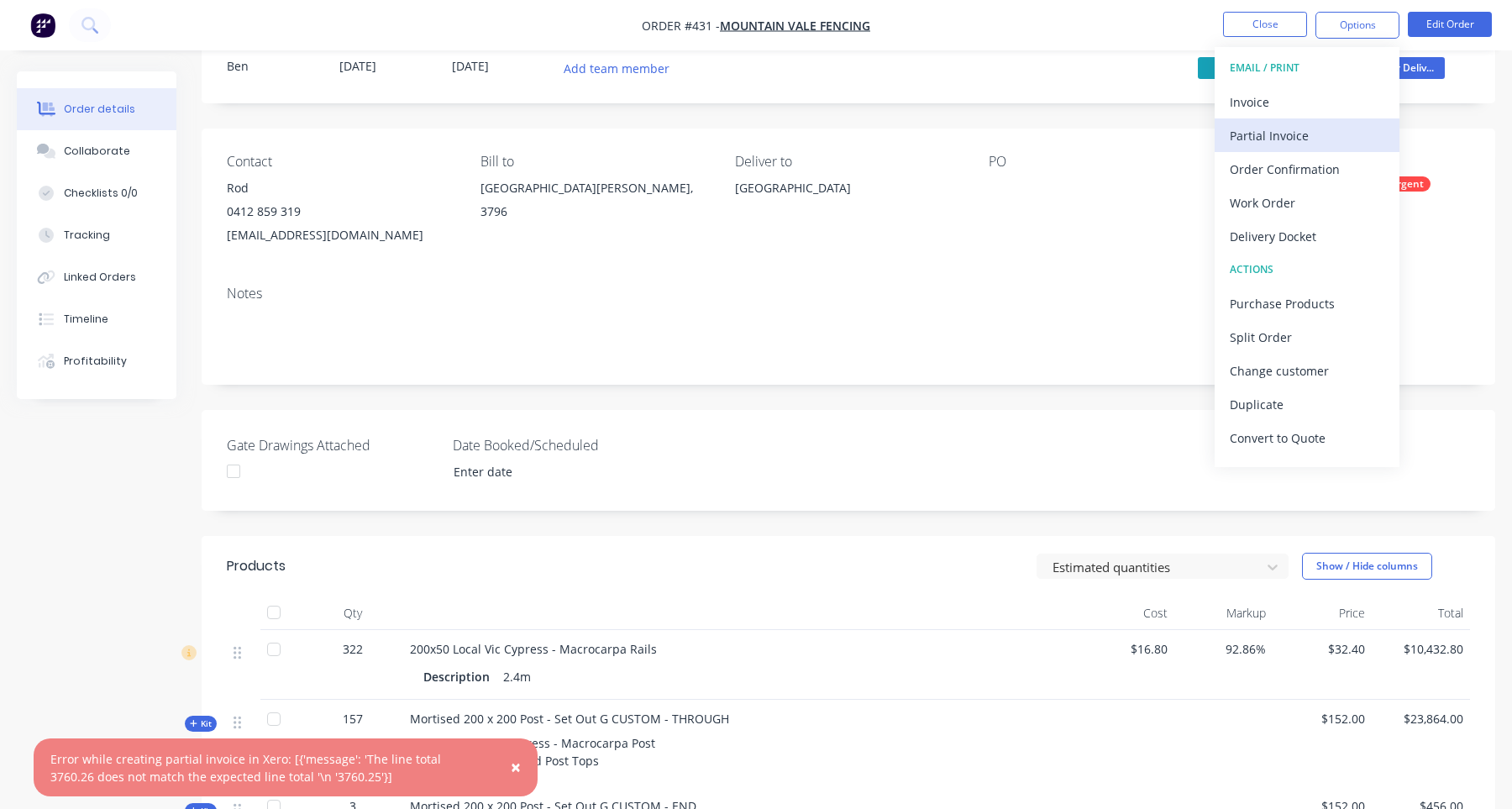
click at [1329, 136] on div "Partial Invoice" at bounding box center [1307, 136] width 154 height 25
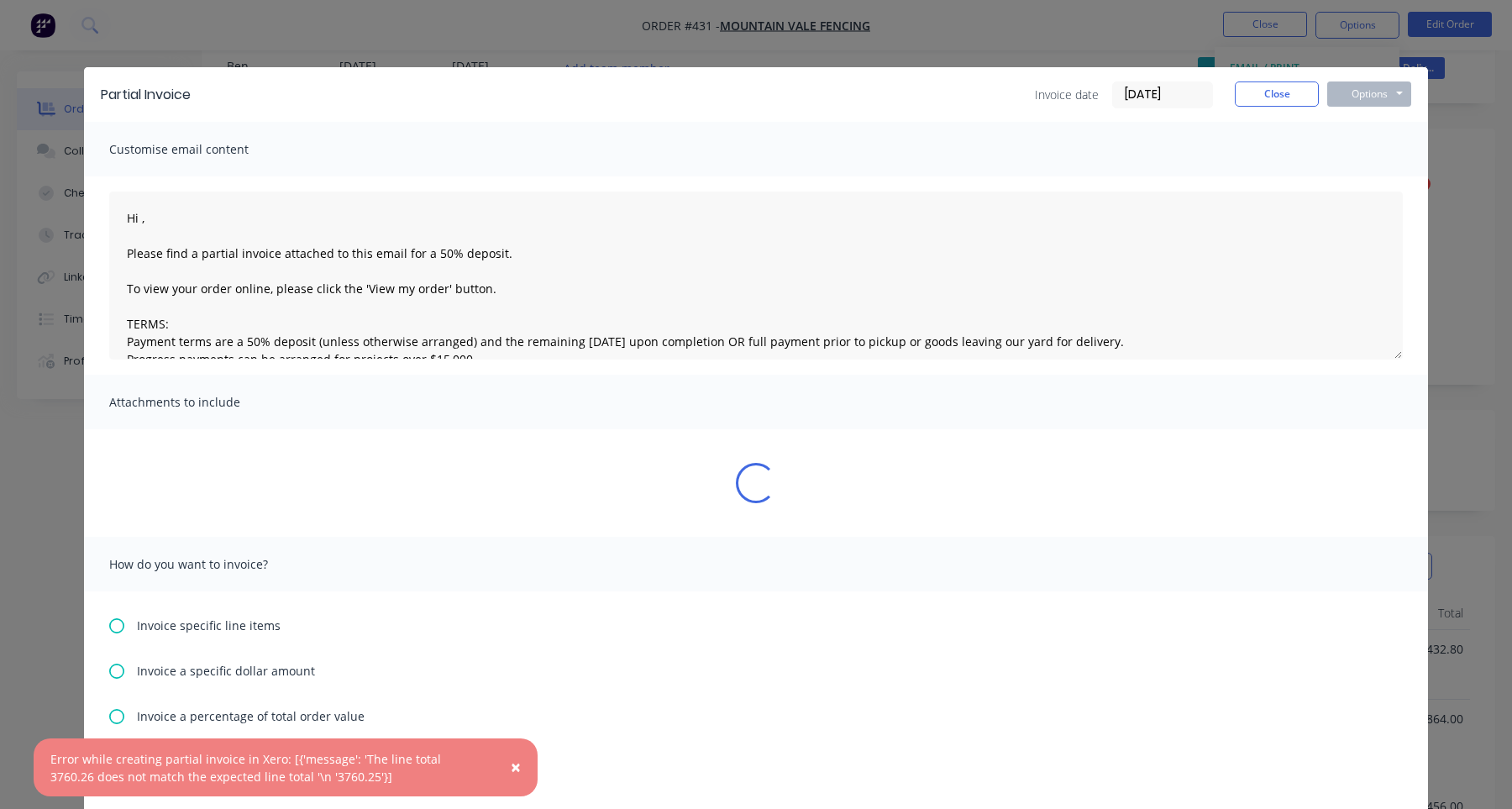
scroll to position [200, 0]
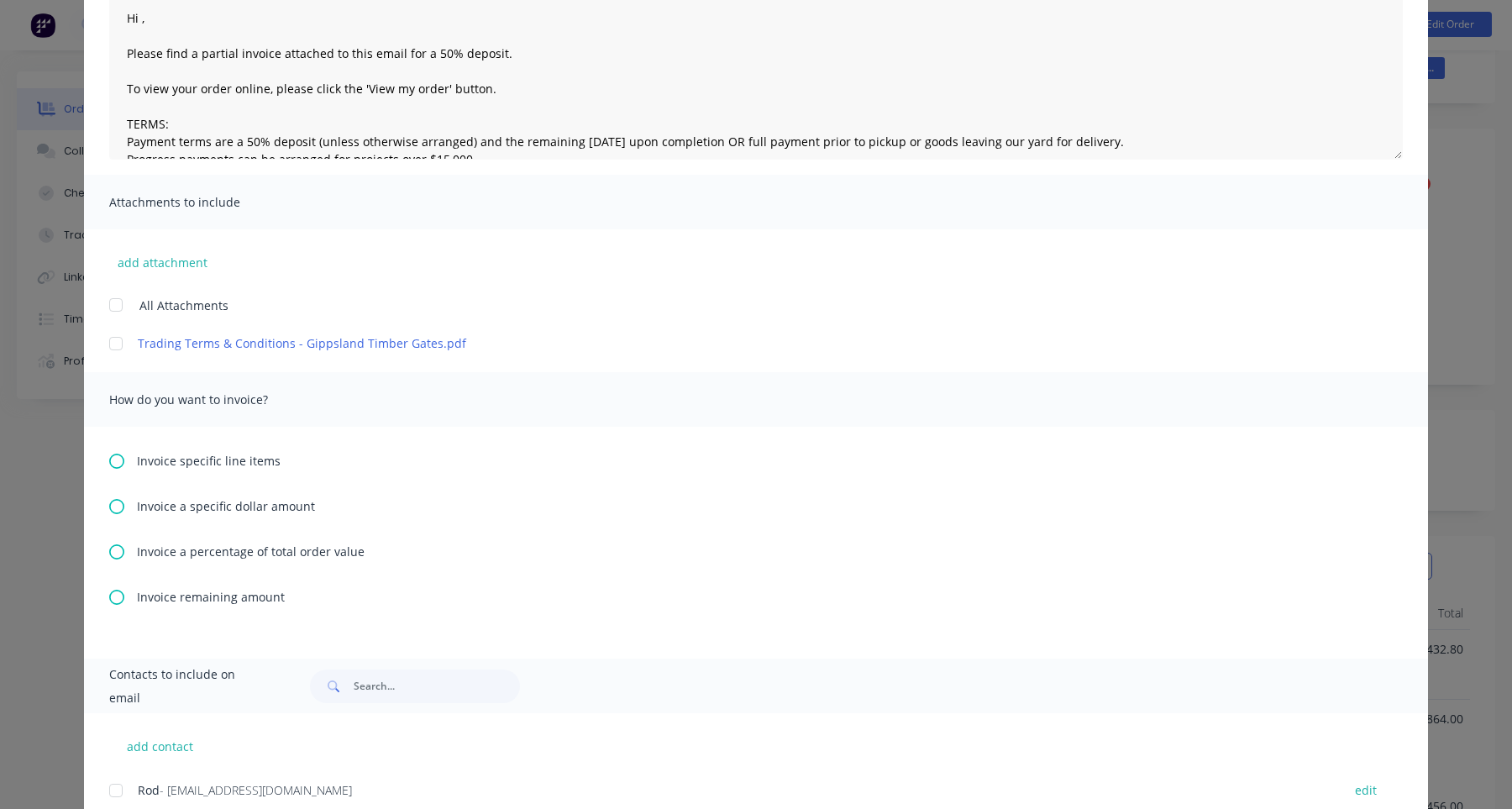
click at [174, 469] on div "Invoice specific line items Invoice a specific dollar amount Invoice a percenta…" at bounding box center [755, 543] width 1344 height 232
click at [177, 464] on span "Invoice specific line items" at bounding box center [209, 461] width 143 height 18
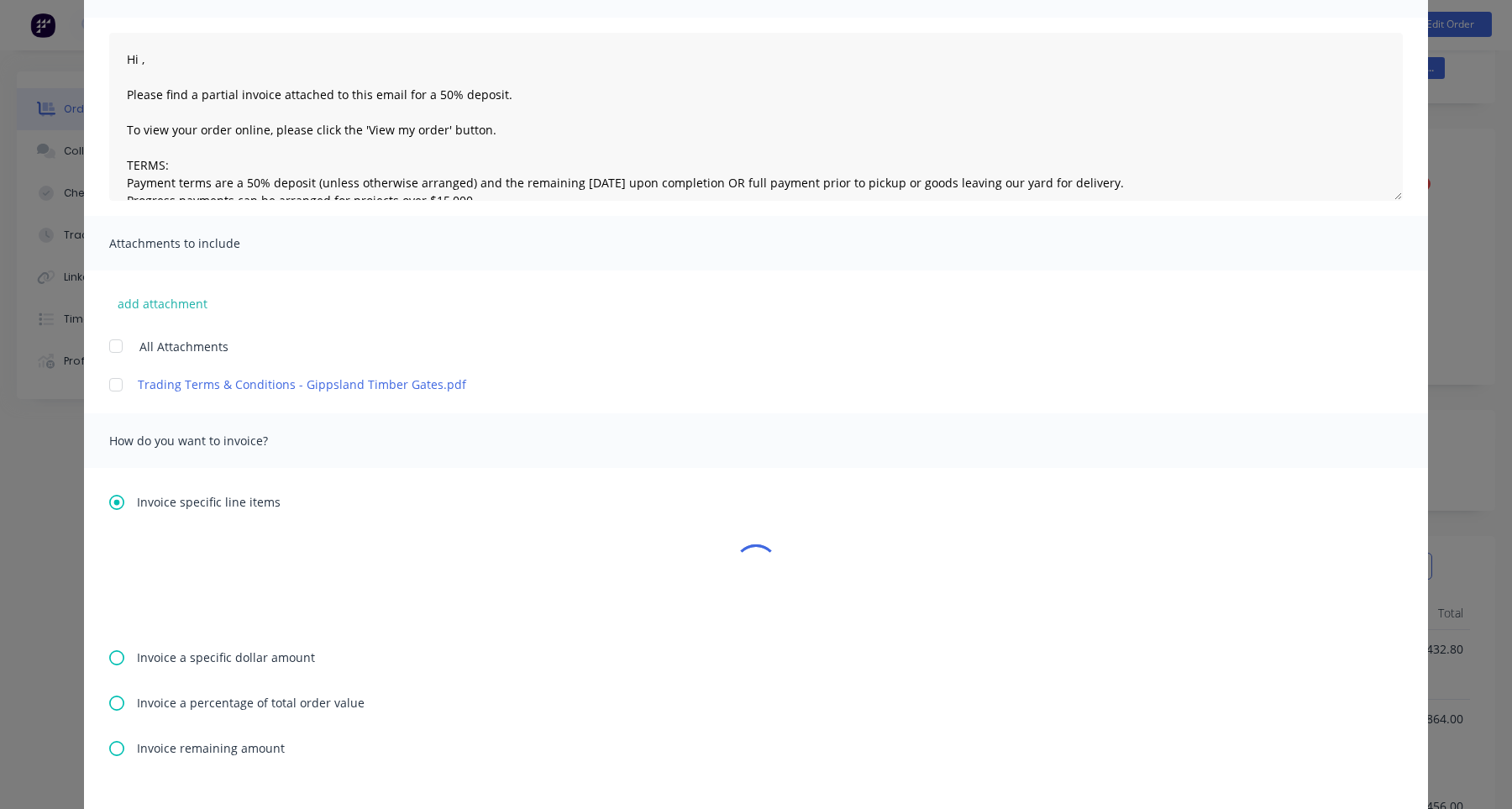
scroll to position [366, 0]
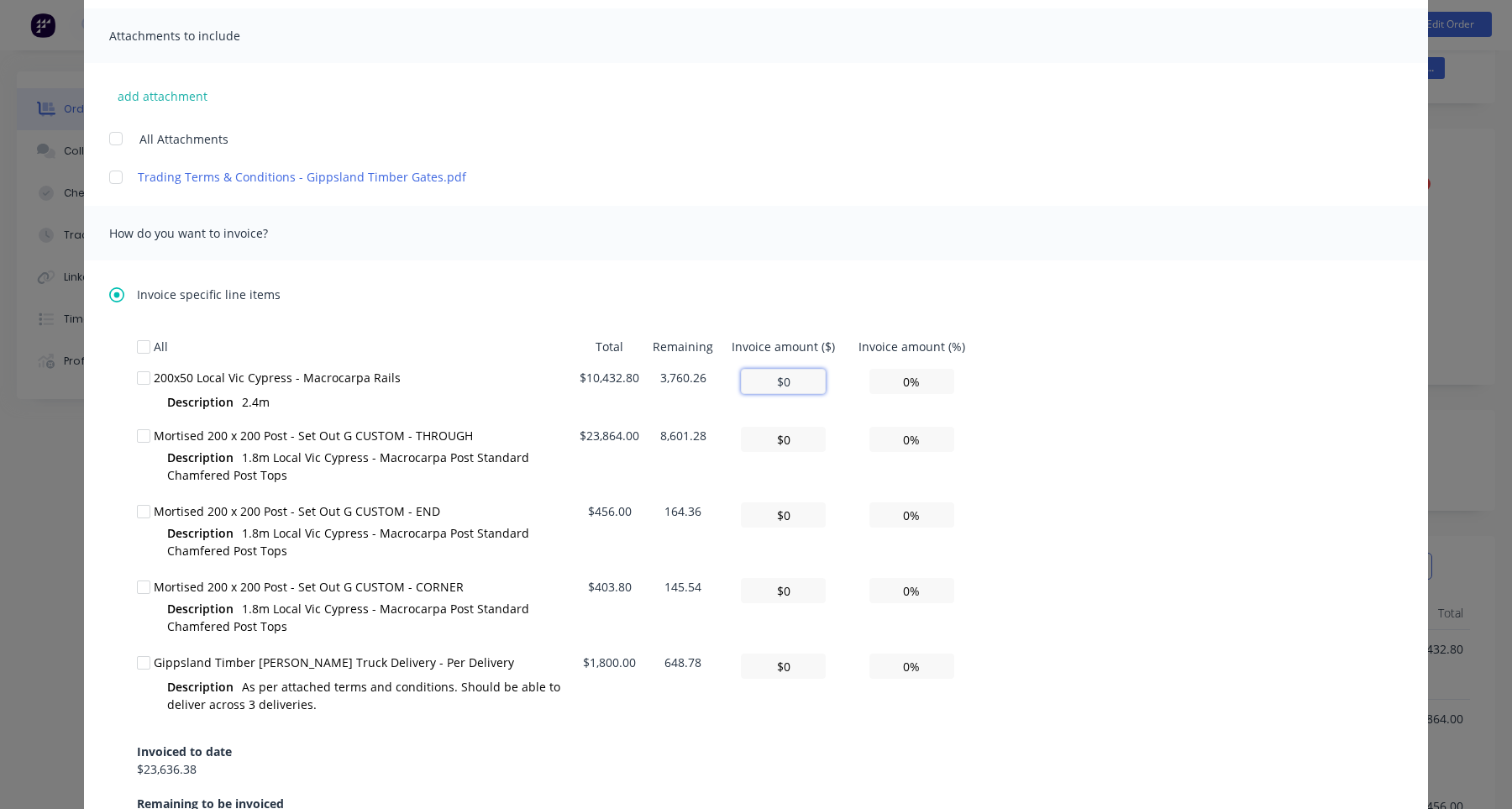
click at [801, 383] on input "$0" at bounding box center [782, 381] width 84 height 26
type textarea "Hi , Please find a partial invoice attached to this email for a 50% deposit. To…"
type input "$0"
type input "0.00%"
drag, startPoint x: 660, startPoint y: 375, endPoint x: 708, endPoint y: 375, distance: 48.0
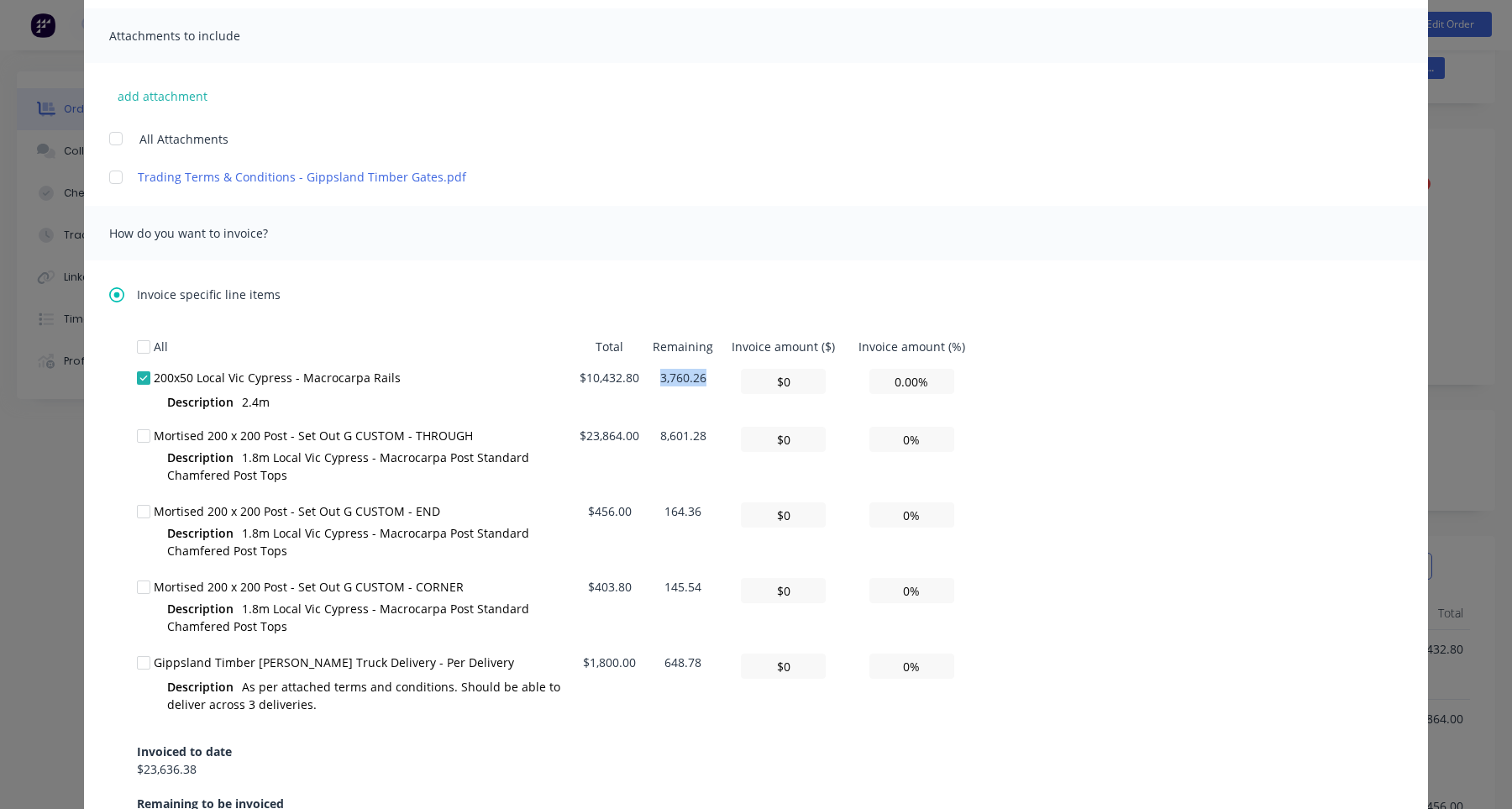
click at [708, 375] on td "3,760.26" at bounding box center [683, 391] width 74 height 58
click at [794, 382] on input "$0" at bounding box center [782, 381] width 84 height 26
type textarea "Hi , Please find a partial invoice attached to this email for a 50% deposit. To…"
type input "$0"
click at [939, 387] on input "0.00%" at bounding box center [911, 381] width 84 height 26
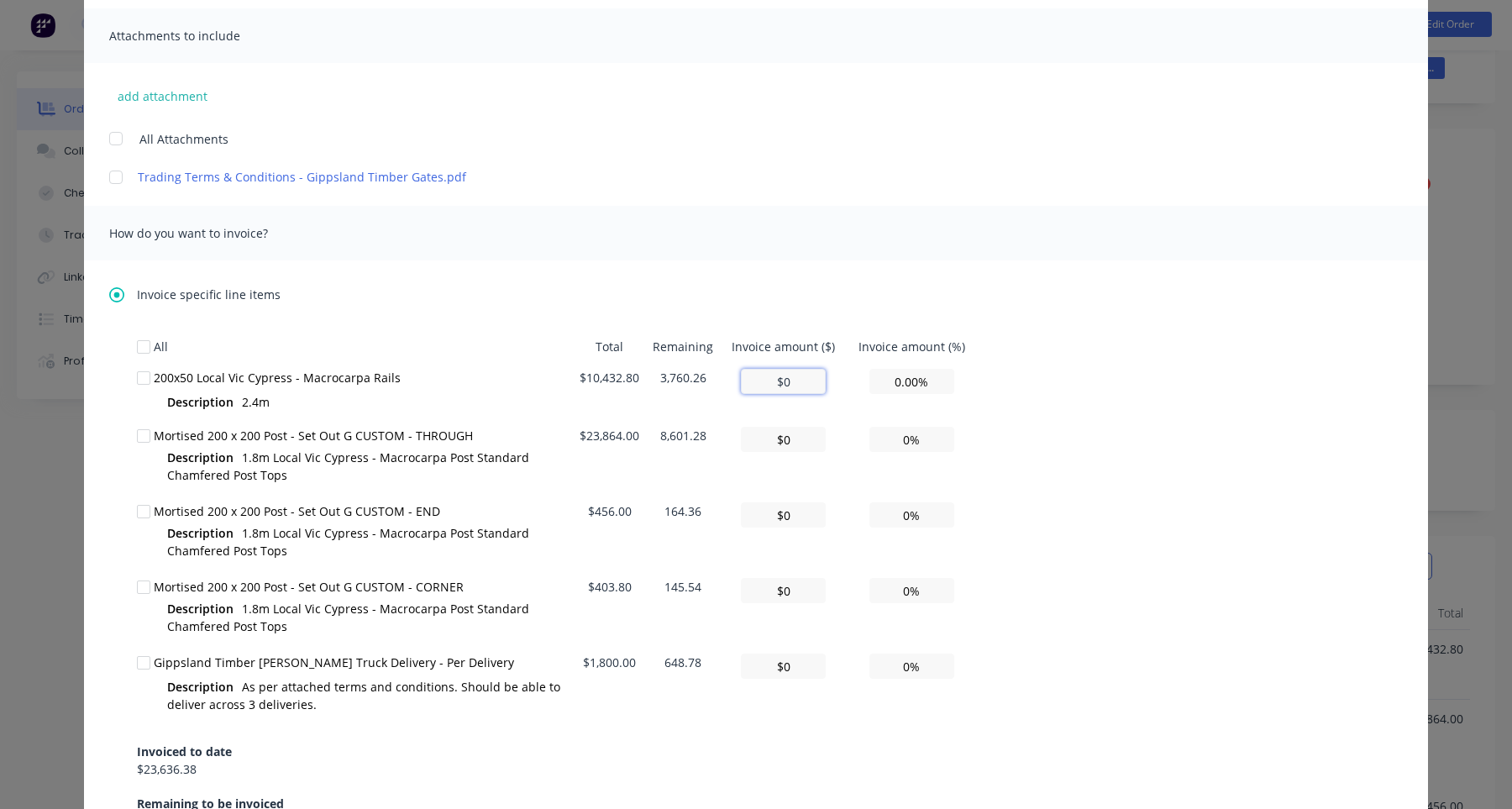
type textarea "Hi , Please find a partial invoice attached to this email for a 50% deposit. To…"
type input "$0.00"
click at [788, 388] on input "$0.00" at bounding box center [782, 381] width 84 height 26
type textarea "Hi , Please find a partial invoice attached to this email for a 50% deposit. To…"
type input "$0.30"
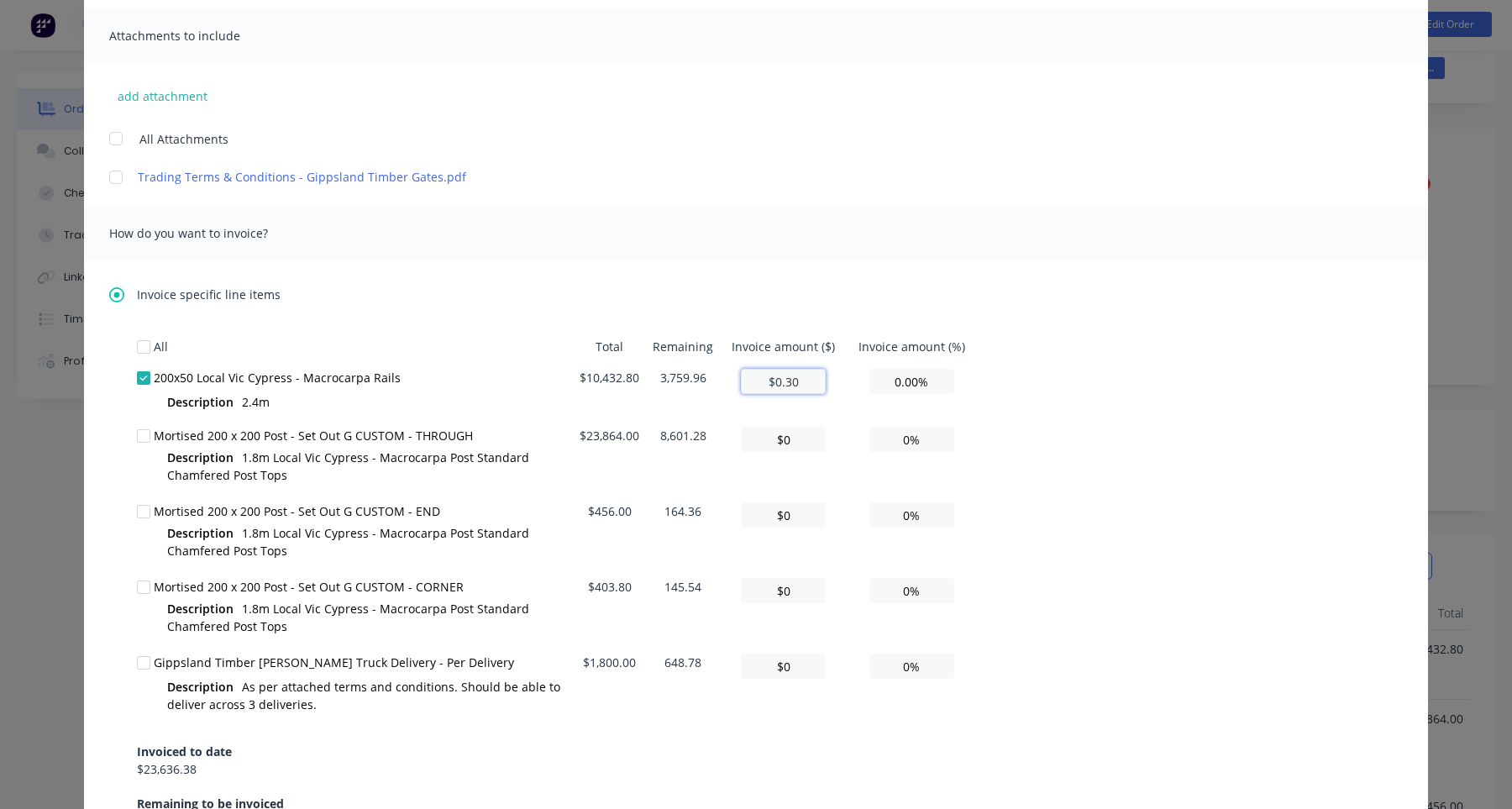
type textarea "Hi , Please find a partial invoice attached to this email for a 50% deposit. To…"
type input "$0.73"
type input "0.01%"
click at [818, 391] on input "$0.73" at bounding box center [782, 381] width 84 height 26
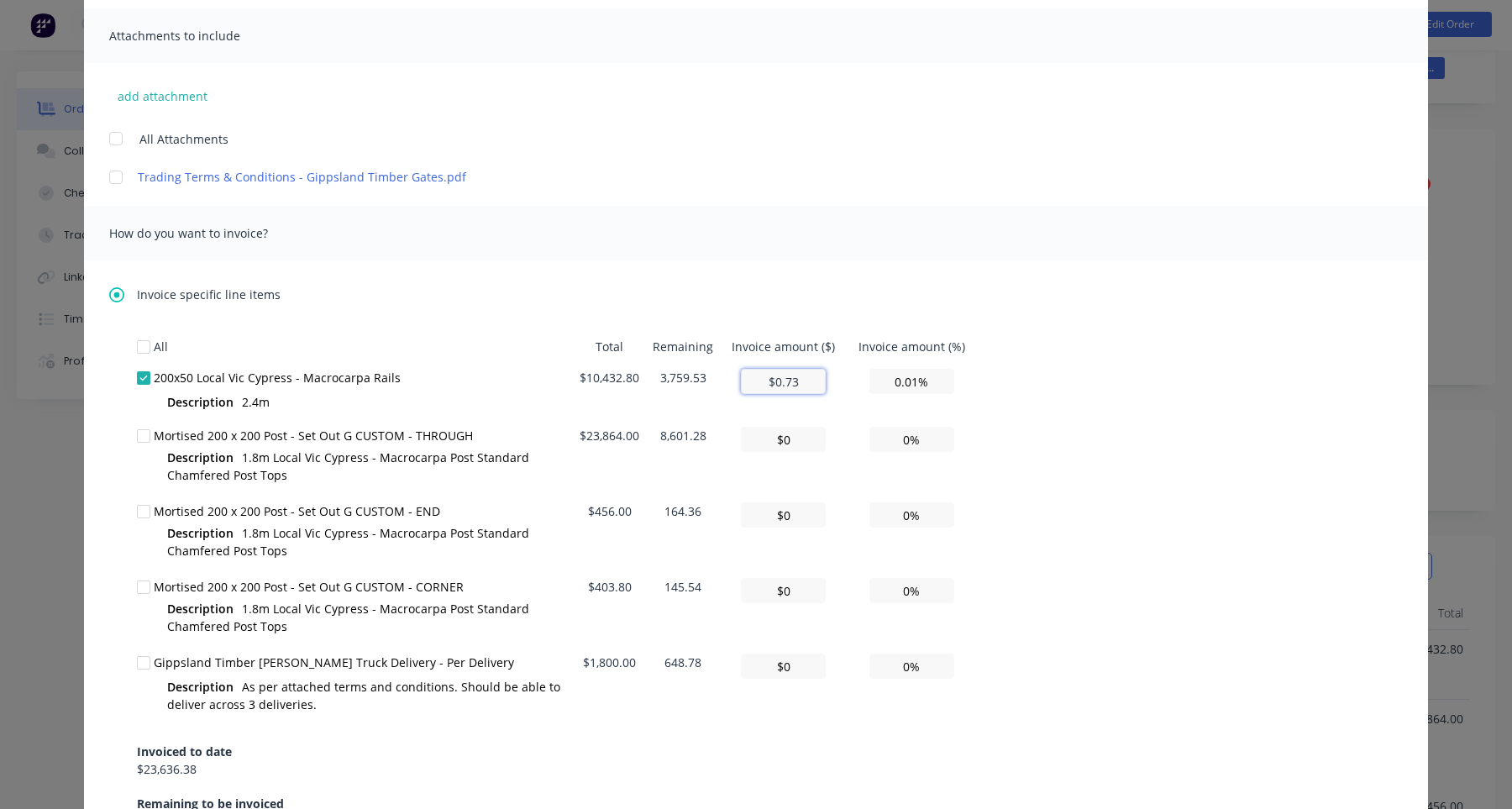
type textarea "Hi , Please find a partial invoice attached to this email for a 50% deposit. To…"
type input "$0"
click at [1058, 443] on div "All Total Remaining Invoice amount ($) Invoice amount (%) 200x50 Local Vic Cypr…" at bounding box center [756, 580] width 1238 height 499
click at [793, 439] on input "$0" at bounding box center [782, 439] width 84 height 26
click at [683, 435] on td "8,601.28" at bounding box center [683, 457] width 74 height 76
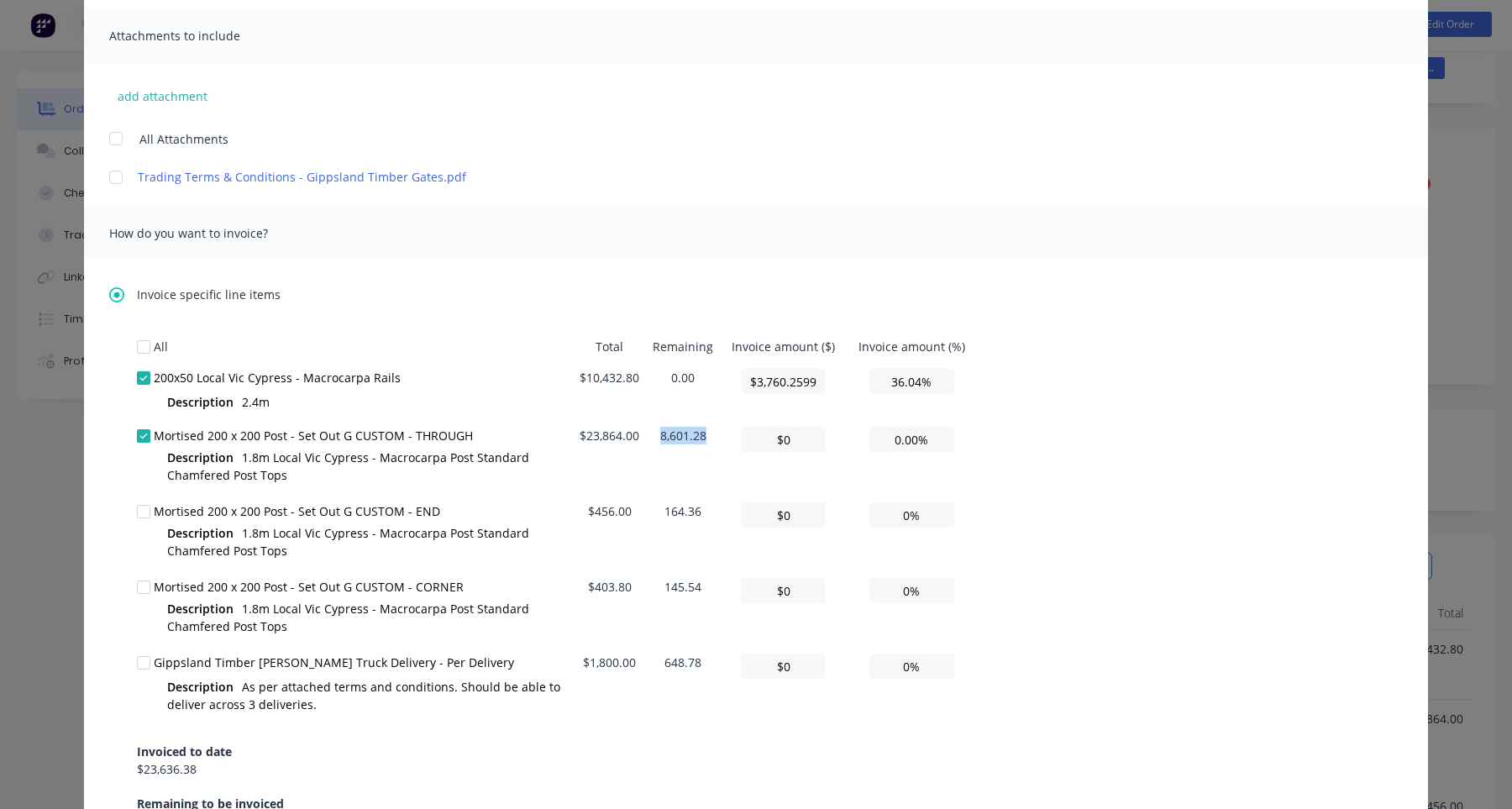
click at [683, 435] on td "8,601.28" at bounding box center [683, 457] width 74 height 76
click at [810, 435] on input "$0" at bounding box center [782, 439] width 84 height 26
paste input "8,601.28"
click at [811, 506] on input "$0" at bounding box center [782, 515] width 84 height 26
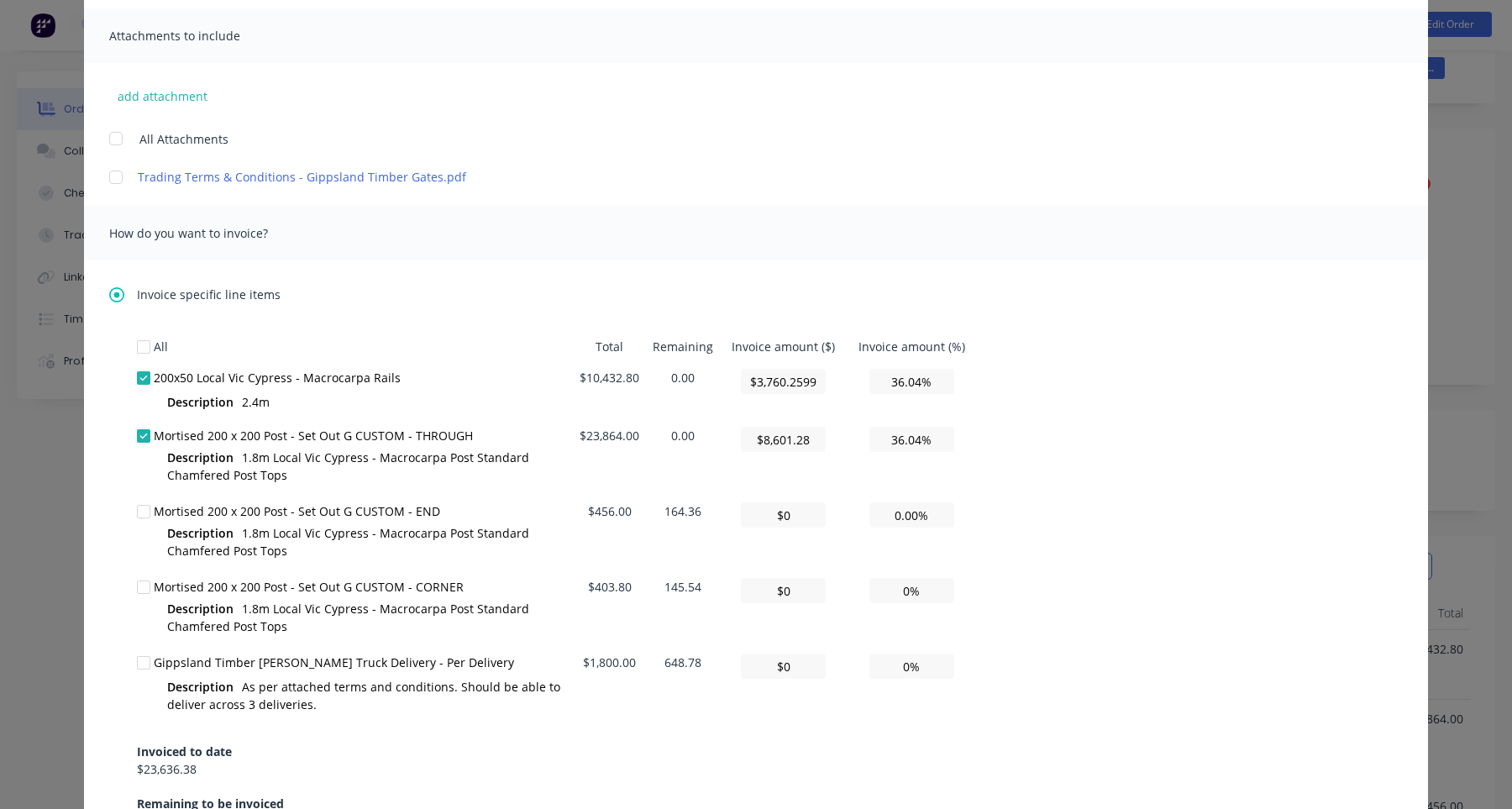
click at [654, 512] on td "164.36" at bounding box center [683, 533] width 74 height 76
click at [674, 512] on td "164.36" at bounding box center [683, 533] width 74 height 76
click at [816, 512] on input "$0" at bounding box center [782, 515] width 84 height 26
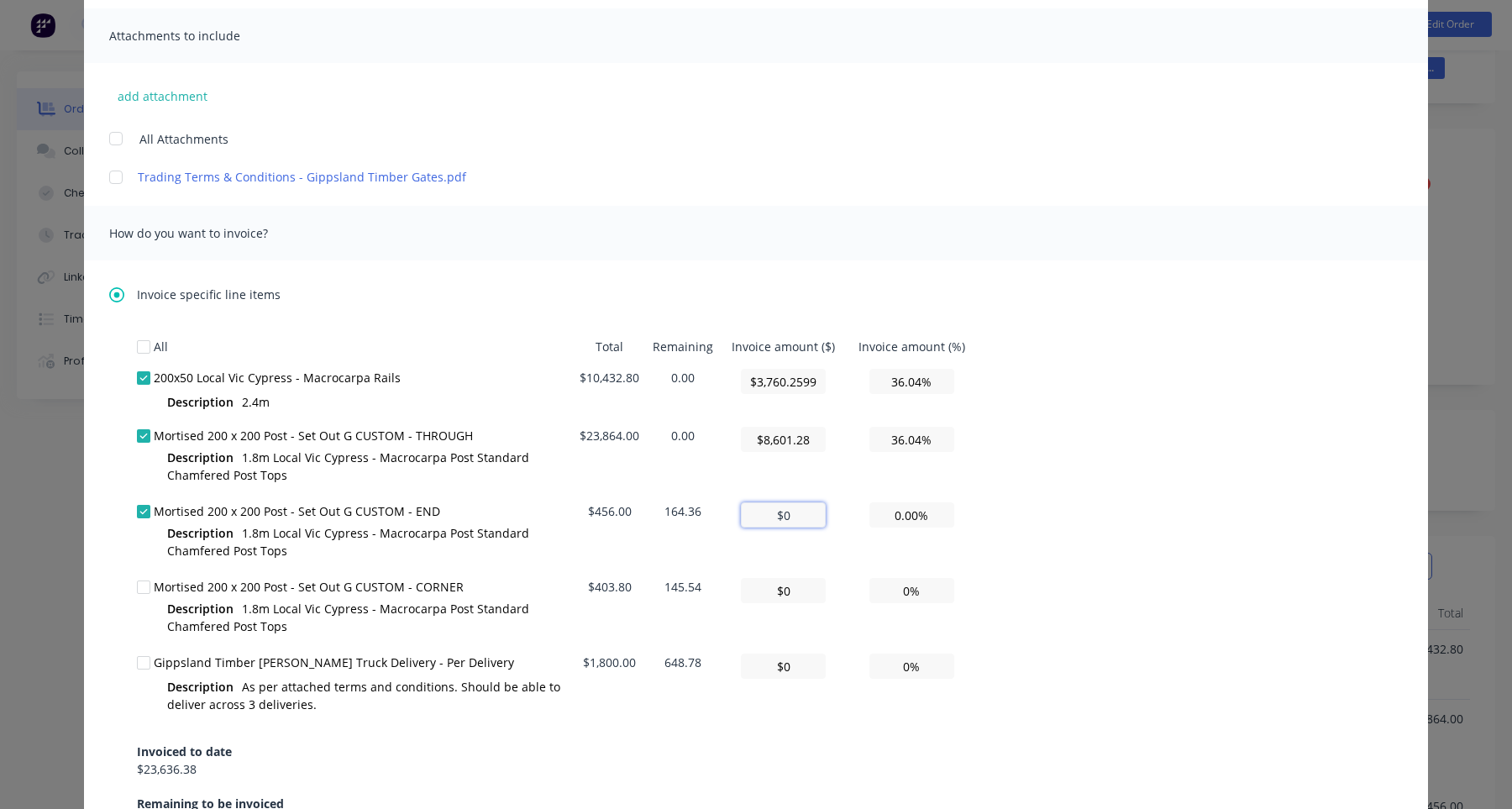
paste input "164.36"
click at [688, 578] on td "145.54" at bounding box center [683, 609] width 74 height 76
click at [688, 584] on td "145.54" at bounding box center [683, 609] width 74 height 76
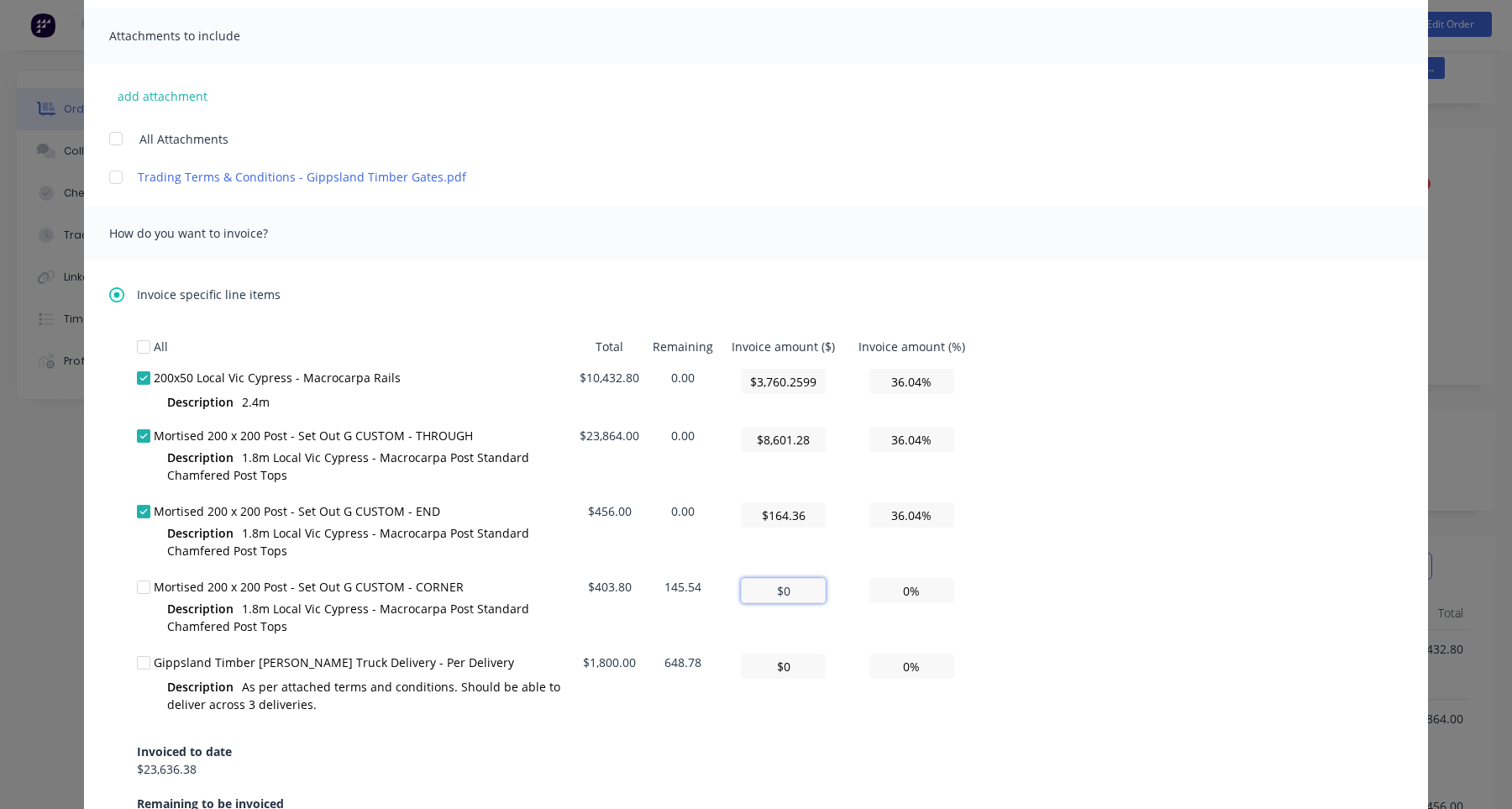
click at [772, 584] on input "$0" at bounding box center [782, 591] width 84 height 26
paste input "145.54"
click at [689, 665] on td "648.78" at bounding box center [683, 684] width 74 height 76
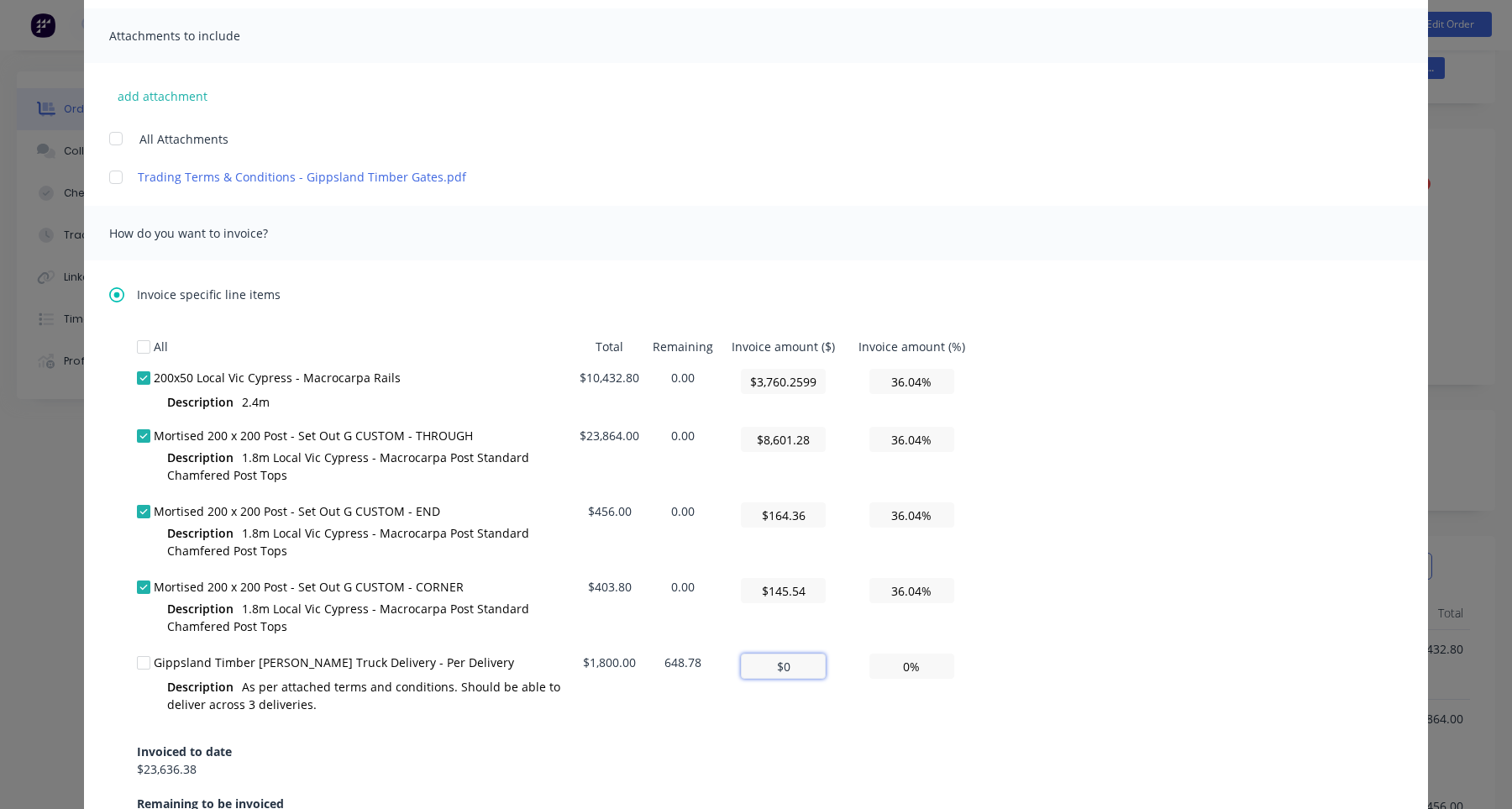
click at [802, 666] on input "$0" at bounding box center [782, 666] width 84 height 26
paste input "648.78"
click at [1032, 615] on div "All Total Remaining Invoice amount ($) Invoice amount (%) 200x50 Local Vic Cypr…" at bounding box center [756, 580] width 1238 height 499
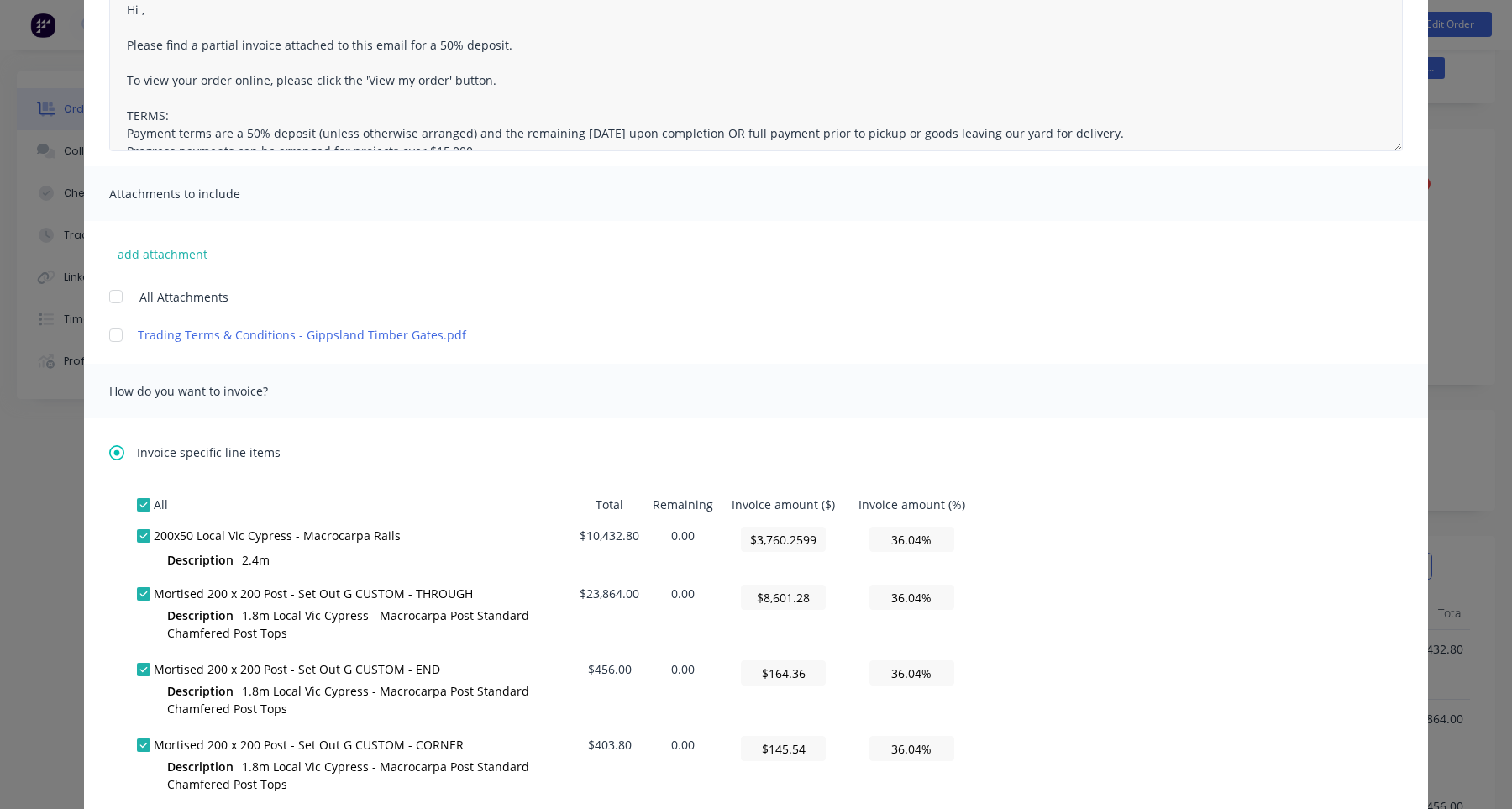
scroll to position [0, 0]
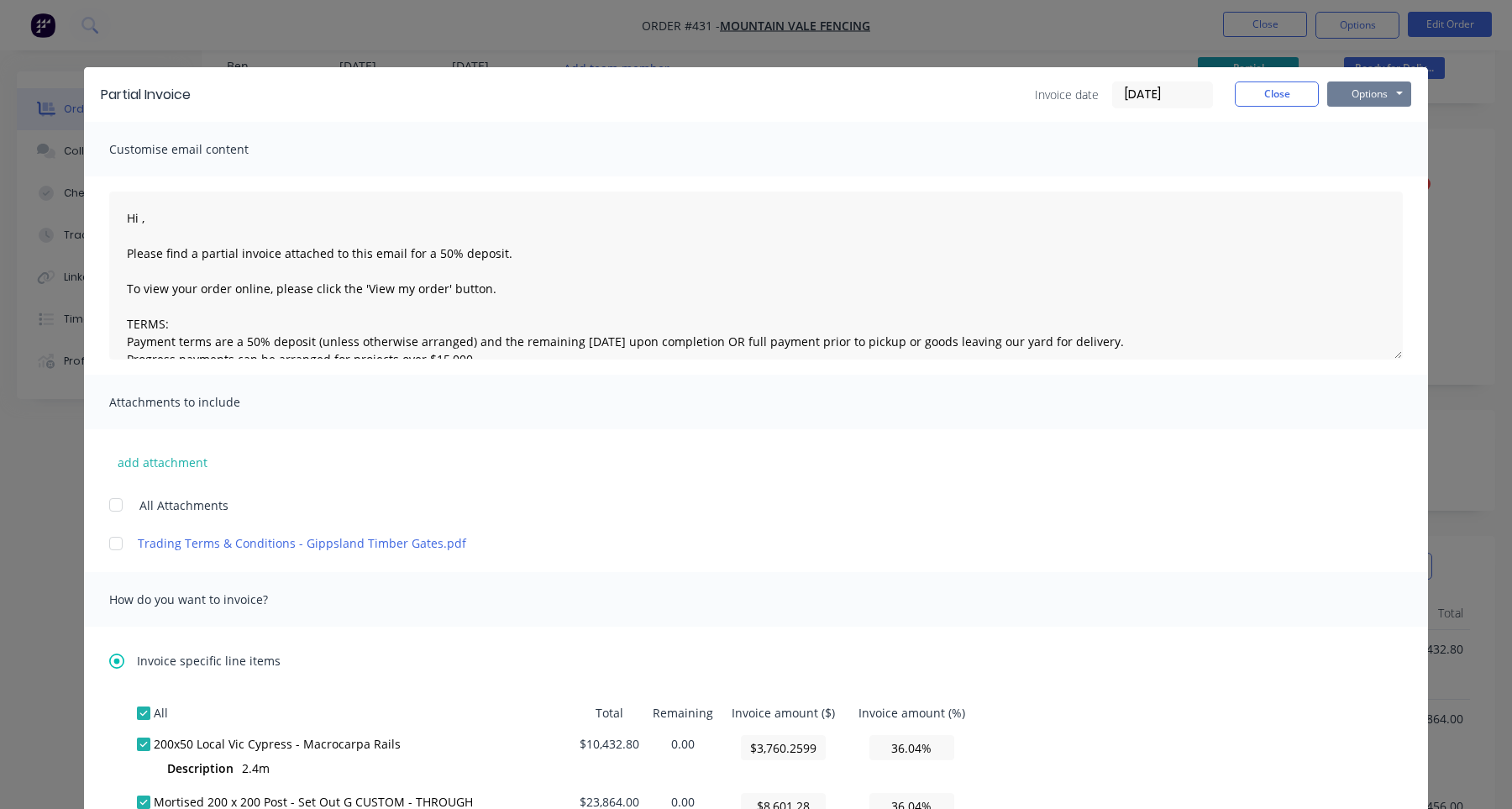
click at [1387, 96] on button "Options" at bounding box center [1370, 95] width 84 height 26
click at [1387, 148] on button "Print" at bounding box center [1381, 151] width 108 height 27
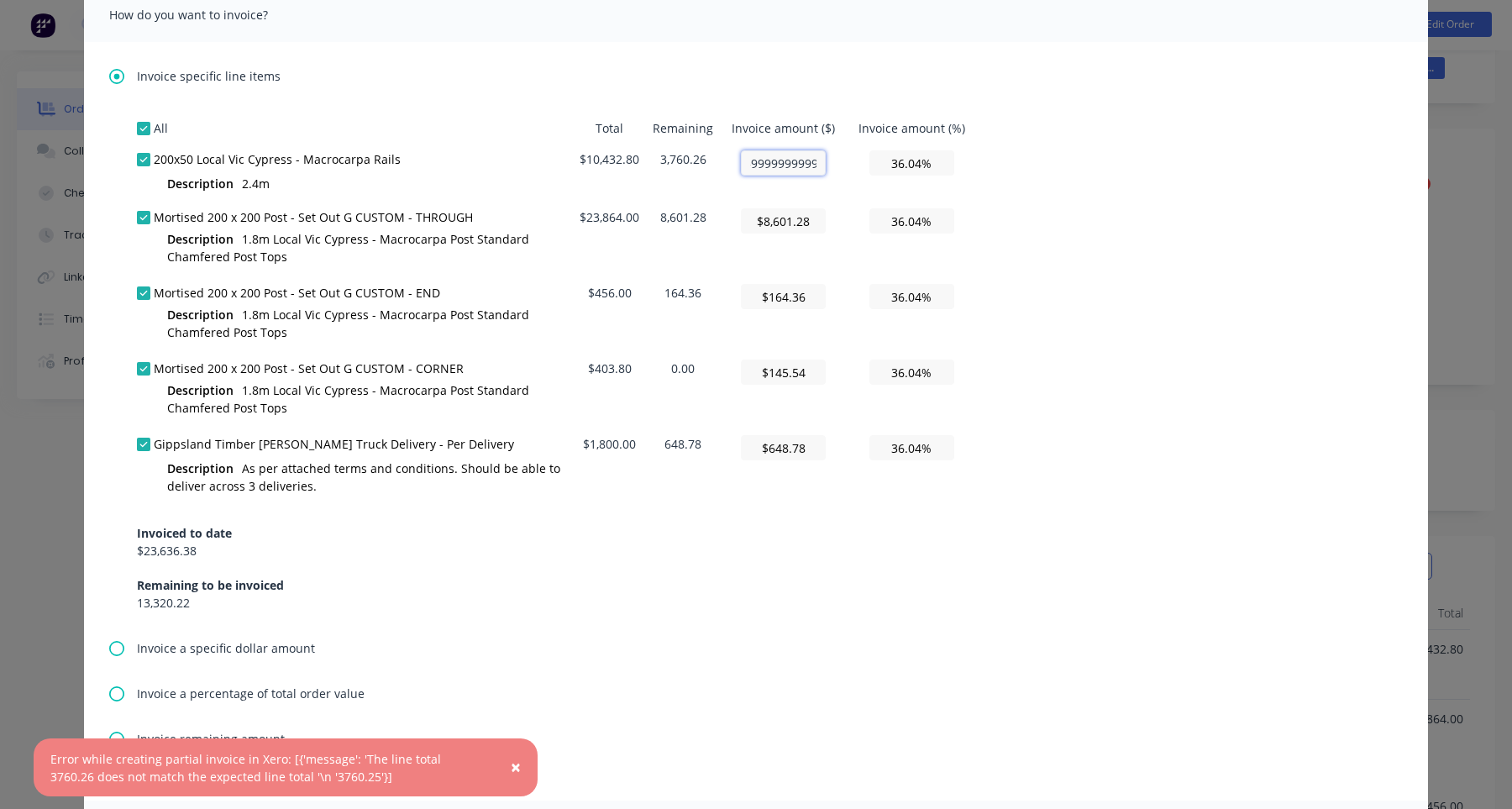
scroll to position [0, 61]
click at [816, 161] on input "$3,760.2599999999993" at bounding box center [782, 163] width 84 height 26
click at [925, 160] on input "36.04%" at bounding box center [911, 163] width 84 height 26
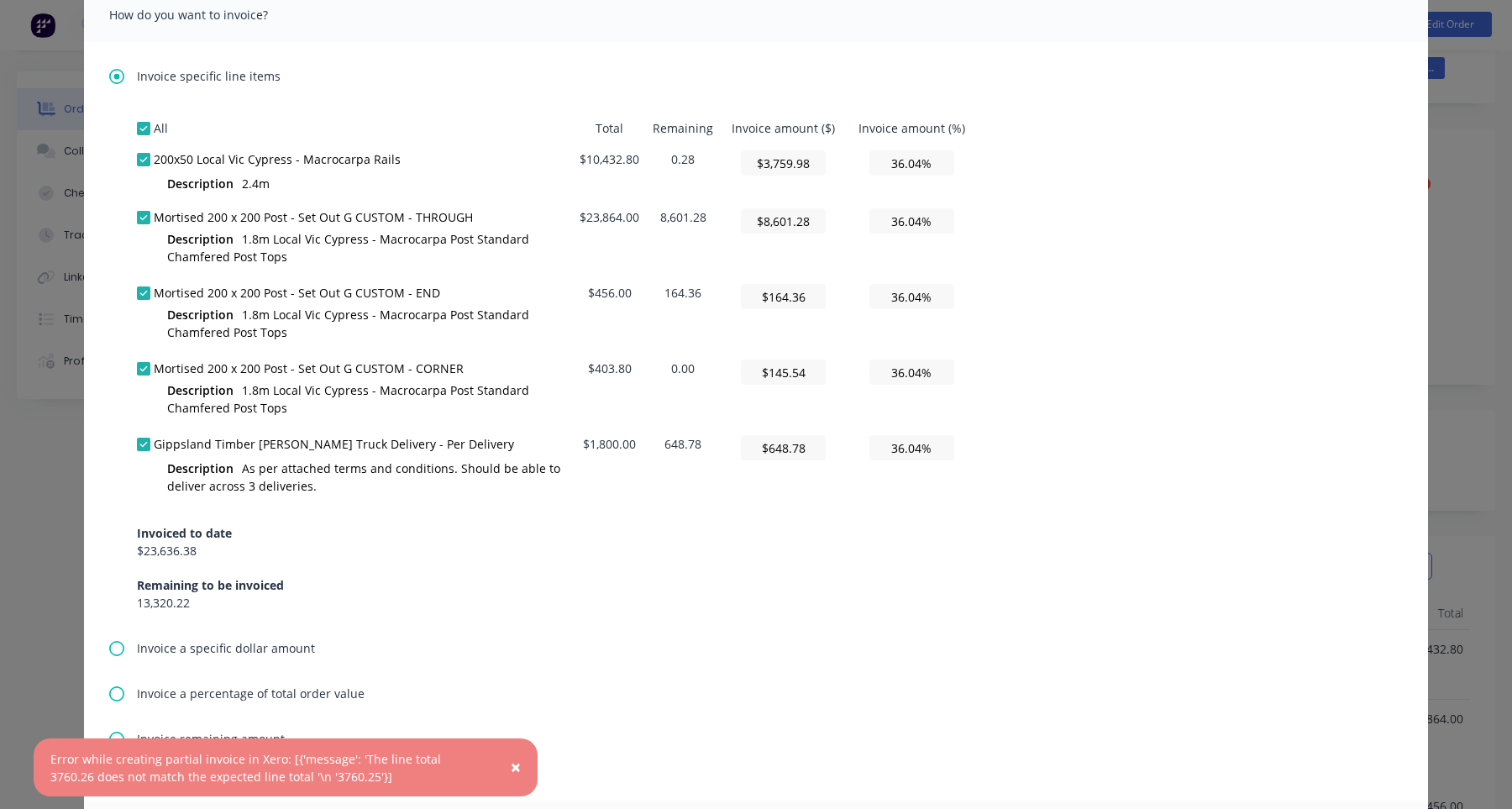
click at [828, 157] on td "$3,759.98" at bounding box center [783, 172] width 126 height 58
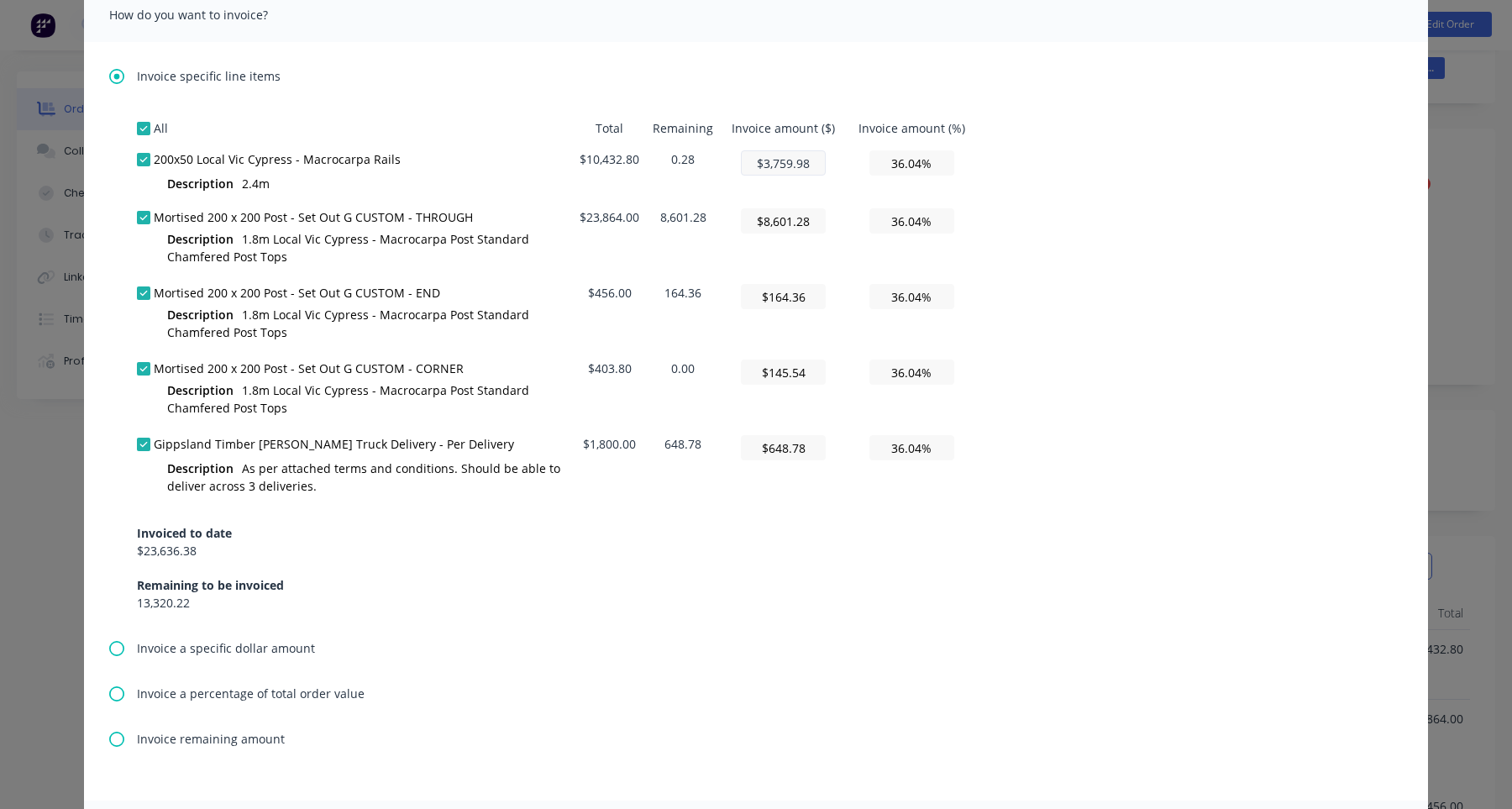
click at [810, 156] on input "$3,759.98" at bounding box center [782, 163] width 84 height 26
click at [1068, 242] on div "All Total Remaining Invoice amount ($) Invoice amount (%) 200x50 Local Vic Cypr…" at bounding box center [756, 362] width 1238 height 499
click at [683, 154] on td "3,760.26" at bounding box center [683, 172] width 74 height 58
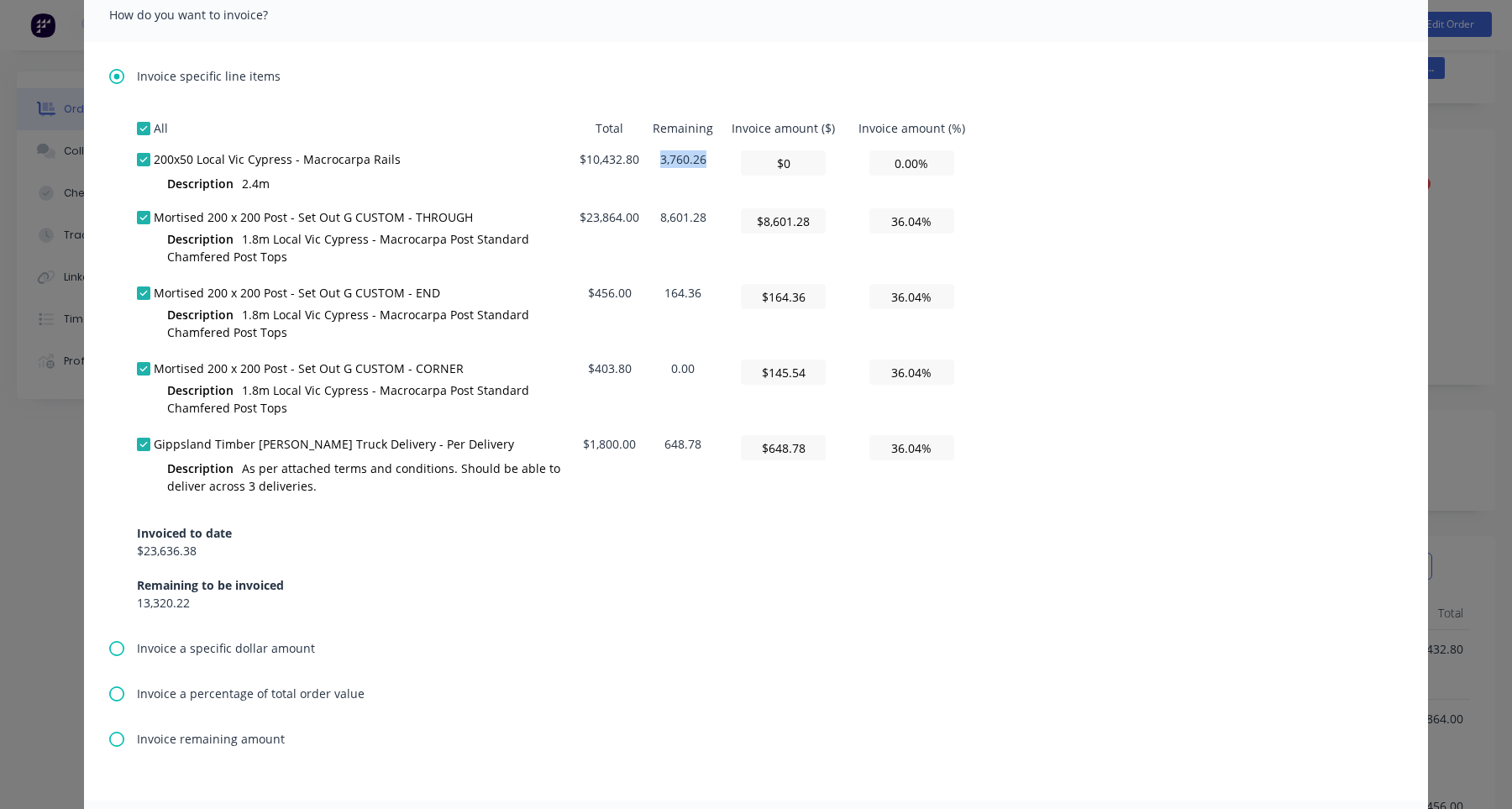
click at [683, 154] on td "3,760.26" at bounding box center [683, 172] width 74 height 58
click at [794, 164] on input "$0" at bounding box center [782, 163] width 84 height 26
paste input "3,760.2599999999993"
click at [1048, 193] on div "All Total Remaining Invoice amount ($) Invoice amount (%) 200x50 Local Vic Cypr…" at bounding box center [756, 362] width 1238 height 499
click at [808, 164] on input "$3,760.2599999999993" at bounding box center [782, 163] width 84 height 26
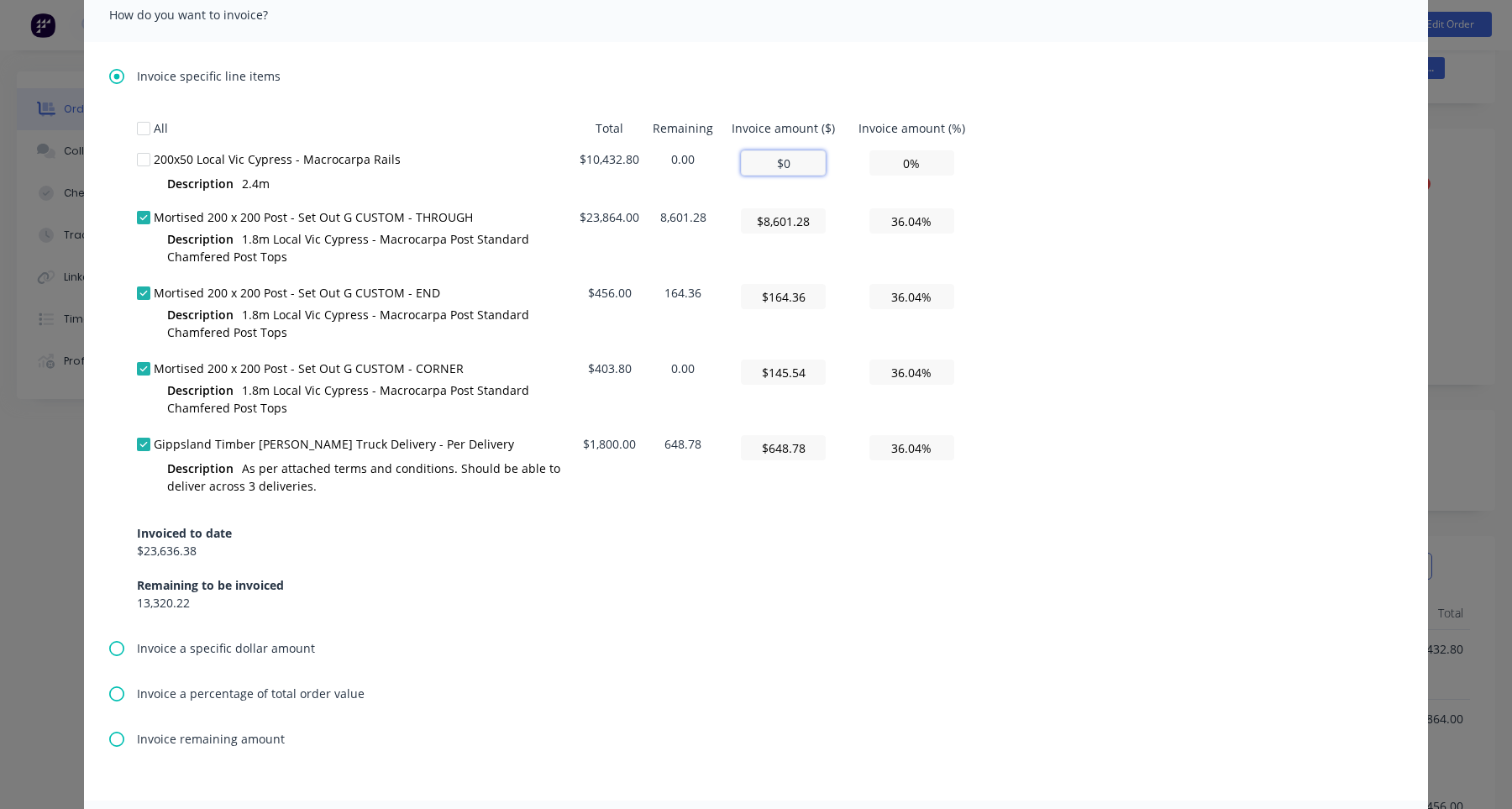
paste input "3,760.2599999999993"
click at [1070, 248] on div "All Total Remaining Invoice amount ($) Invoice amount (%) 200x50 Local Vic Cypr…" at bounding box center [756, 362] width 1238 height 499
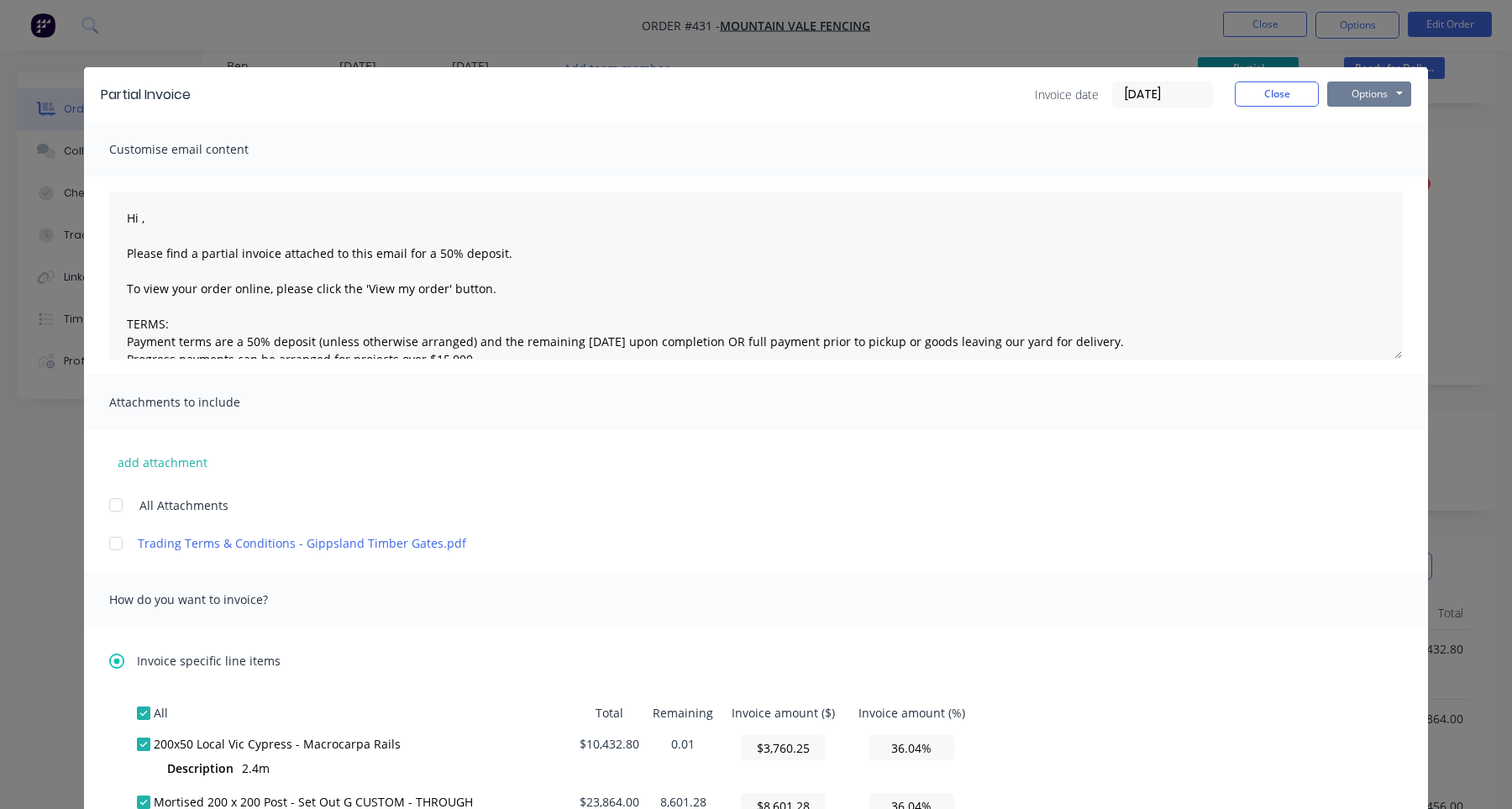
click at [1390, 96] on button "Options" at bounding box center [1370, 95] width 84 height 26
click at [1382, 150] on button "Print" at bounding box center [1381, 151] width 108 height 27
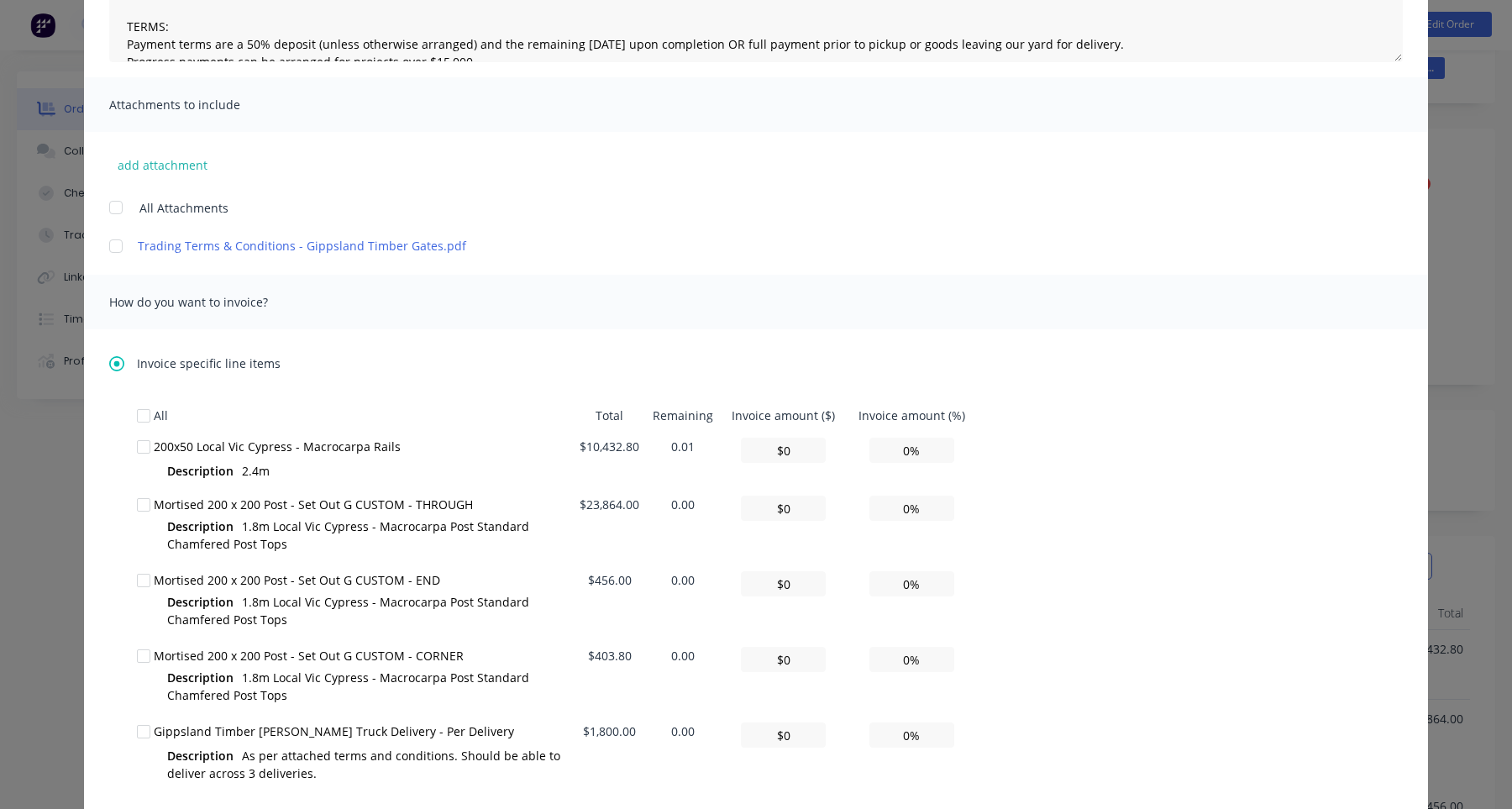
scroll to position [356, 0]
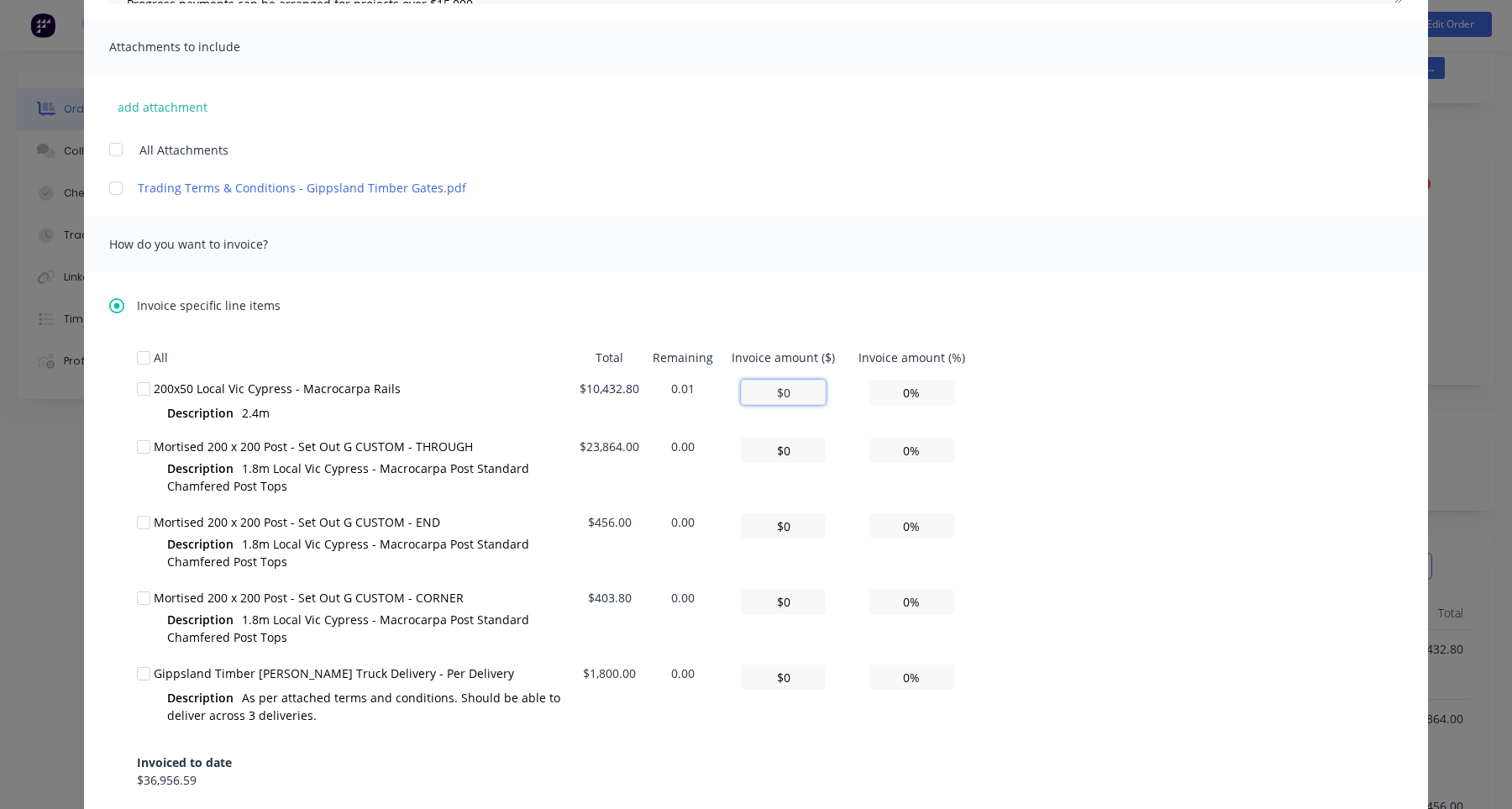
click at [796, 394] on input "$0" at bounding box center [782, 393] width 84 height 26
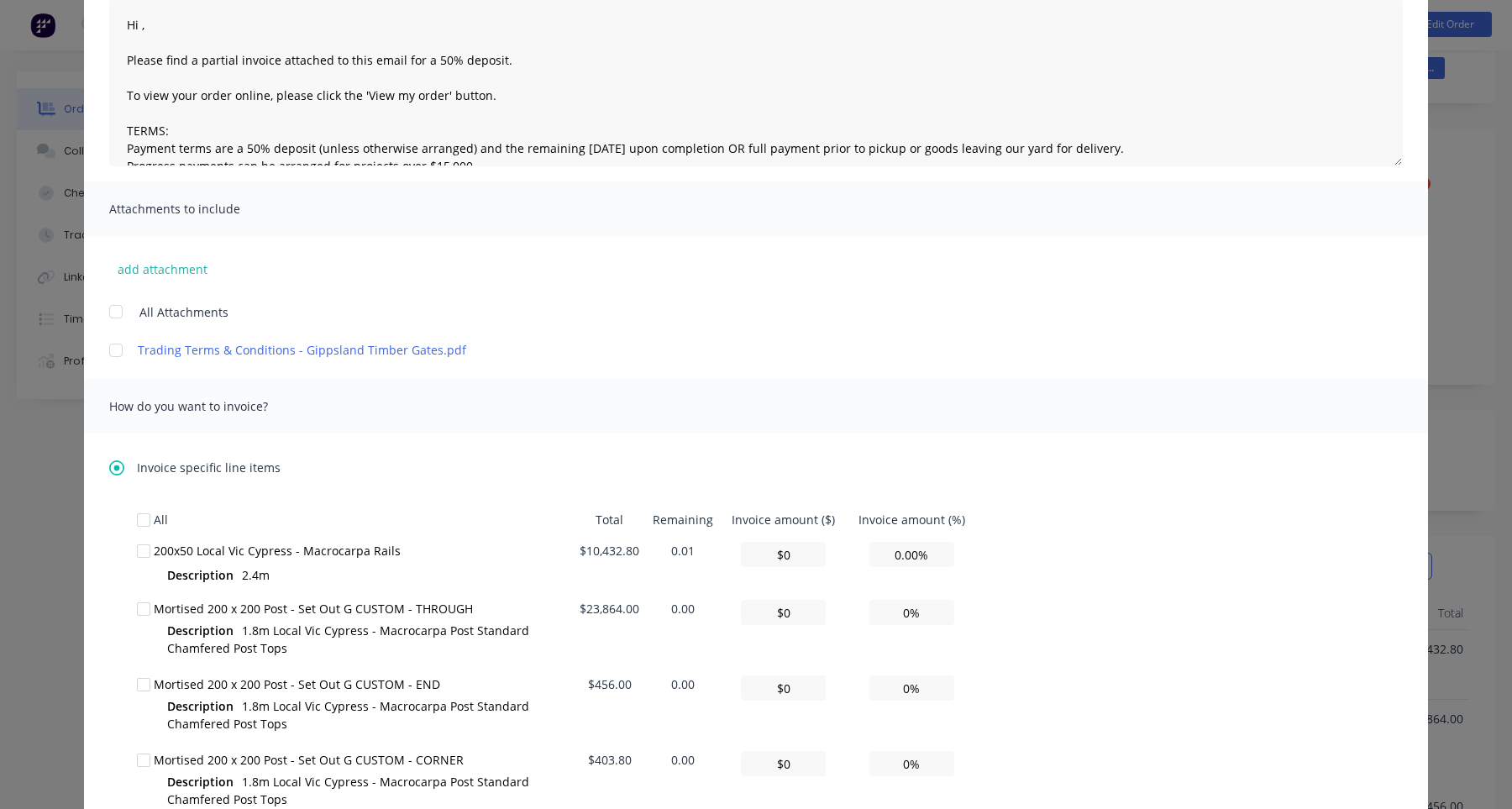
click at [524, 573] on div "Description 2.4m" at bounding box center [370, 577] width 407 height 20
click at [277, 560] on div "200x50 Local Vic Cypress - Macrocarpa Rails Description 2.4m" at bounding box center [363, 564] width 420 height 44
drag, startPoint x: 254, startPoint y: 560, endPoint x: 373, endPoint y: 546, distance: 119.8
click at [373, 546] on div "200x50 Local Vic Cypress - Macrocarpa Rails Description 2.4m" at bounding box center [363, 564] width 420 height 44
click at [373, 546] on div "200x50 Local Vic Cypress - Macrocarpa Rails" at bounding box center [363, 550] width 420 height 18
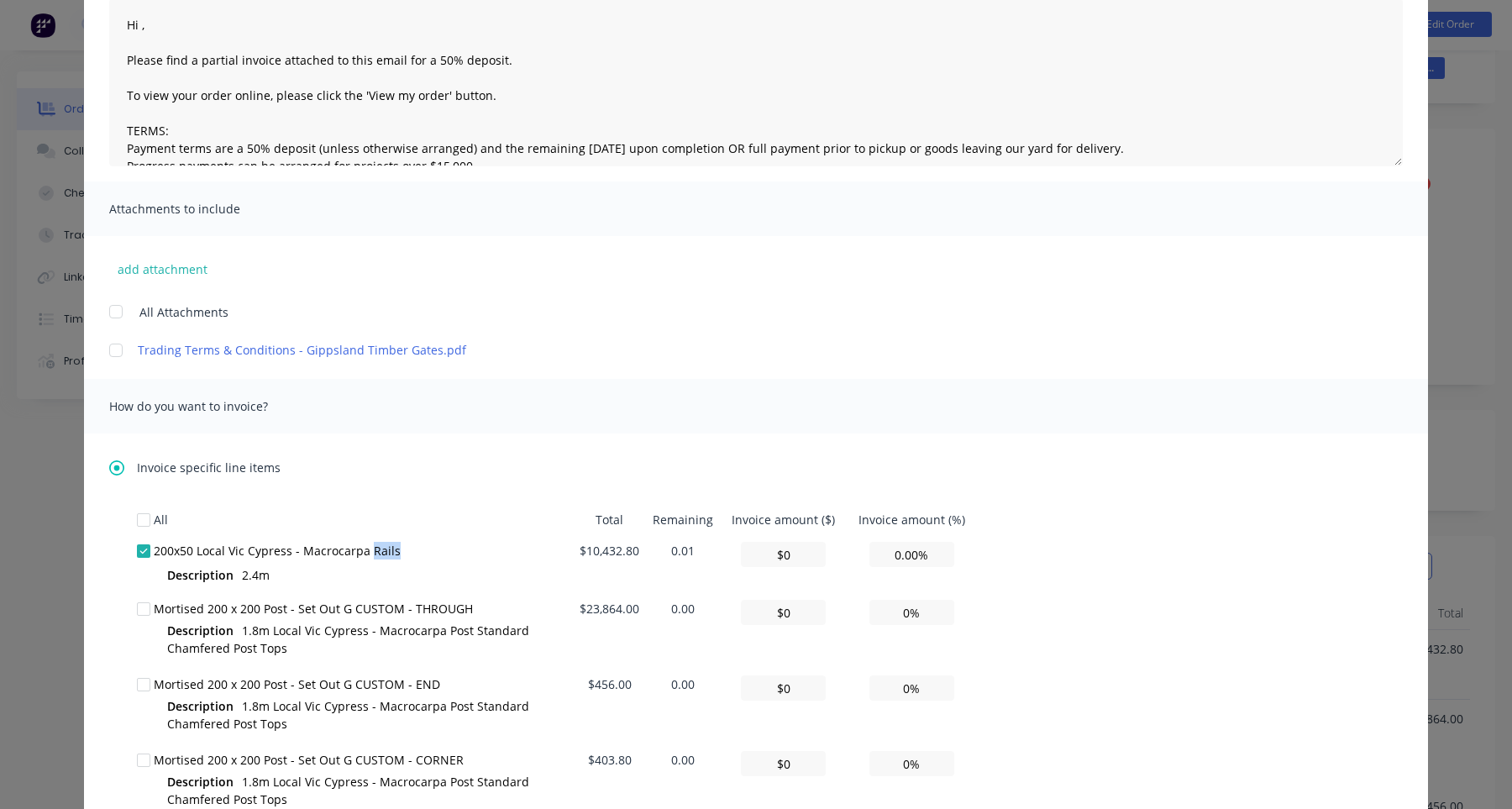
click at [373, 546] on div "200x50 Local Vic Cypress - Macrocarpa Rails" at bounding box center [363, 550] width 420 height 18
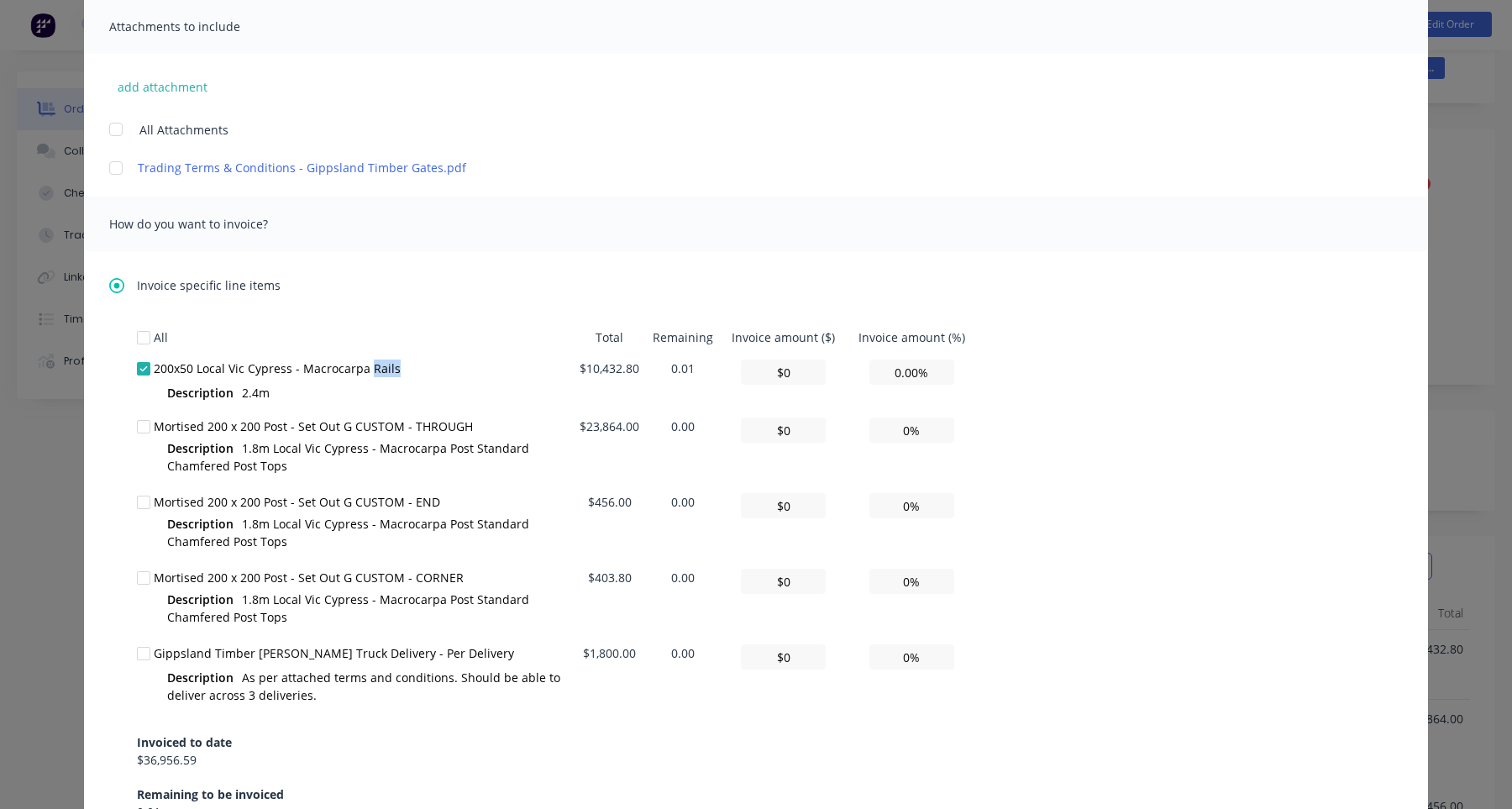
scroll to position [0, 0]
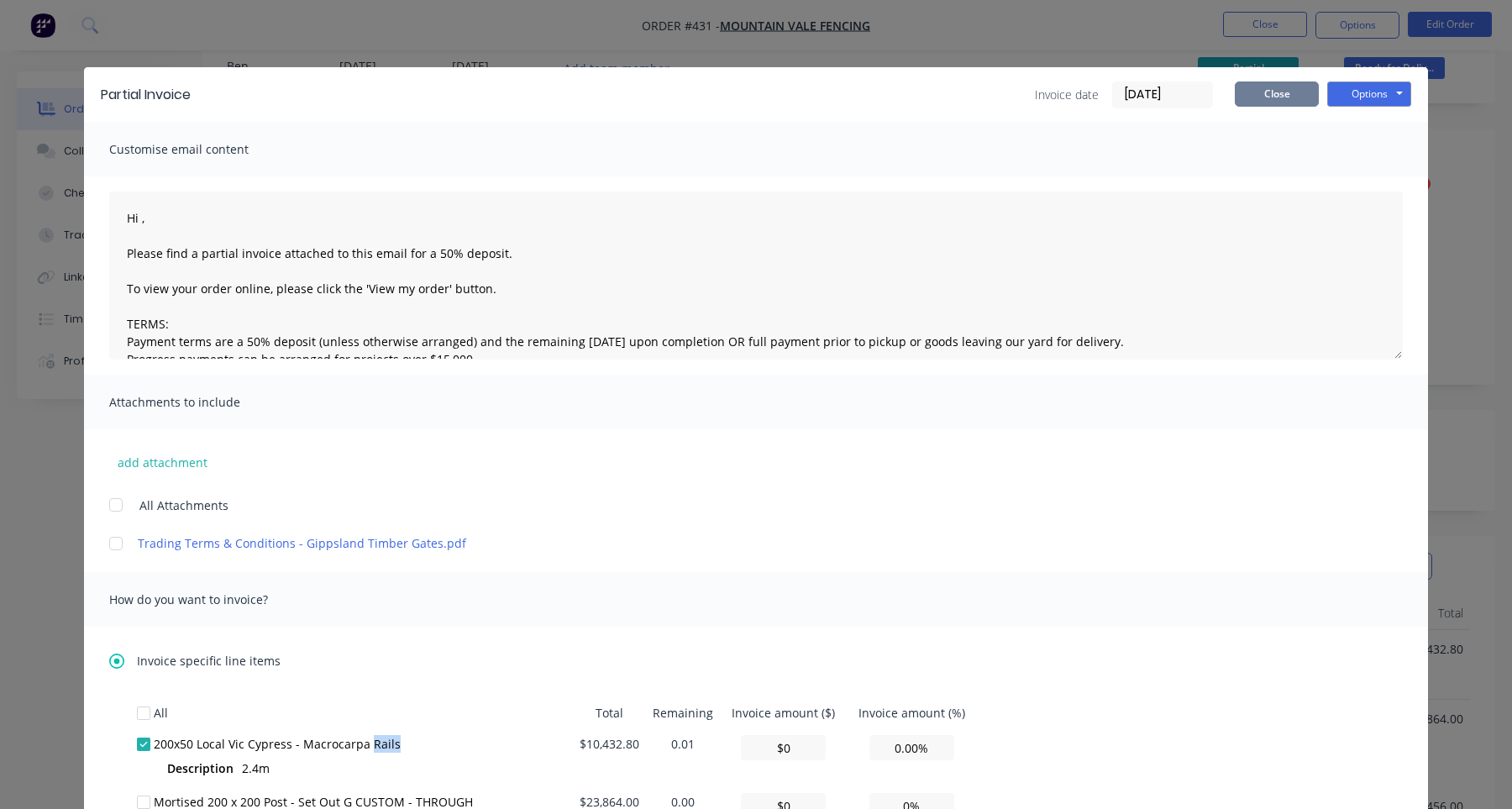
click at [1291, 101] on button "Close" at bounding box center [1276, 95] width 84 height 26
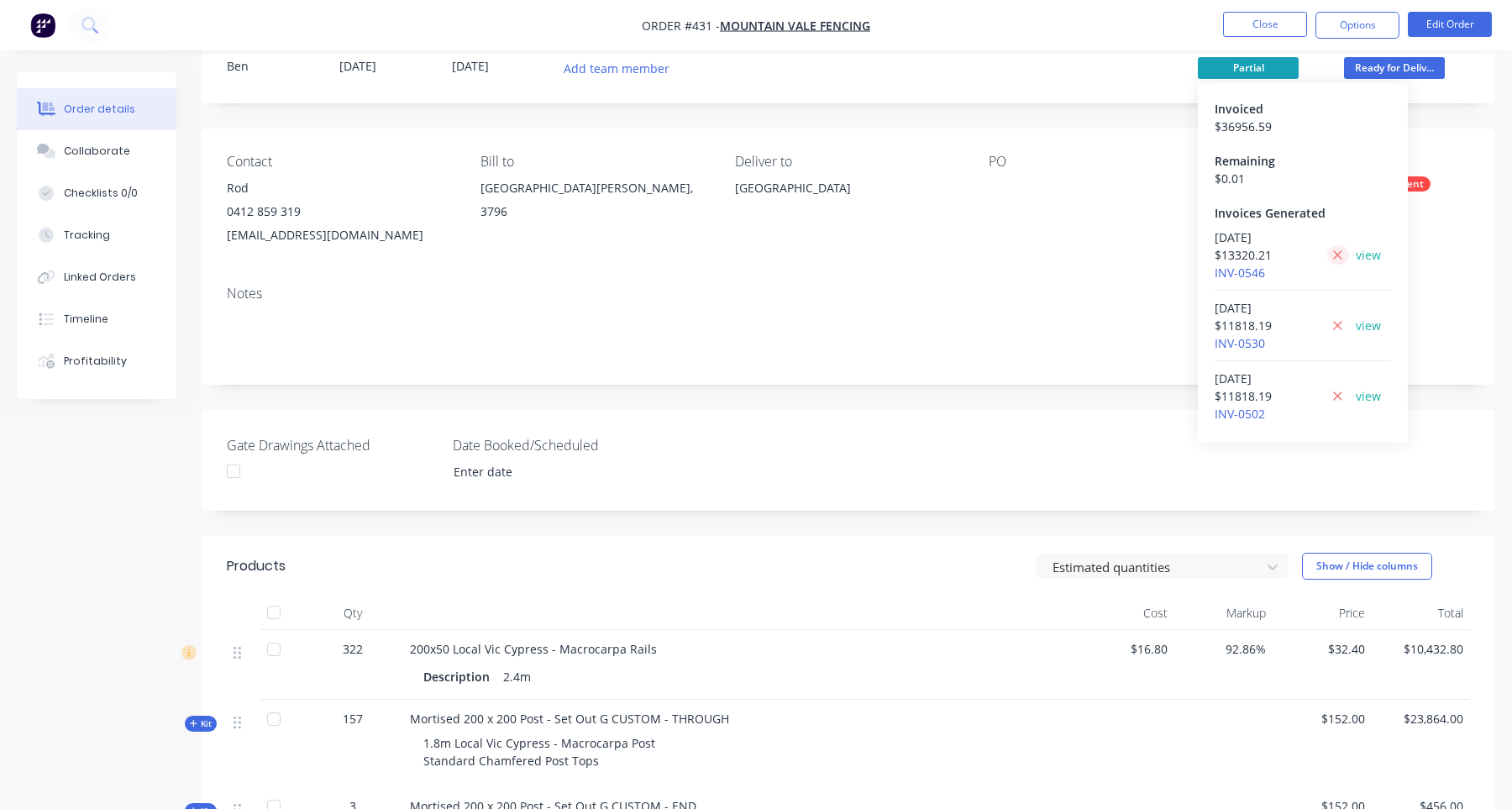
click at [1340, 257] on icon at bounding box center [1338, 255] width 11 height 15
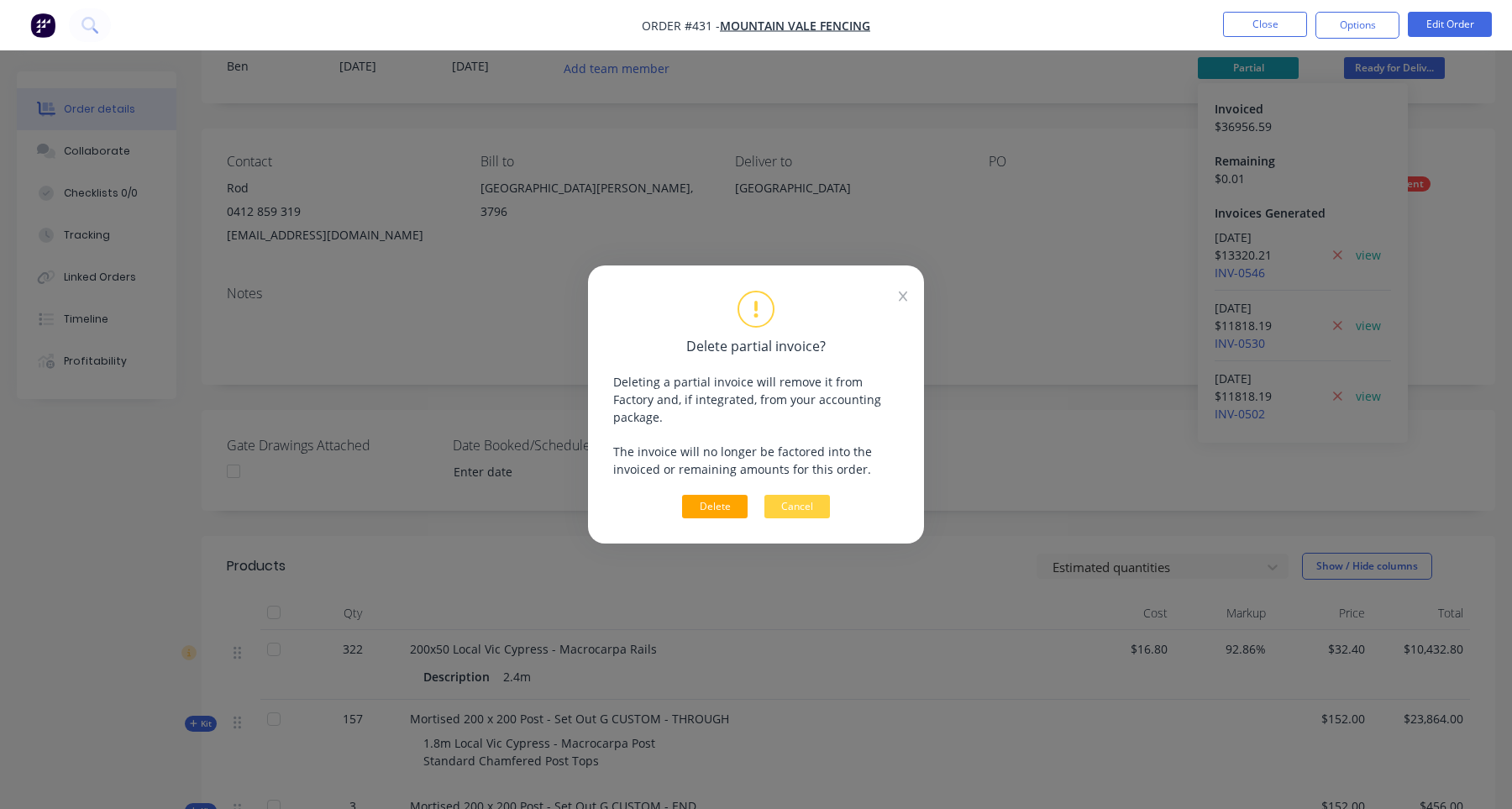
click at [726, 503] on button "Delete" at bounding box center [715, 507] width 66 height 24
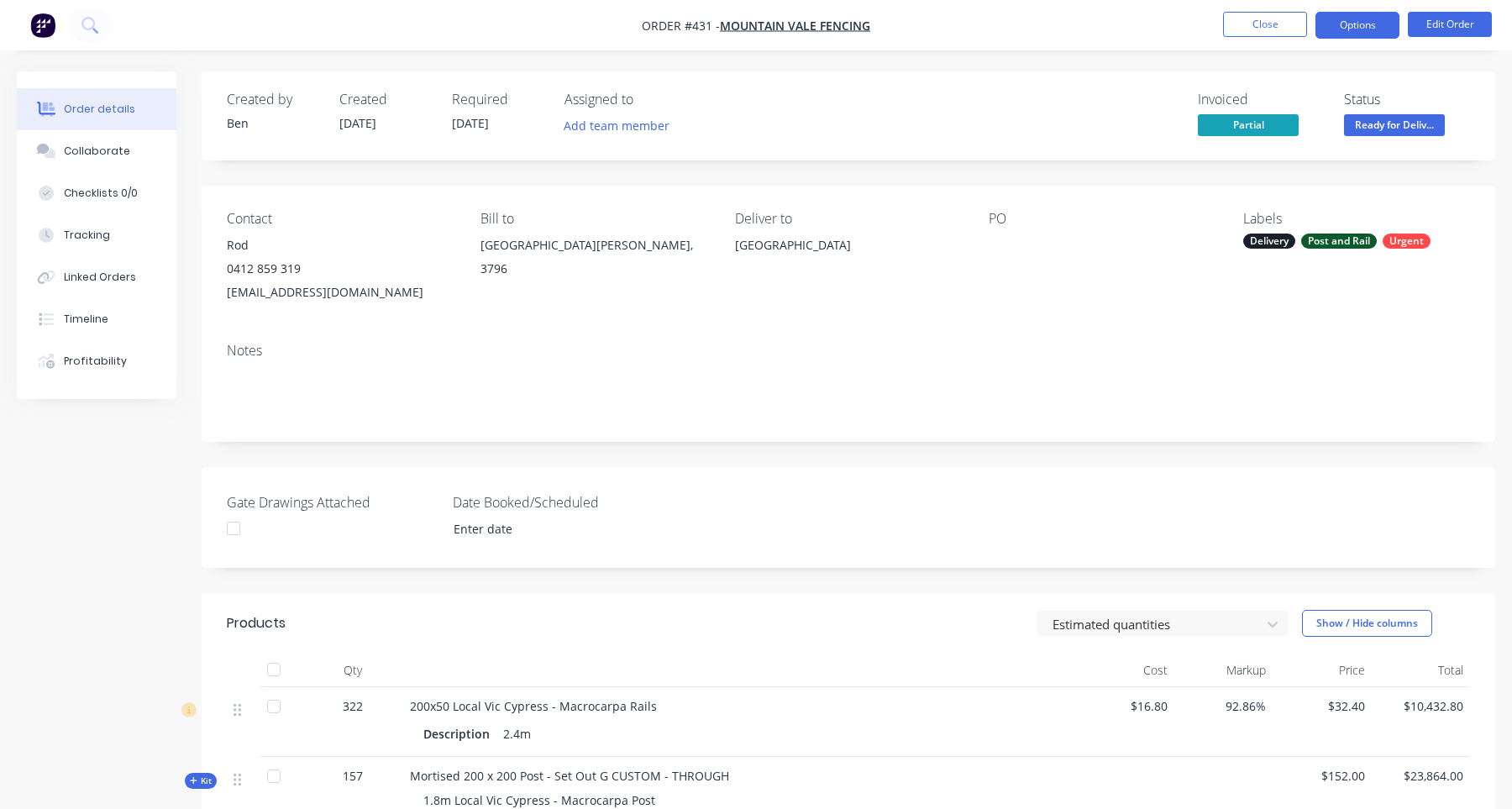
click at [1372, 26] on button "Options" at bounding box center [1358, 26] width 84 height 27
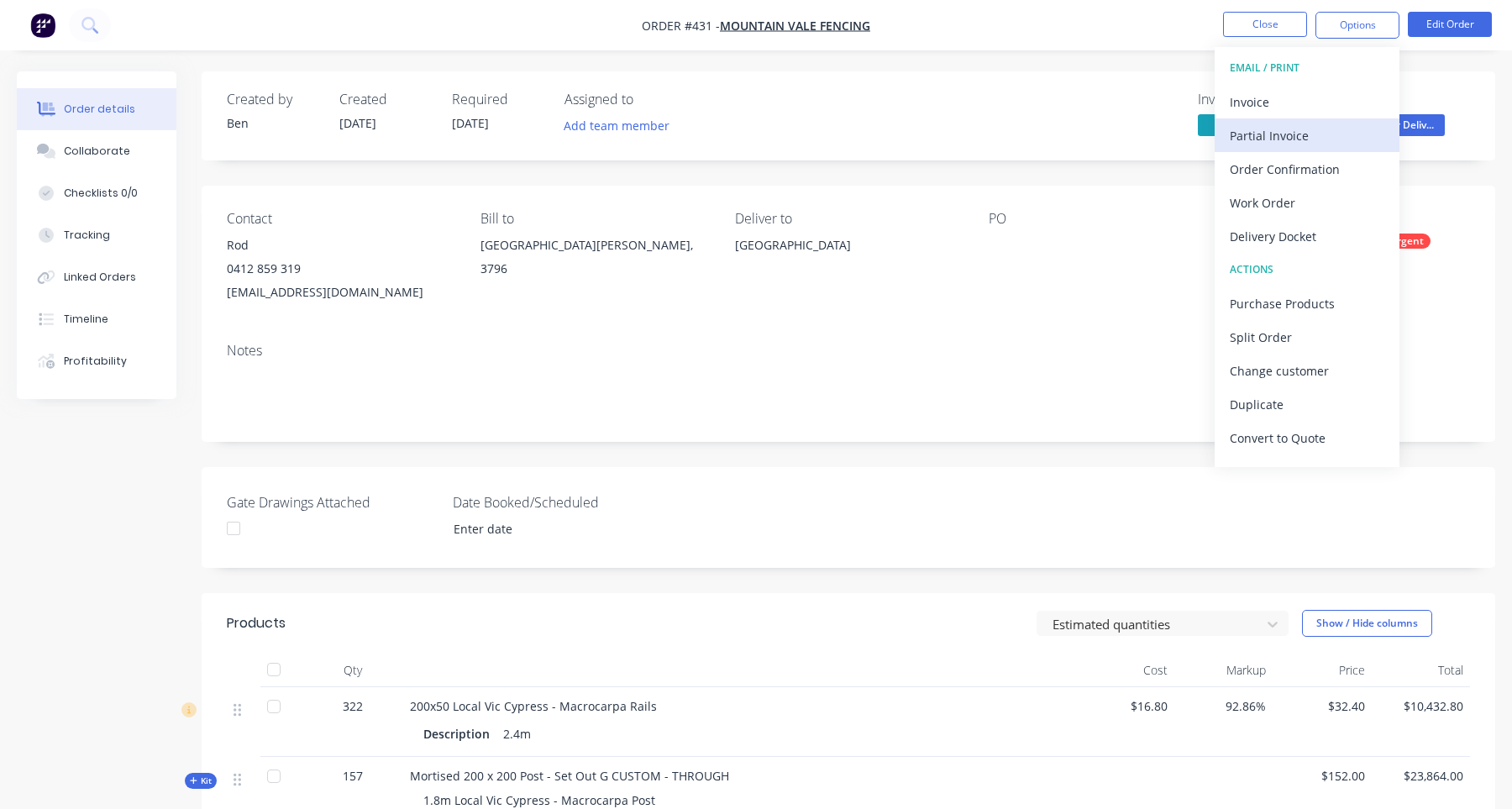
click at [1340, 128] on div "Partial Invoice" at bounding box center [1307, 136] width 154 height 25
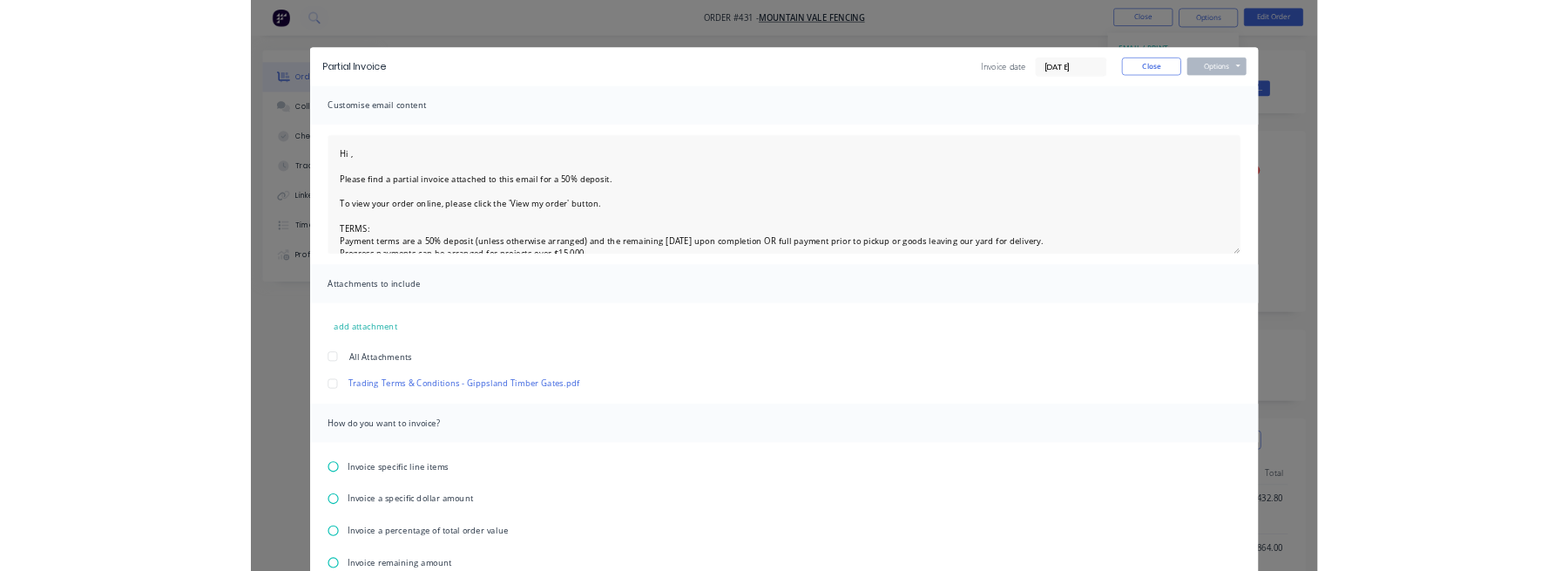
scroll to position [266, 0]
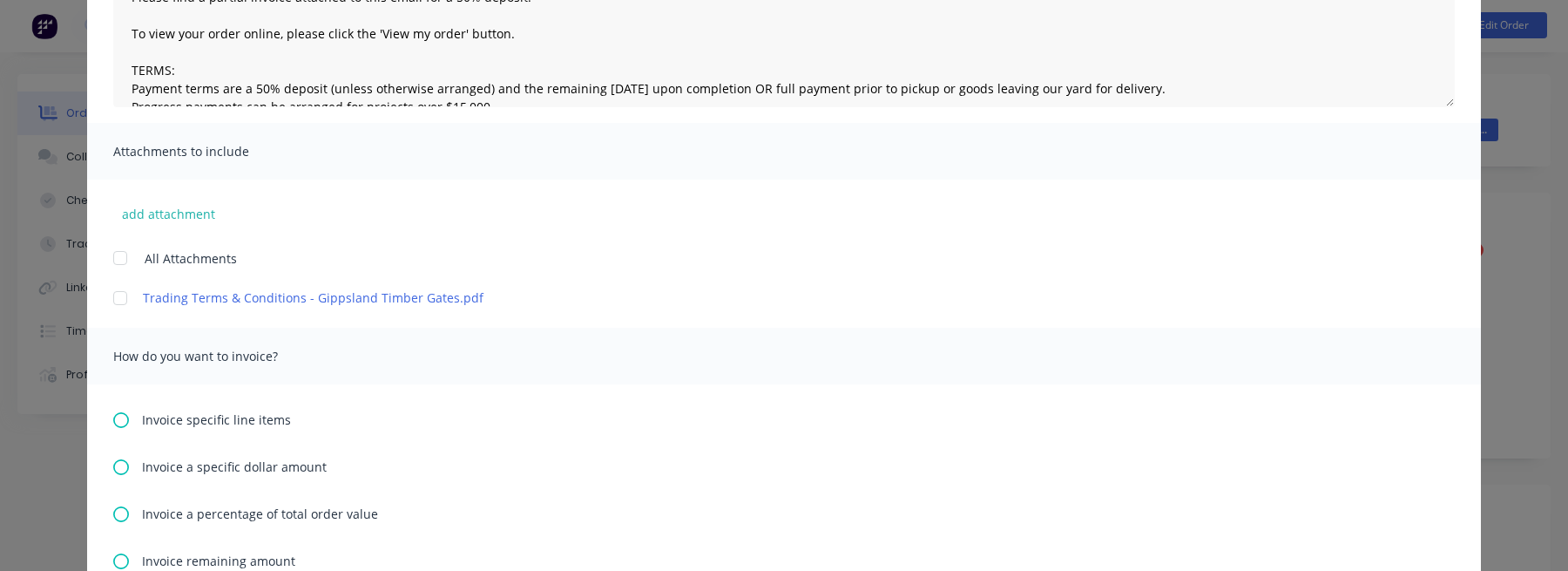
click at [151, 423] on span "Invoice specific line items" at bounding box center [217, 420] width 149 height 19
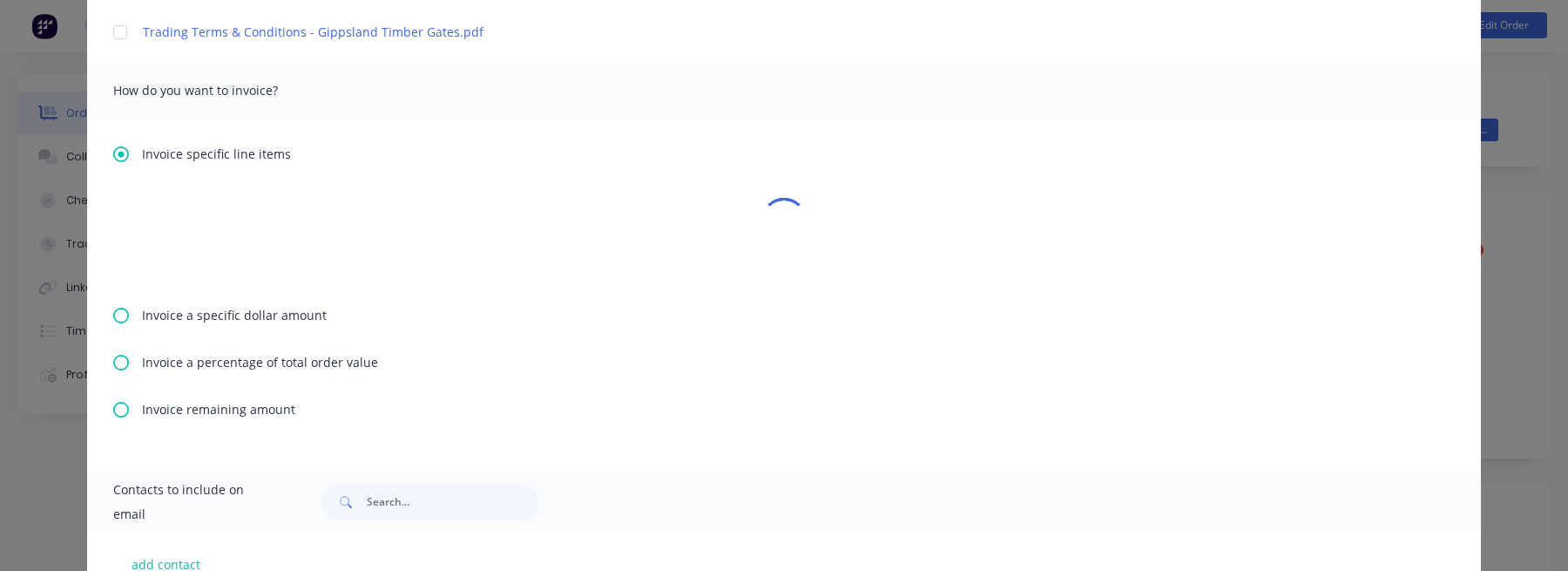
scroll to position [492, 0]
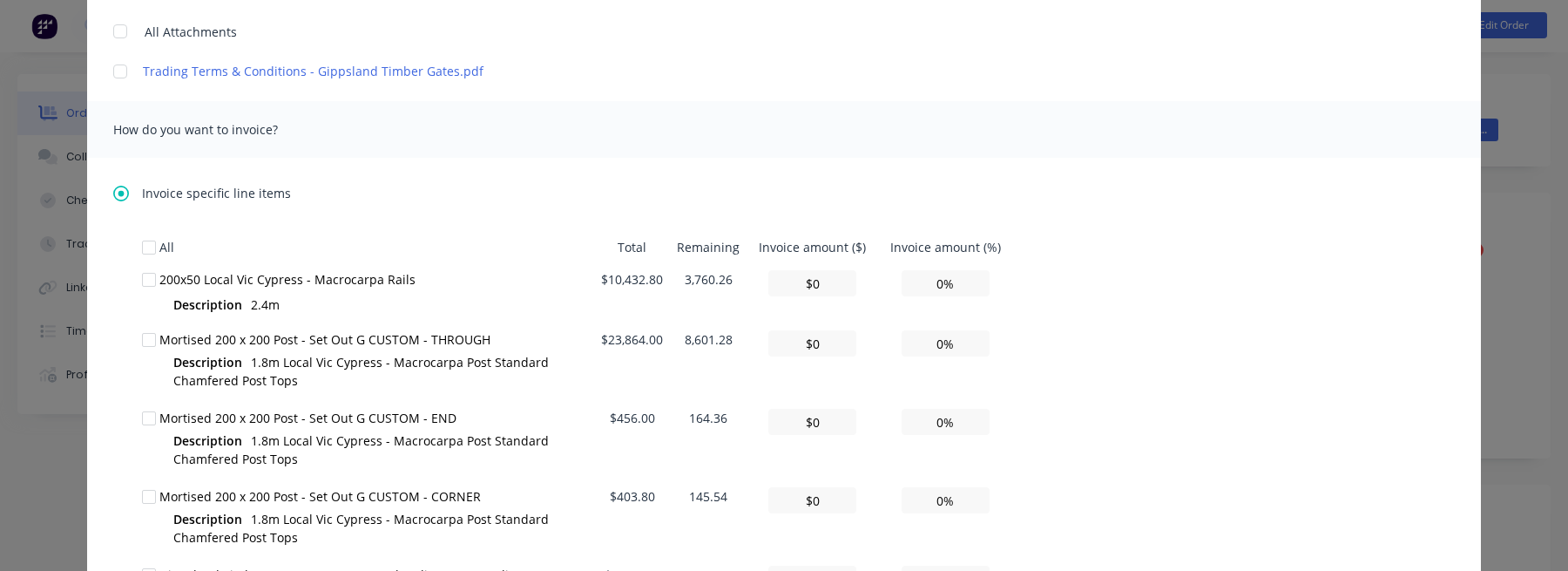
click at [704, 270] on td "3,760.26" at bounding box center [708, 293] width 77 height 60
click at [830, 279] on input "$0" at bounding box center [811, 283] width 88 height 27
paste input "3,760.2599999999993"
click at [730, 336] on td "8,601.28" at bounding box center [708, 362] width 77 height 79
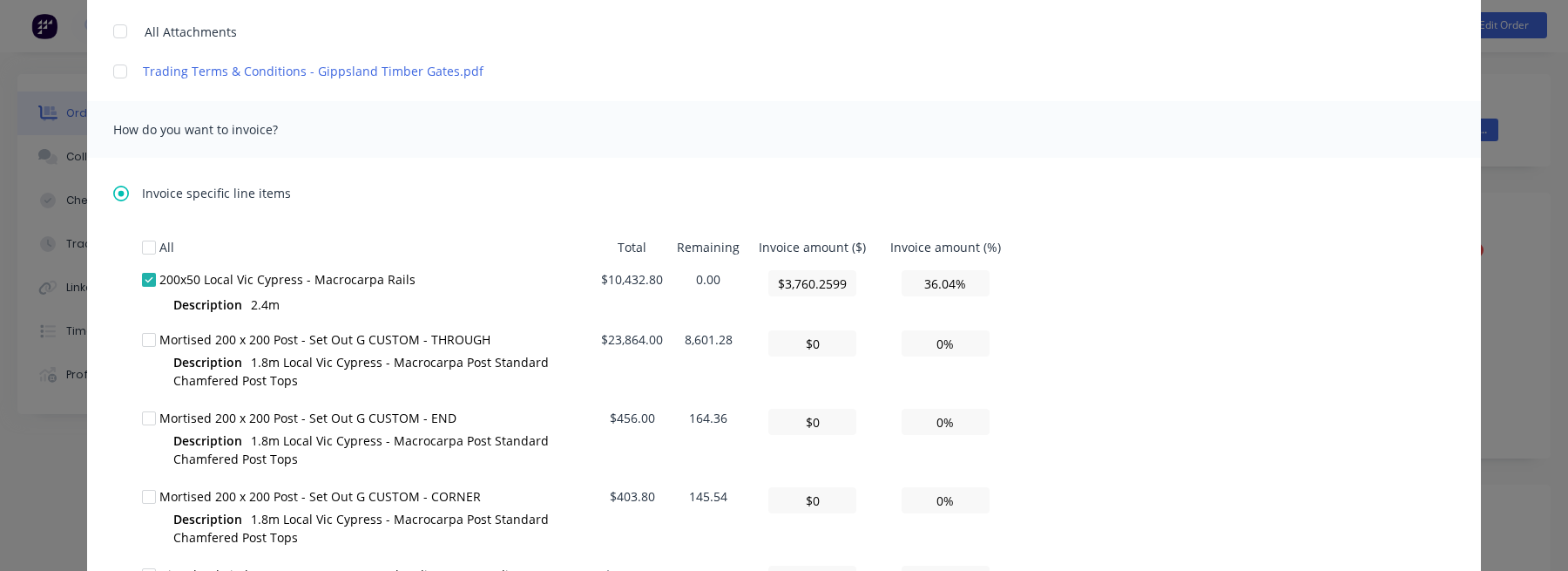
click at [730, 336] on td "8,601.28" at bounding box center [708, 362] width 77 height 79
click at [823, 349] on input "$0" at bounding box center [811, 343] width 88 height 27
paste input "8,601.28"
click at [702, 420] on td "164.36" at bounding box center [708, 441] width 77 height 79
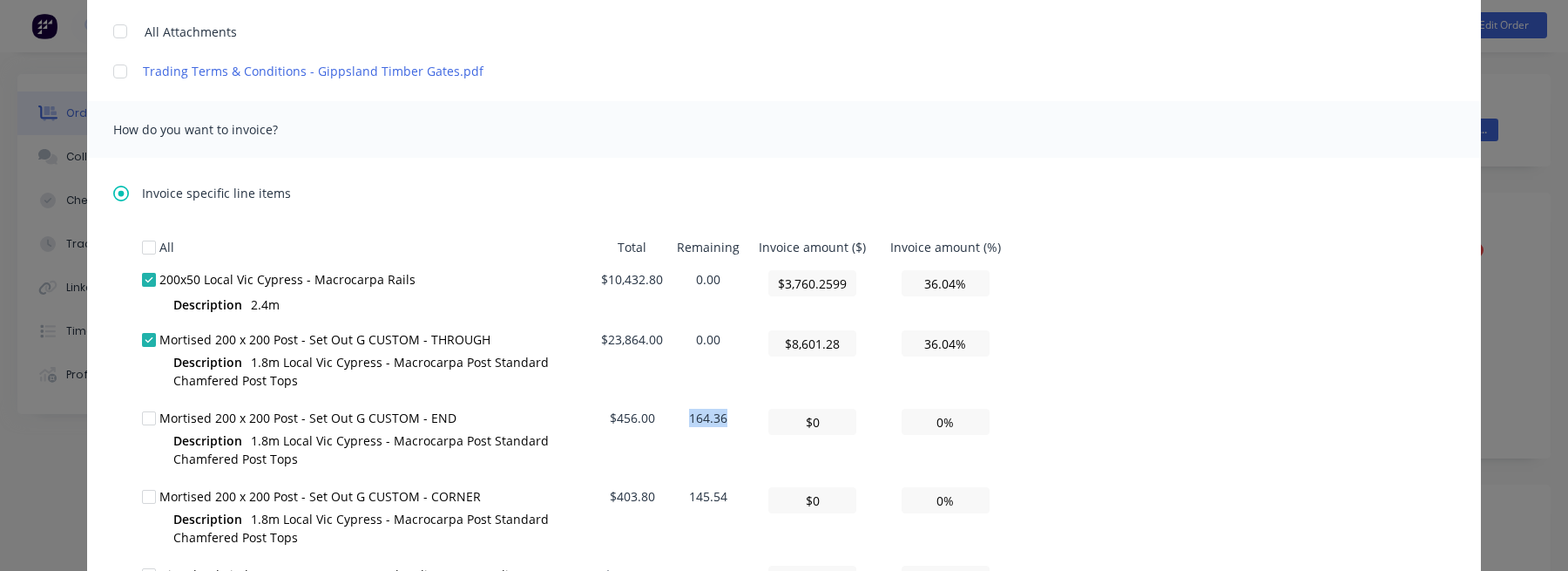
click at [702, 420] on td "164.36" at bounding box center [708, 441] width 77 height 79
click at [834, 420] on input "$0" at bounding box center [811, 422] width 88 height 27
paste input "164.36"
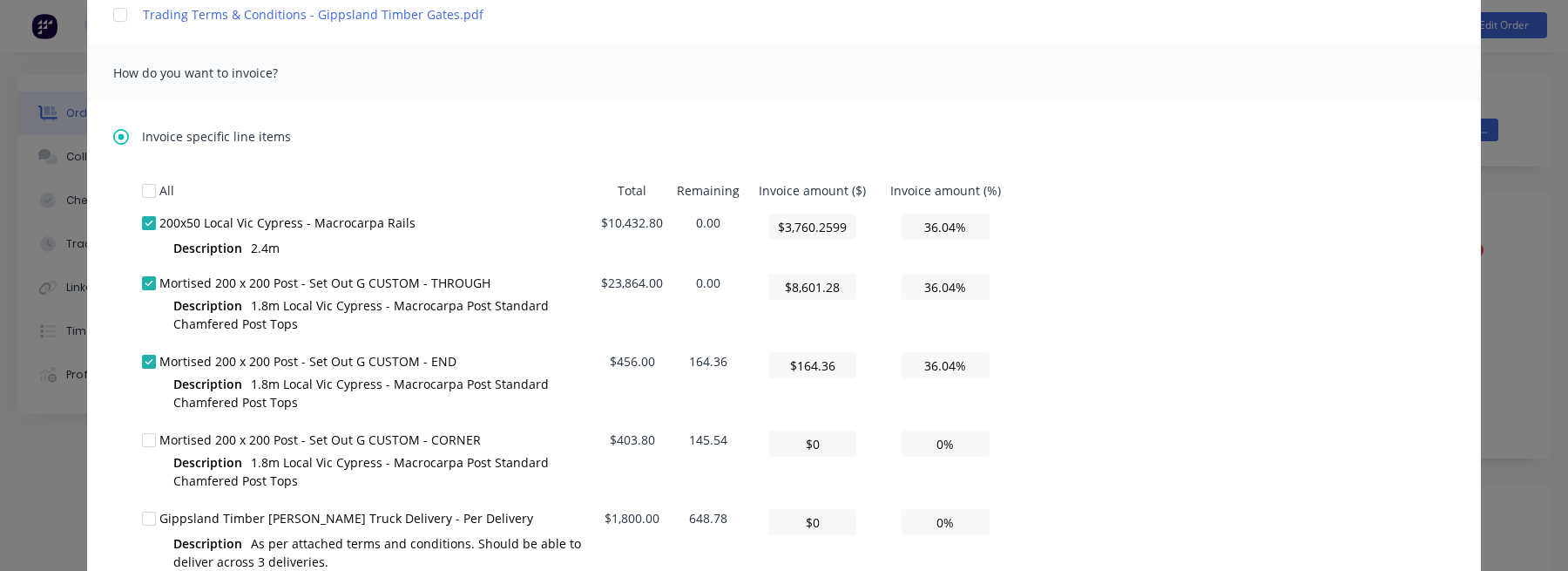
click at [711, 436] on td "145.54" at bounding box center [708, 463] width 77 height 79
click at [825, 436] on input "$0" at bounding box center [811, 444] width 88 height 27
paste input "145.54"
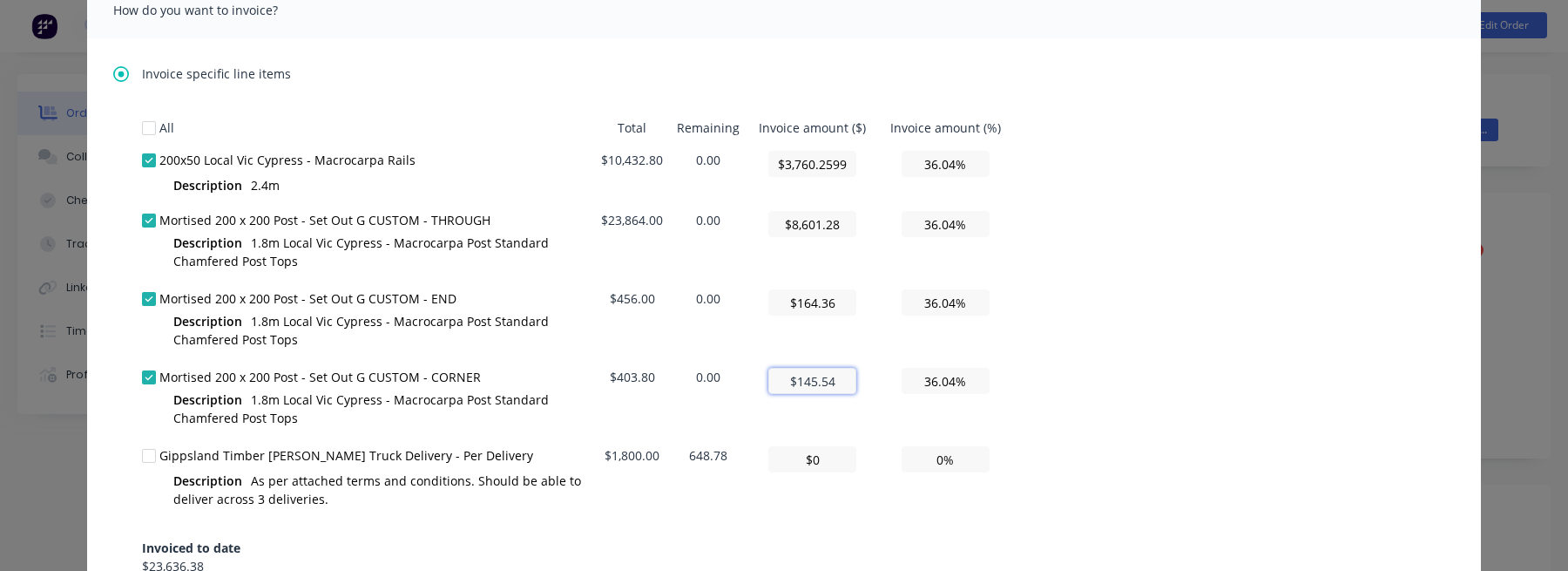
scroll to position [751, 0]
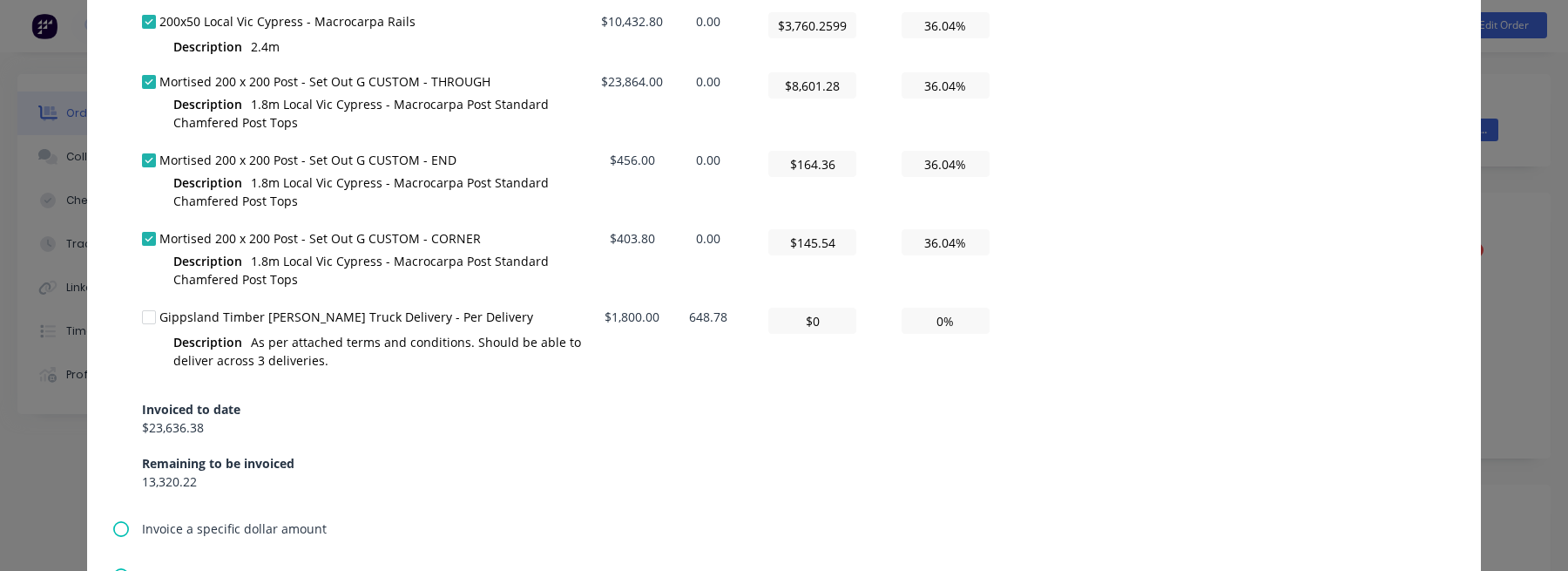
click at [716, 321] on td "648.78" at bounding box center [708, 340] width 77 height 79
click at [815, 321] on input "$0" at bounding box center [811, 321] width 88 height 27
paste input "648.78"
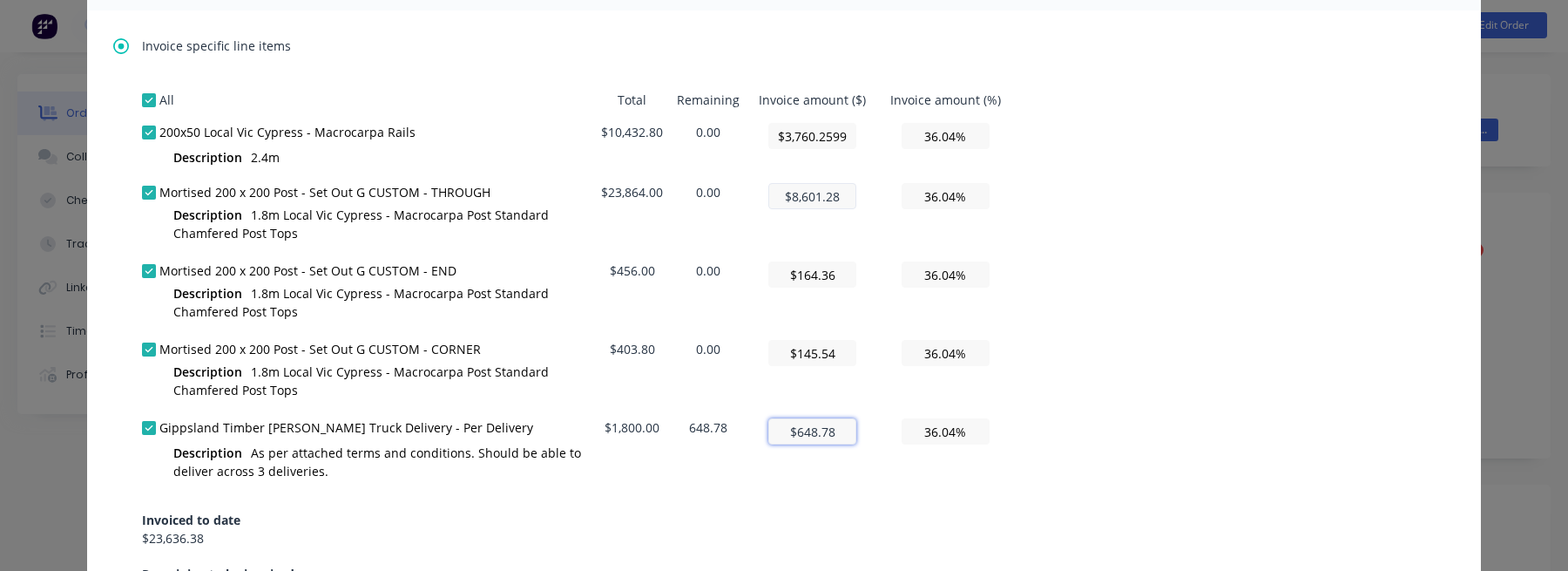
scroll to position [625, 0]
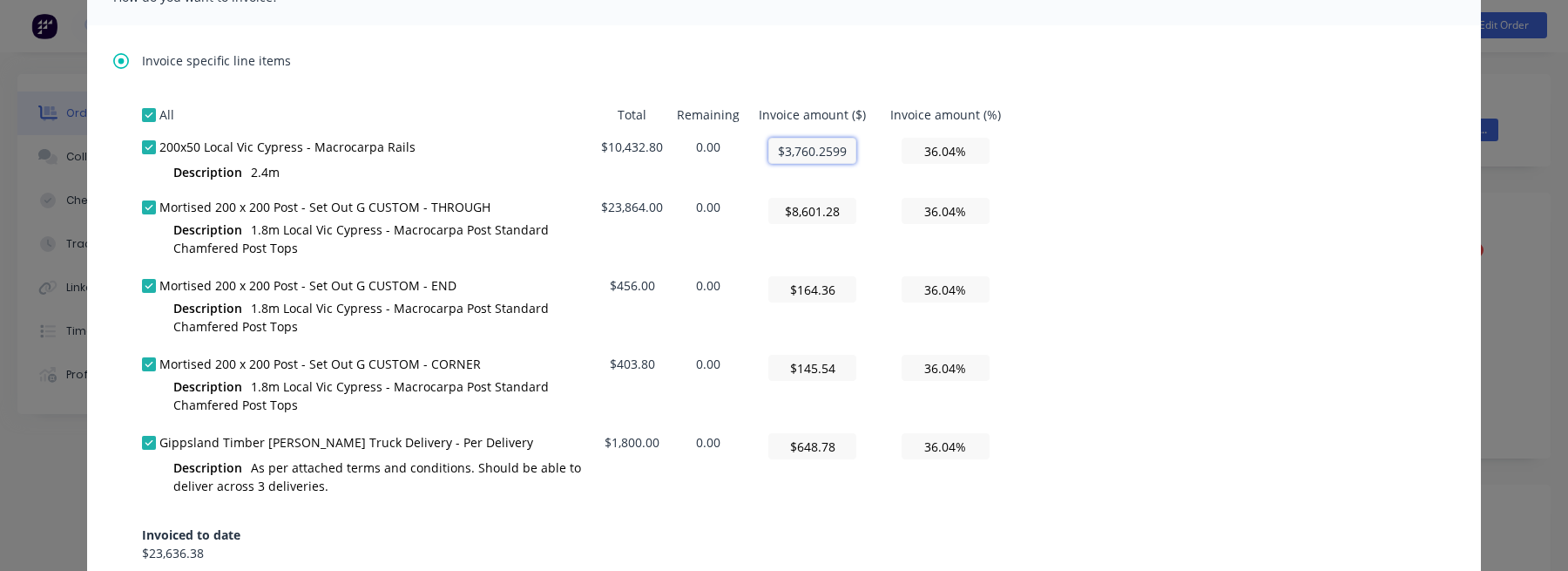
click at [850, 156] on input "$3,760.2599999999993" at bounding box center [811, 151] width 88 height 27
click at [847, 150] on input "$3,760.2599999999993" at bounding box center [811, 151] width 88 height 27
click at [1026, 186] on div "All Total Remaining Invoice amount ($) Invoice amount (%) 200x50 Local Vic Cypr…" at bounding box center [784, 357] width 1284 height 518
click at [1147, 367] on div "All Total Remaining Invoice amount ($) Invoice amount (%) 200x50 Local Vic Cypr…" at bounding box center [784, 357] width 1284 height 518
click at [840, 152] on input "$3,760.25" at bounding box center [811, 151] width 88 height 27
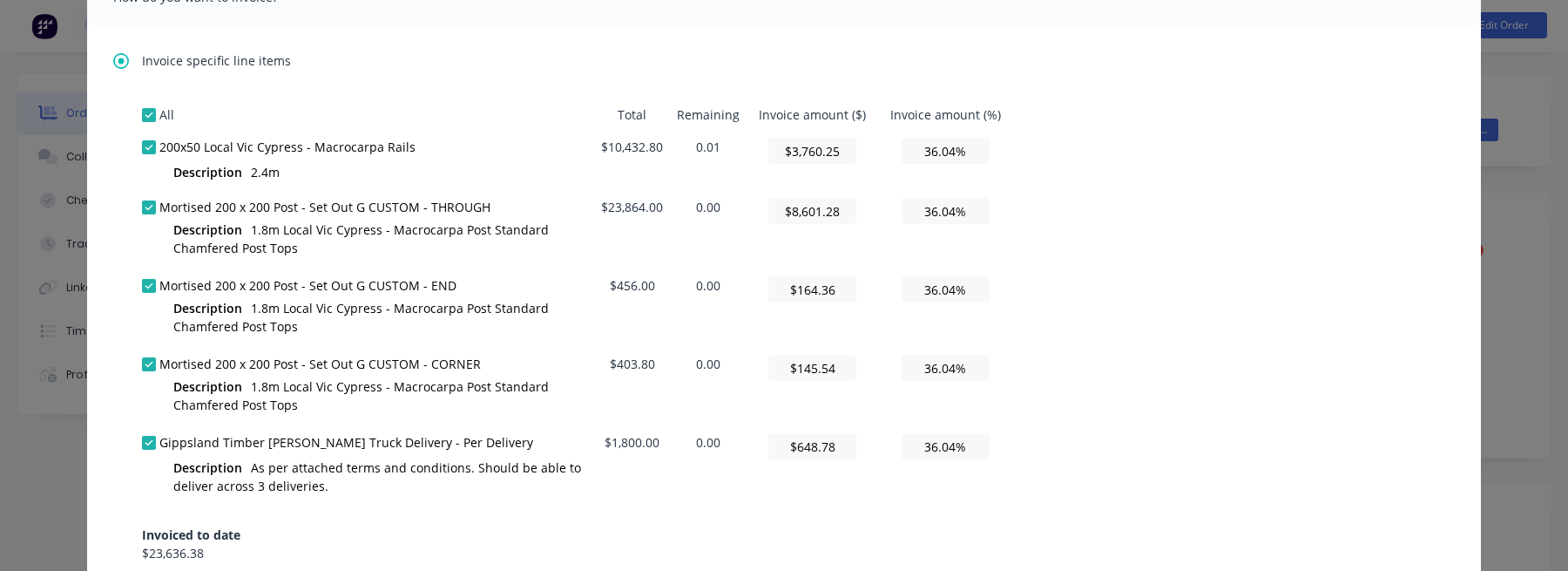
click at [1122, 208] on div "All Total Remaining Invoice amount ($) Invoice amount (%) 200x50 Local Vic Cypr…" at bounding box center [784, 357] width 1284 height 518
click at [819, 153] on input "$3,760.25" at bounding box center [811, 151] width 88 height 27
click at [862, 148] on td "$3,760.25" at bounding box center [812, 161] width 131 height 60
click at [849, 148] on input "$3,760.25" at bounding box center [811, 151] width 88 height 27
click at [1047, 207] on div "All Total Remaining Invoice amount ($) Invoice amount (%) 200x50 Local Vic Cypr…" at bounding box center [784, 357] width 1284 height 518
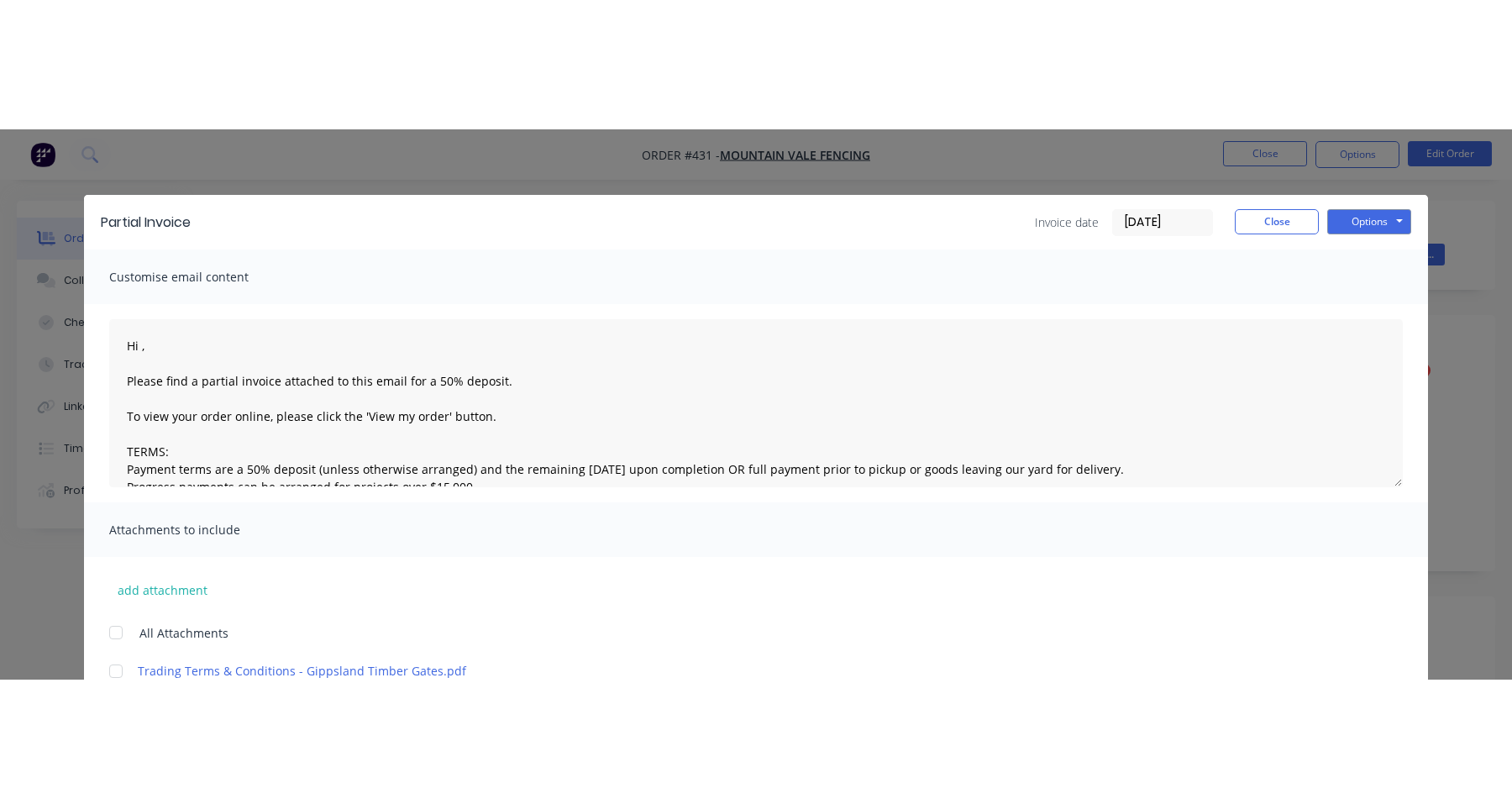
scroll to position [0, 0]
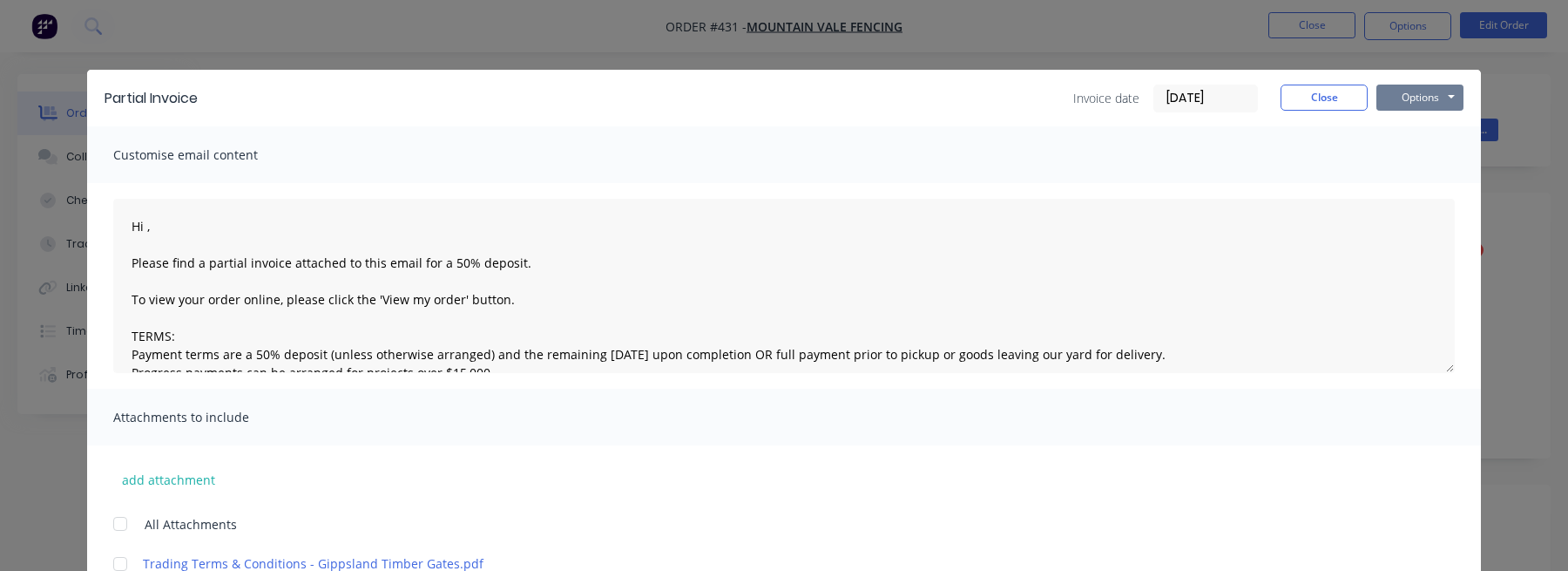
click at [1428, 89] on button "Options" at bounding box center [1420, 98] width 87 height 27
click at [1409, 154] on button "Print" at bounding box center [1433, 157] width 111 height 28
click at [1332, 103] on button "Close" at bounding box center [1324, 98] width 87 height 27
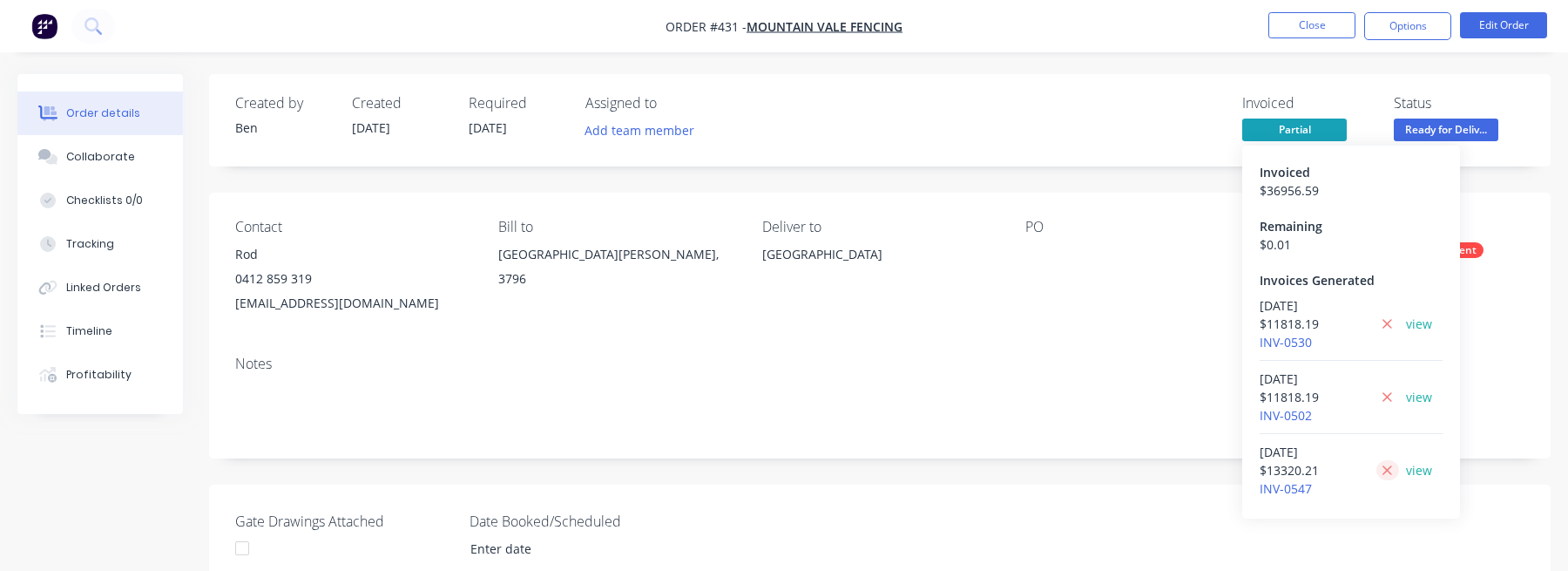
click at [1380, 473] on button at bounding box center [1387, 470] width 22 height 20
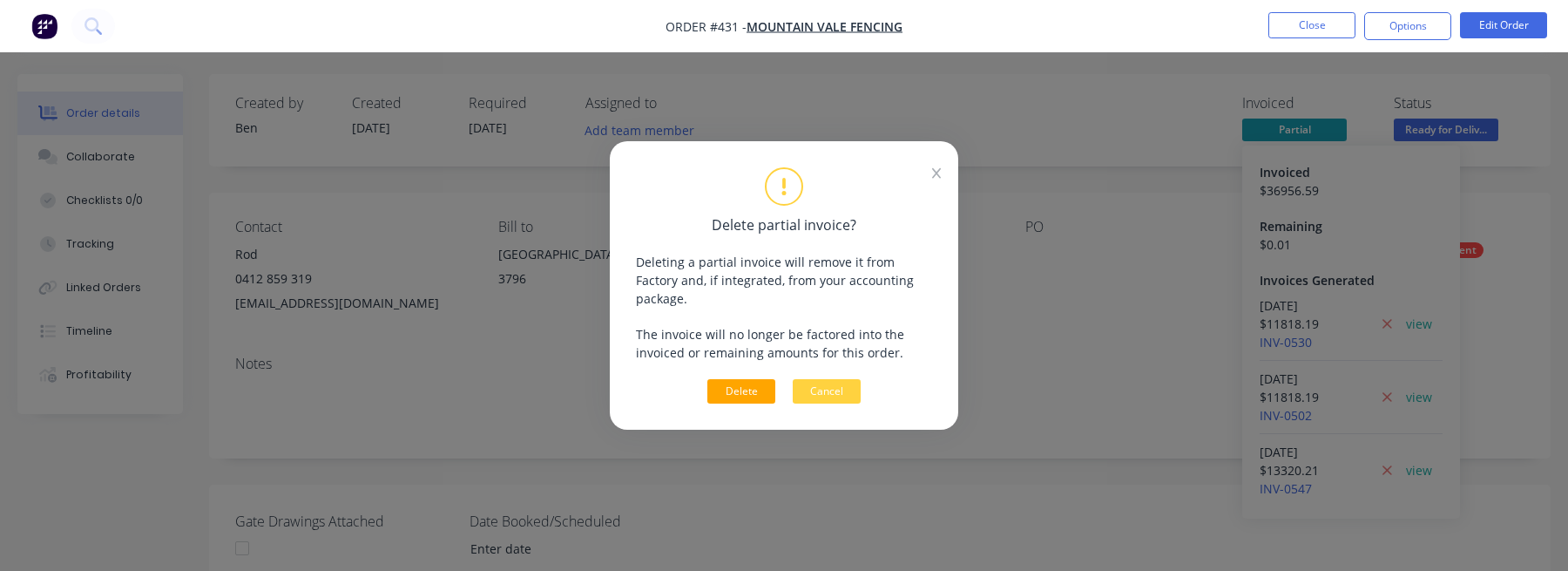
click at [752, 383] on button "Delete" at bounding box center [742, 391] width 68 height 25
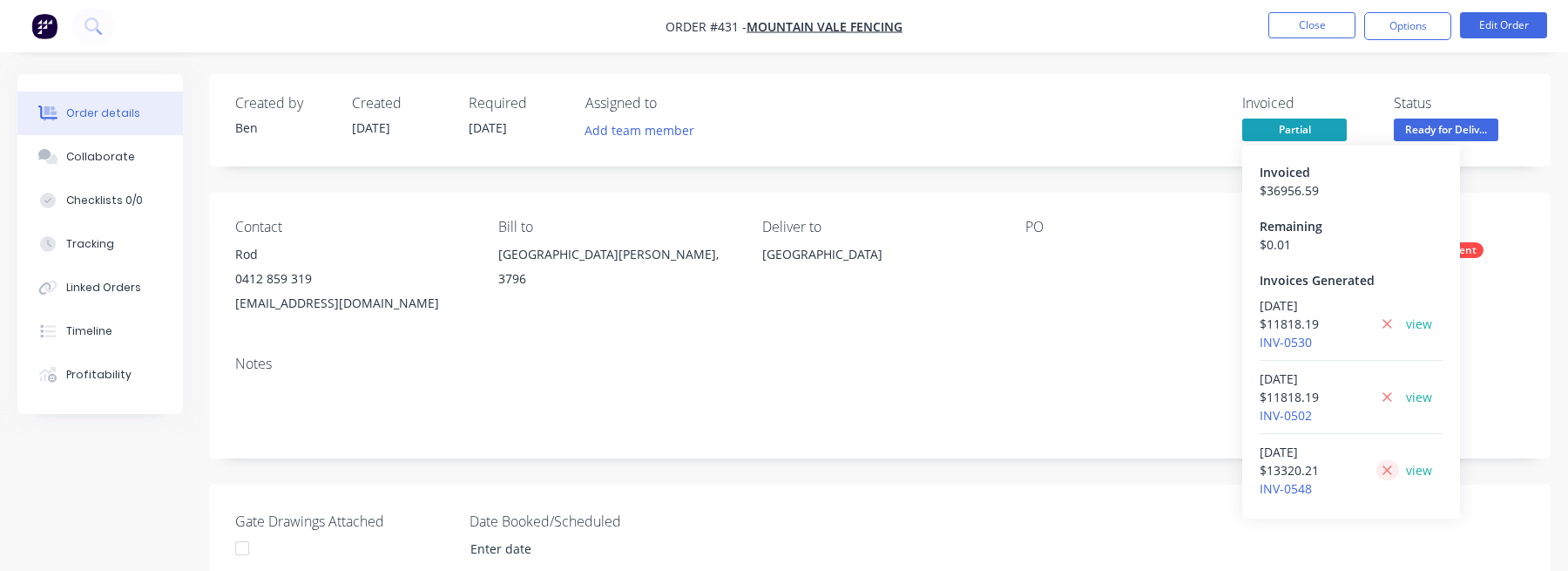
click at [1390, 467] on icon at bounding box center [1387, 471] width 12 height 16
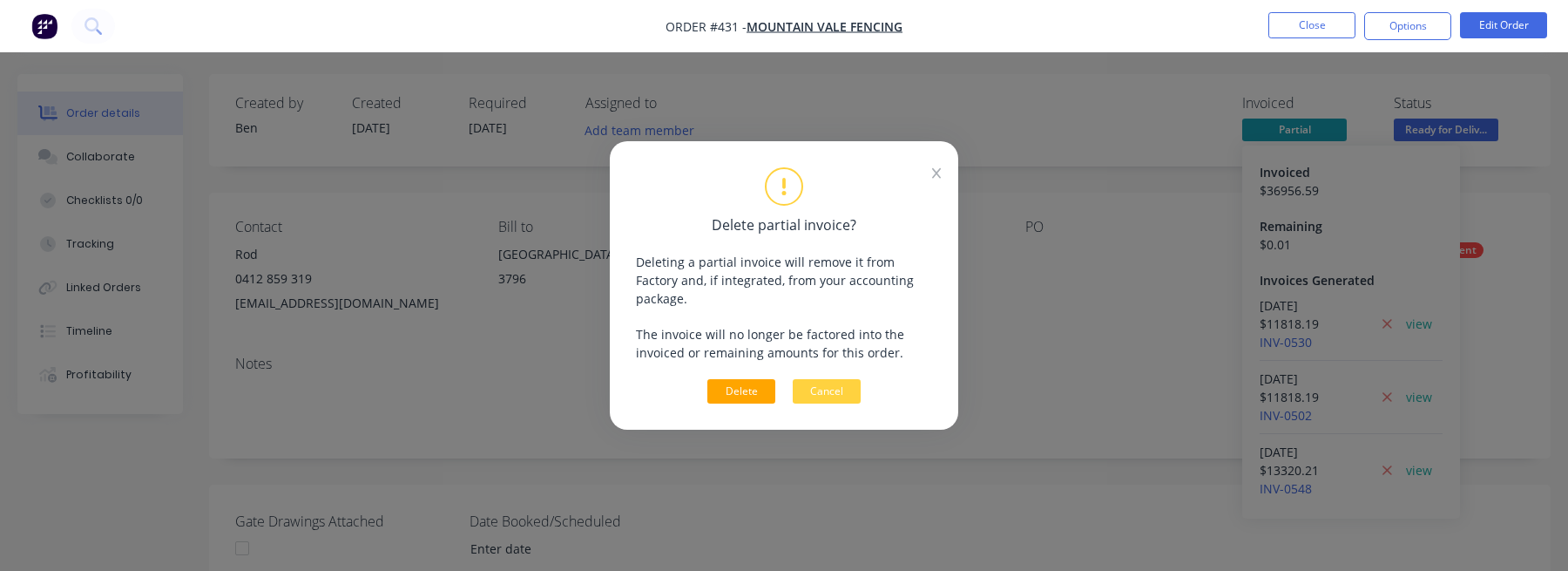
click at [746, 387] on button "Delete" at bounding box center [742, 391] width 68 height 25
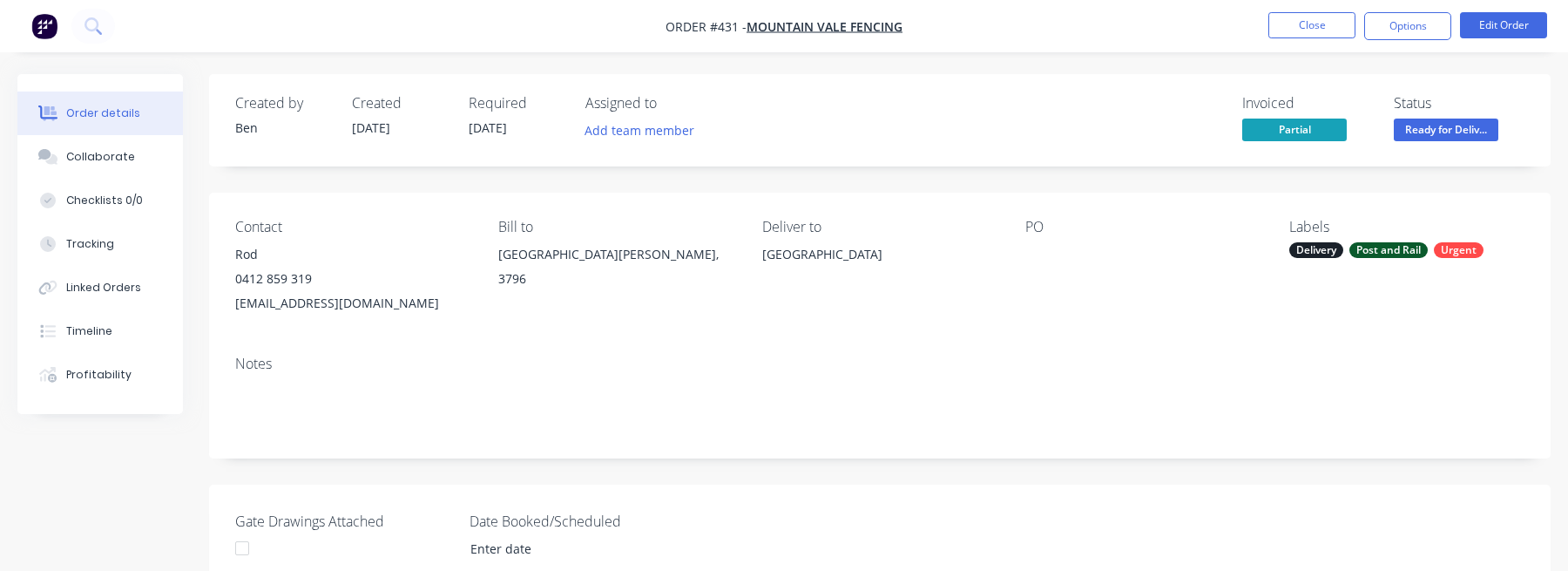
click at [1023, 295] on div "Contact Rod 0412 859 319 mo39050@bigpond.net.au Bill to Mt Evelyn, Victoria, 37…" at bounding box center [880, 267] width 1341 height 149
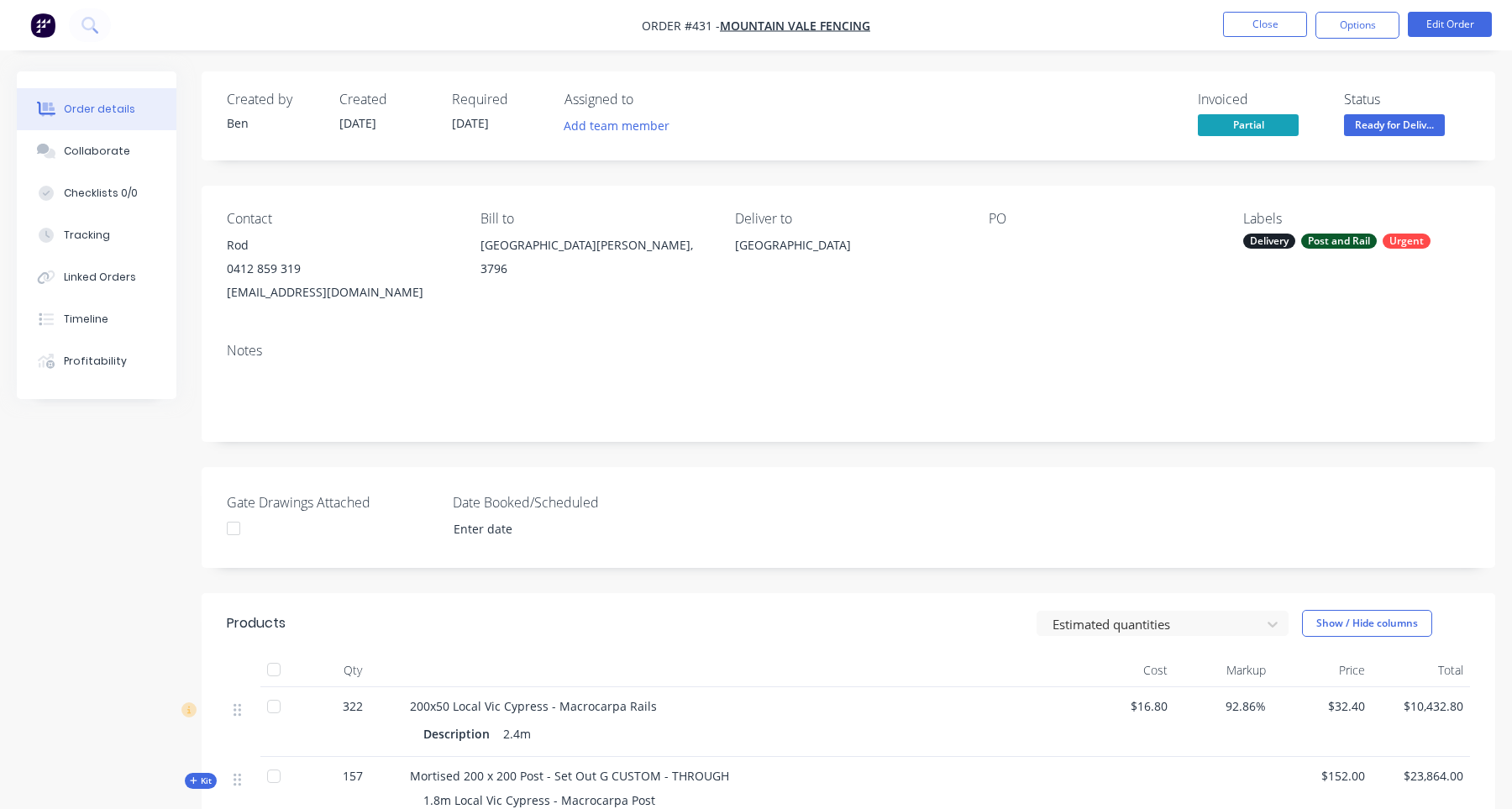
click at [35, 27] on img "button" at bounding box center [43, 26] width 26 height 26
